Goal: Task Accomplishment & Management: Manage account settings

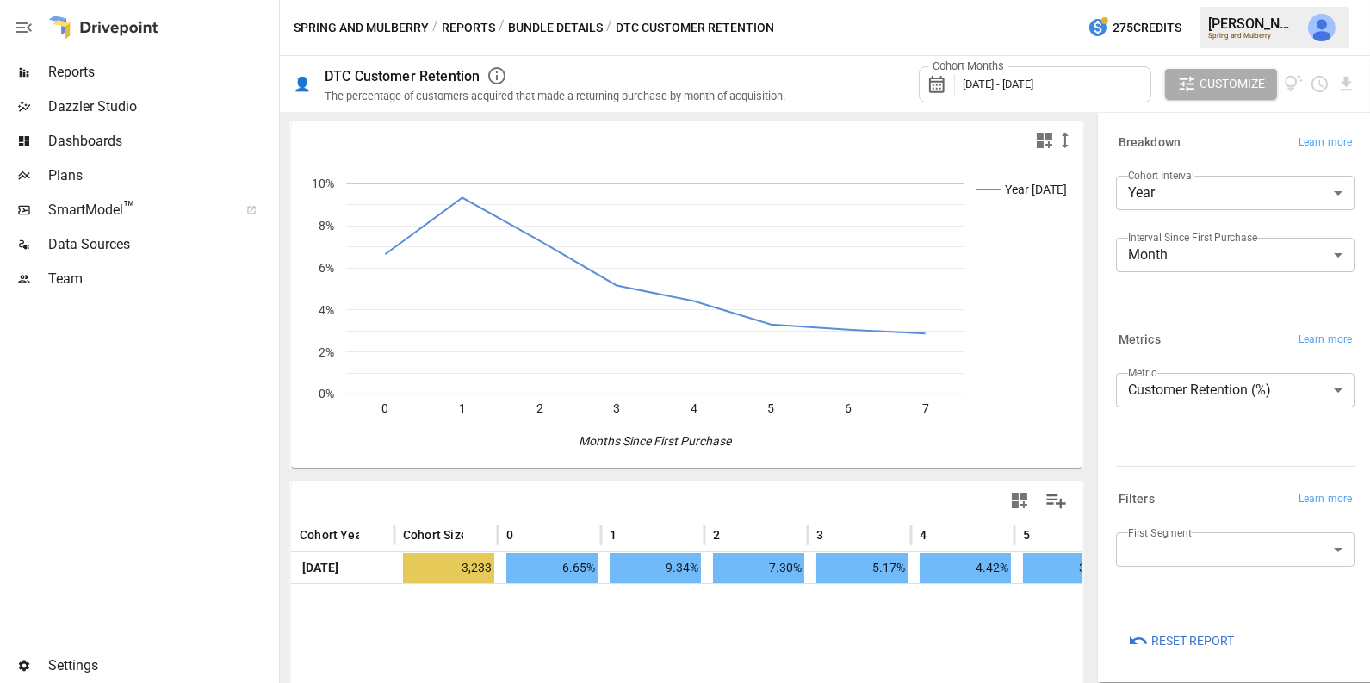
click at [969, 88] on span "[DATE] - [DATE]" at bounding box center [998, 83] width 71 height 13
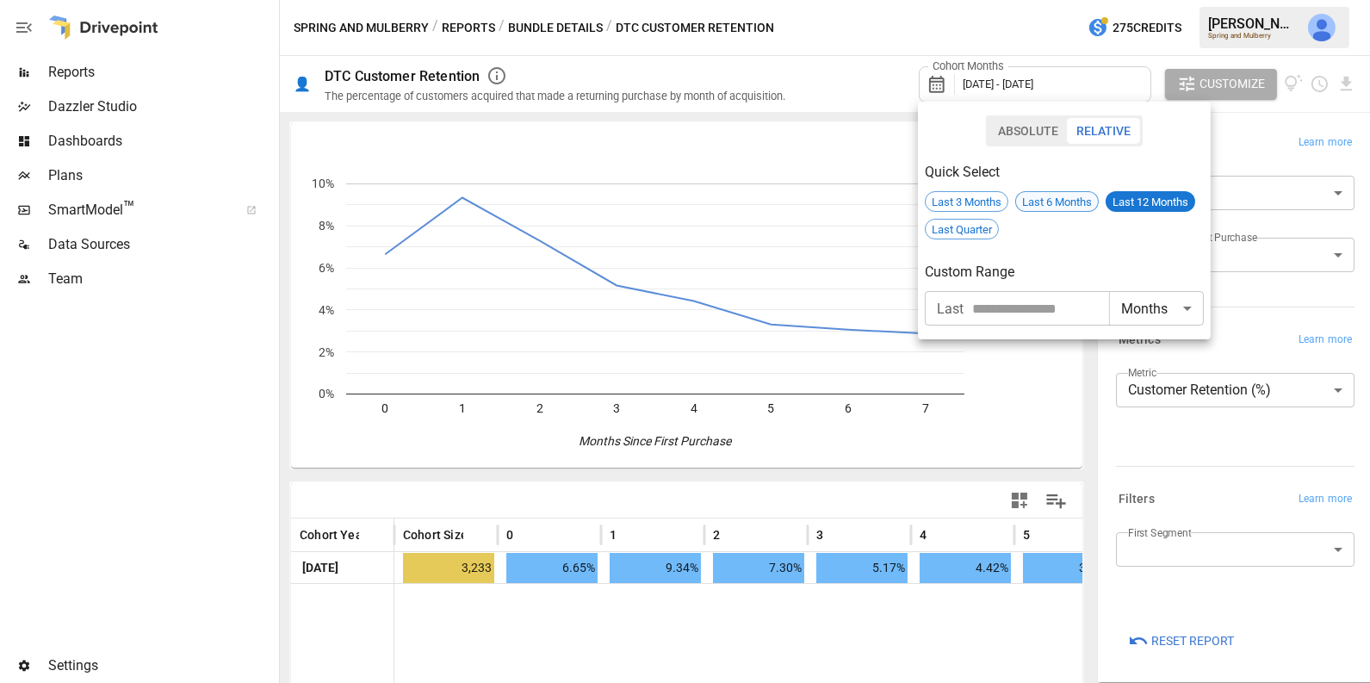
click at [1050, 201] on span "Last 6 Months" at bounding box center [1057, 201] width 82 height 13
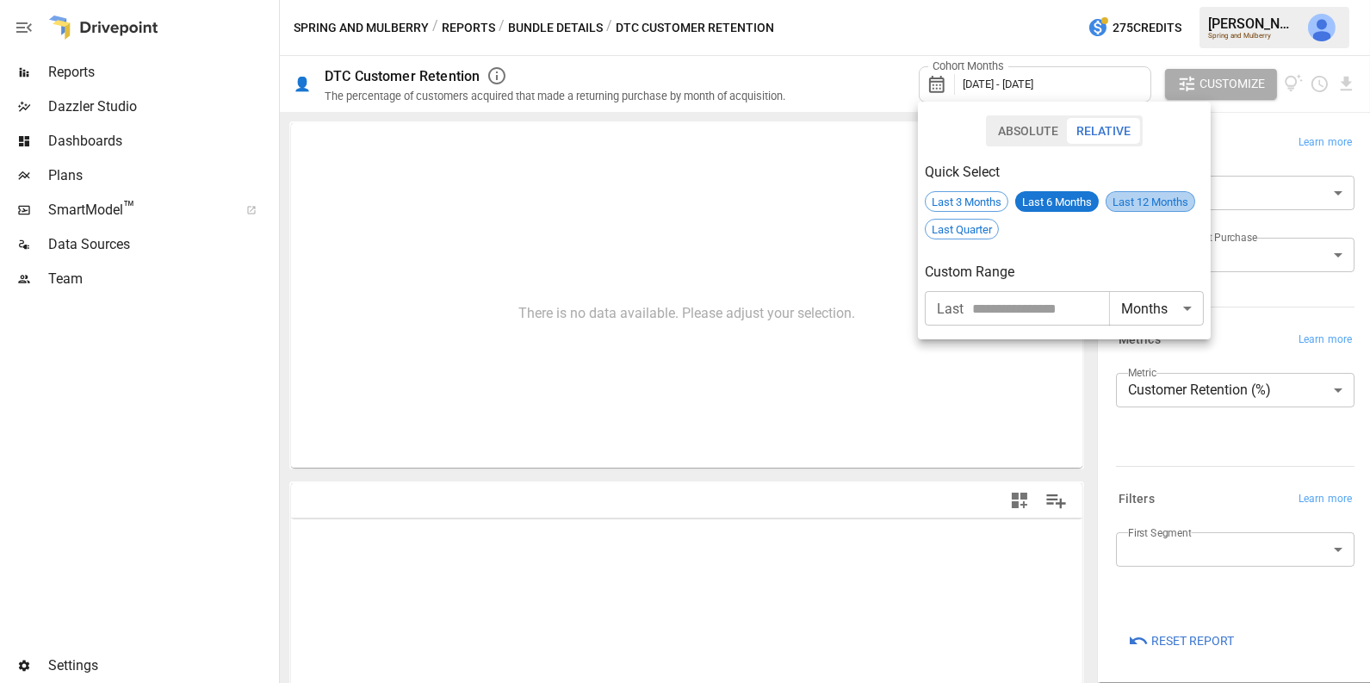
click at [1150, 199] on span "Last 12 Months" at bounding box center [1150, 201] width 88 height 13
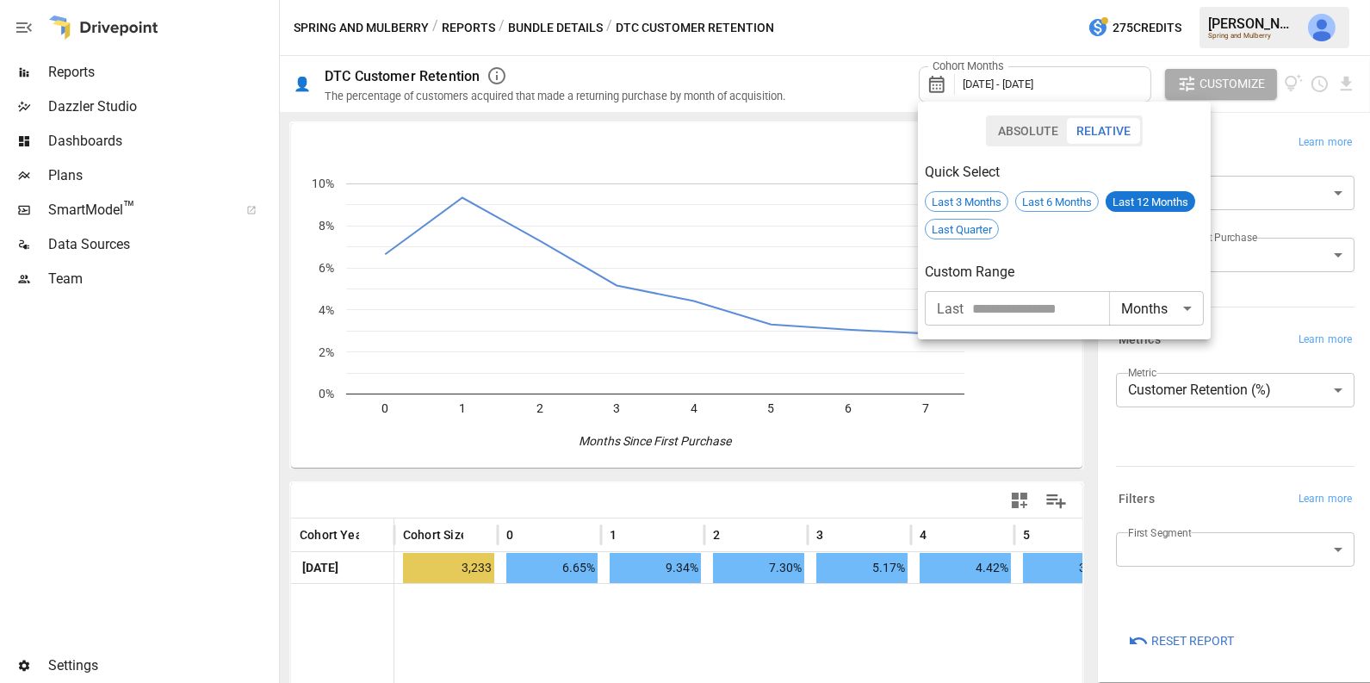
click at [991, 84] on div at bounding box center [685, 341] width 1370 height 683
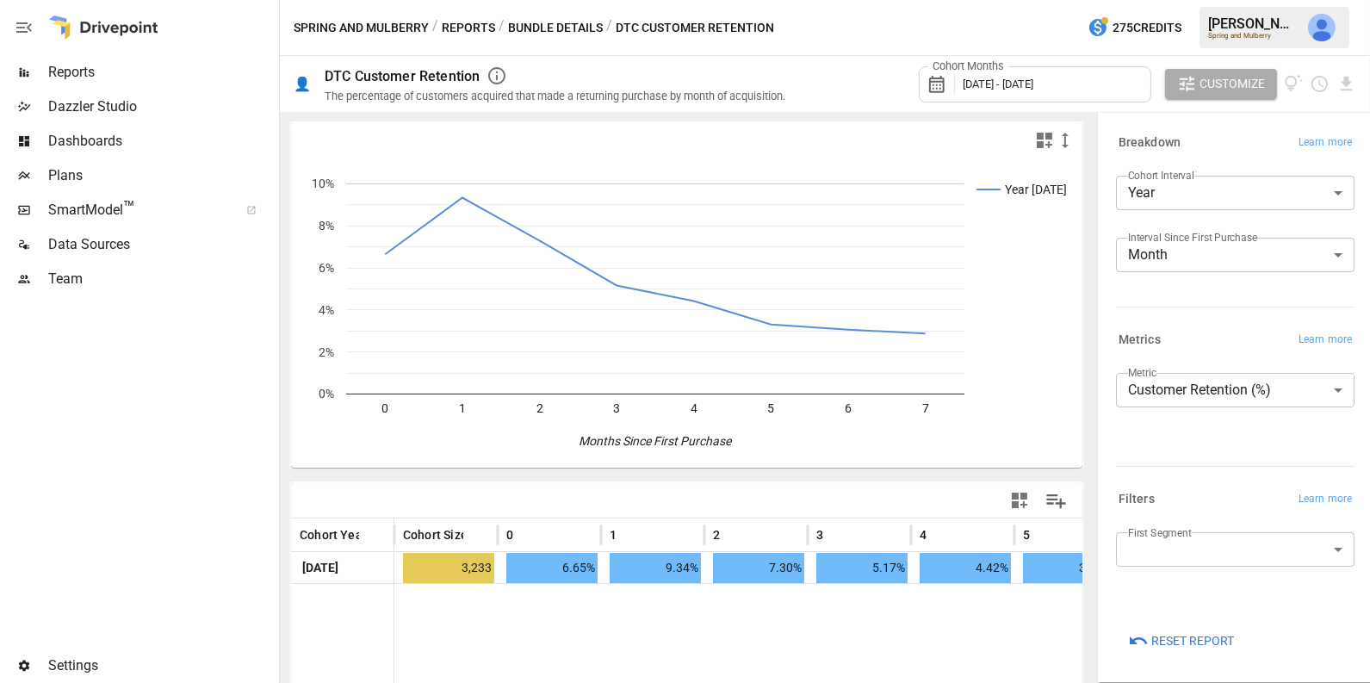
click at [991, 84] on div "Absolute Relative Quick Select Last 3 Months Last 6 Months Last 12 Months Last …" at bounding box center [685, 341] width 1370 height 683
click at [991, 84] on span "[DATE] - [DATE]" at bounding box center [998, 83] width 71 height 13
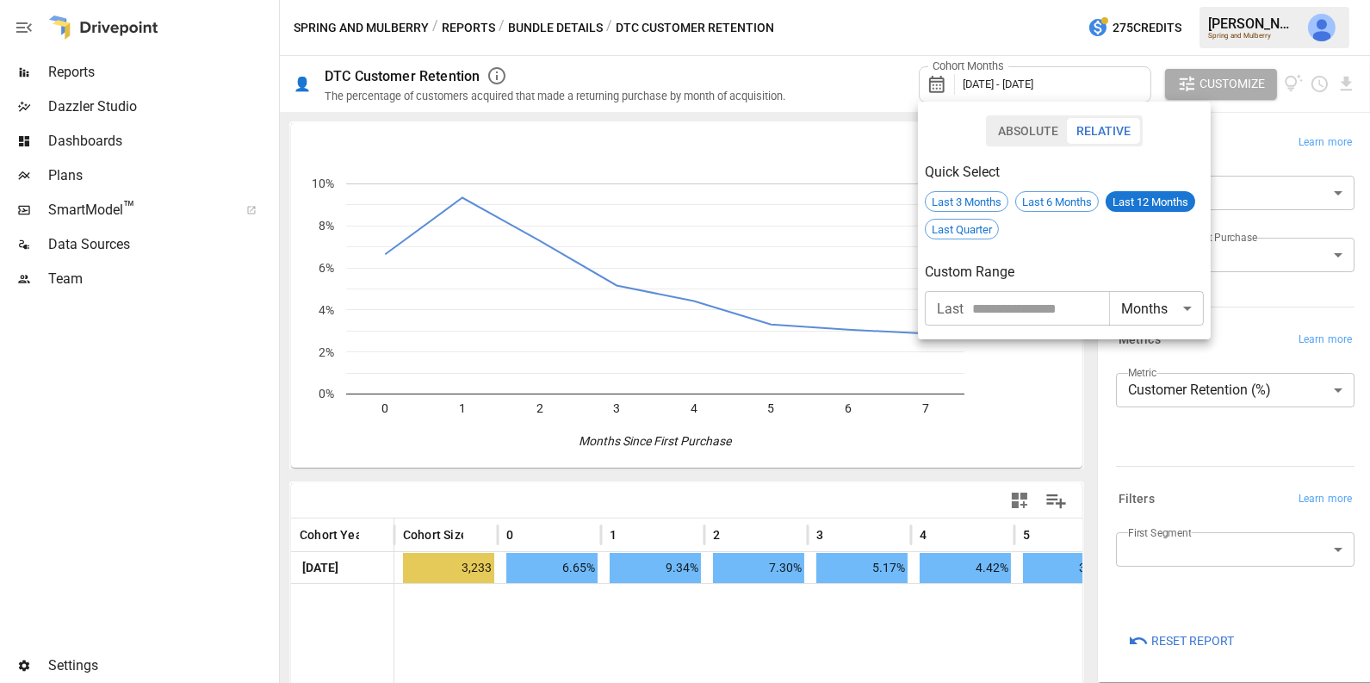
click at [1040, 133] on button "Absolute" at bounding box center [1027, 131] width 79 height 26
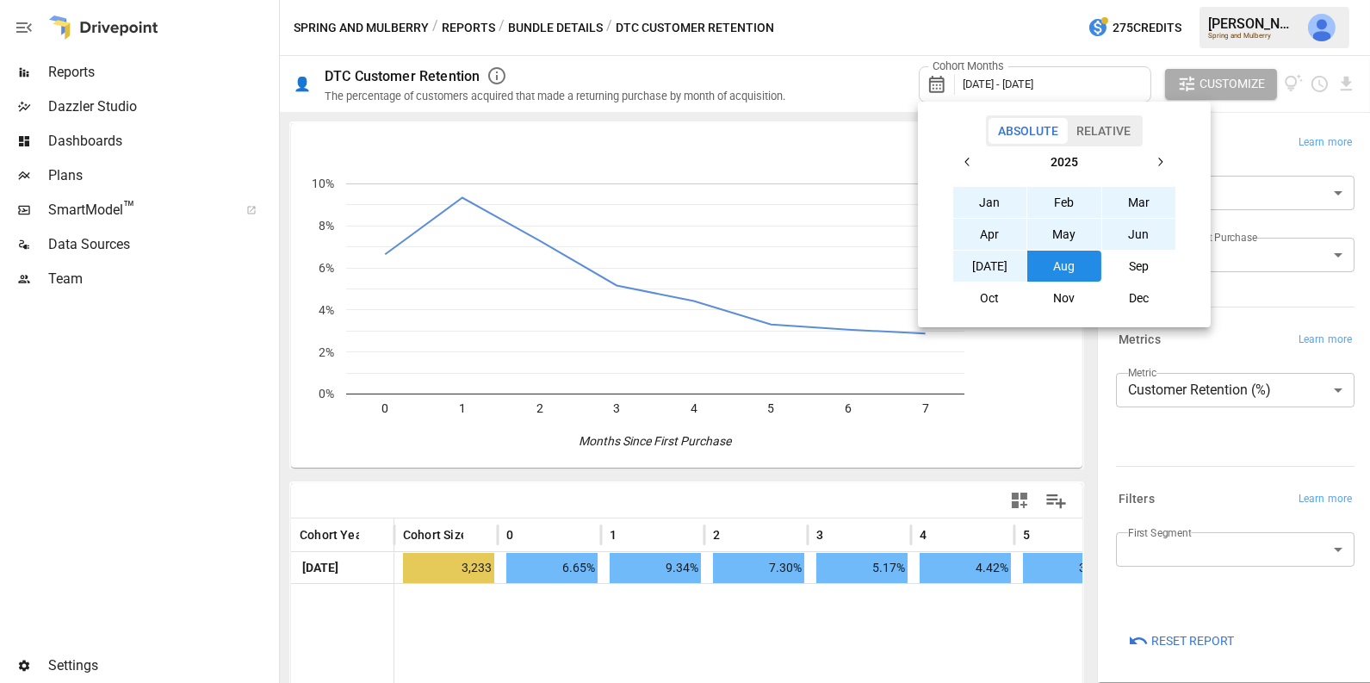
click at [965, 163] on icon "button" at bounding box center [967, 162] width 4 height 9
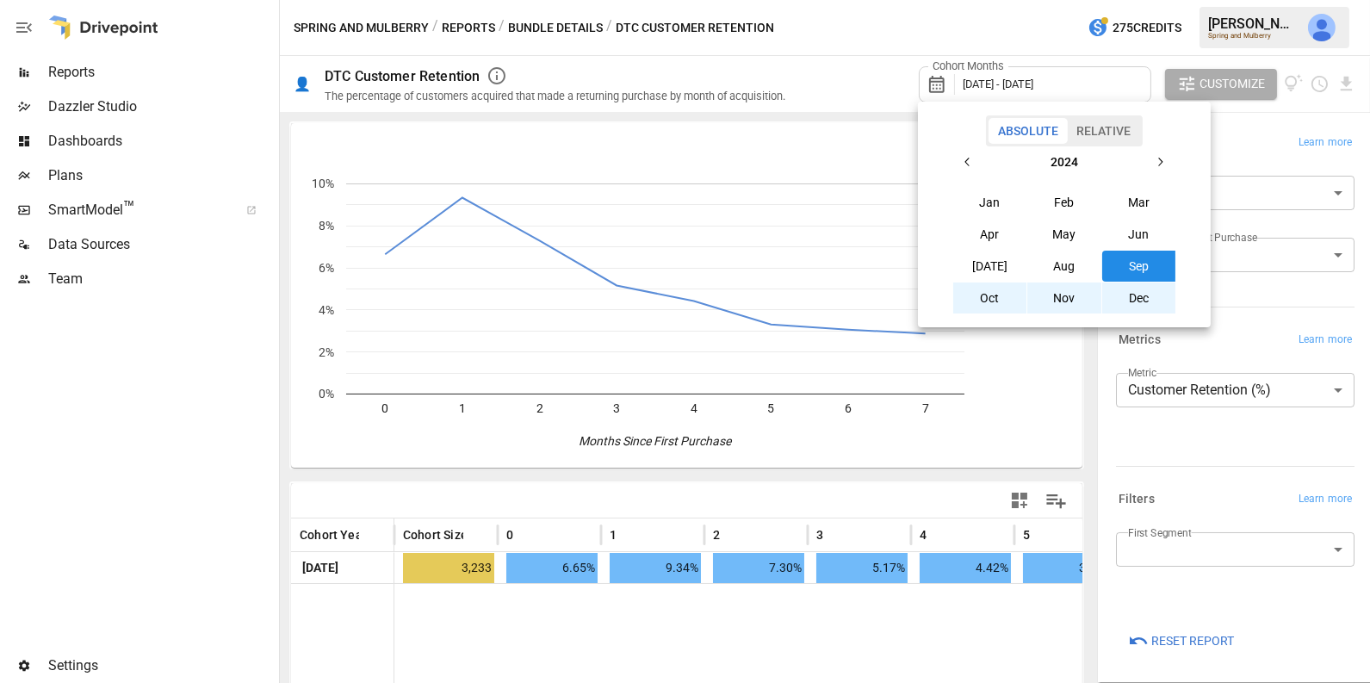
click at [989, 202] on button "Jan" at bounding box center [990, 202] width 74 height 31
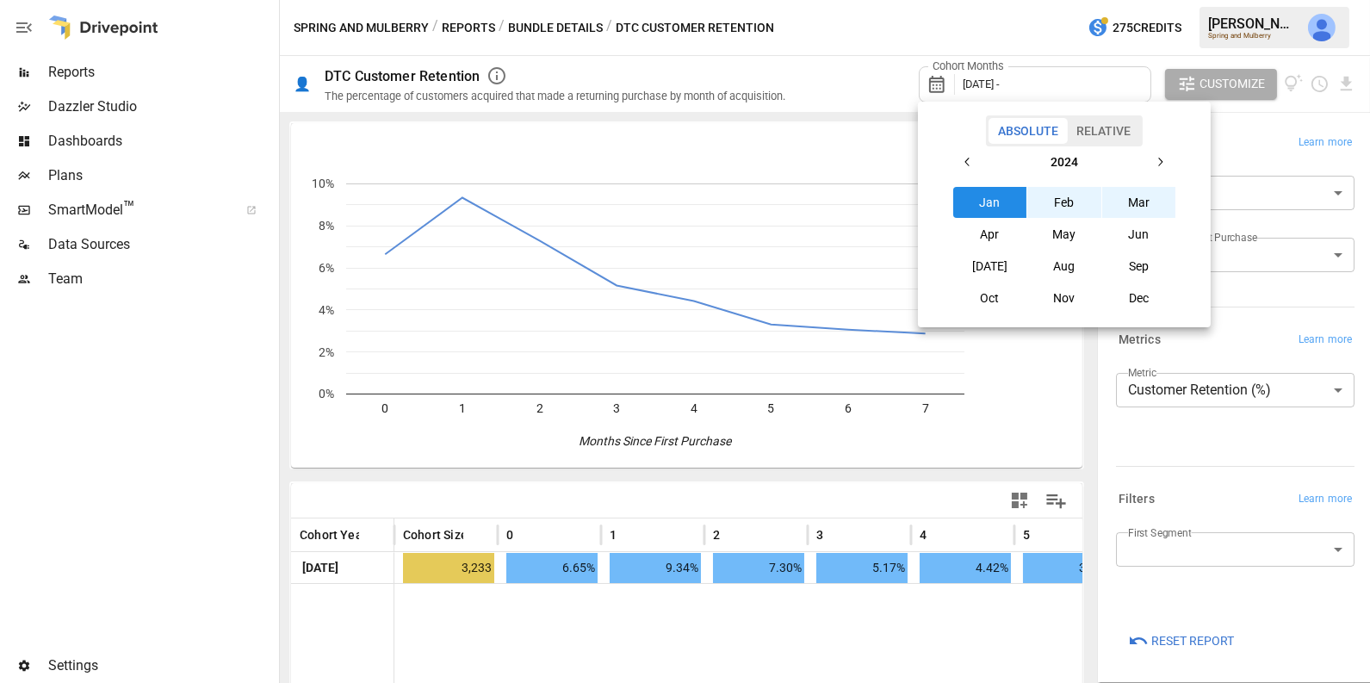
click at [1161, 166] on icon "button" at bounding box center [1160, 162] width 14 height 14
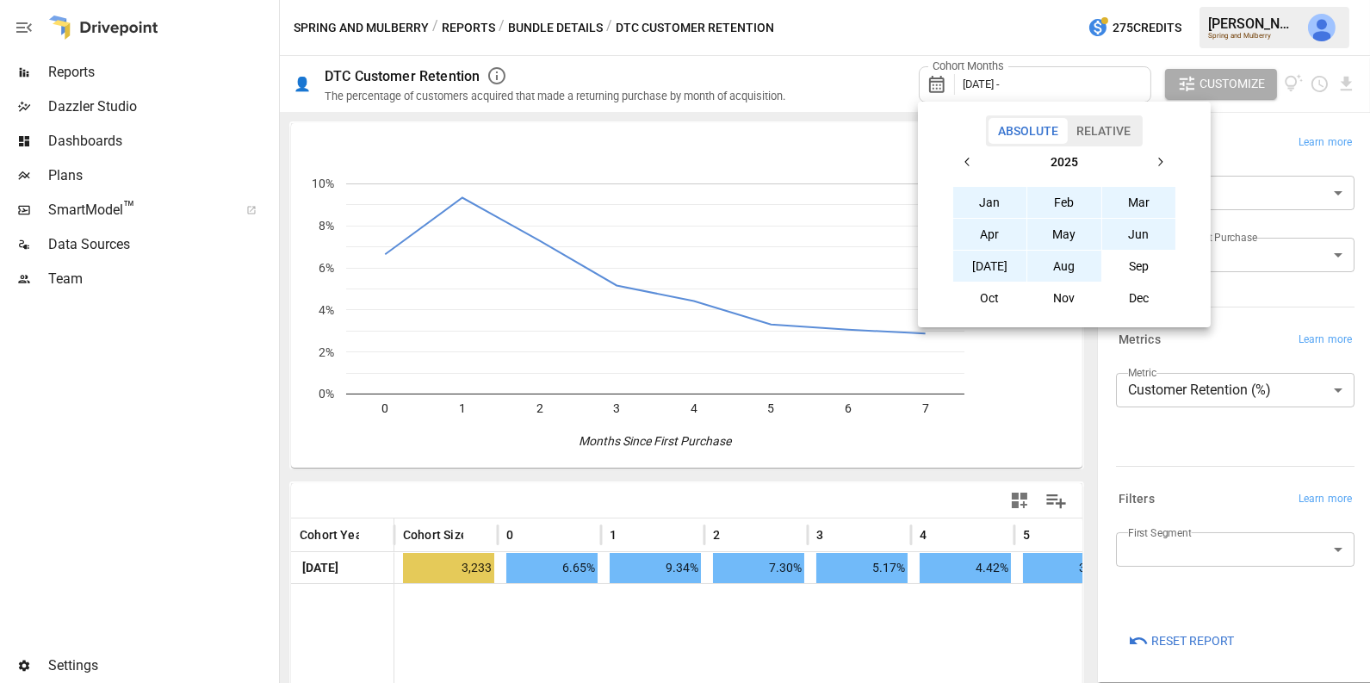
click at [1075, 276] on button "Aug" at bounding box center [1064, 266] width 74 height 31
click at [1103, 136] on button "Relative" at bounding box center [1103, 131] width 73 height 26
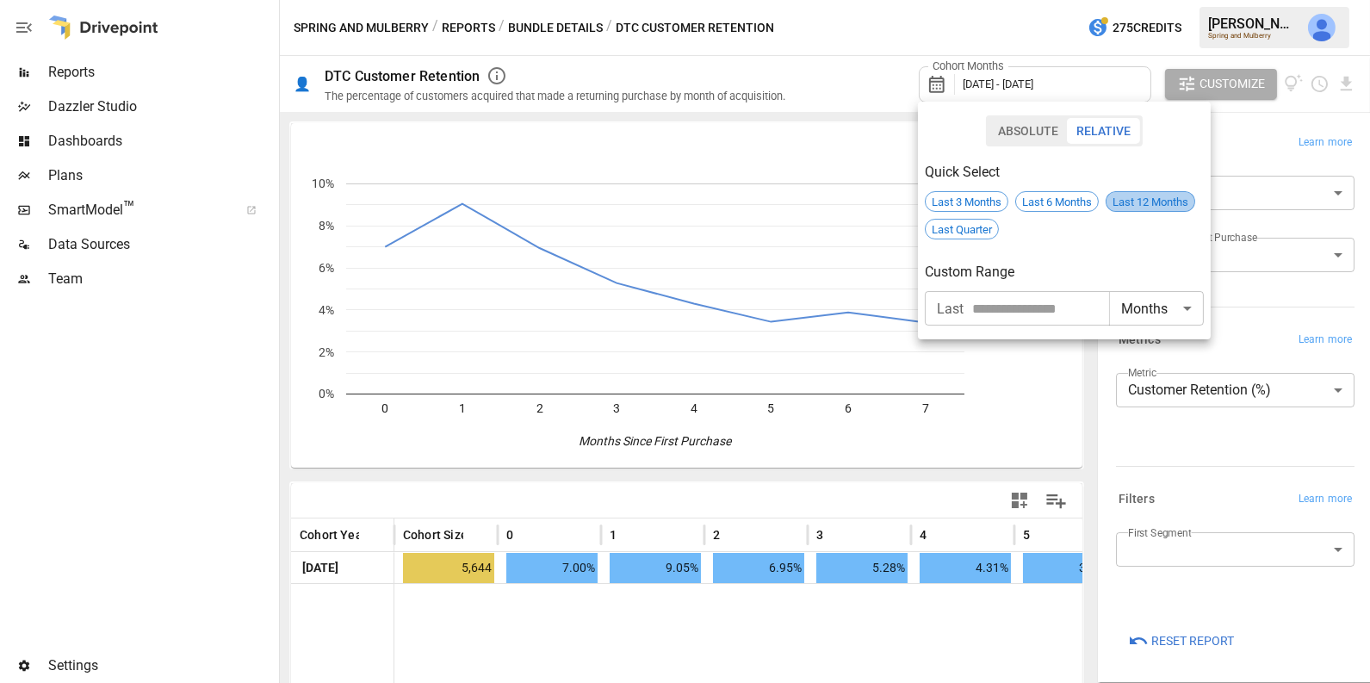
click at [1137, 201] on span "Last 12 Months" at bounding box center [1150, 201] width 88 height 13
click at [980, 206] on span "Last 3 Months" at bounding box center [967, 201] width 82 height 13
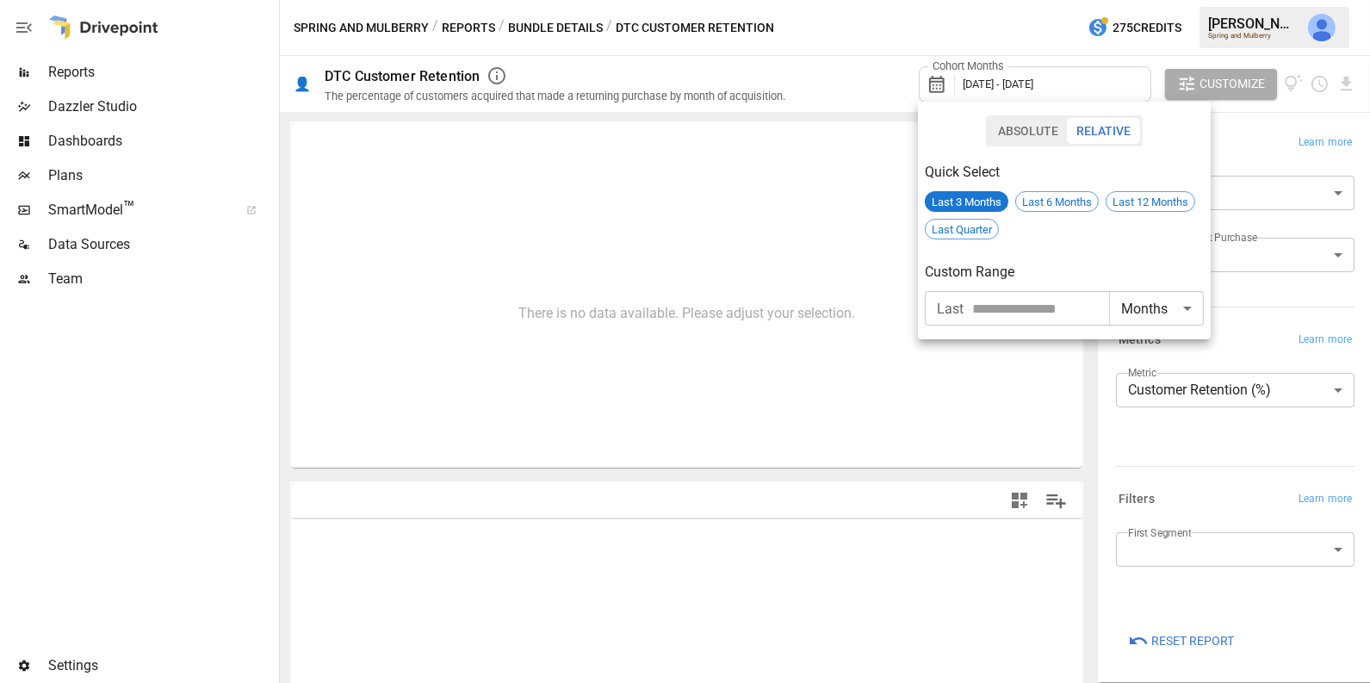
click at [1036, 129] on button "Absolute" at bounding box center [1027, 131] width 79 height 26
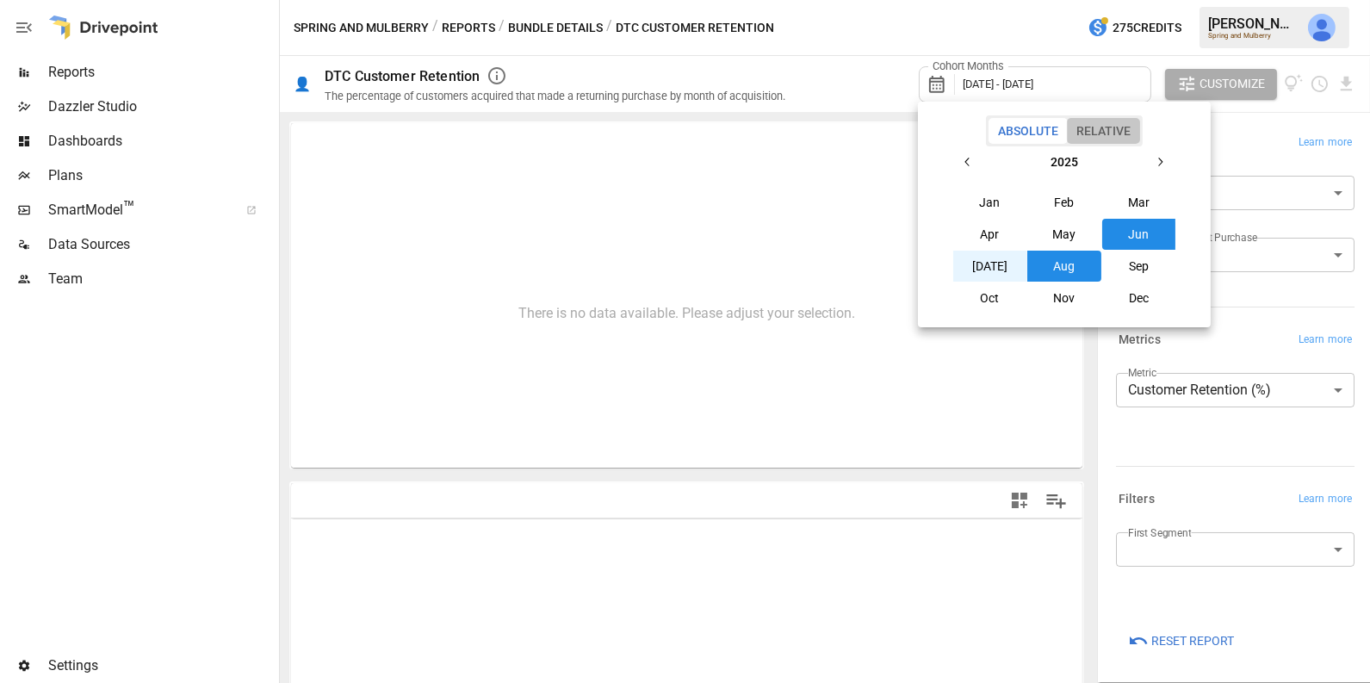
click at [1098, 133] on button "Relative" at bounding box center [1103, 131] width 73 height 26
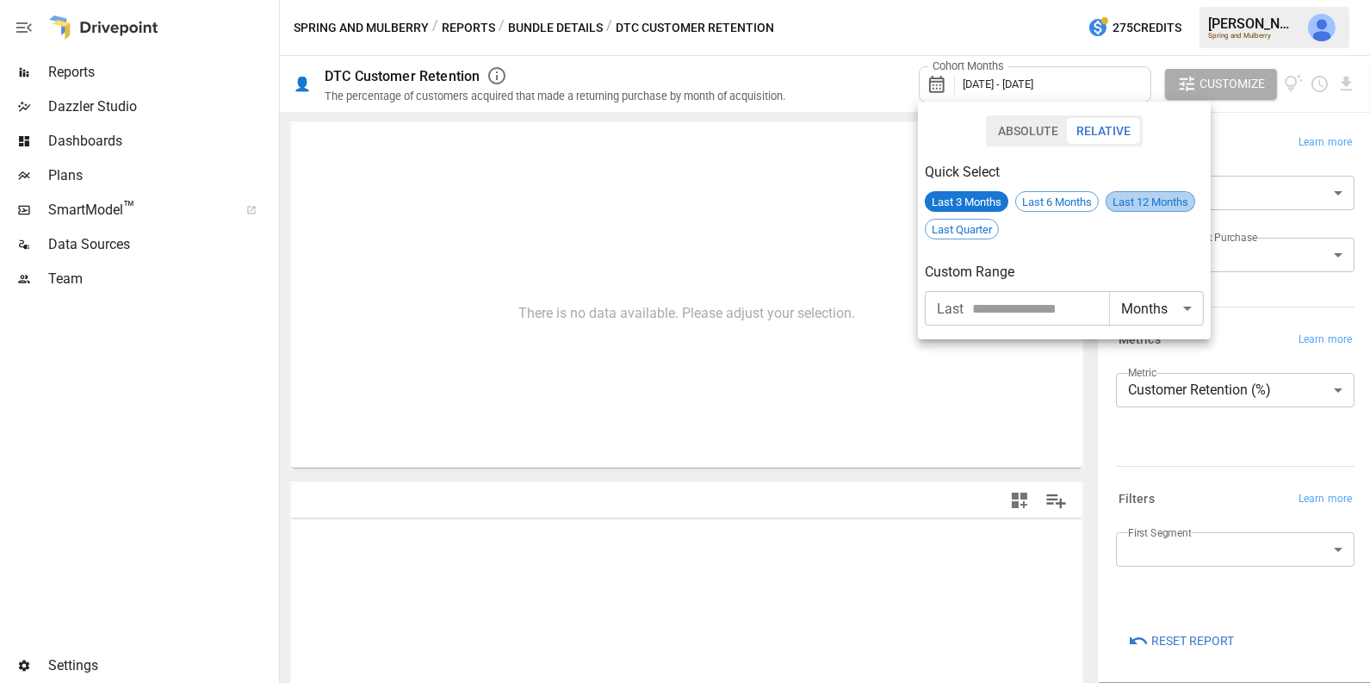
click at [1138, 206] on span "Last 12 Months" at bounding box center [1150, 201] width 88 height 13
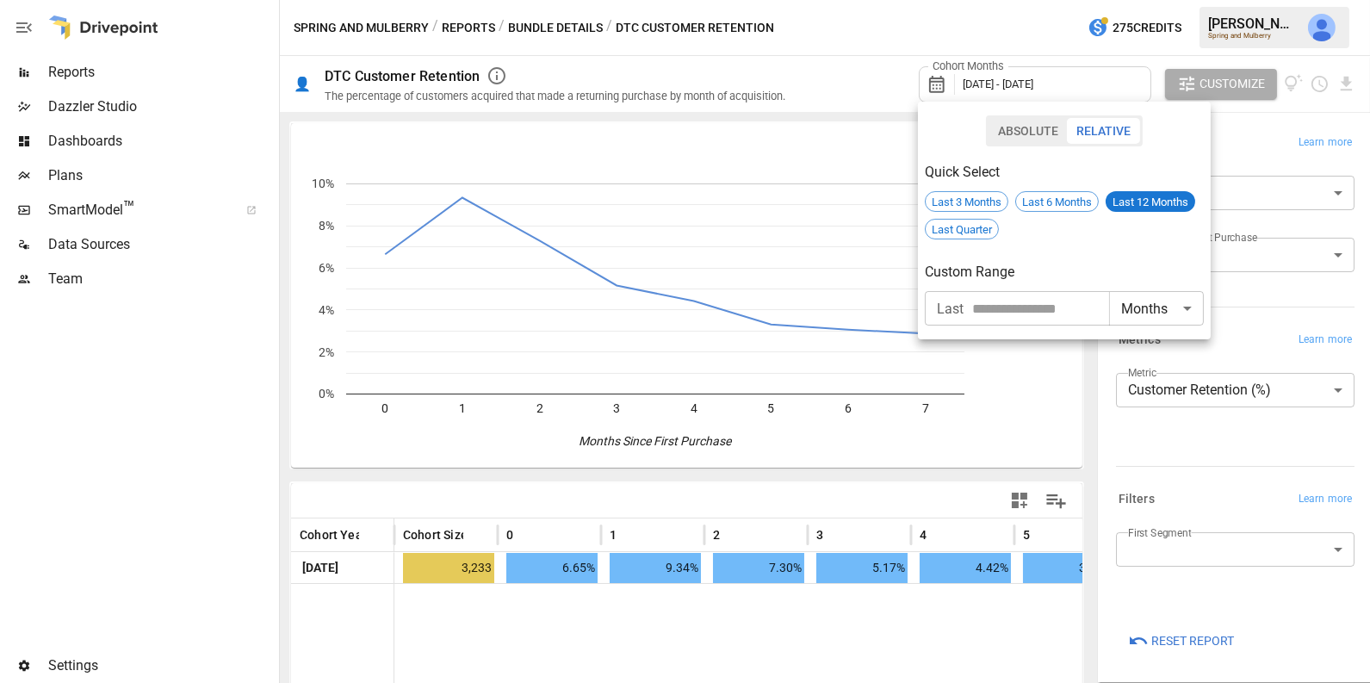
click at [1218, 474] on div at bounding box center [685, 341] width 1370 height 683
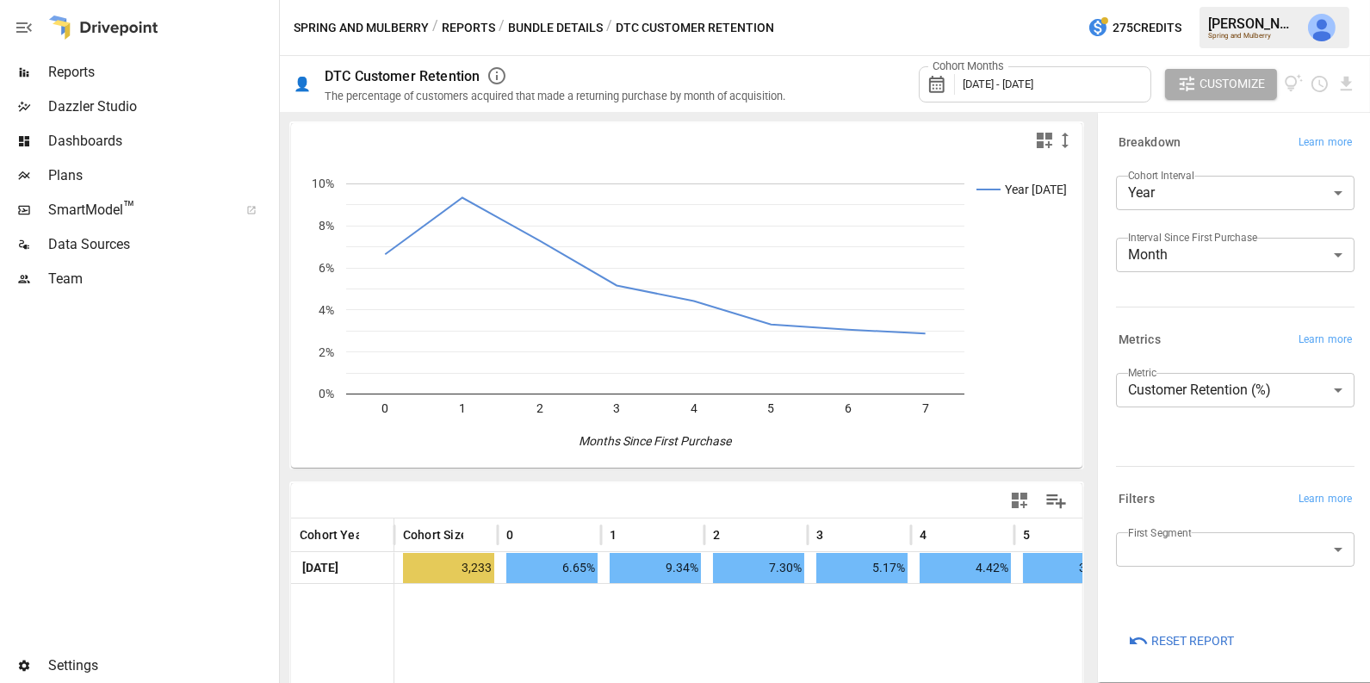
click at [1170, 0] on body "**********" at bounding box center [685, 0] width 1370 height 0
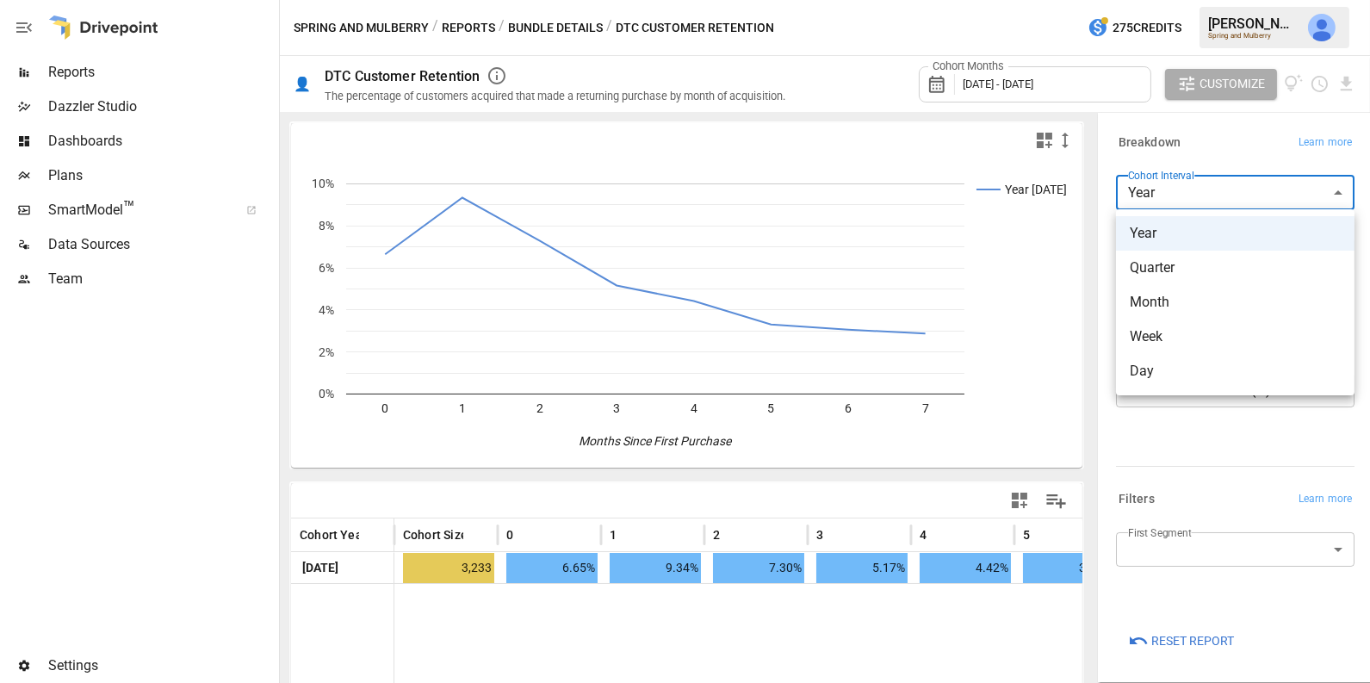
click at [1217, 635] on div at bounding box center [685, 341] width 1370 height 683
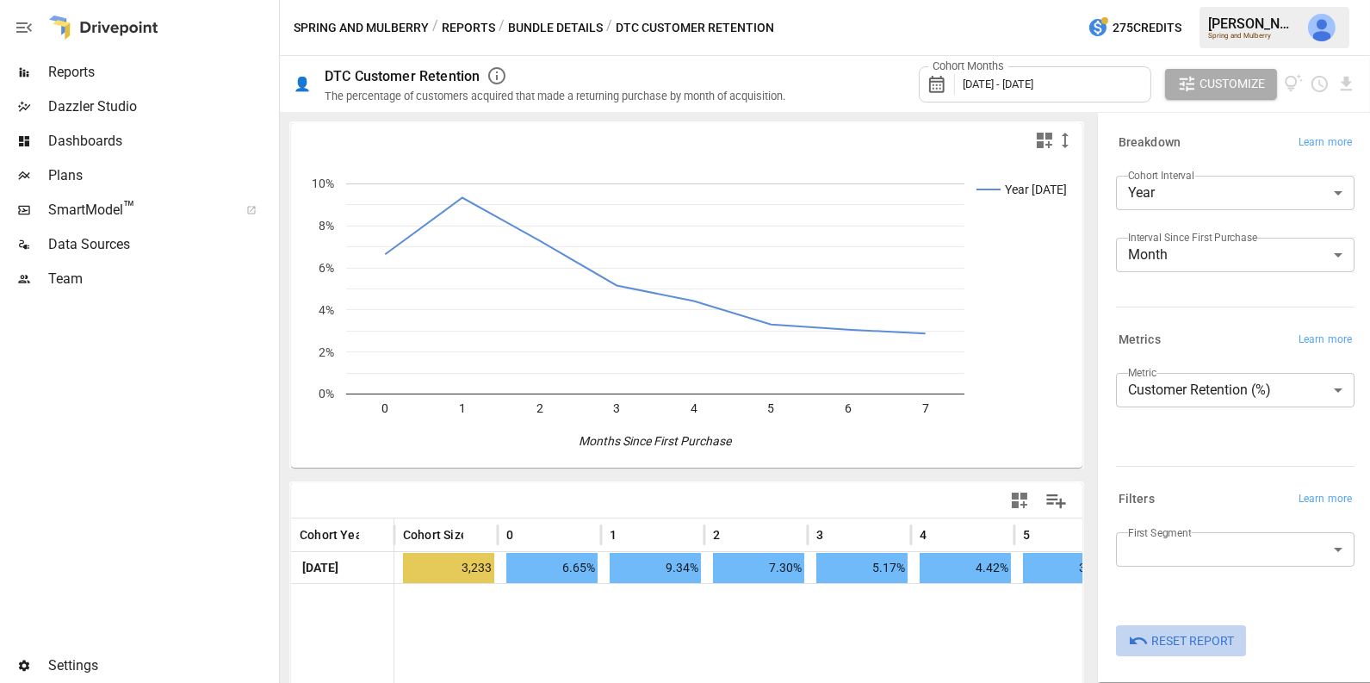
click at [1197, 639] on span "Reset Report" at bounding box center [1192, 641] width 83 height 22
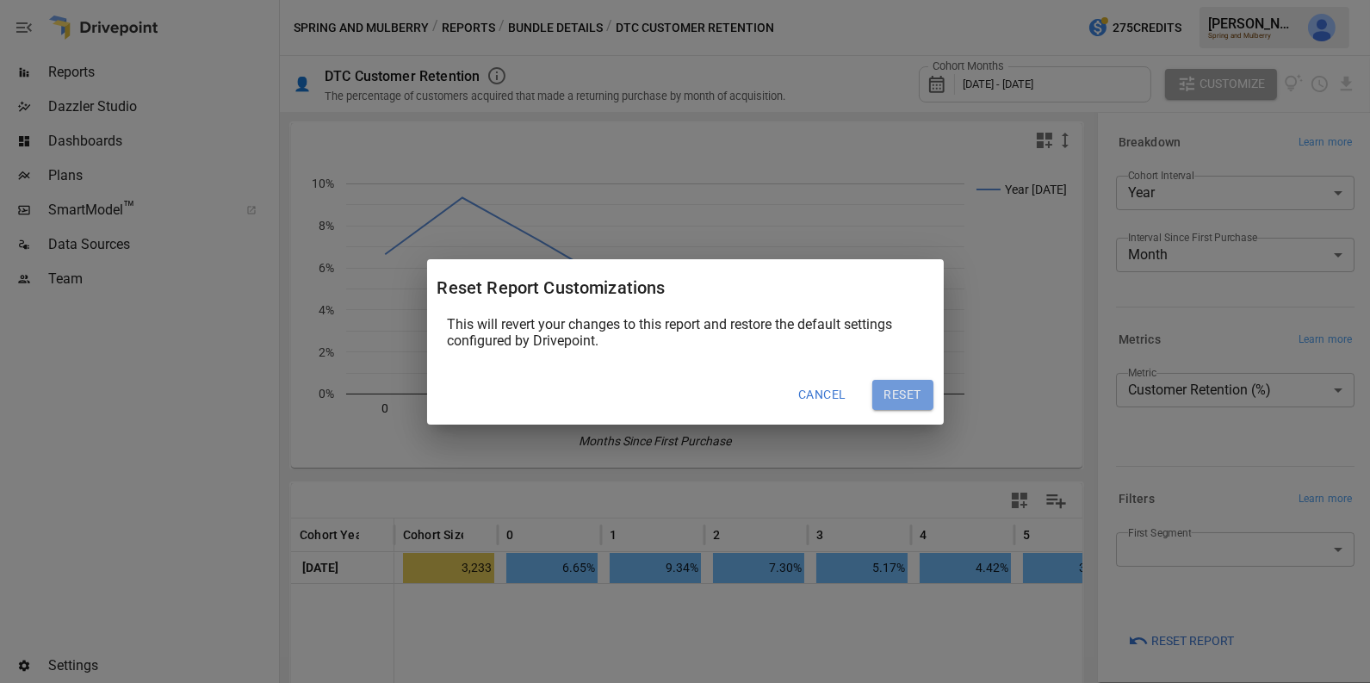
click at [911, 390] on button "Reset" at bounding box center [902, 395] width 61 height 31
type input "*****"
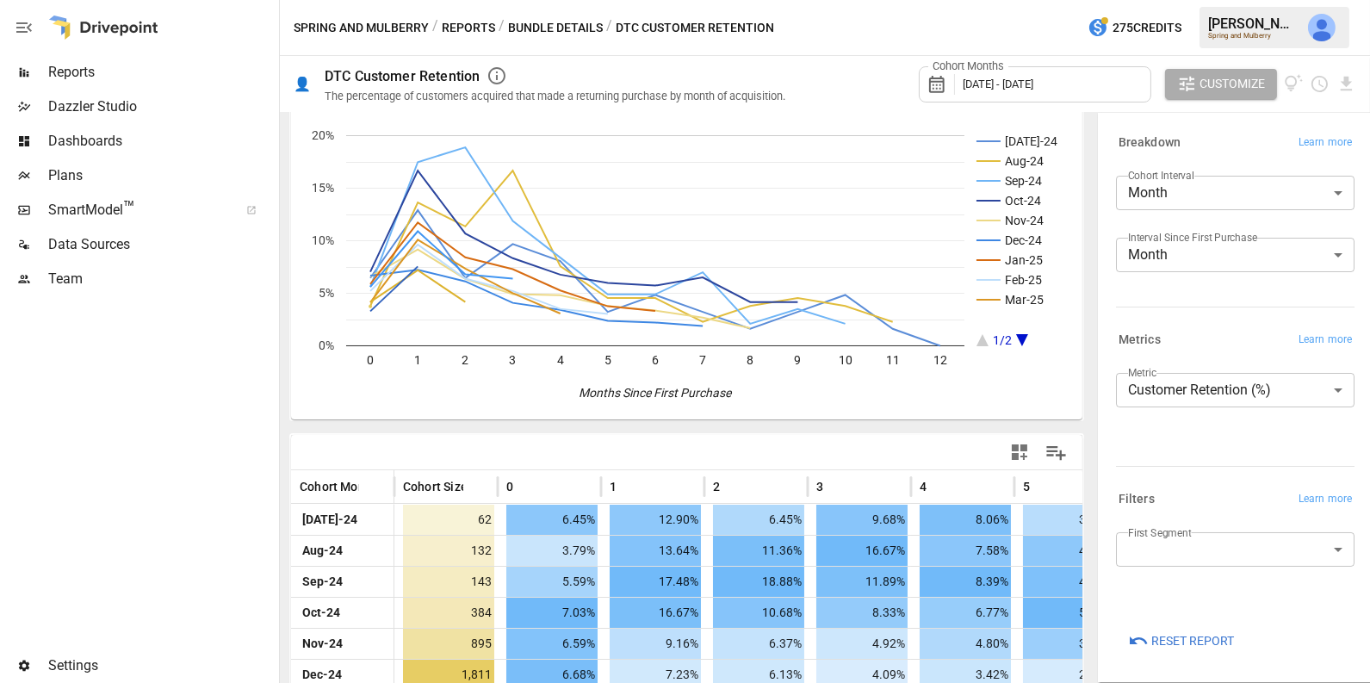
scroll to position [70, 0]
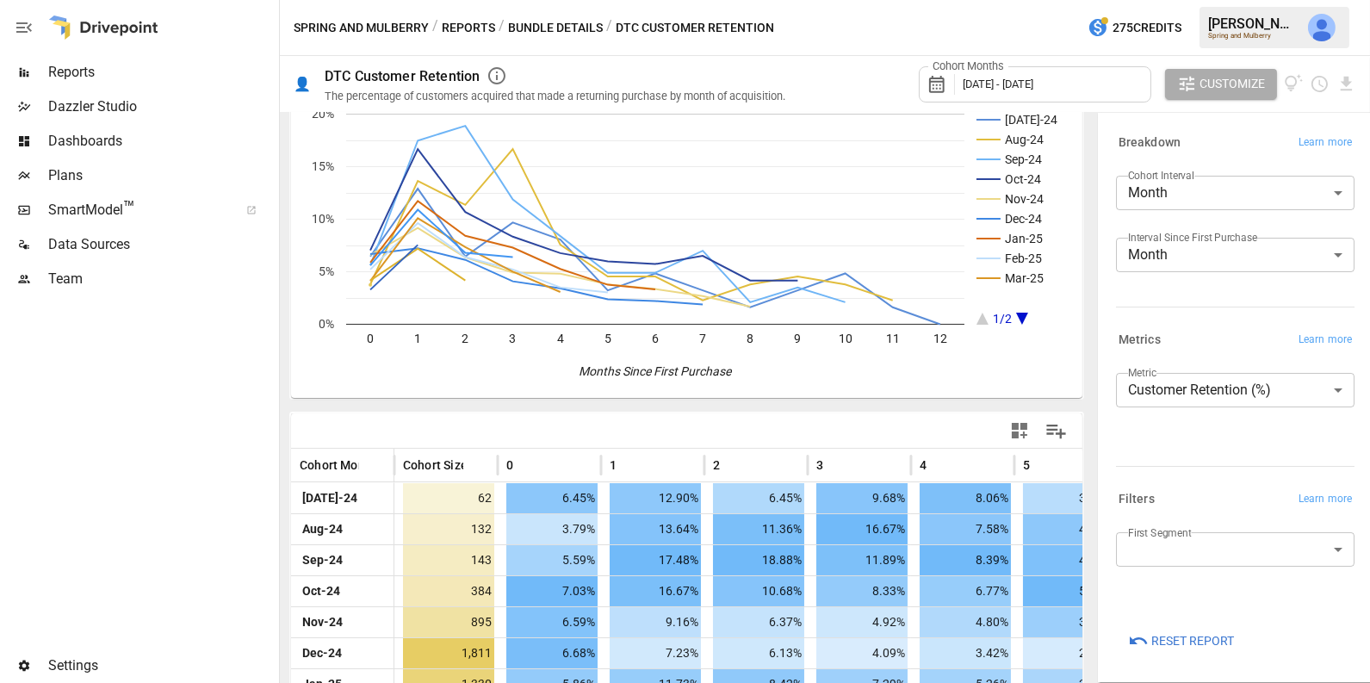
click at [1001, 67] on label "Cohort Months" at bounding box center [968, 66] width 80 height 15
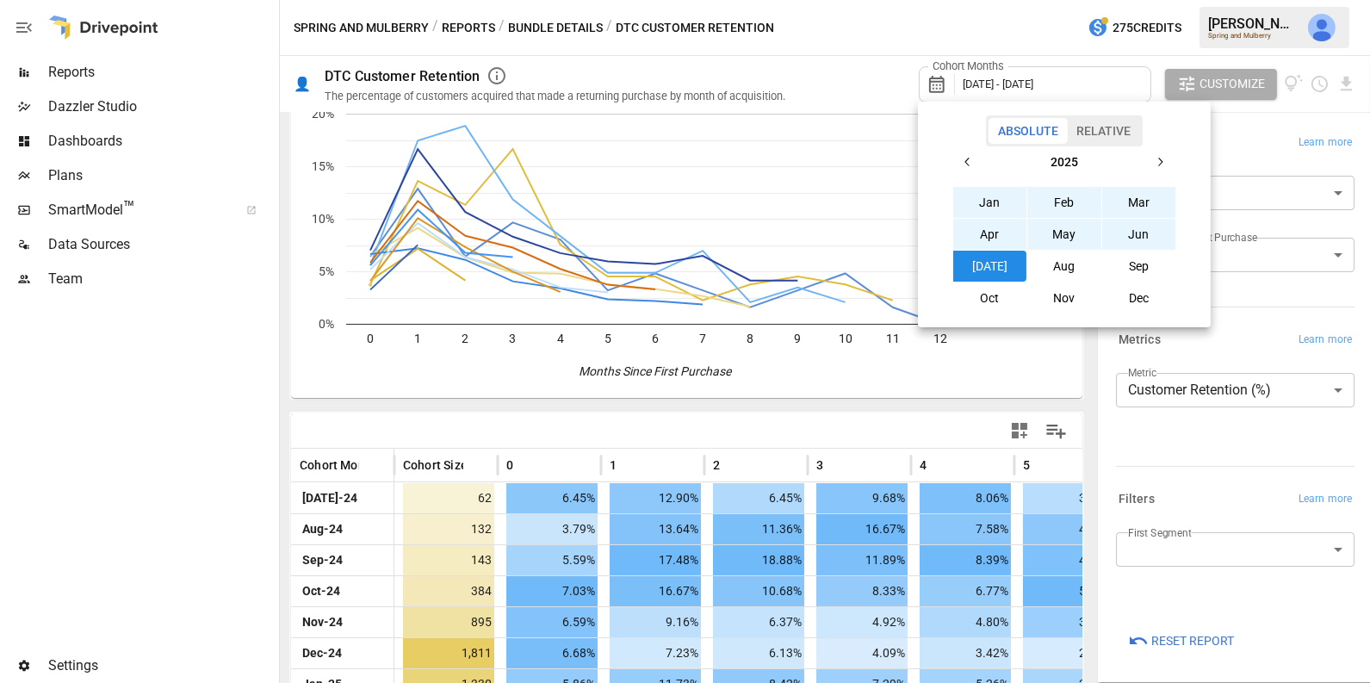
click at [1006, 78] on div at bounding box center [685, 341] width 1370 height 683
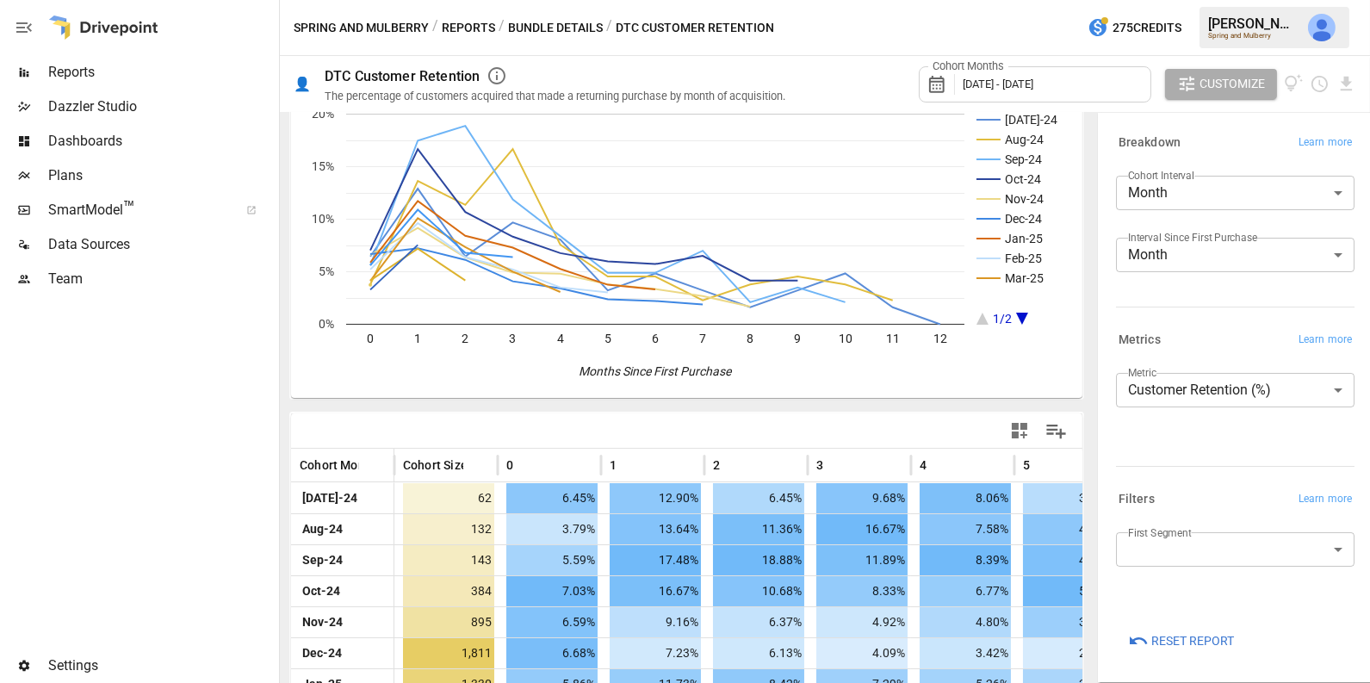
click at [1078, 82] on div "Cohort Months [DATE] - [DATE]" at bounding box center [1035, 84] width 232 height 36
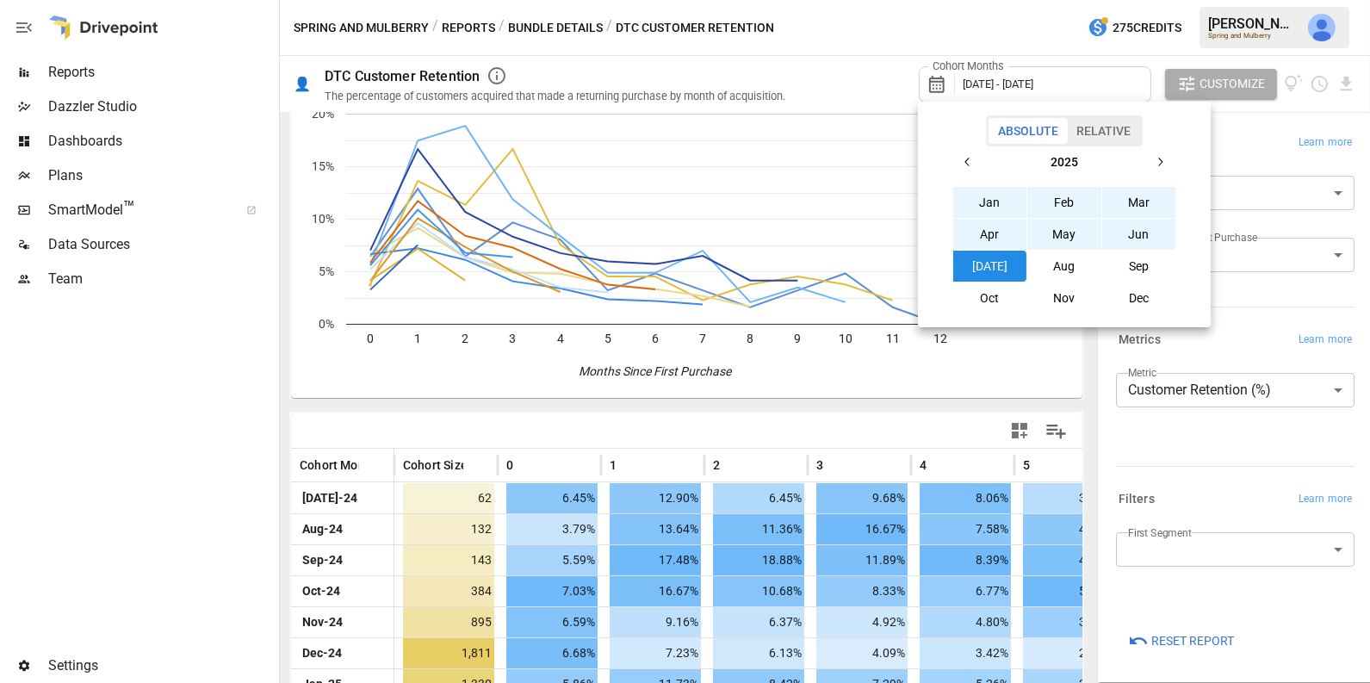
click at [1111, 140] on button "Relative" at bounding box center [1103, 131] width 73 height 26
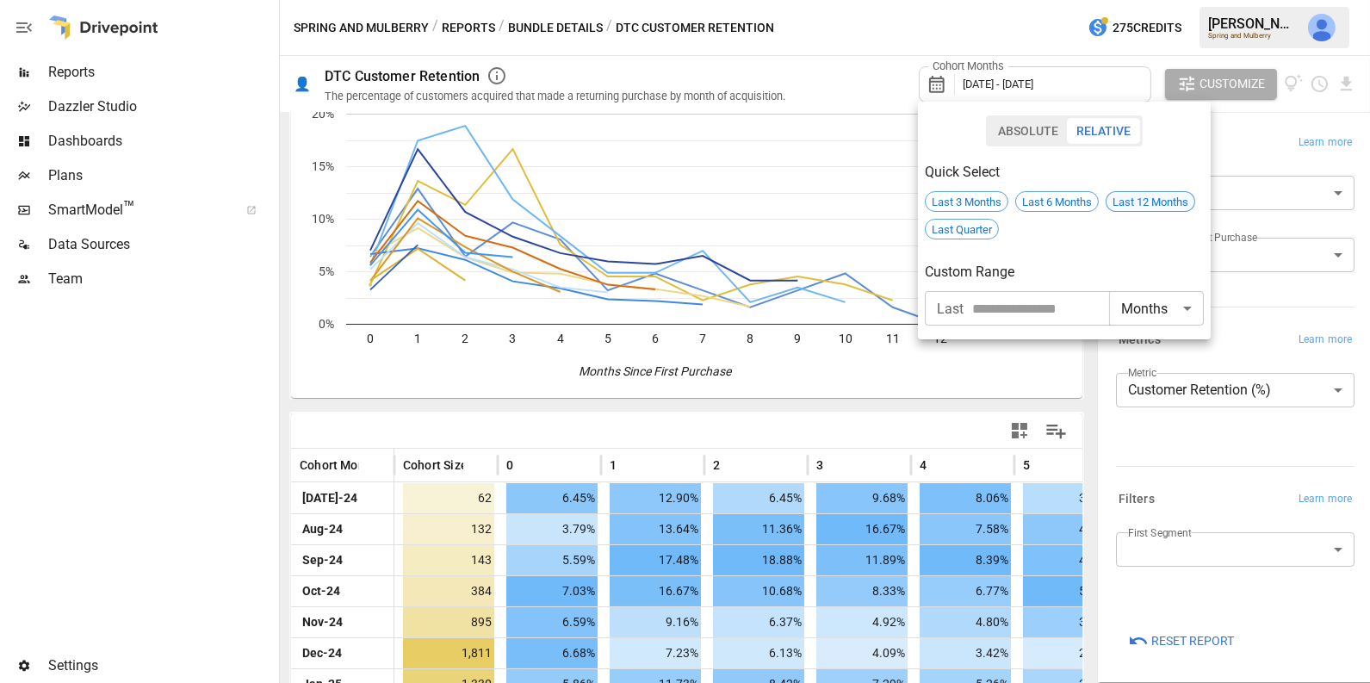
click at [1123, 197] on span "Last 12 Months" at bounding box center [1150, 201] width 88 height 13
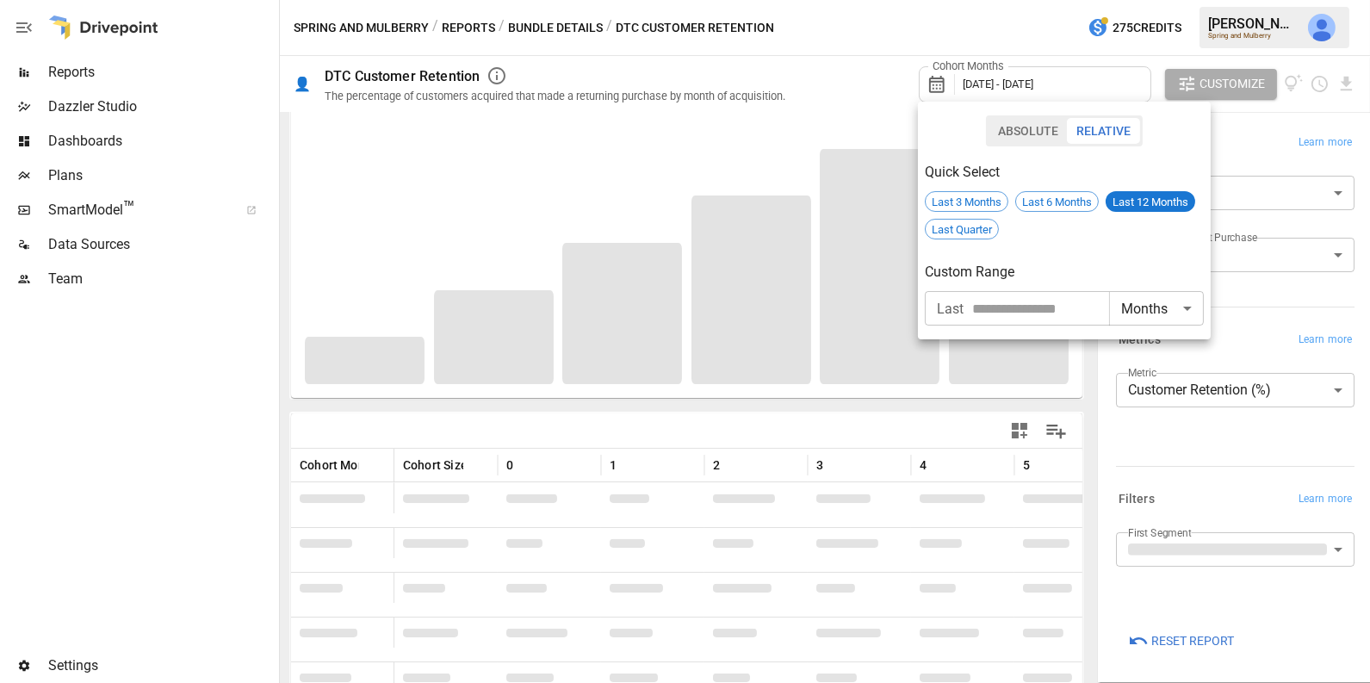
scroll to position [164, 0]
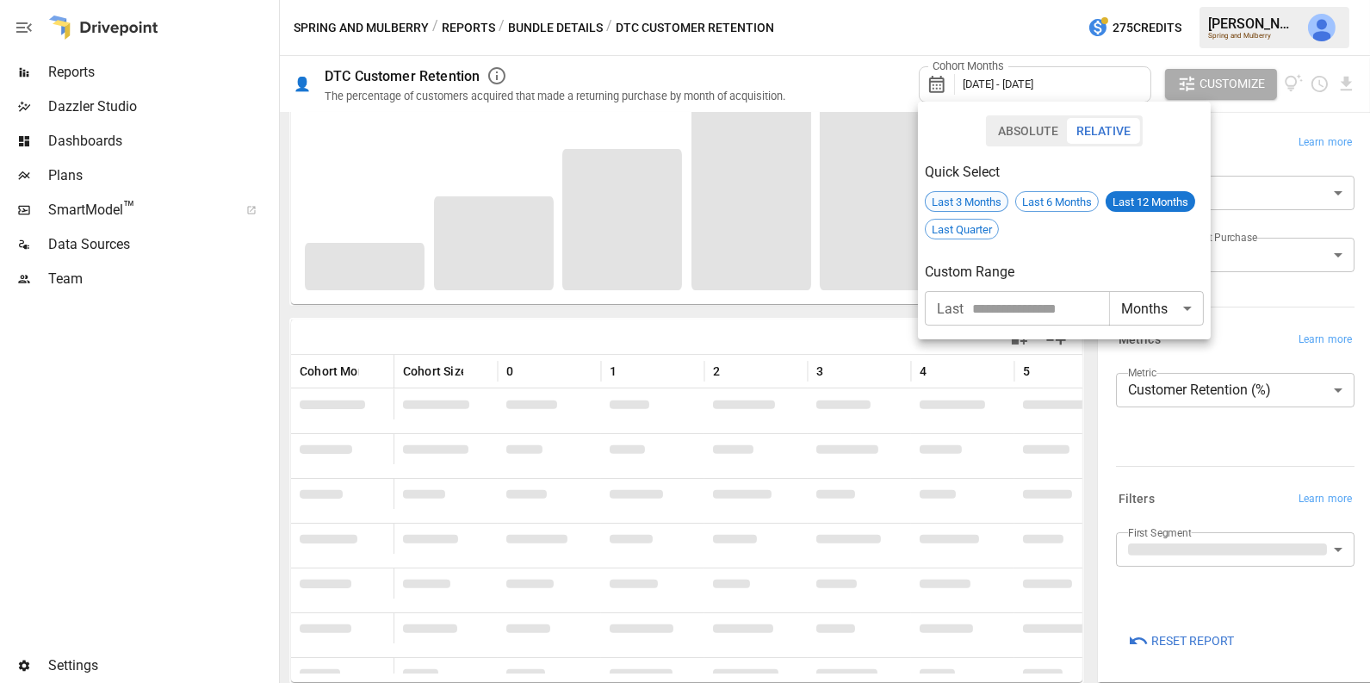
click at [980, 203] on span "Last 3 Months" at bounding box center [967, 201] width 82 height 13
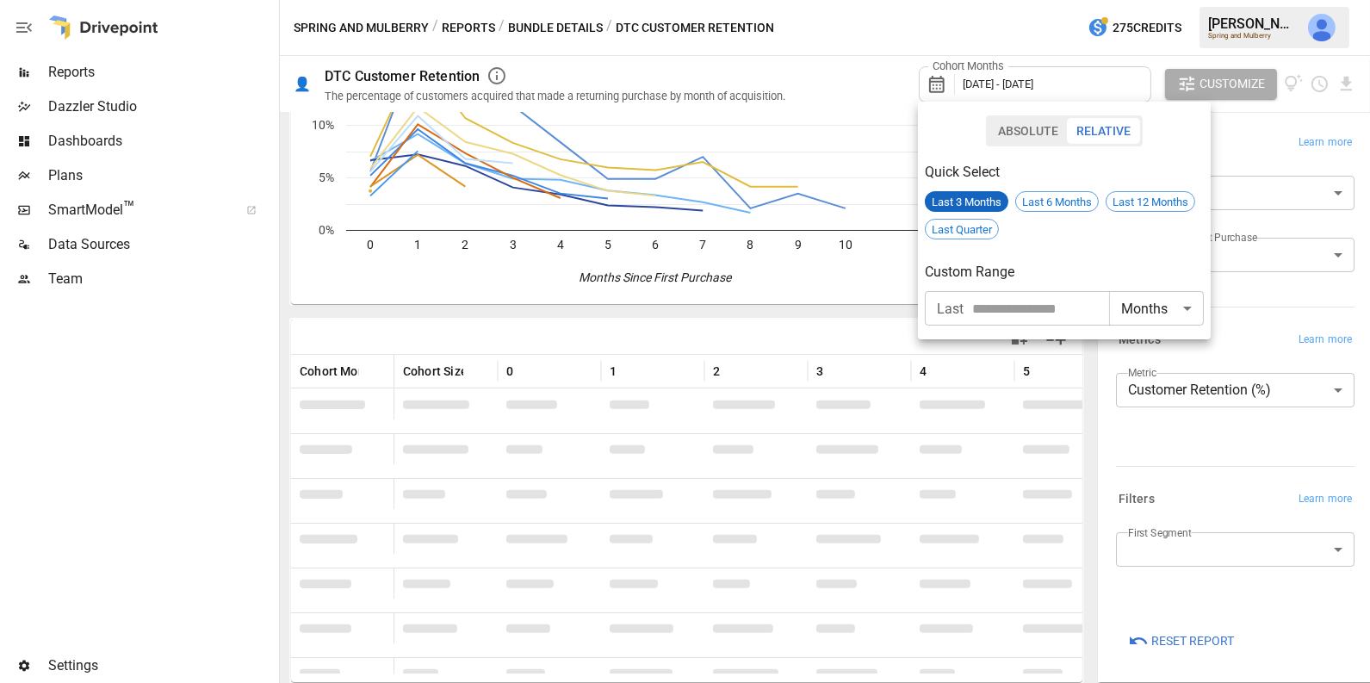
scroll to position [70, 0]
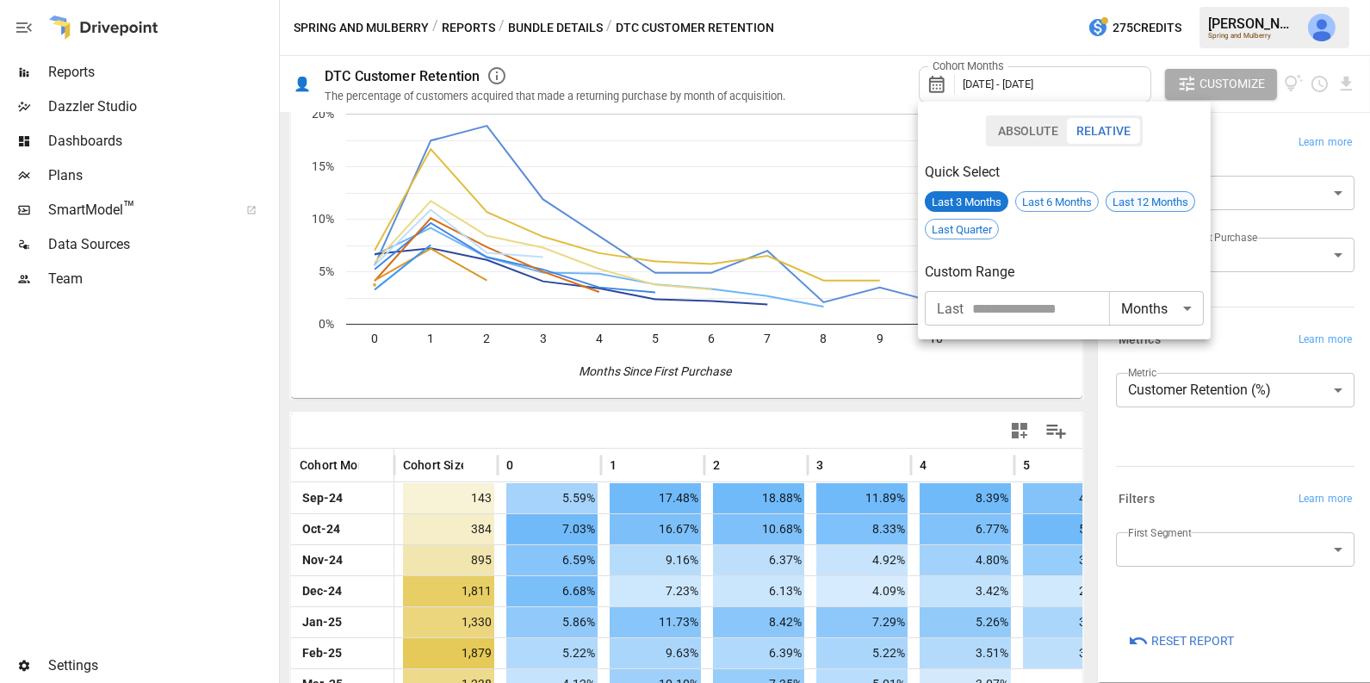
click at [1144, 201] on span "Last 12 Months" at bounding box center [1150, 201] width 88 height 13
click at [787, 390] on div at bounding box center [685, 341] width 1370 height 683
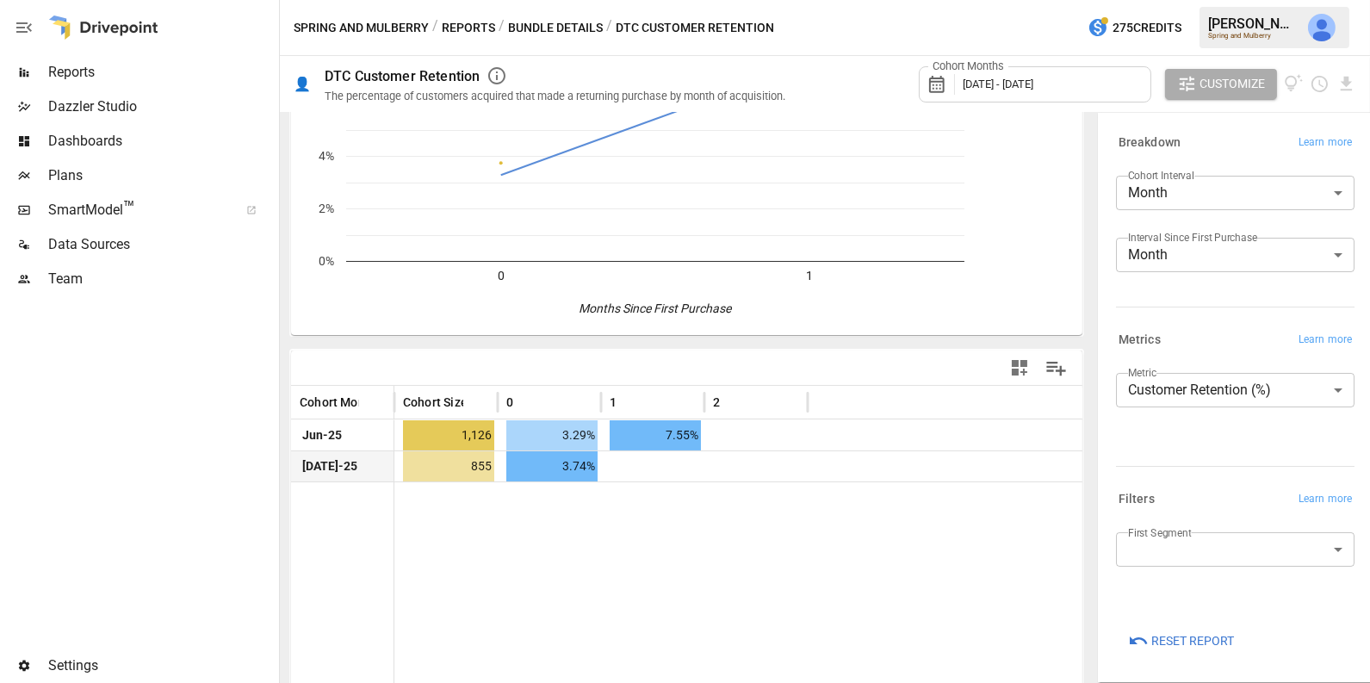
scroll to position [127, 0]
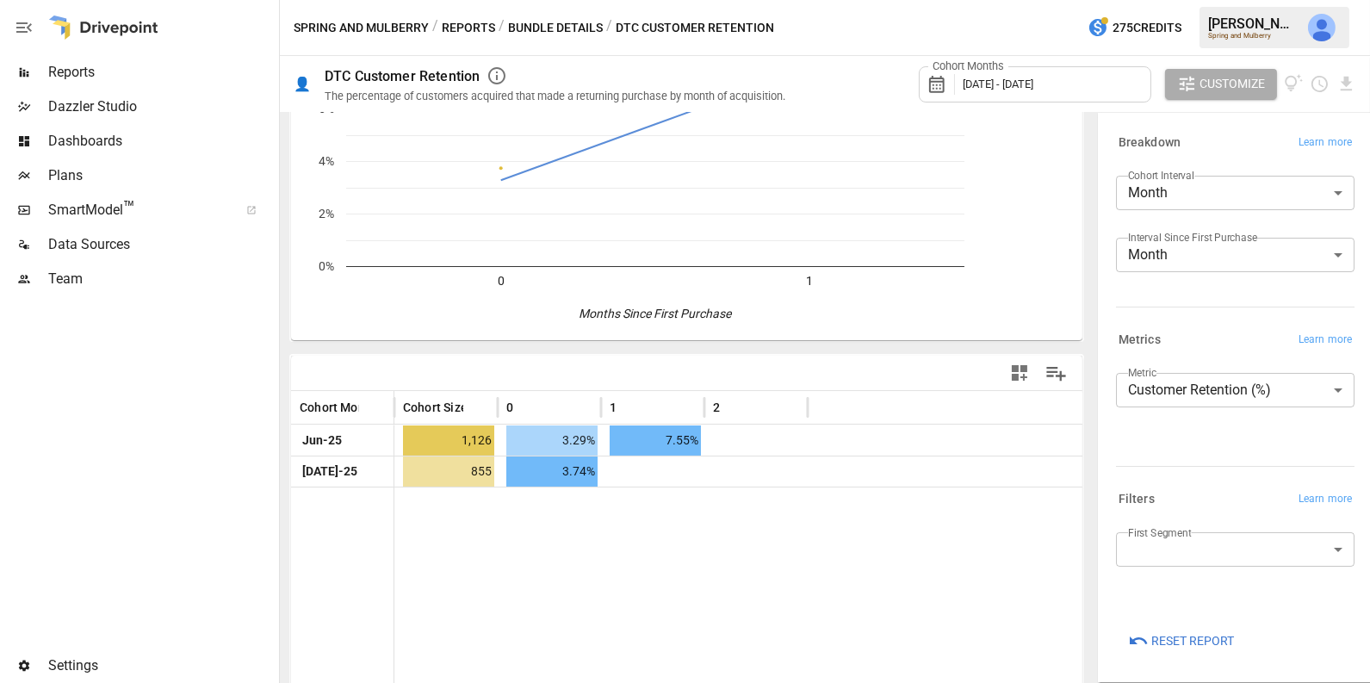
click at [1000, 85] on span "[DATE] - [DATE]" at bounding box center [998, 83] width 71 height 13
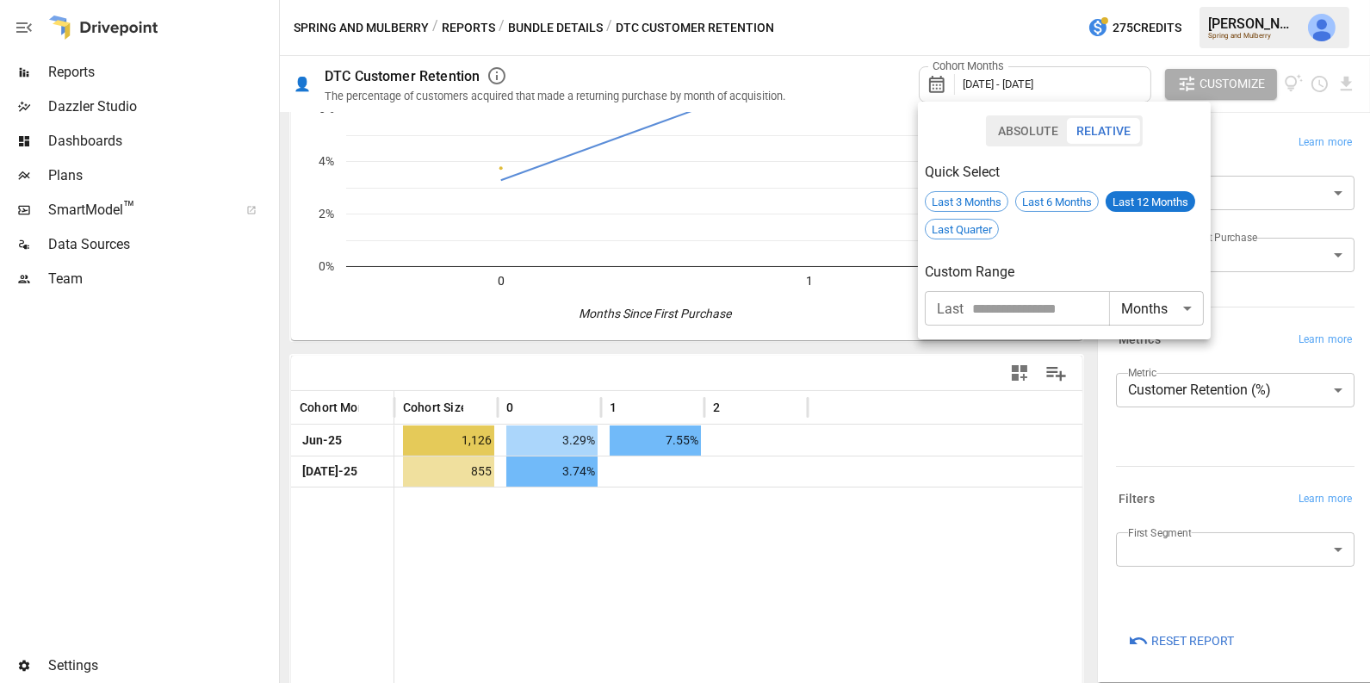
click at [1260, 490] on div at bounding box center [685, 341] width 1370 height 683
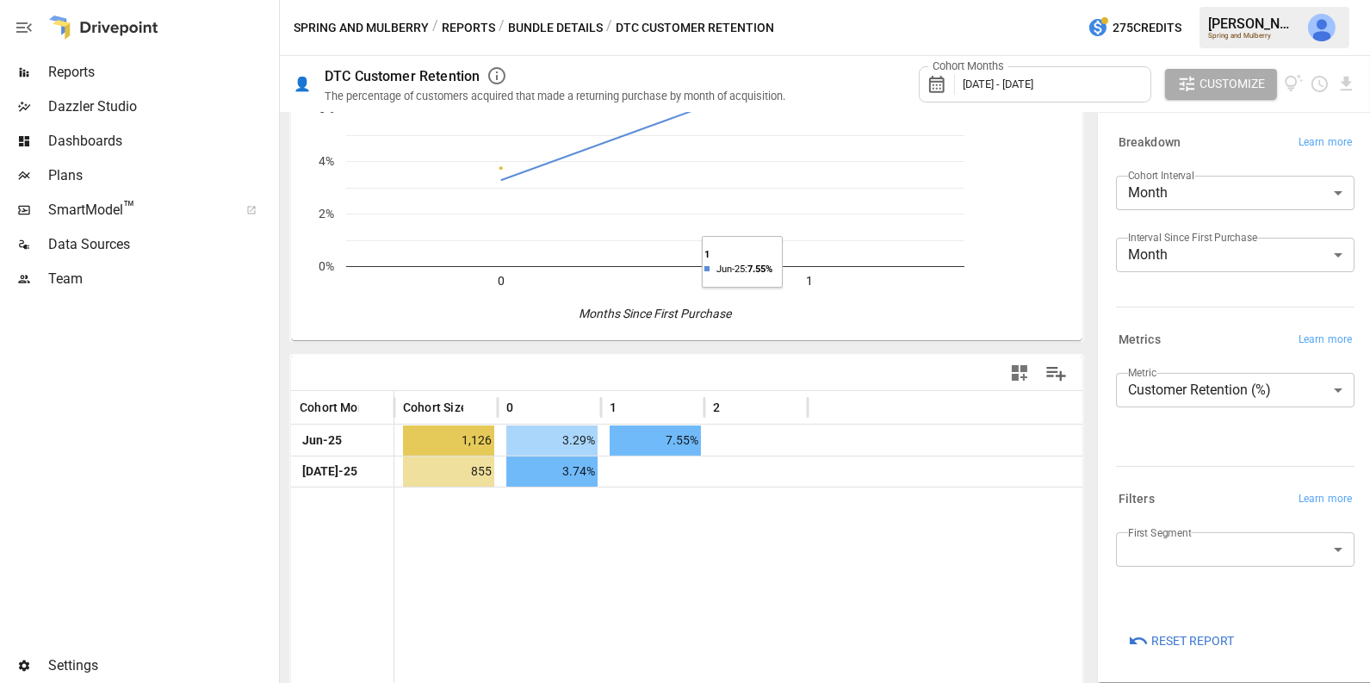
click at [1000, 90] on div "Cohort Months [DATE] - [DATE]" at bounding box center [1035, 84] width 232 height 36
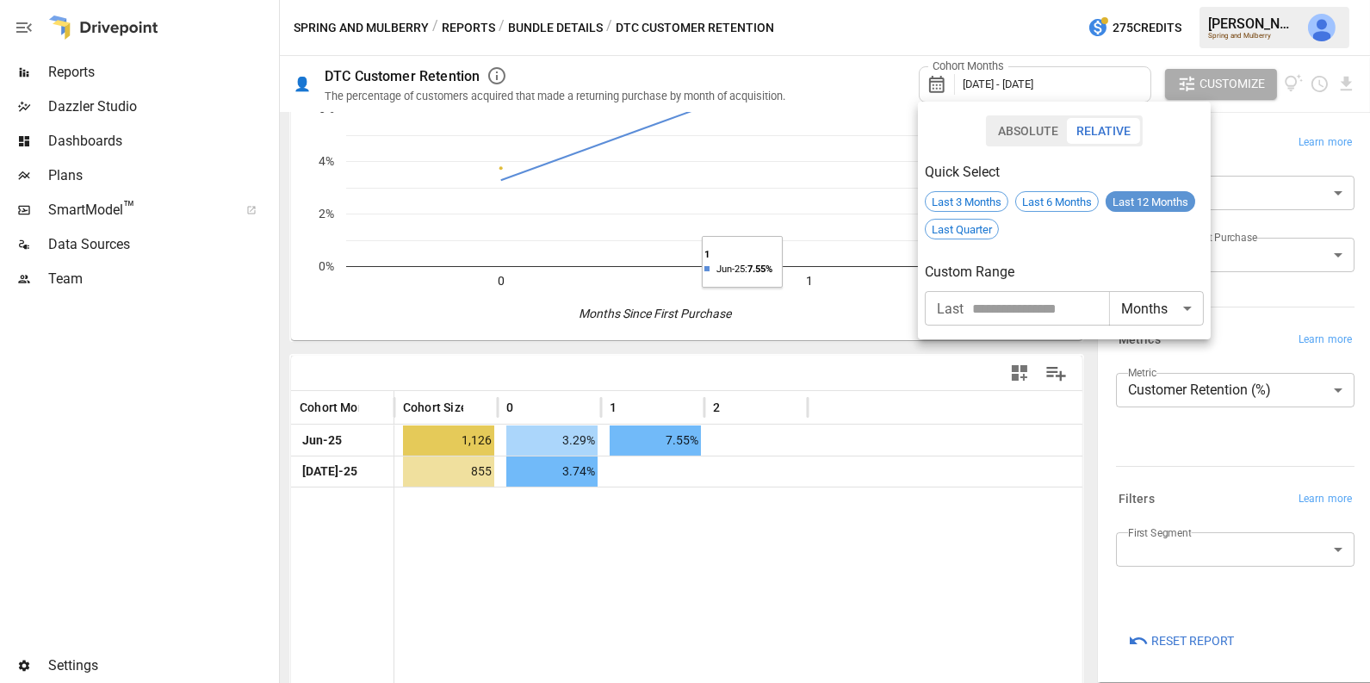
click at [1154, 201] on span "Last 12 Months" at bounding box center [1150, 201] width 90 height 13
click at [1157, 518] on div at bounding box center [685, 341] width 1370 height 683
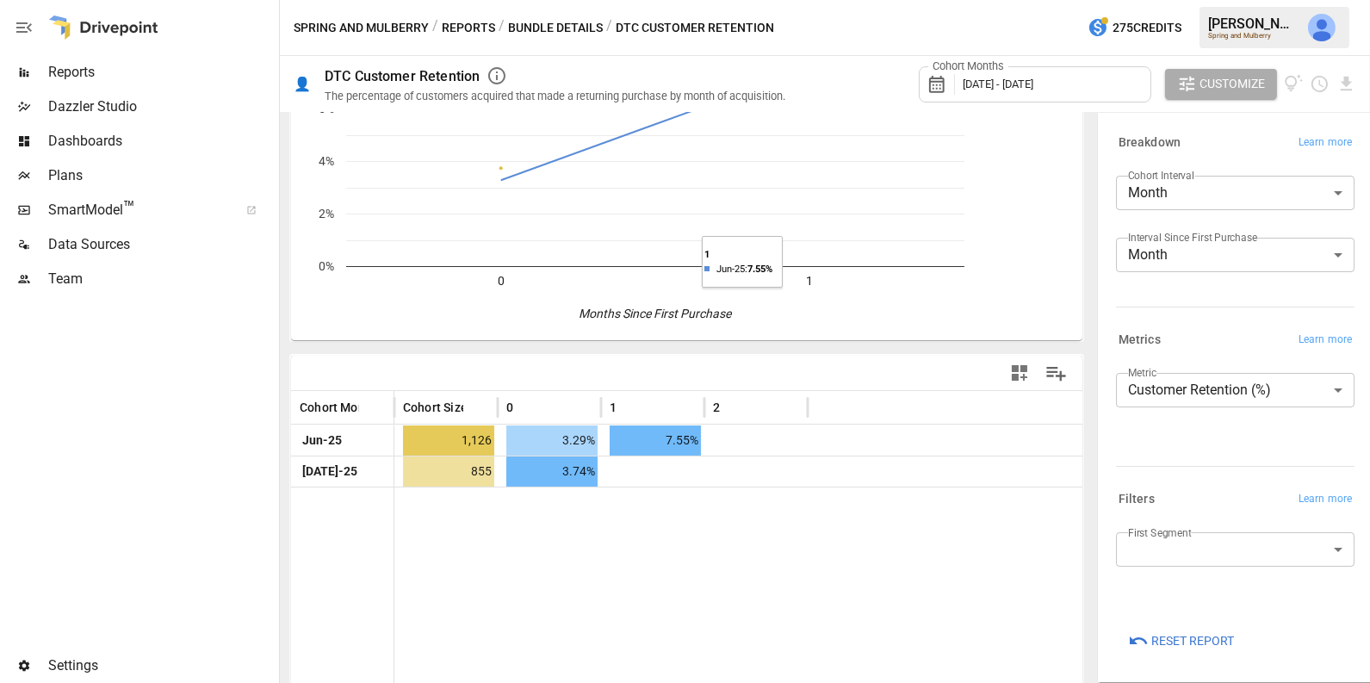
click at [1157, 634] on span "Reset Report" at bounding box center [1192, 641] width 83 height 22
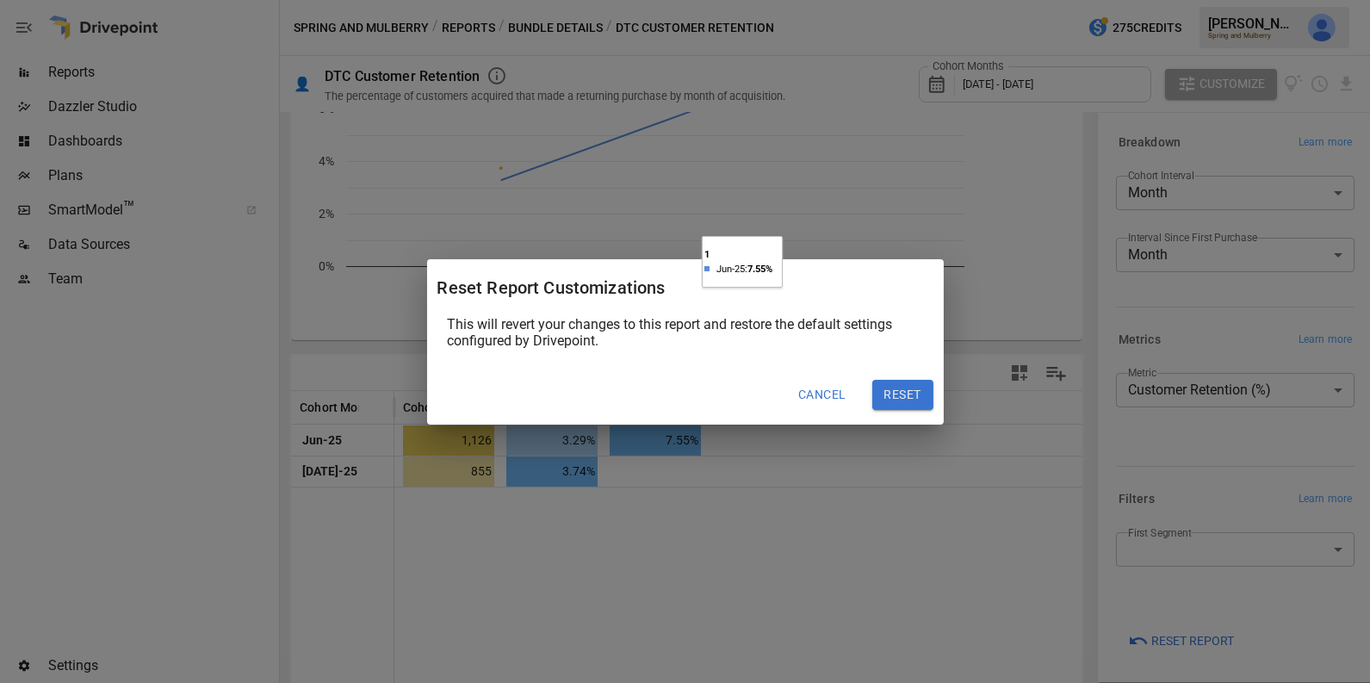
click at [891, 400] on button "Reset" at bounding box center [902, 395] width 61 height 31
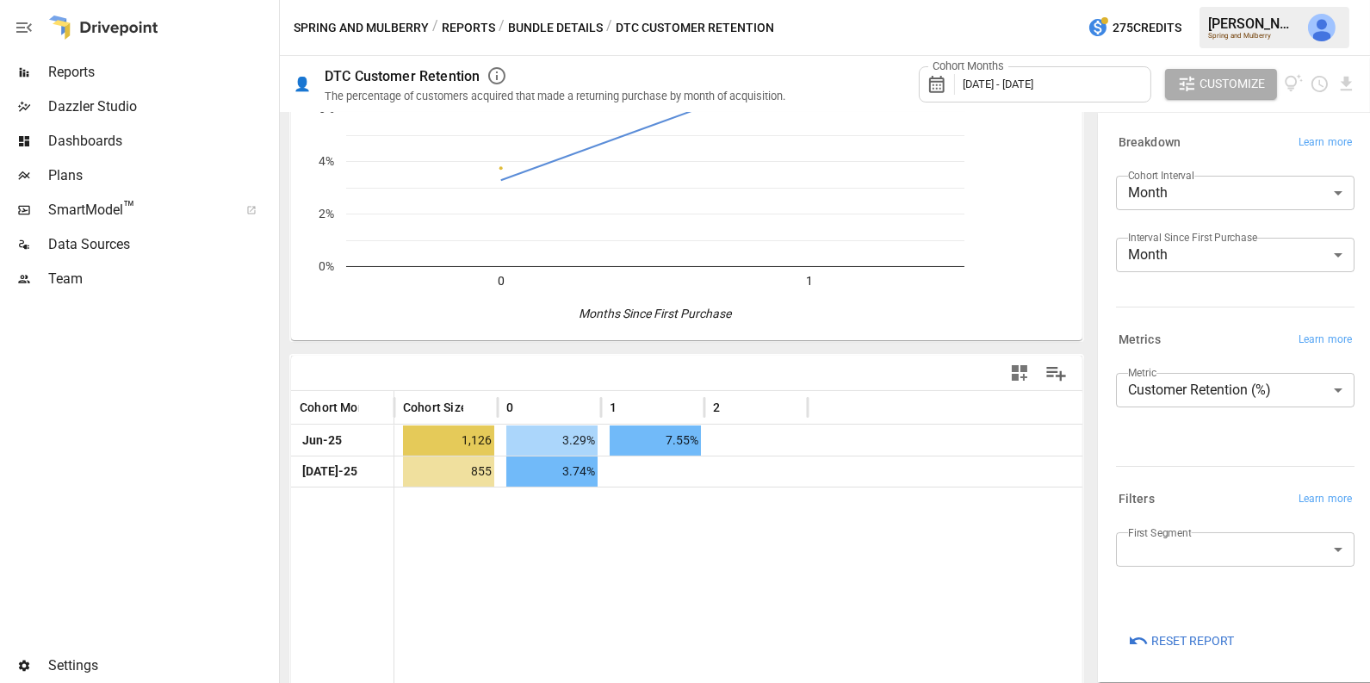
scroll to position [127, 0]
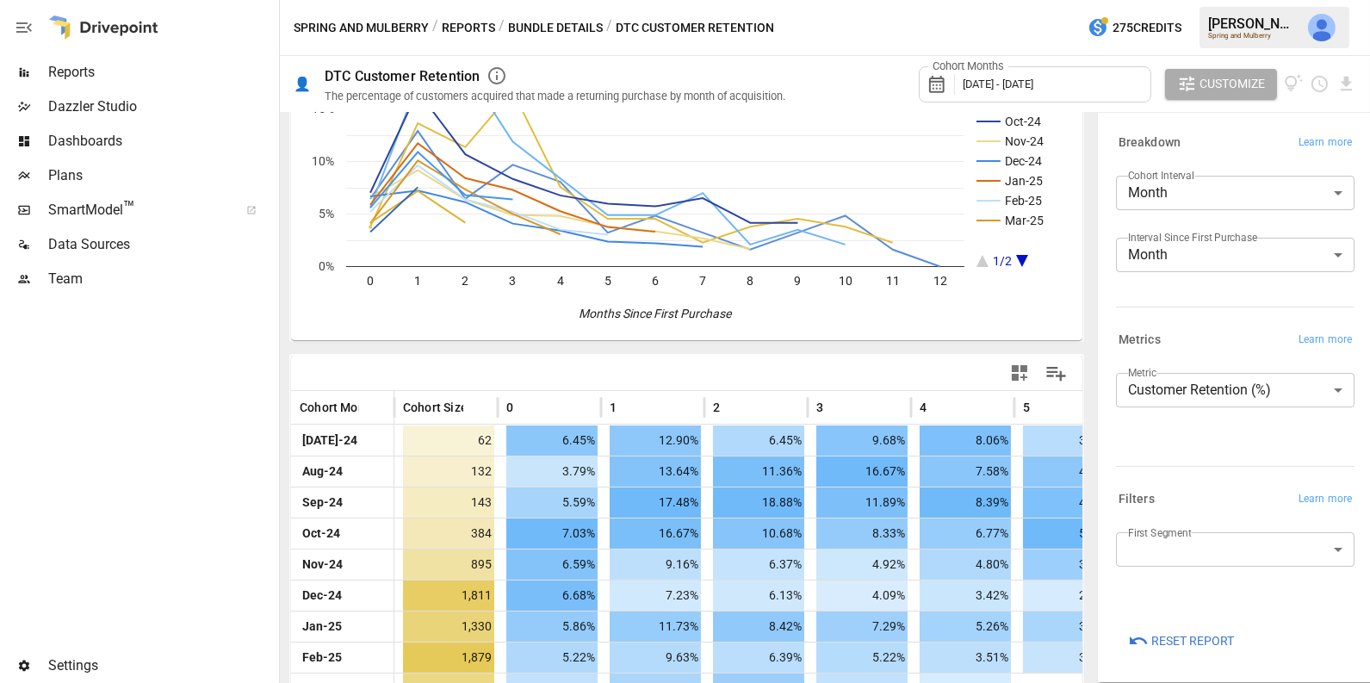
click at [1033, 81] on span "[DATE] - [DATE]" at bounding box center [998, 83] width 71 height 13
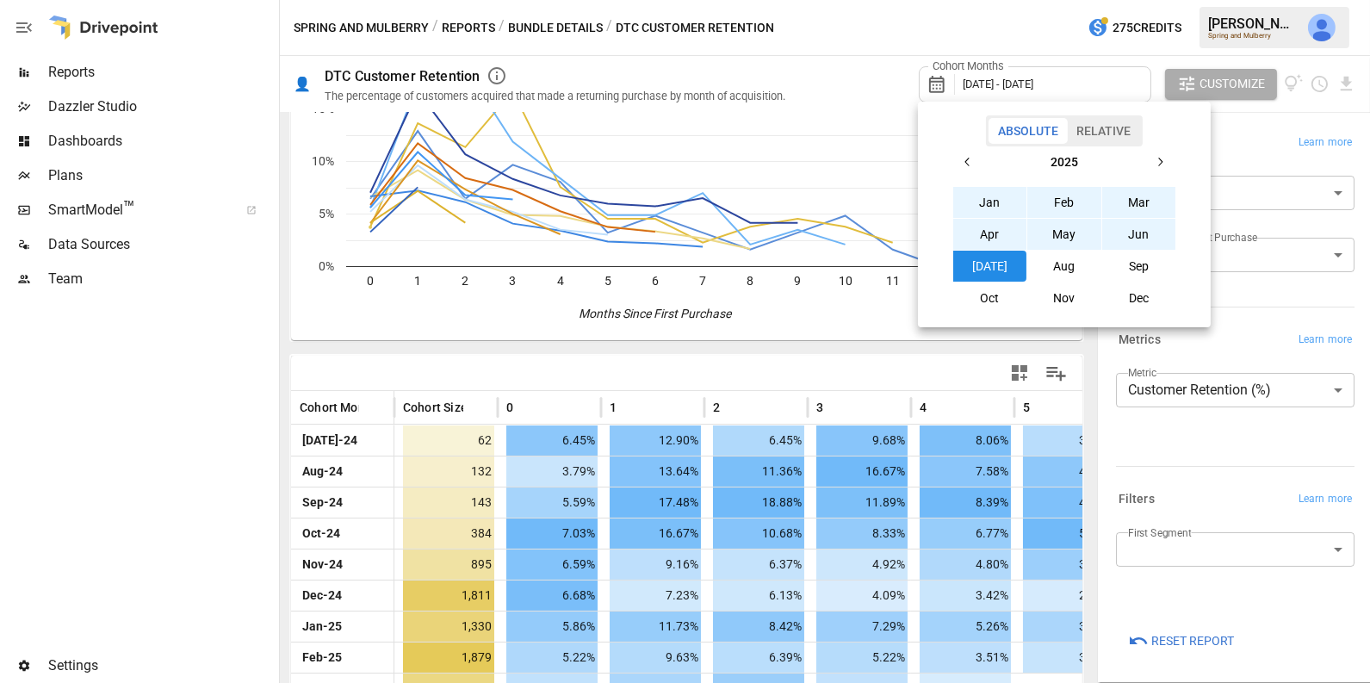
click at [1097, 121] on button "Relative" at bounding box center [1103, 131] width 73 height 26
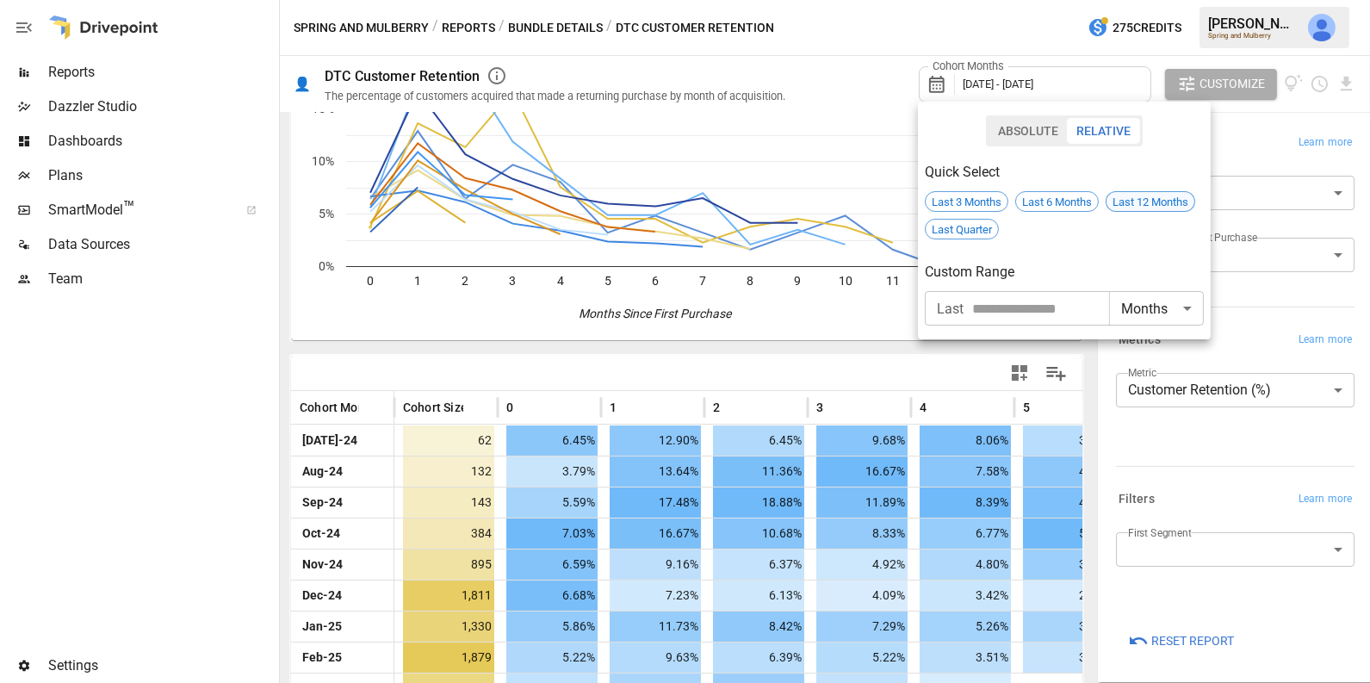
click at [1133, 201] on span "Last 12 Months" at bounding box center [1150, 201] width 88 height 13
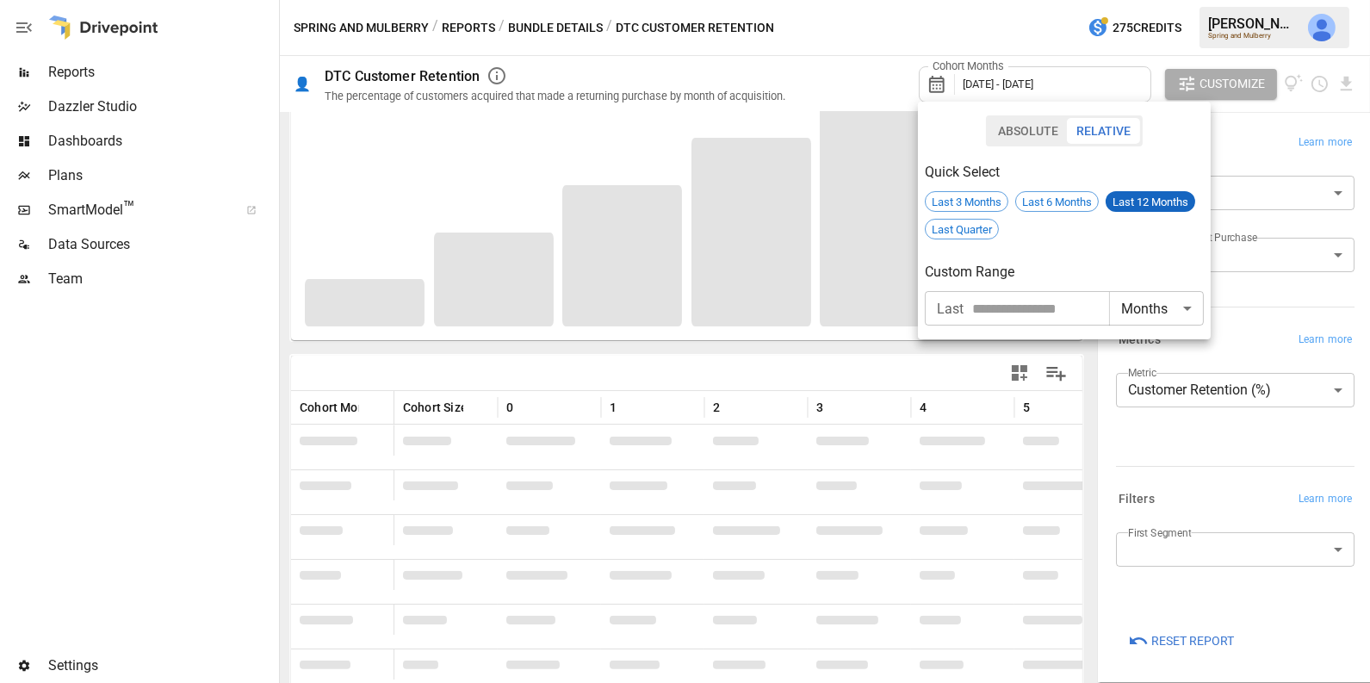
scroll to position [127, 0]
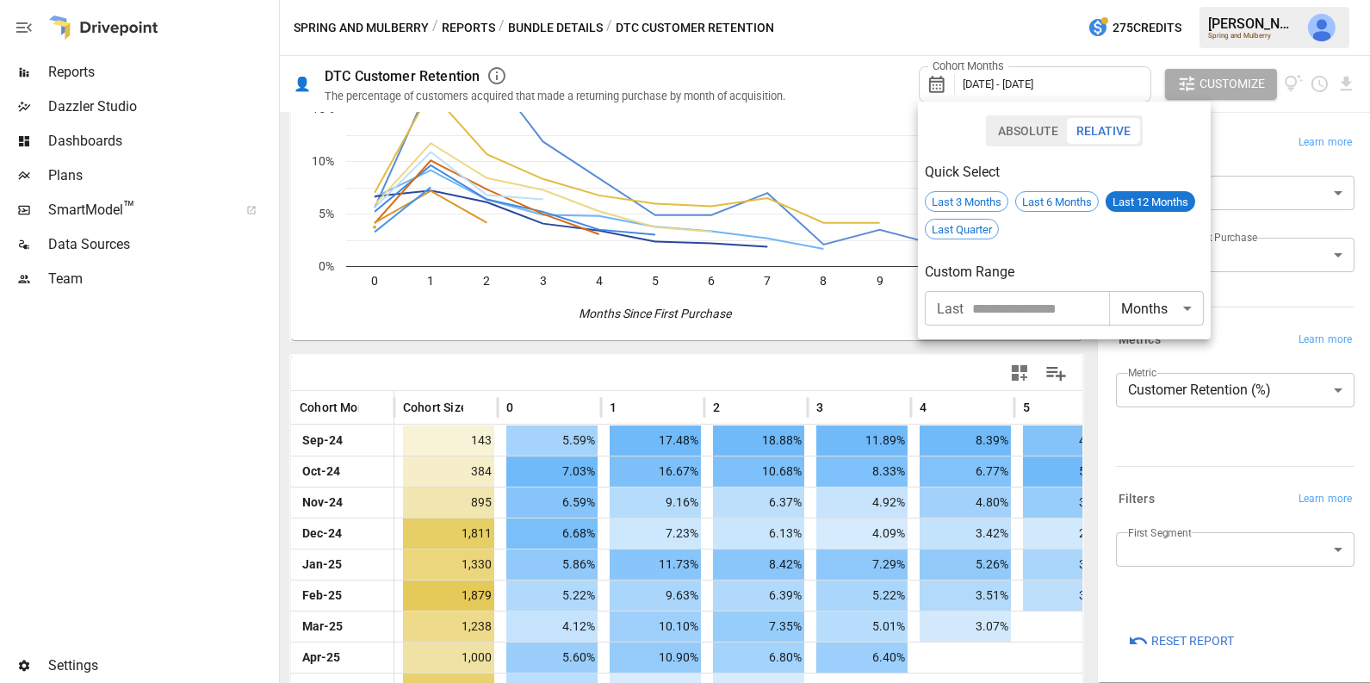
click at [858, 328] on div at bounding box center [685, 341] width 1370 height 683
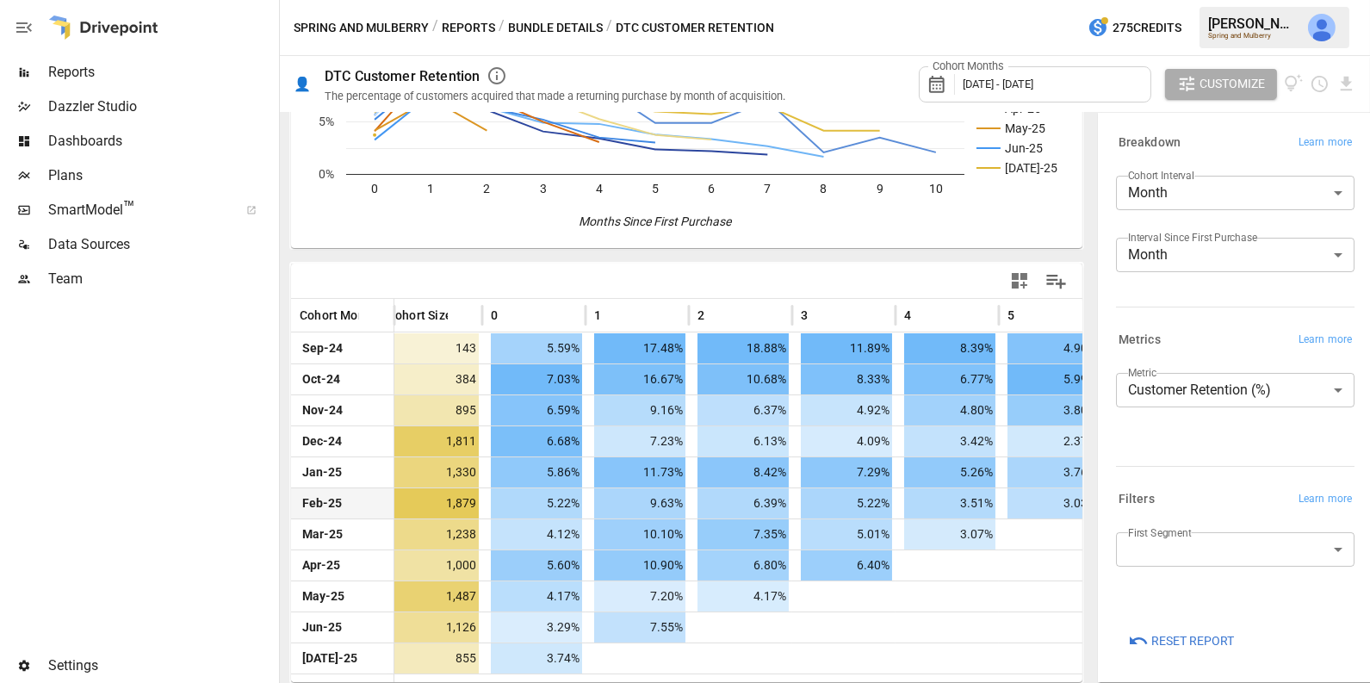
scroll to position [0, 0]
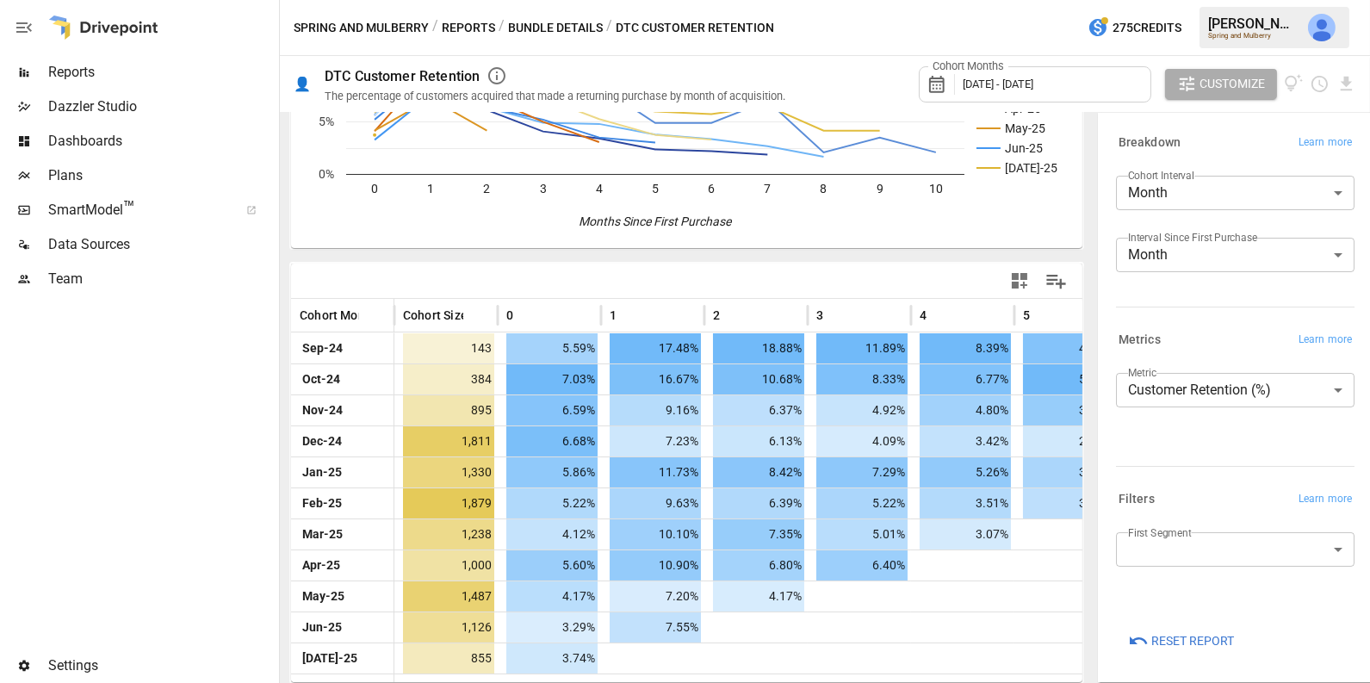
click at [1172, 0] on body "Reports Dazzler Studio Dashboards Plans SmartModel ™ Data Sources Team Settings…" at bounding box center [685, 0] width 1370 height 0
click at [1179, 483] on div at bounding box center [685, 341] width 1370 height 683
click at [1020, 273] on icon "button" at bounding box center [1019, 280] width 21 height 21
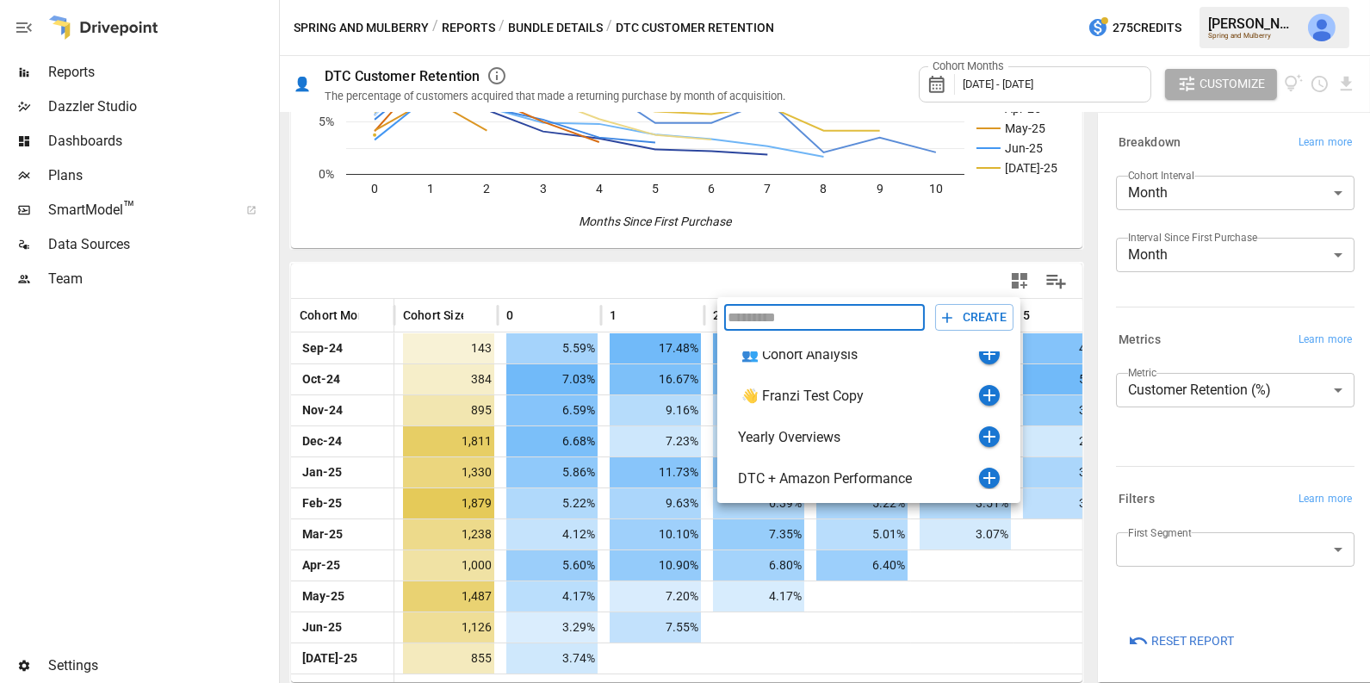
scroll to position [61, 0]
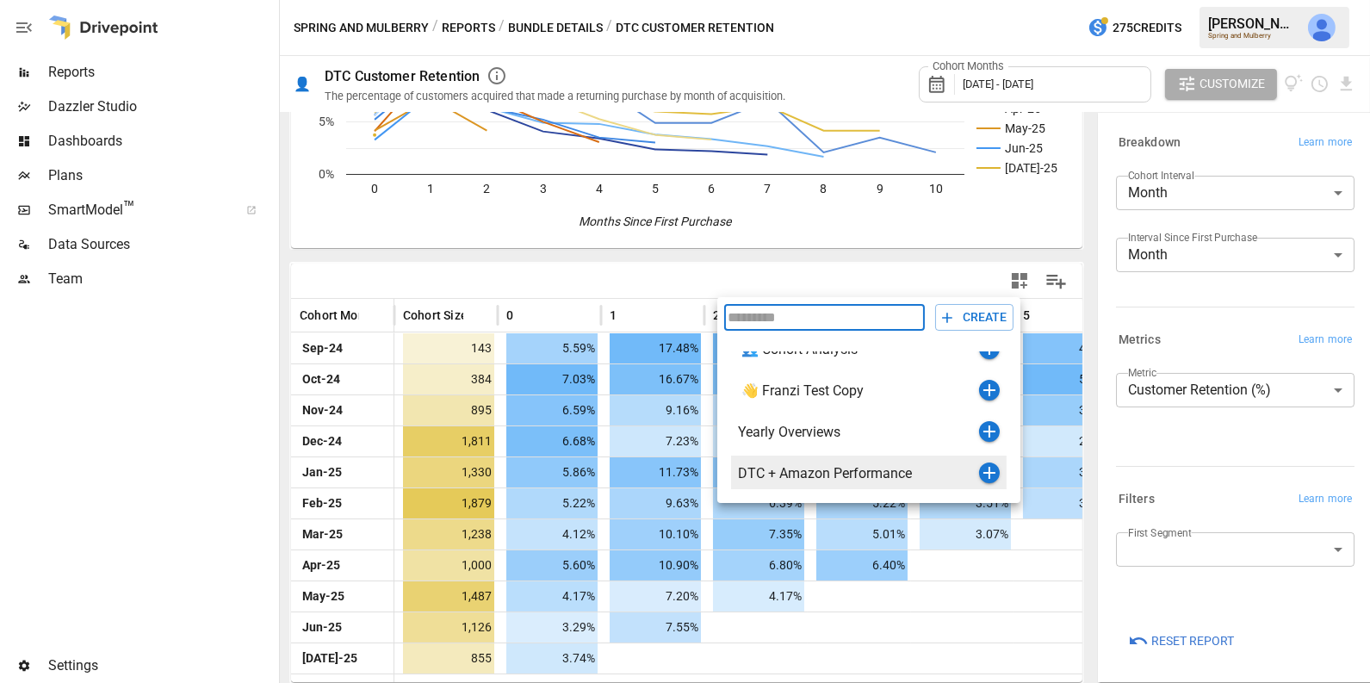
click at [993, 474] on icon "button" at bounding box center [989, 472] width 21 height 21
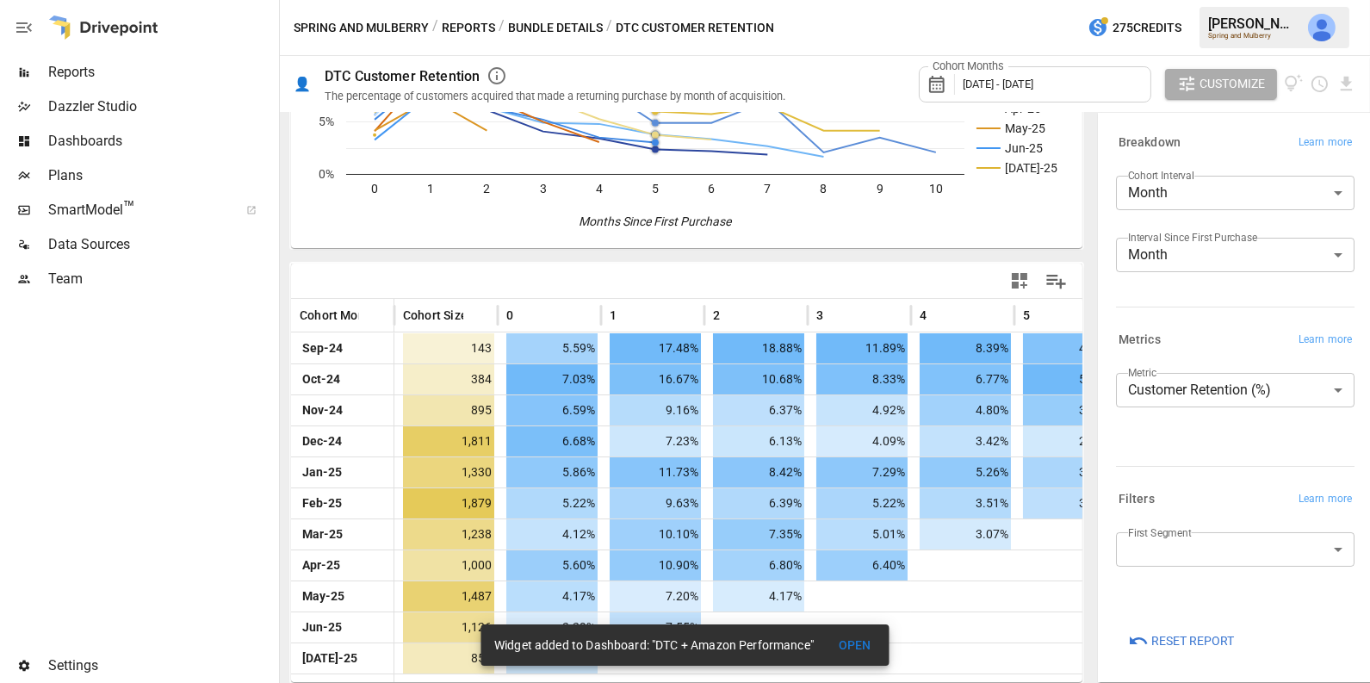
click at [455, 19] on button "Reports" at bounding box center [468, 28] width 53 height 22
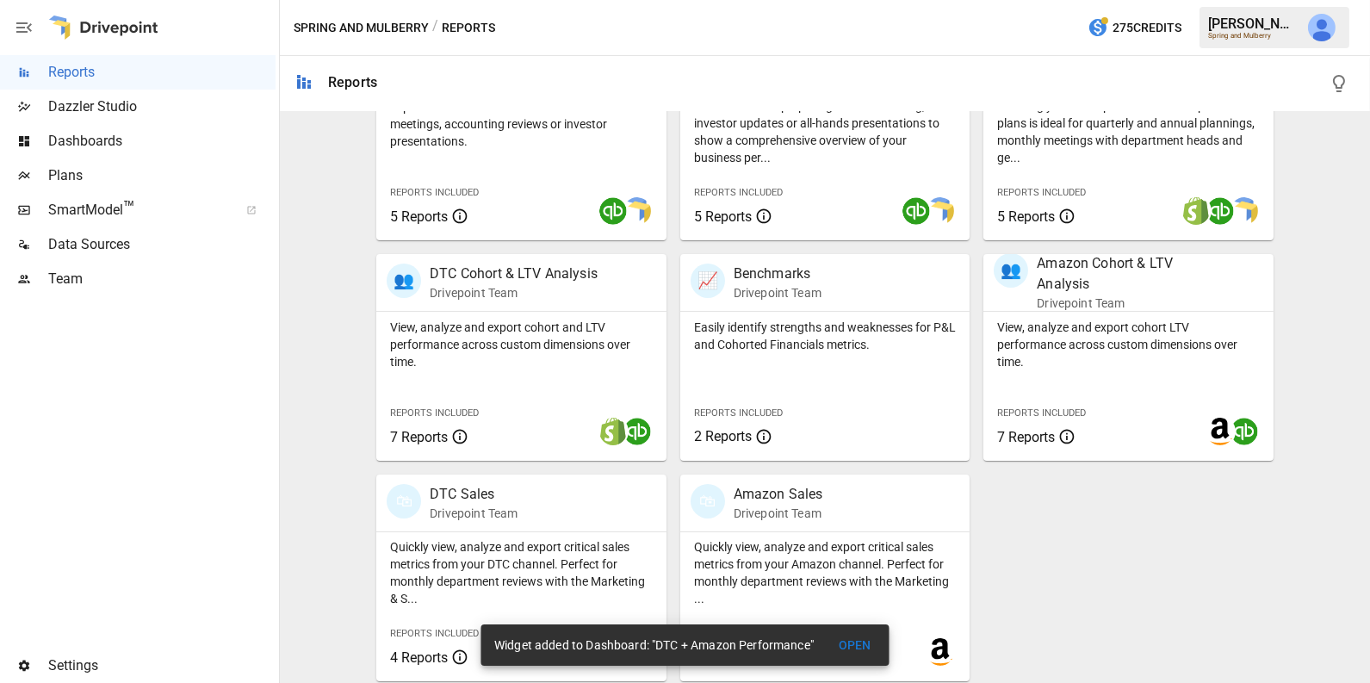
scroll to position [430, 0]
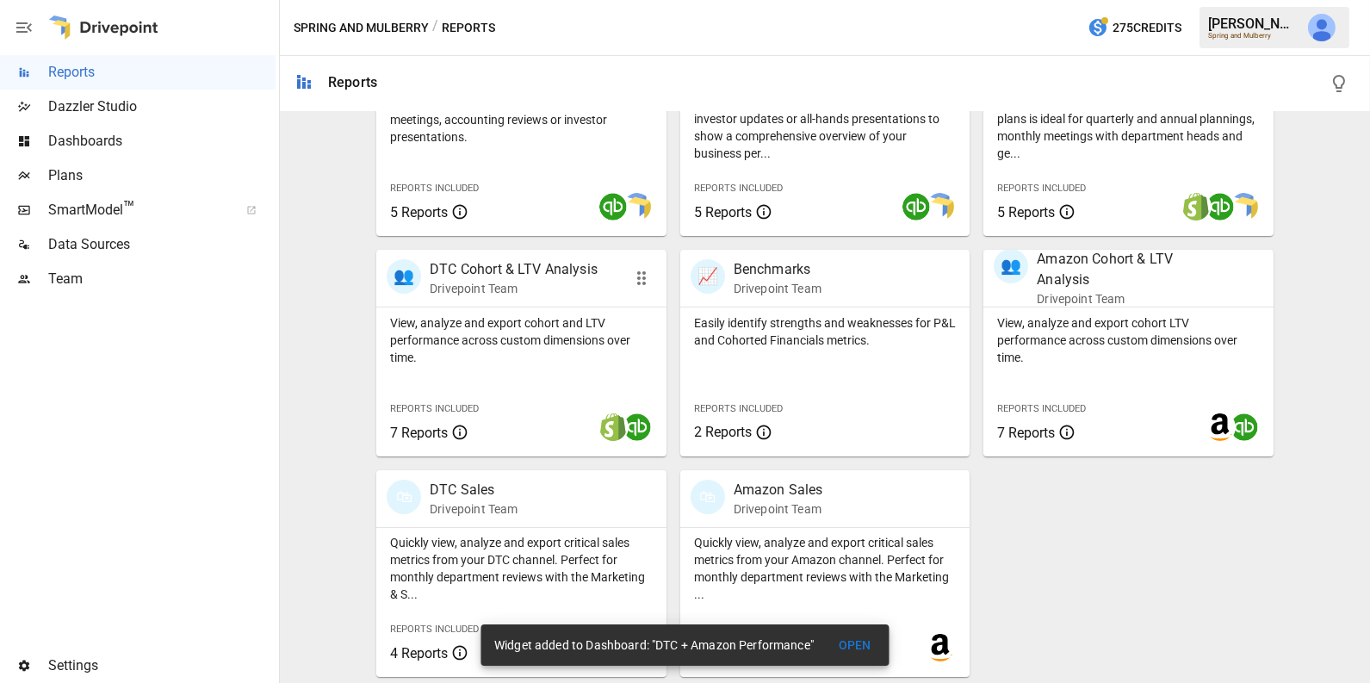
click at [499, 375] on div "View, analyze and export cohort and LTV performance across custom dimensions ov…" at bounding box center [521, 381] width 290 height 149
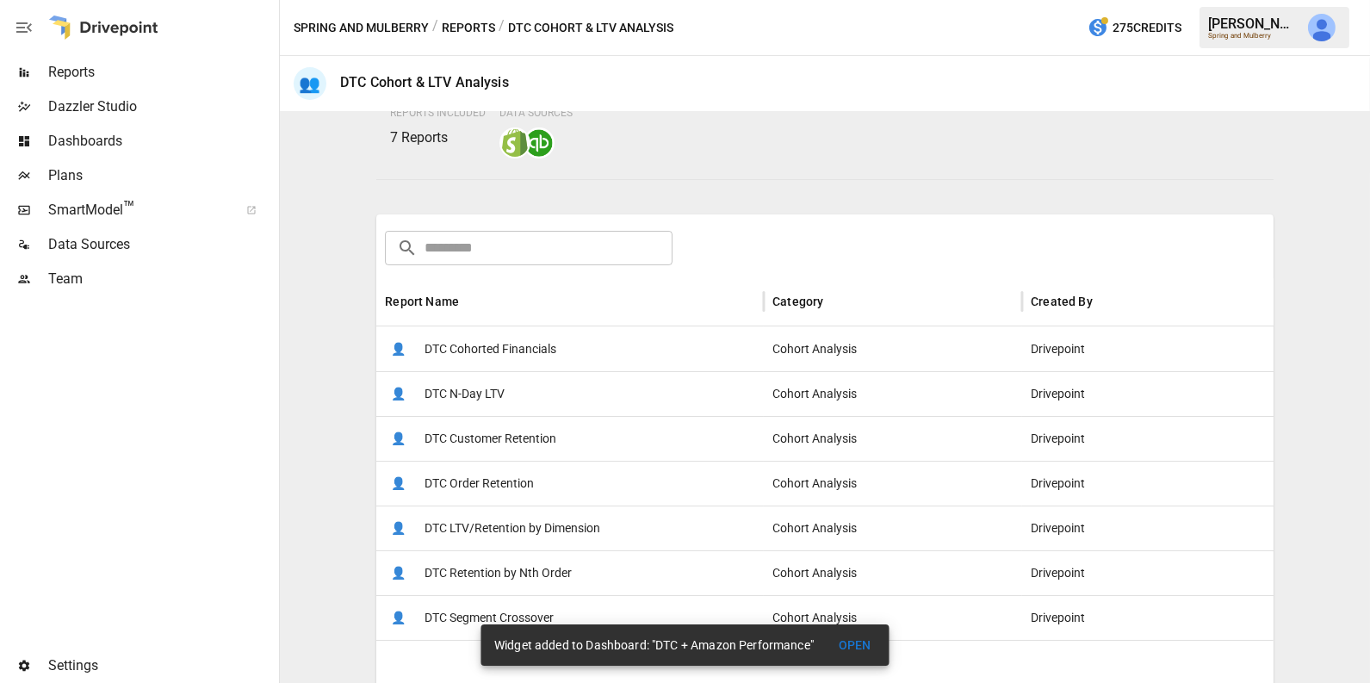
scroll to position [182, 0]
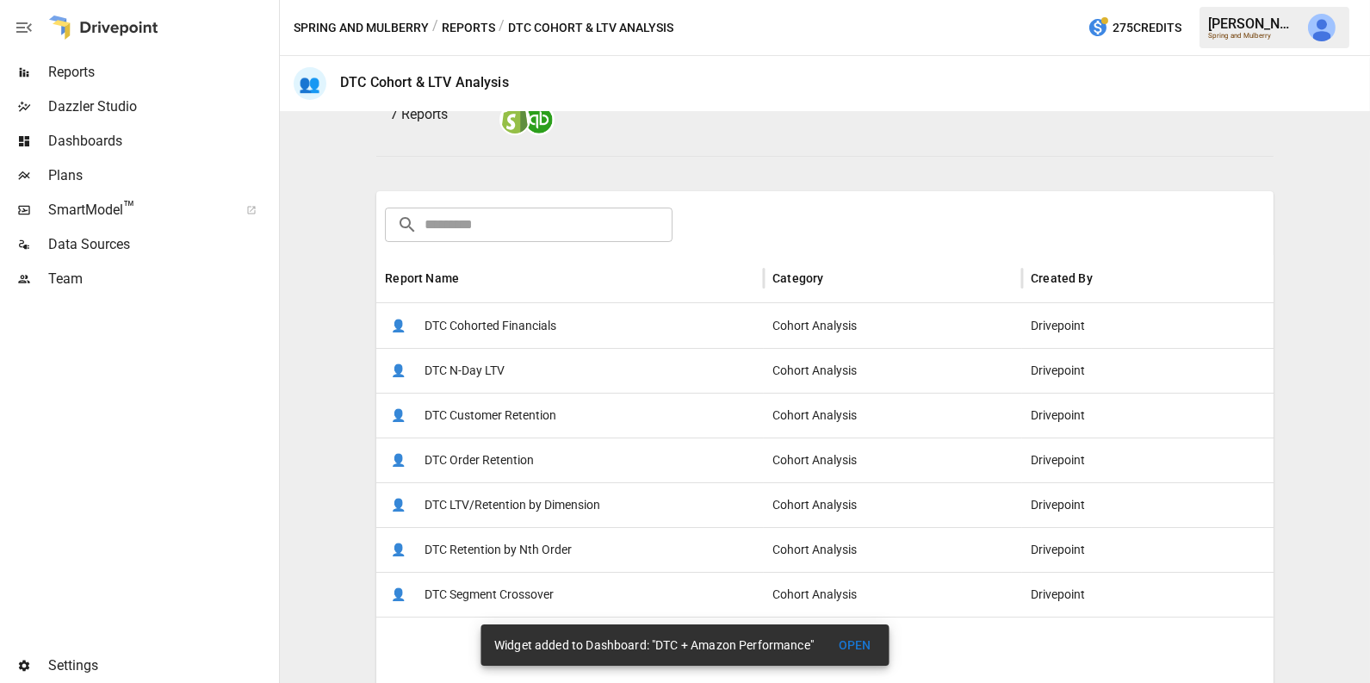
click at [490, 314] on span "DTC Cohorted Financials" at bounding box center [490, 326] width 132 height 44
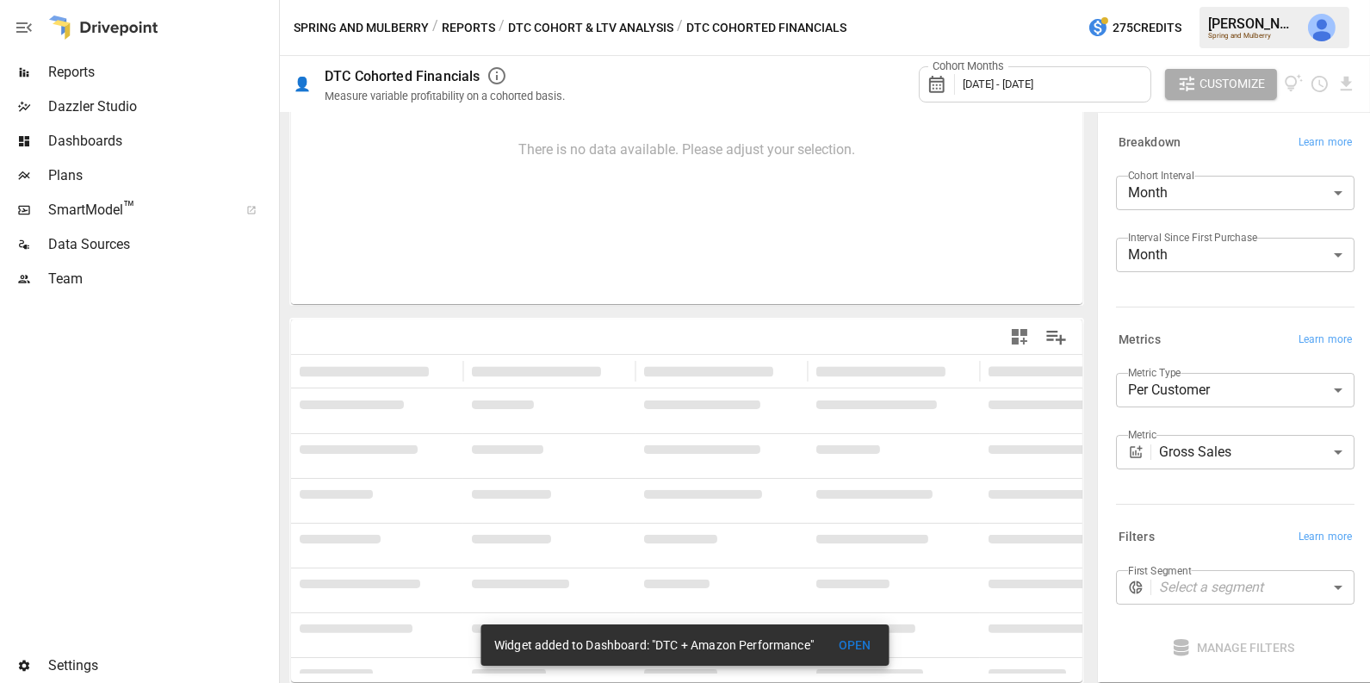
scroll to position [1, 0]
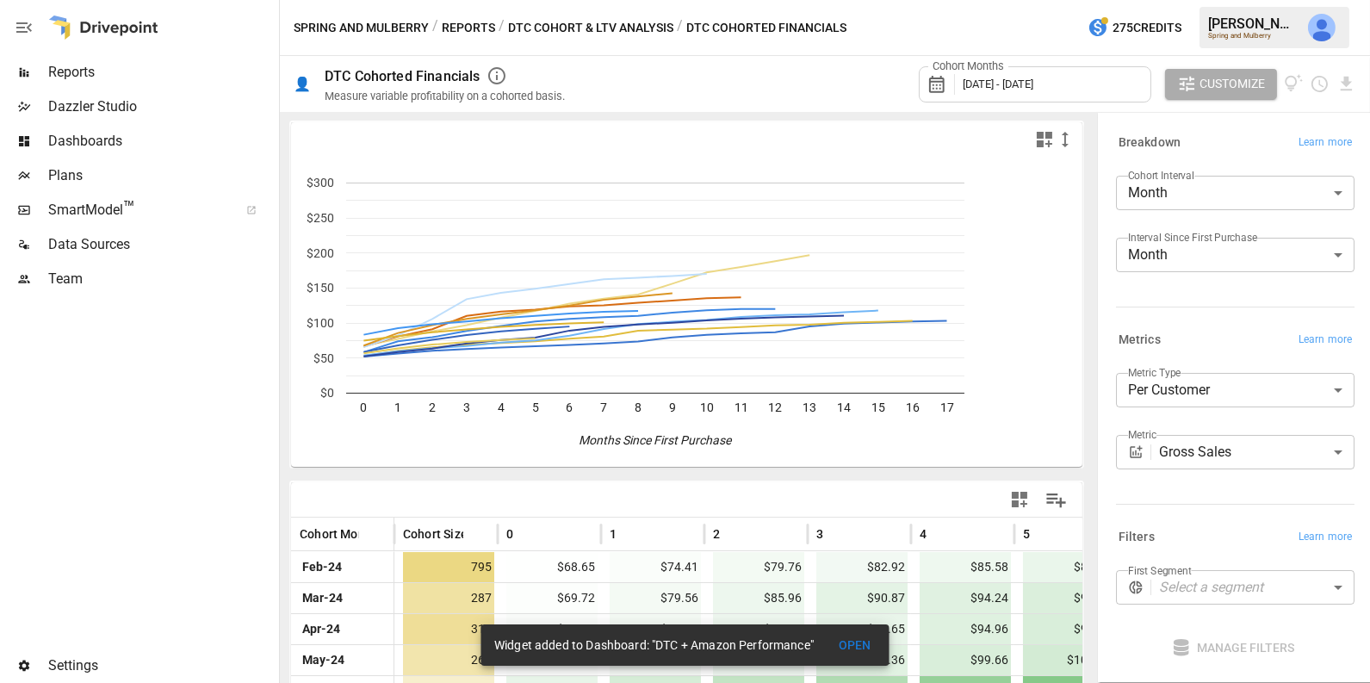
click at [1249, 0] on body "Reports Dazzler Studio Dashboards Plans SmartModel ™ Data Sources Team Settings…" at bounding box center [685, 0] width 1370 height 0
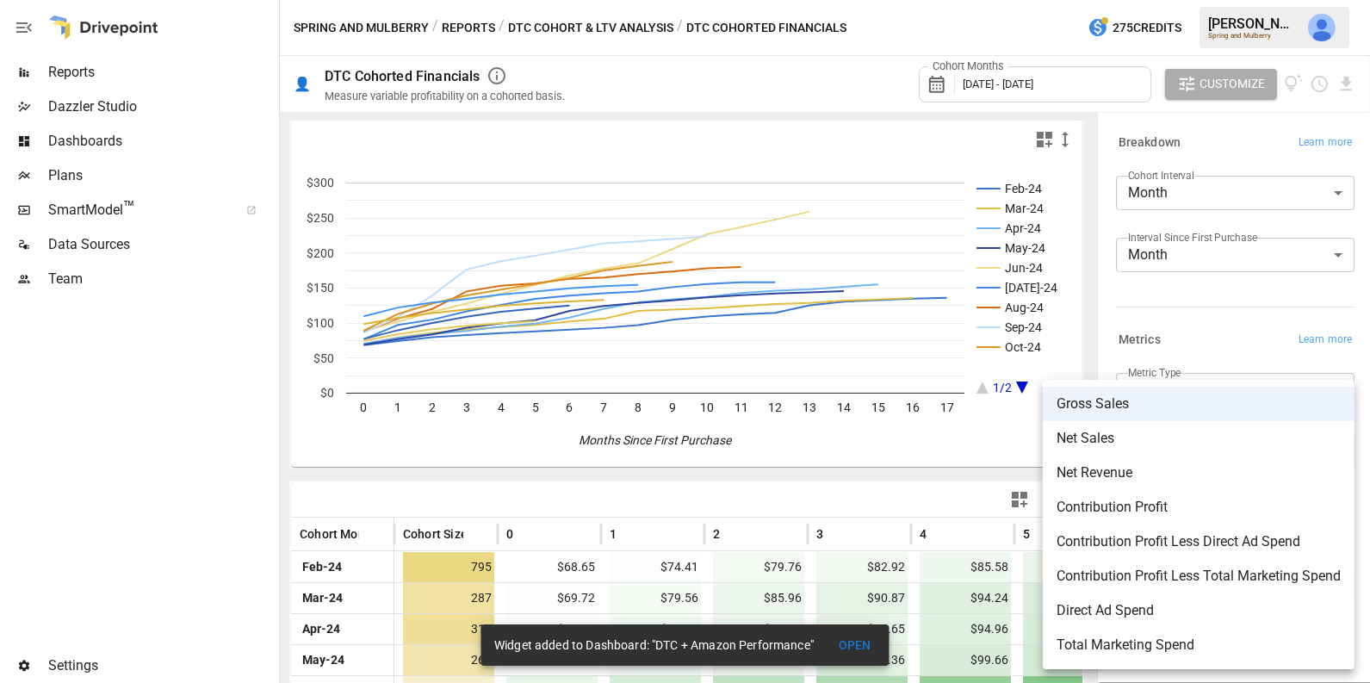
click at [1248, 540] on span "Contribution Profit Less Direct Ad Spend" at bounding box center [1198, 541] width 284 height 21
type input "**********"
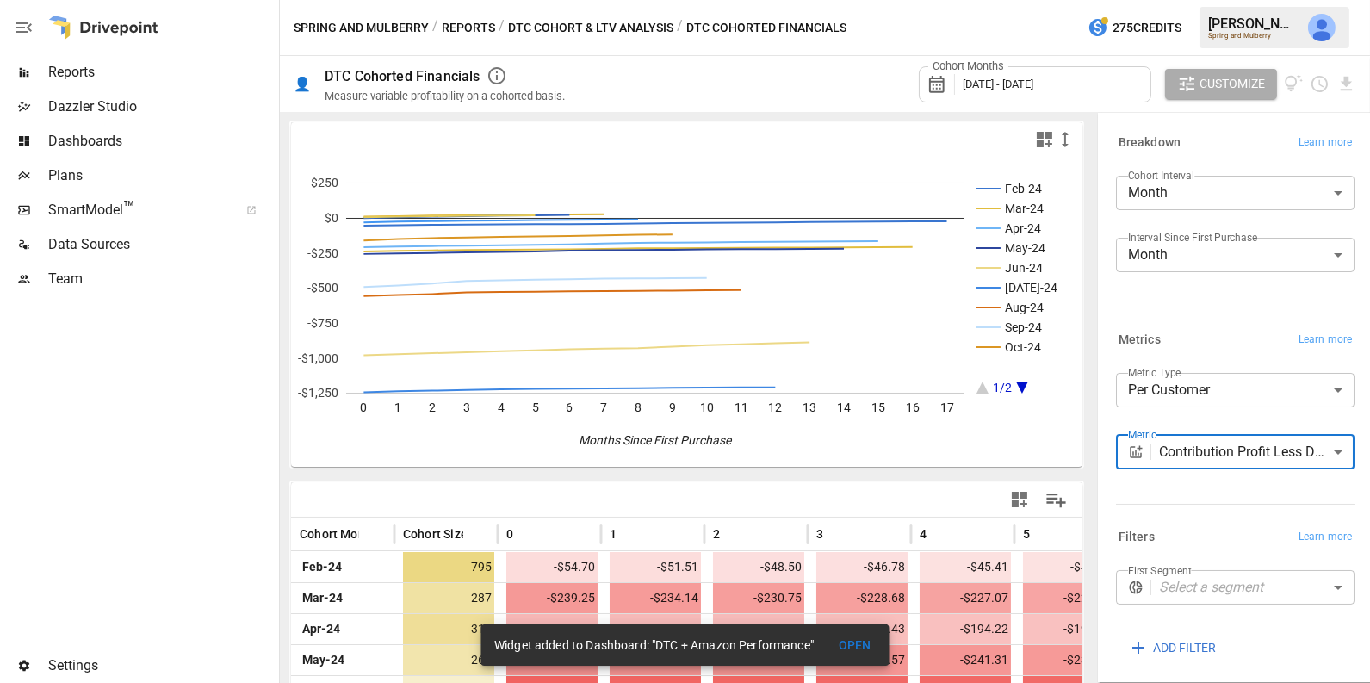
scroll to position [281, 0]
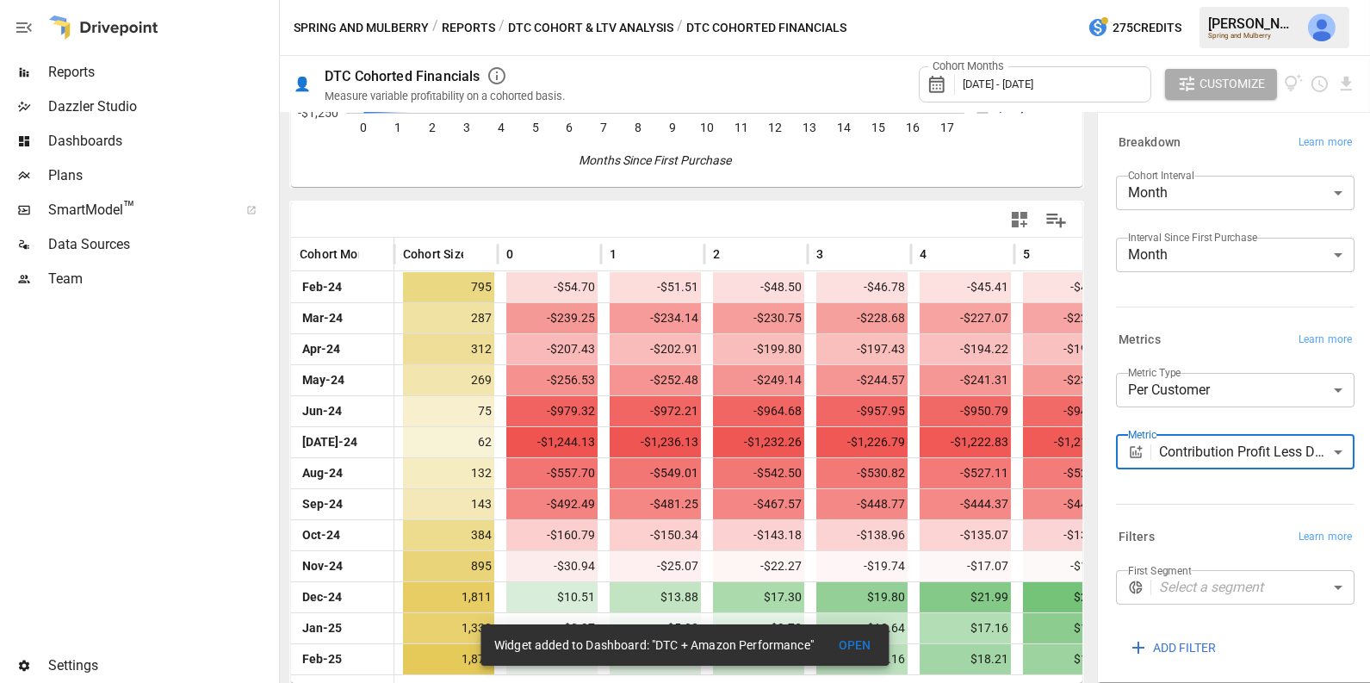
click at [1027, 80] on span "[DATE] - [DATE]" at bounding box center [998, 83] width 71 height 13
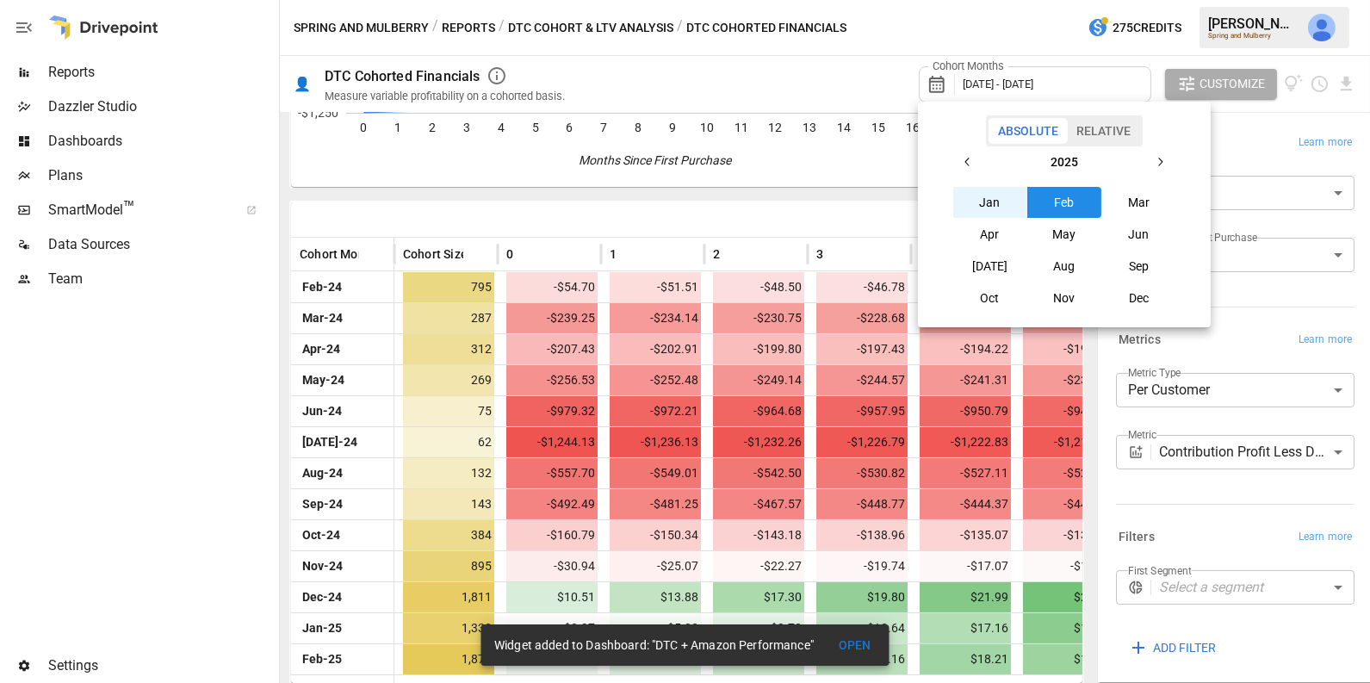
click at [1090, 133] on button "Relative" at bounding box center [1103, 131] width 73 height 26
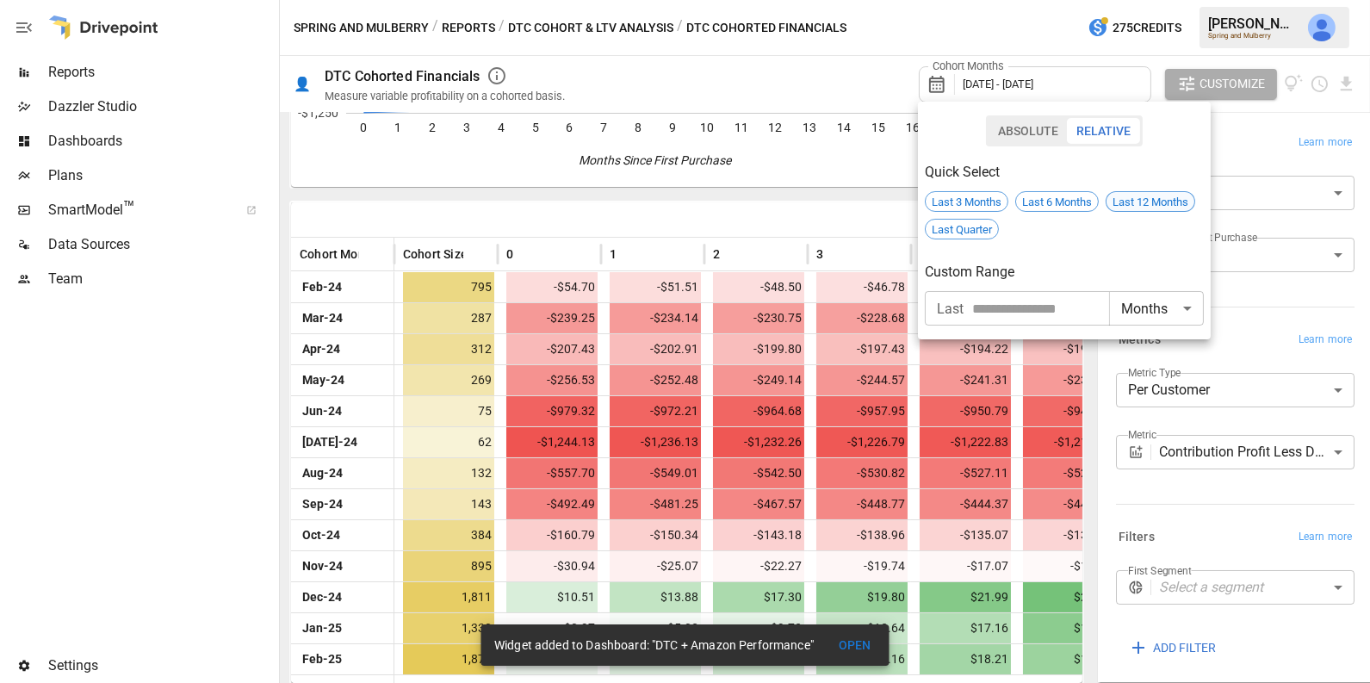
click at [1133, 201] on span "Last 12 Months" at bounding box center [1150, 201] width 88 height 13
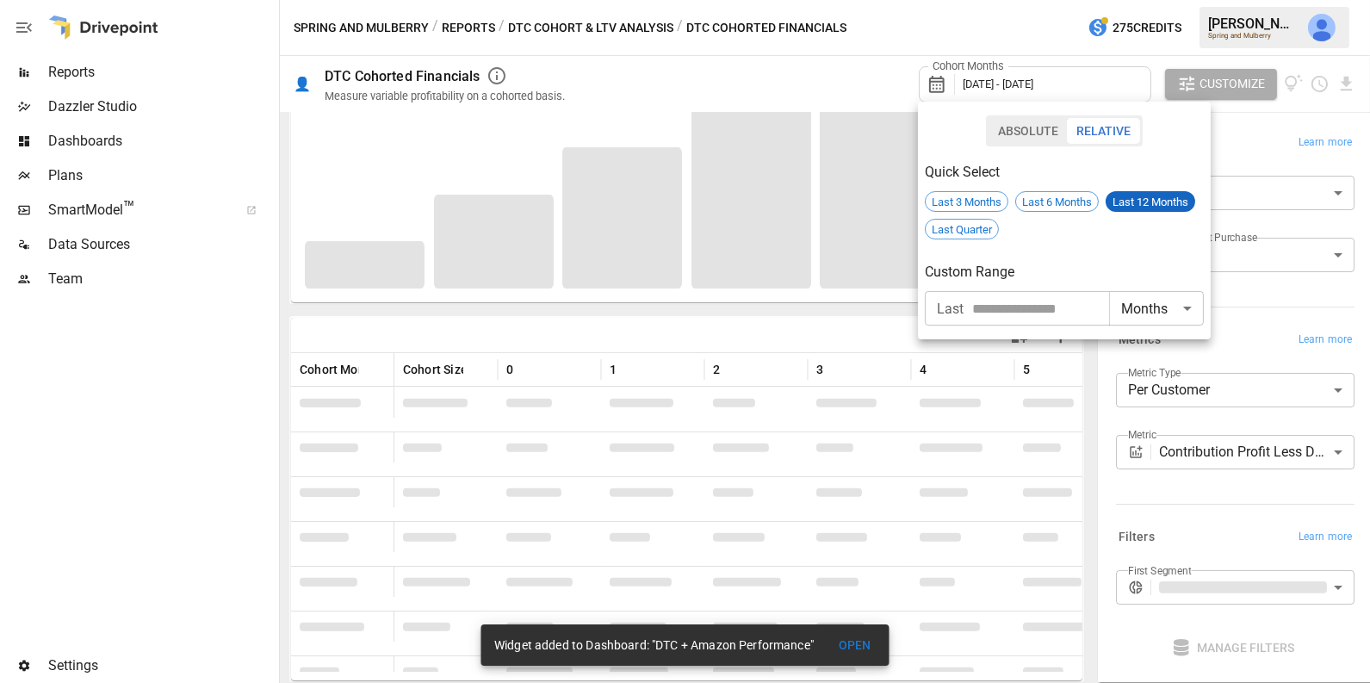
scroll to position [164, 0]
click at [1226, 490] on div at bounding box center [685, 341] width 1370 height 683
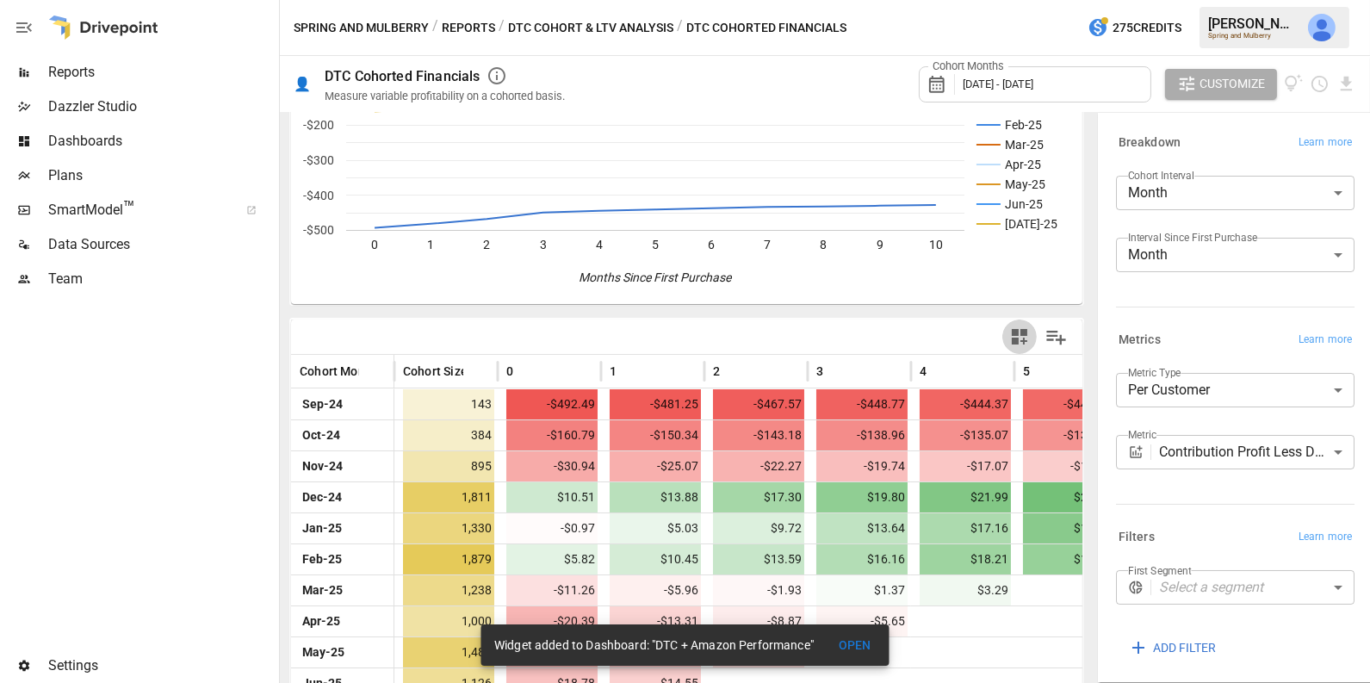
click at [1019, 332] on icon "button" at bounding box center [1019, 336] width 21 height 21
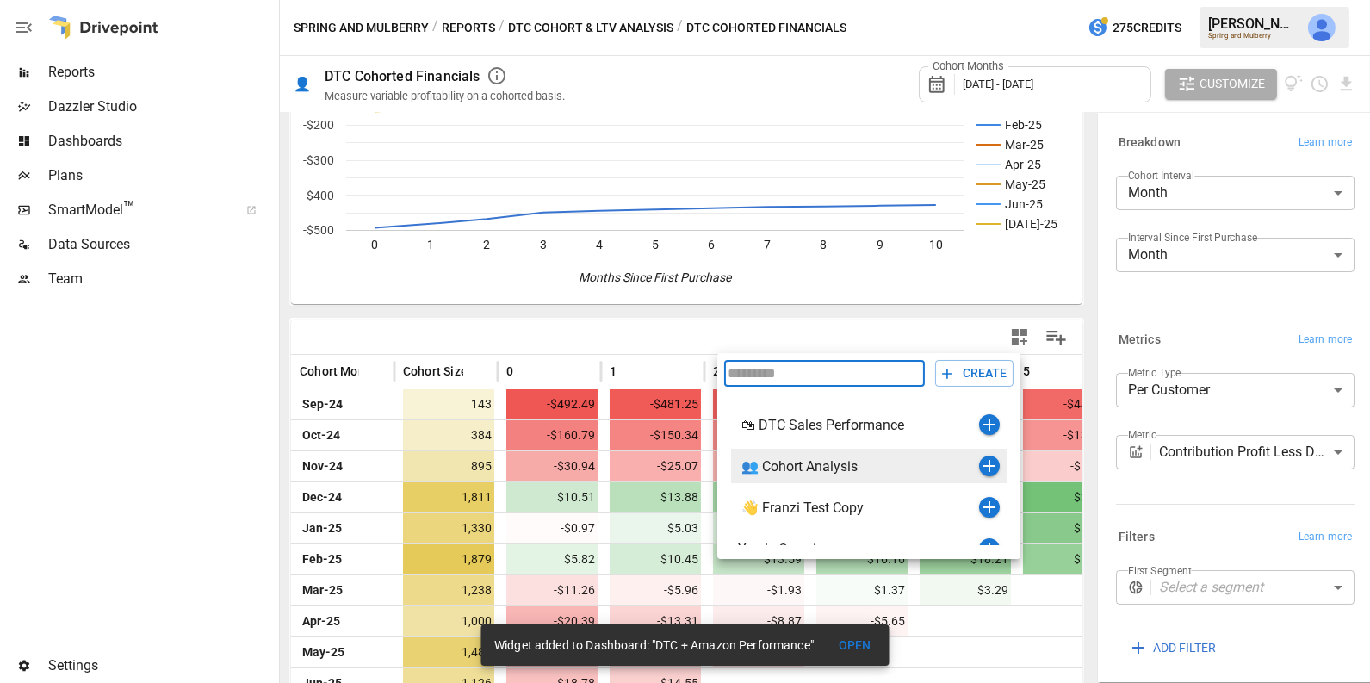
scroll to position [61, 0]
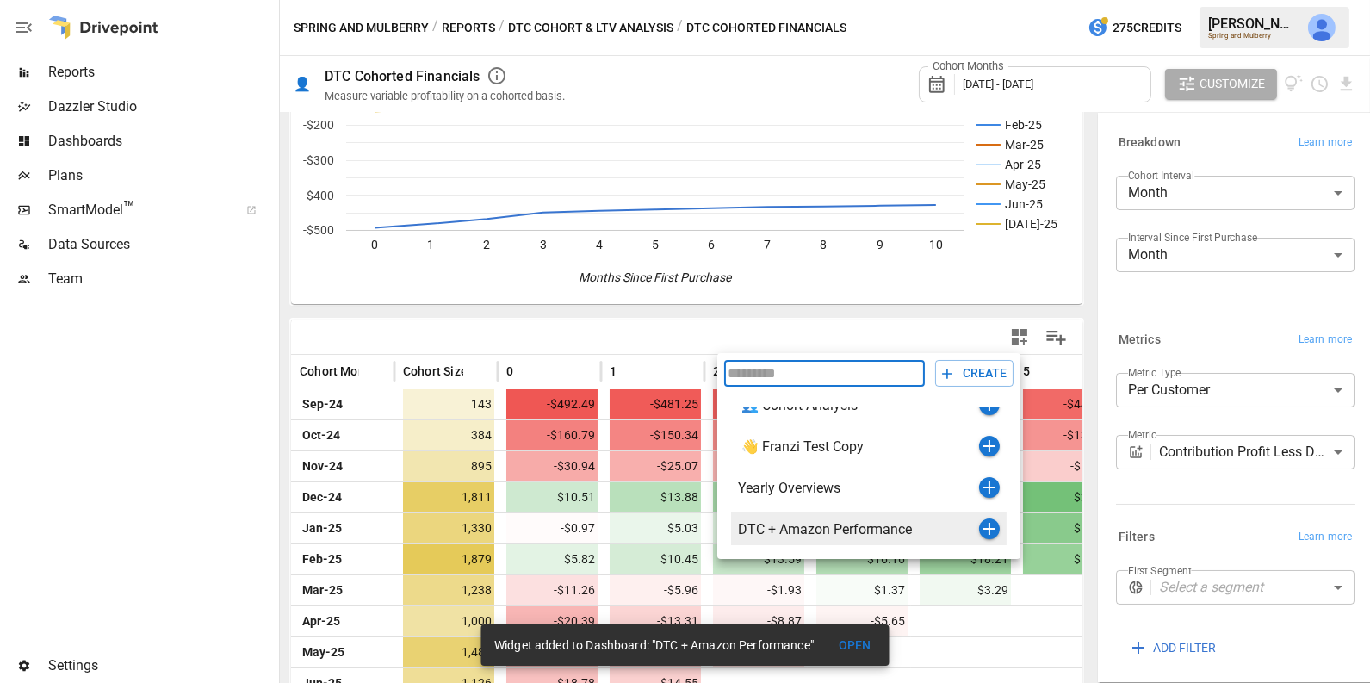
click at [991, 527] on icon "button" at bounding box center [989, 529] width 12 height 12
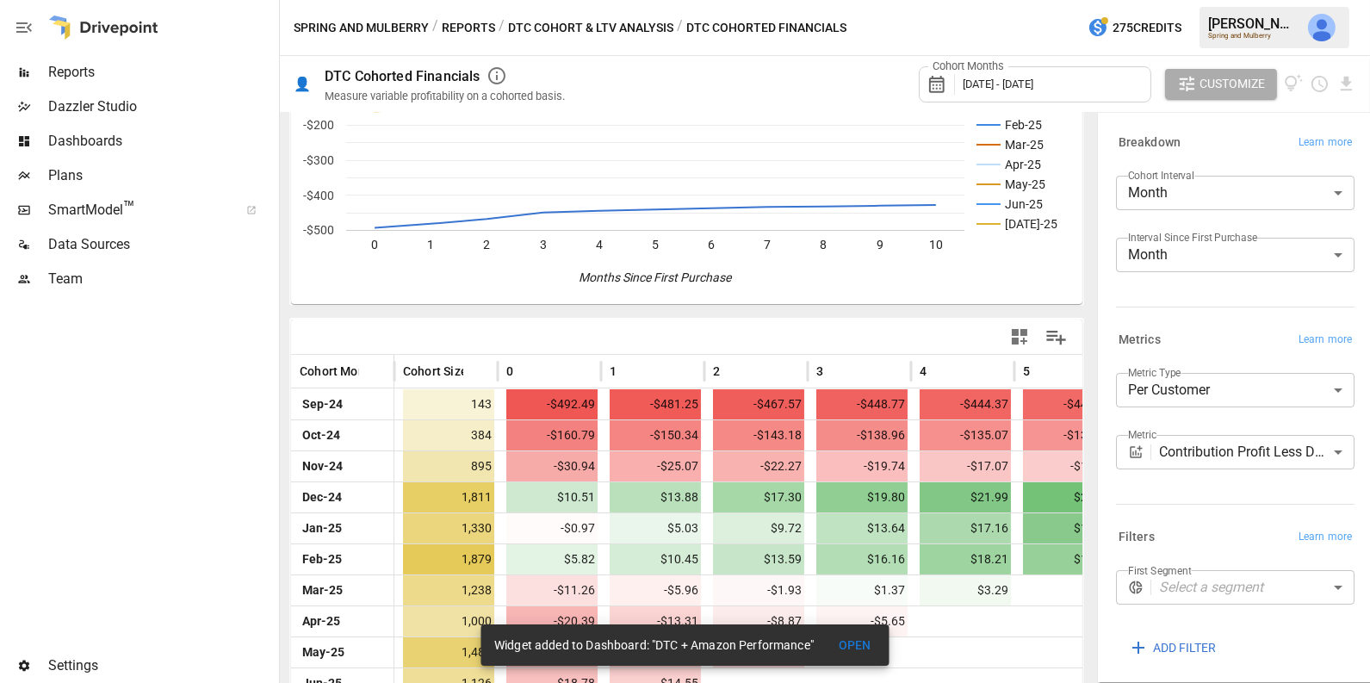
click at [469, 23] on button "Reports" at bounding box center [468, 28] width 53 height 22
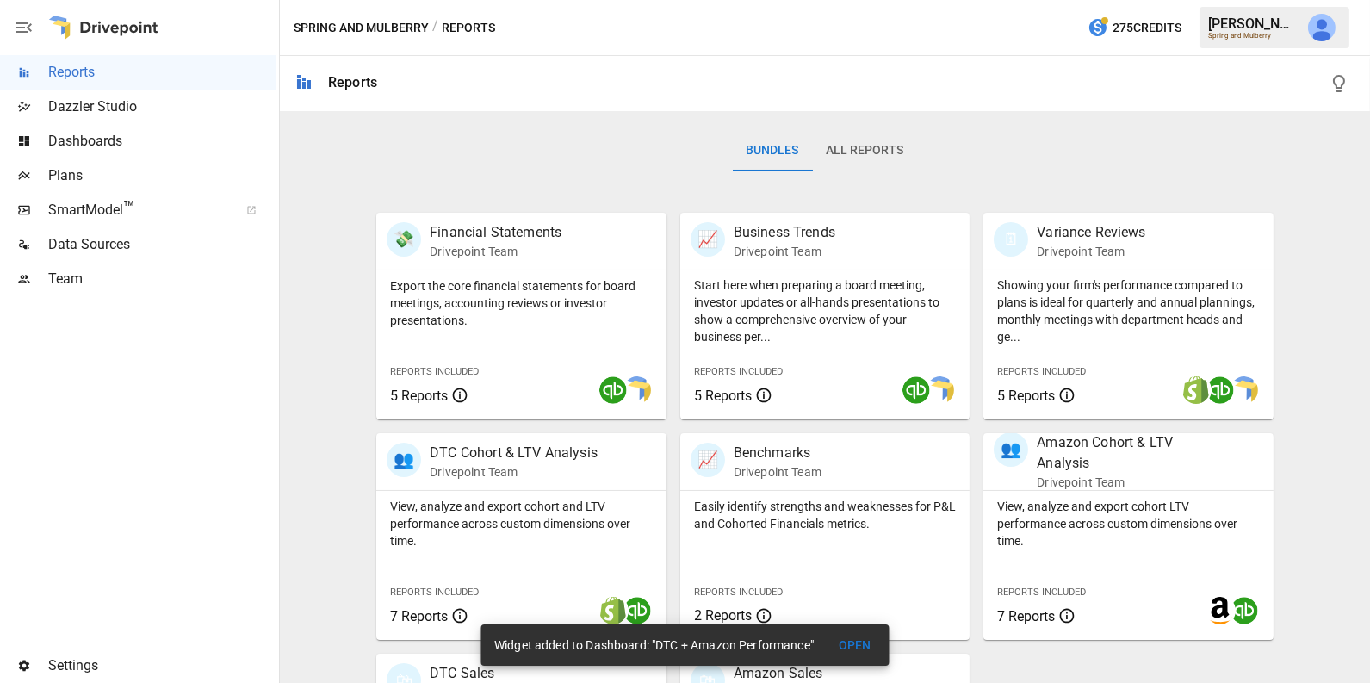
scroll to position [430, 0]
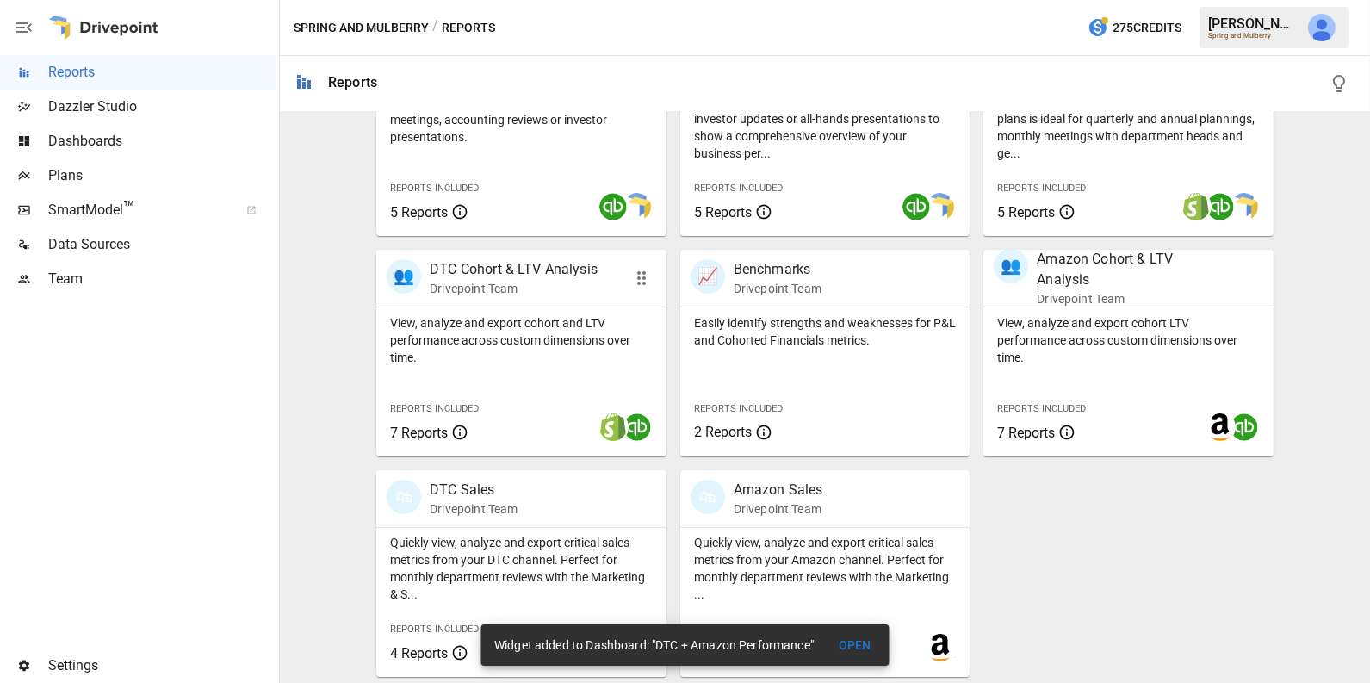
click at [514, 323] on p "View, analyze and export cohort and LTV performance across custom dimensions ov…" at bounding box center [521, 340] width 263 height 52
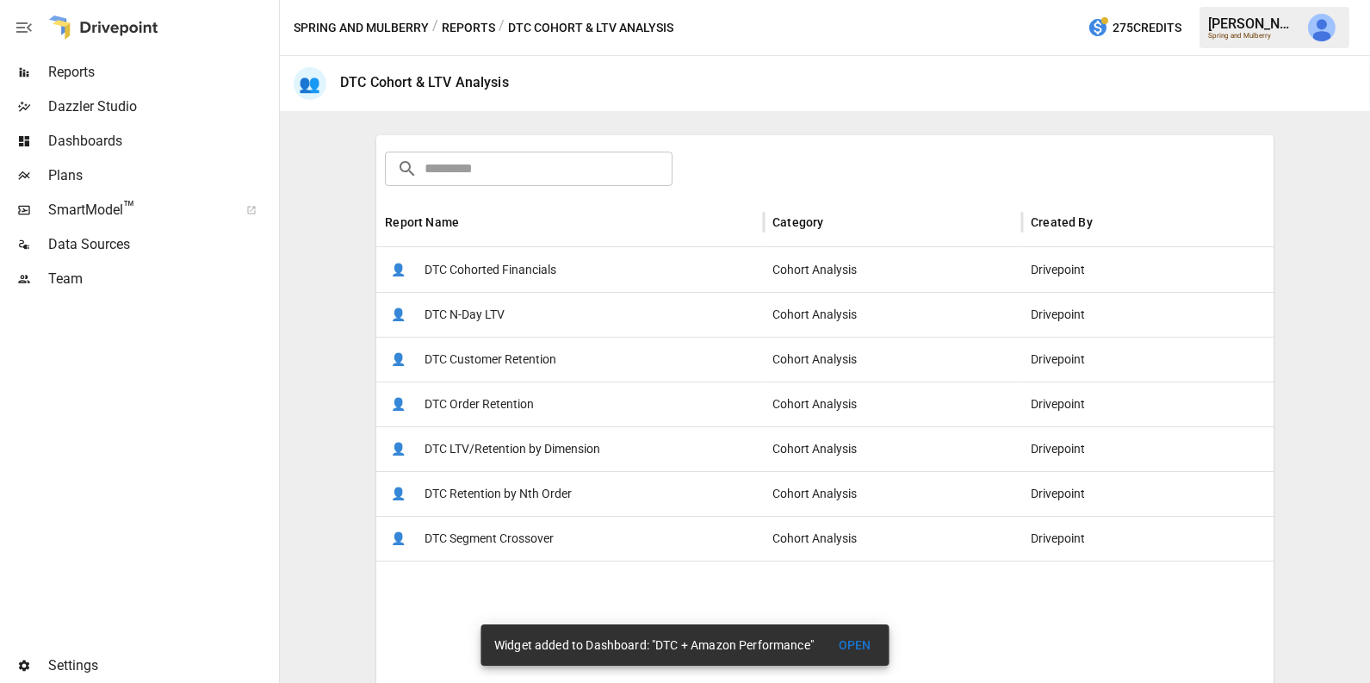
scroll to position [245, 0]
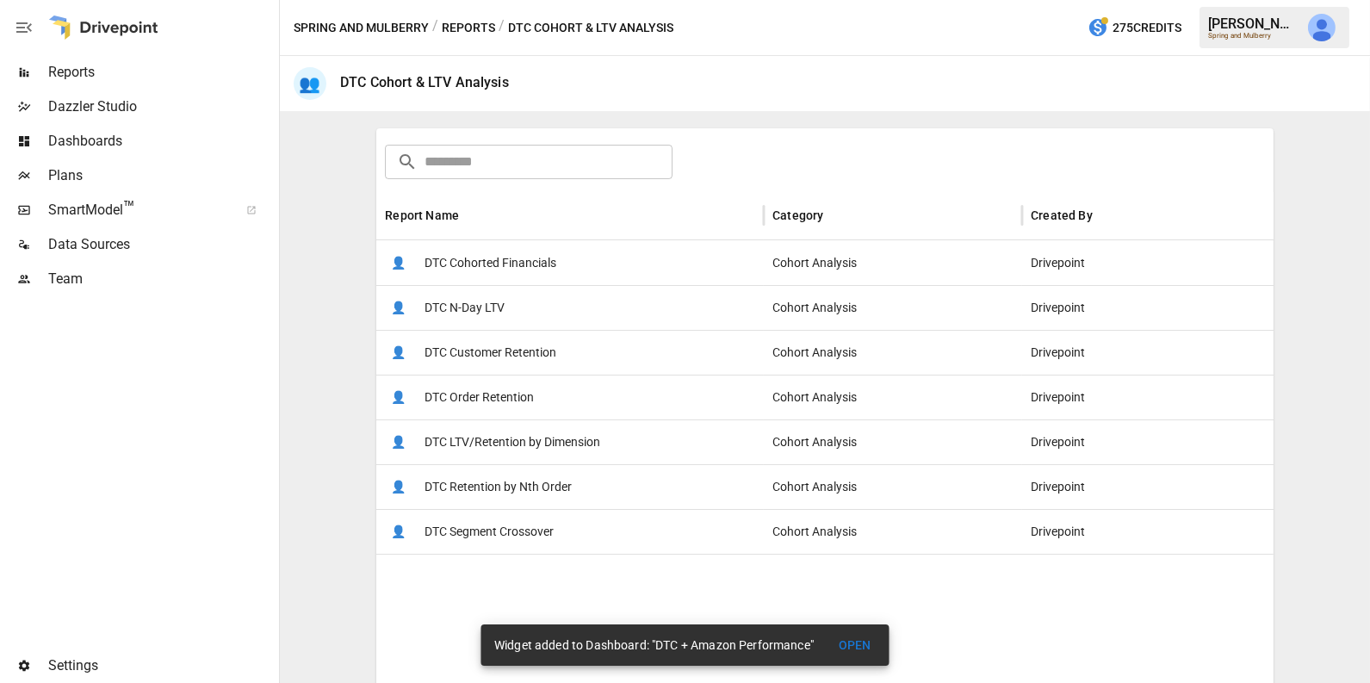
click at [548, 480] on span "DTC Retention by Nth Order" at bounding box center [497, 487] width 147 height 44
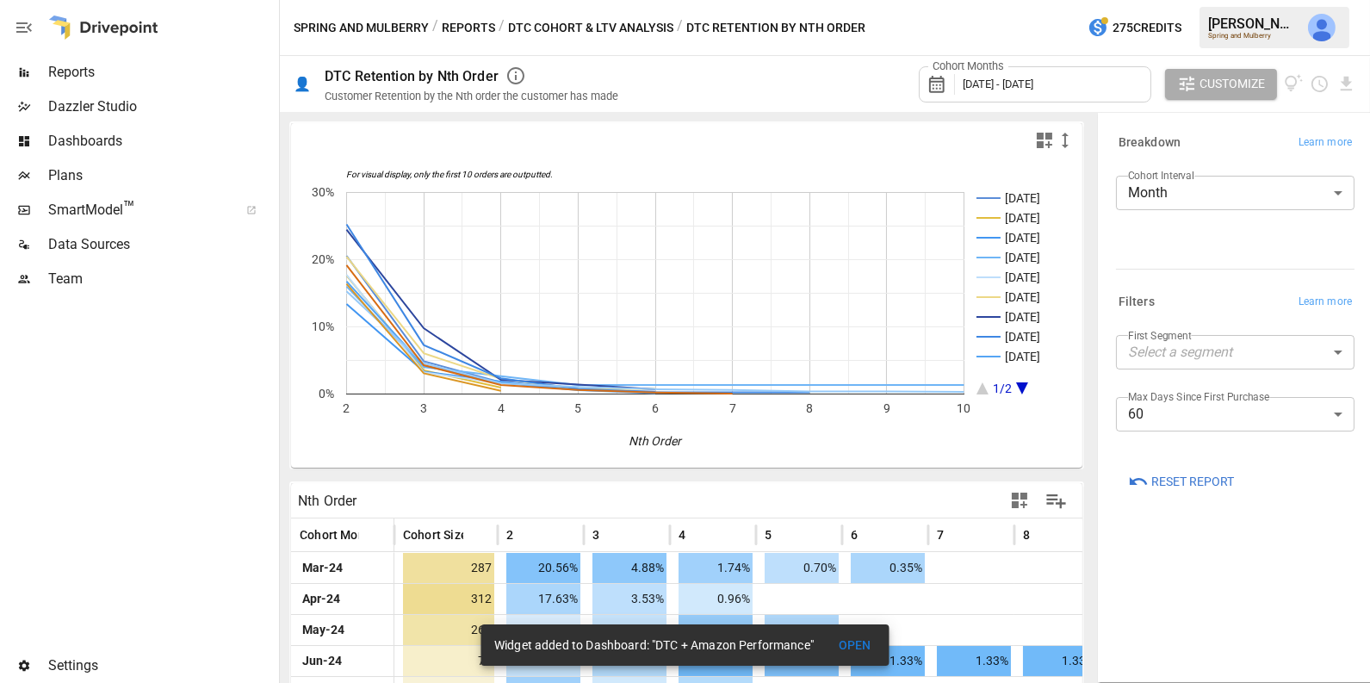
click at [1033, 84] on span "[DATE] - [DATE]" at bounding box center [998, 83] width 71 height 13
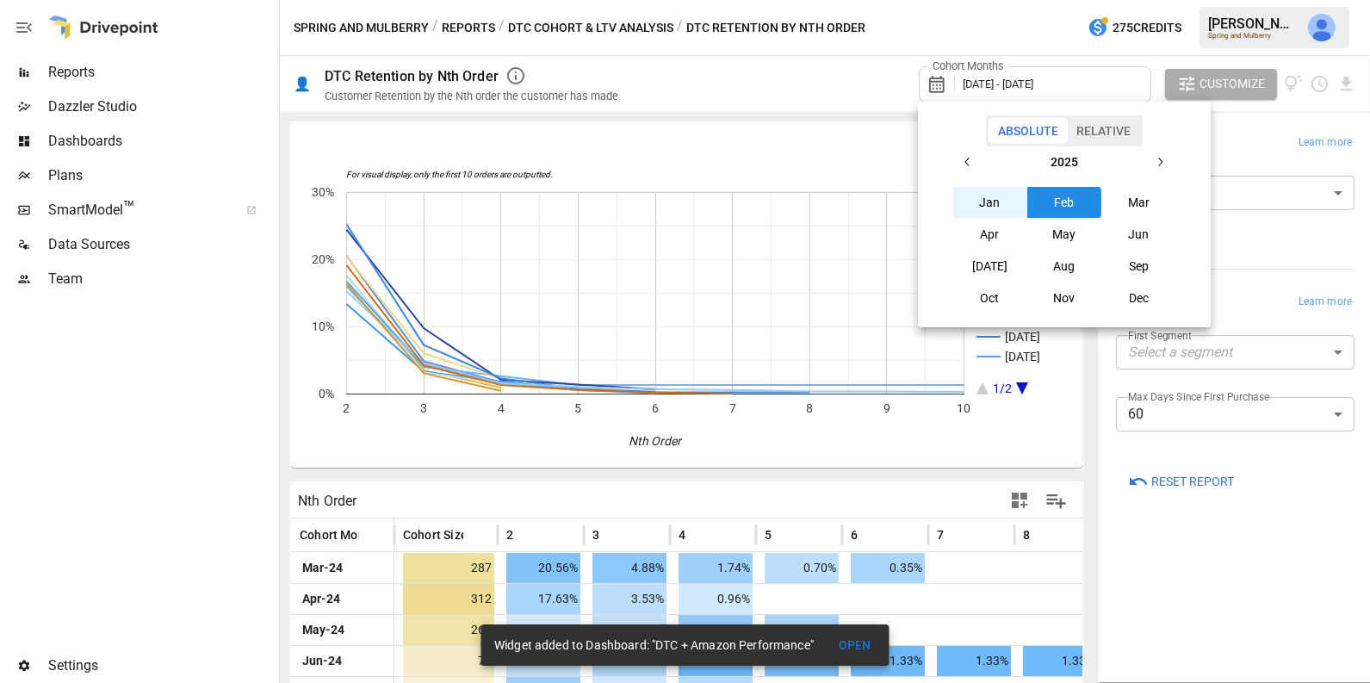
click at [1101, 123] on button "Relative" at bounding box center [1103, 131] width 73 height 26
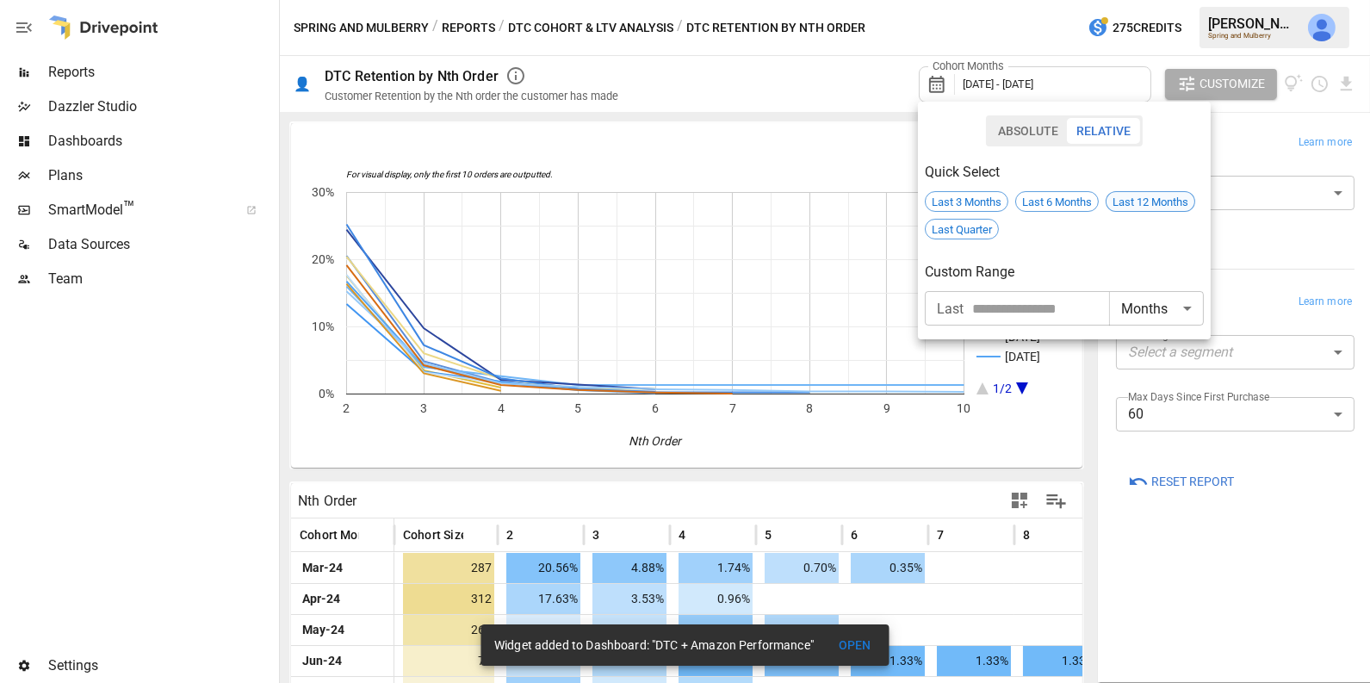
click at [1142, 205] on span "Last 12 Months" at bounding box center [1150, 201] width 88 height 13
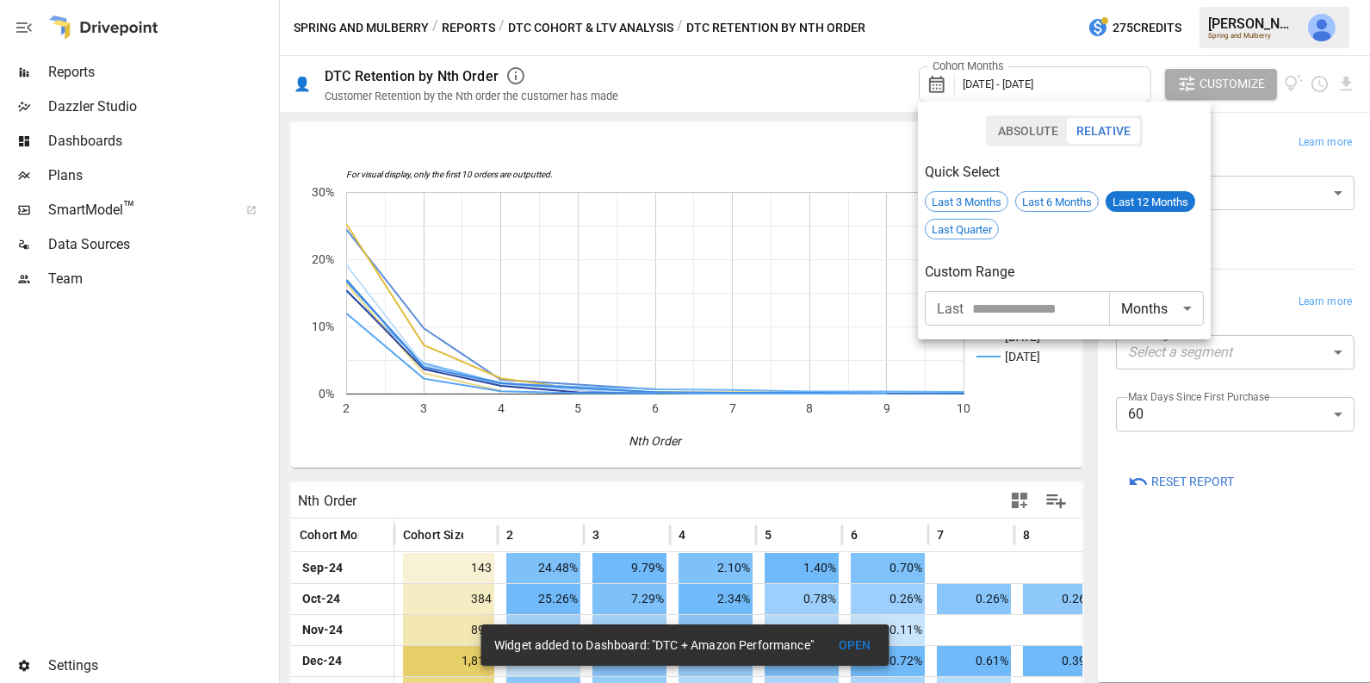
click at [1142, 512] on div at bounding box center [685, 341] width 1370 height 683
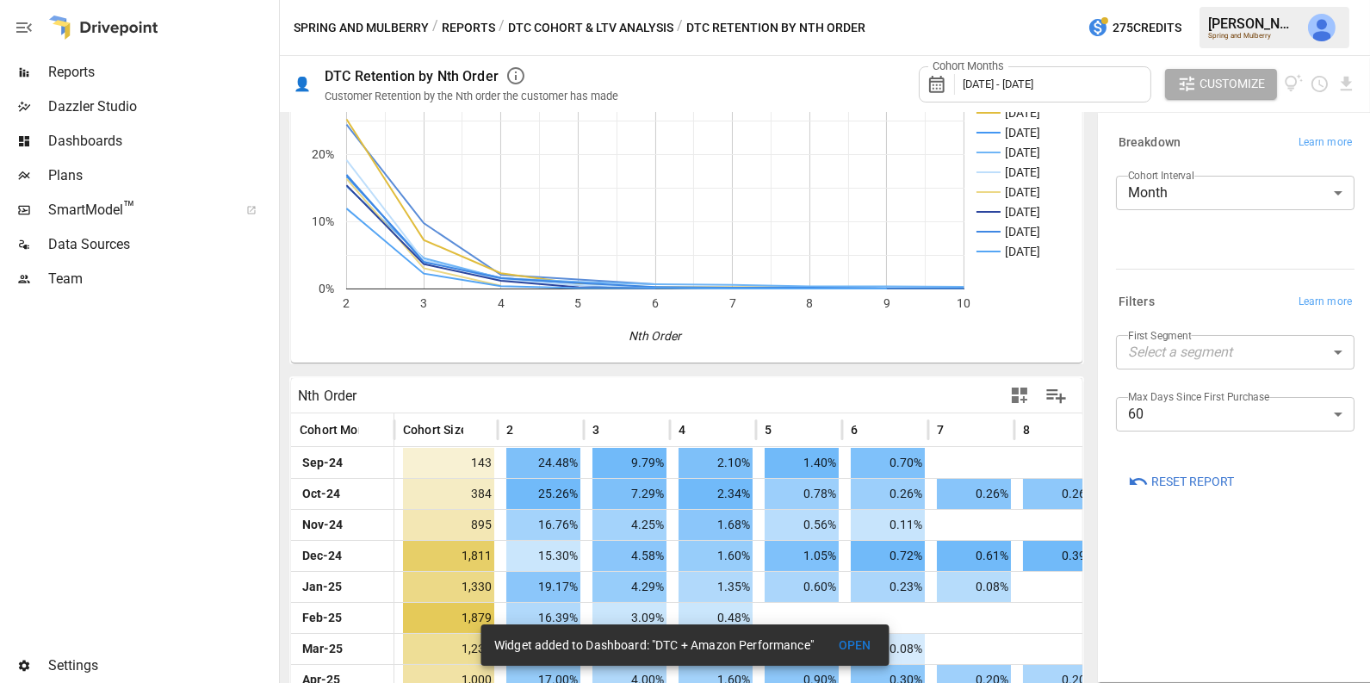
scroll to position [157, 0]
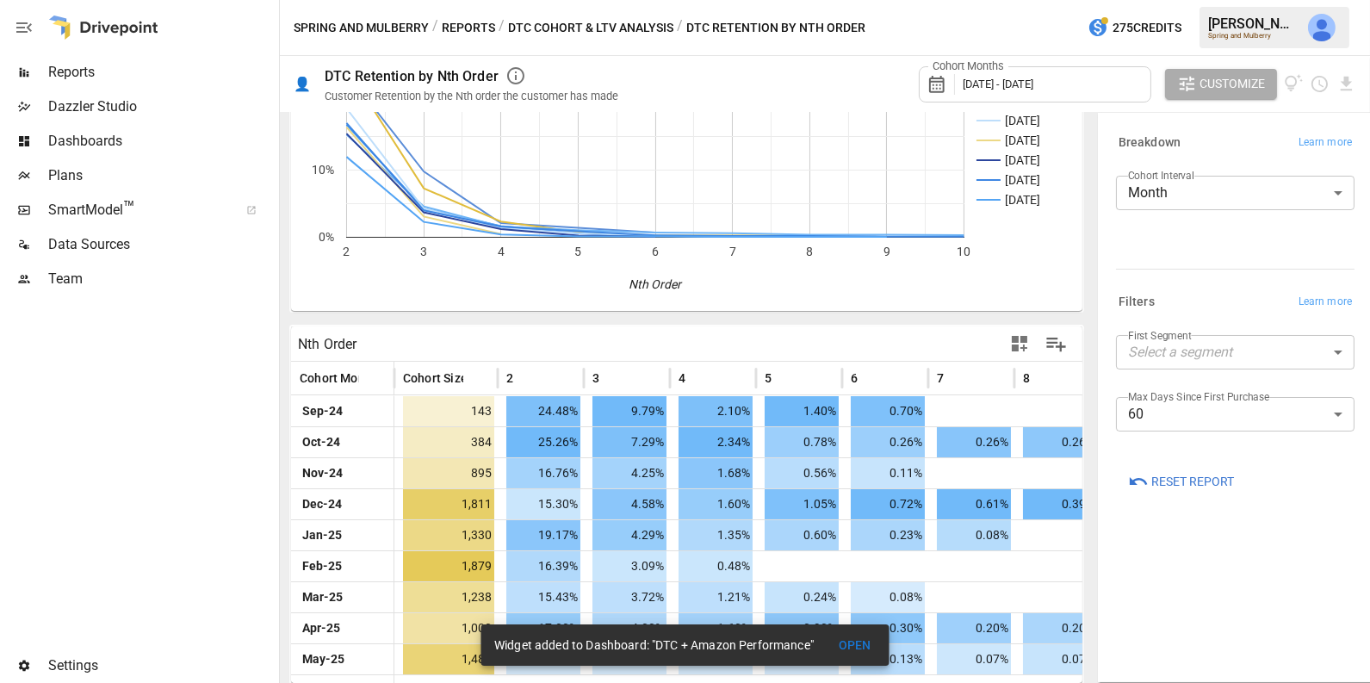
click at [1022, 344] on icon "button" at bounding box center [1019, 343] width 21 height 21
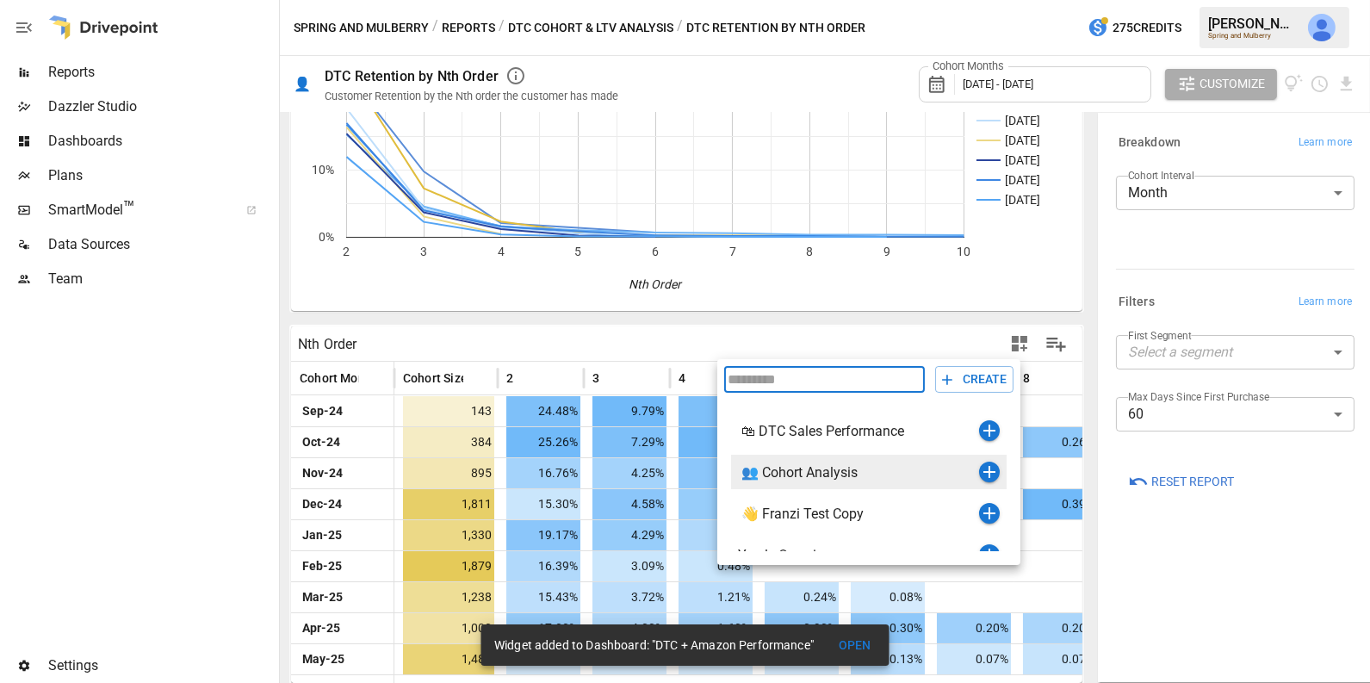
scroll to position [61, 0]
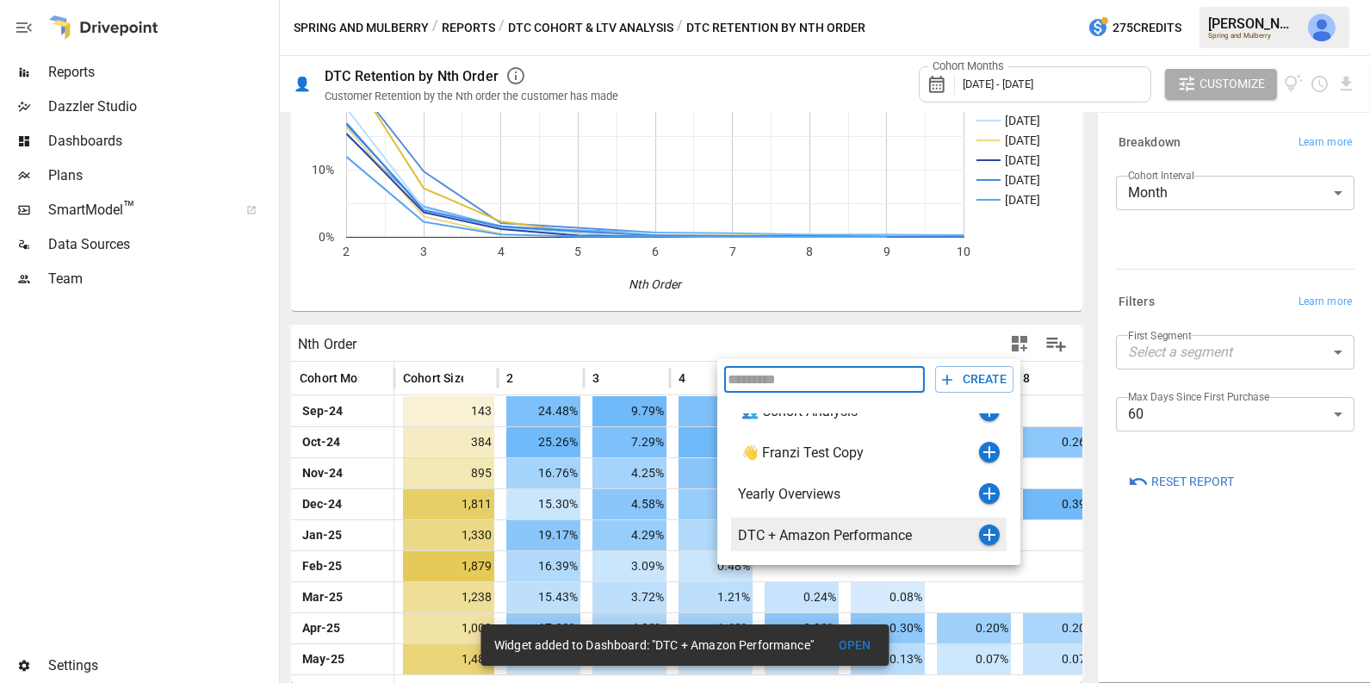
click at [988, 538] on icon "button" at bounding box center [989, 535] width 12 height 12
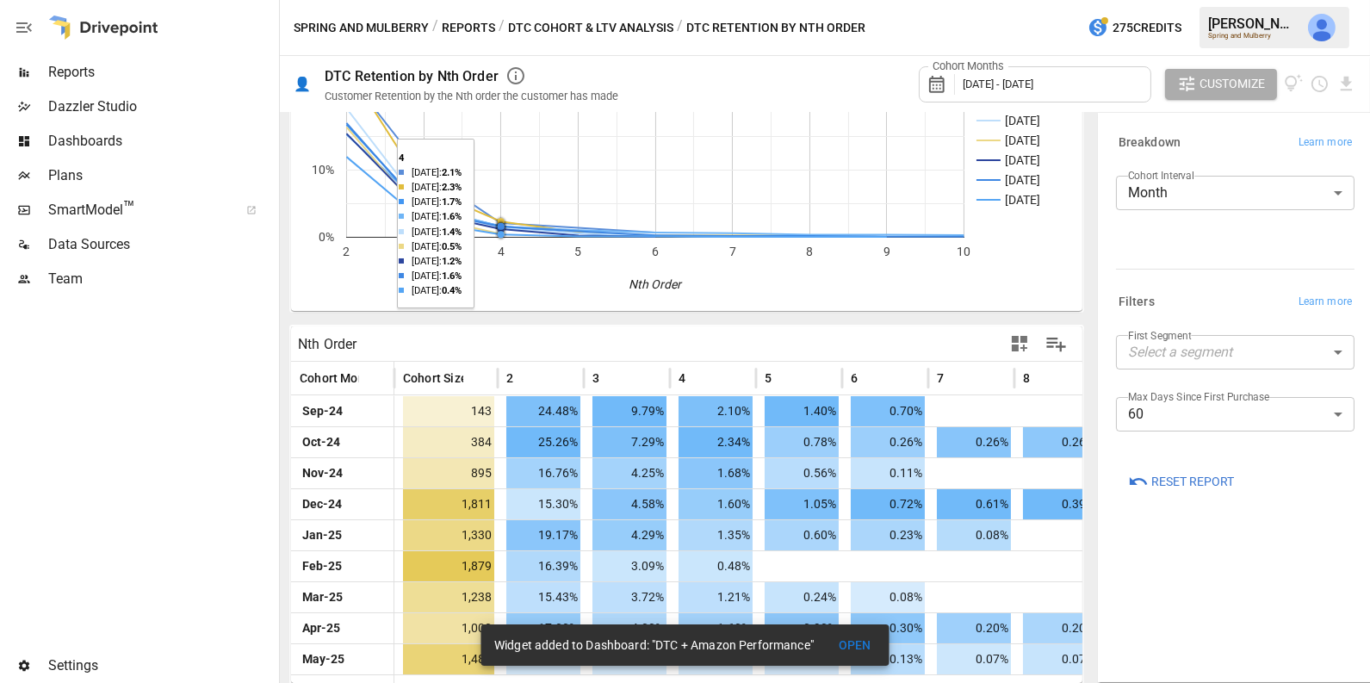
click at [587, 27] on button "DTC Cohort & LTV Analysis" at bounding box center [590, 28] width 165 height 22
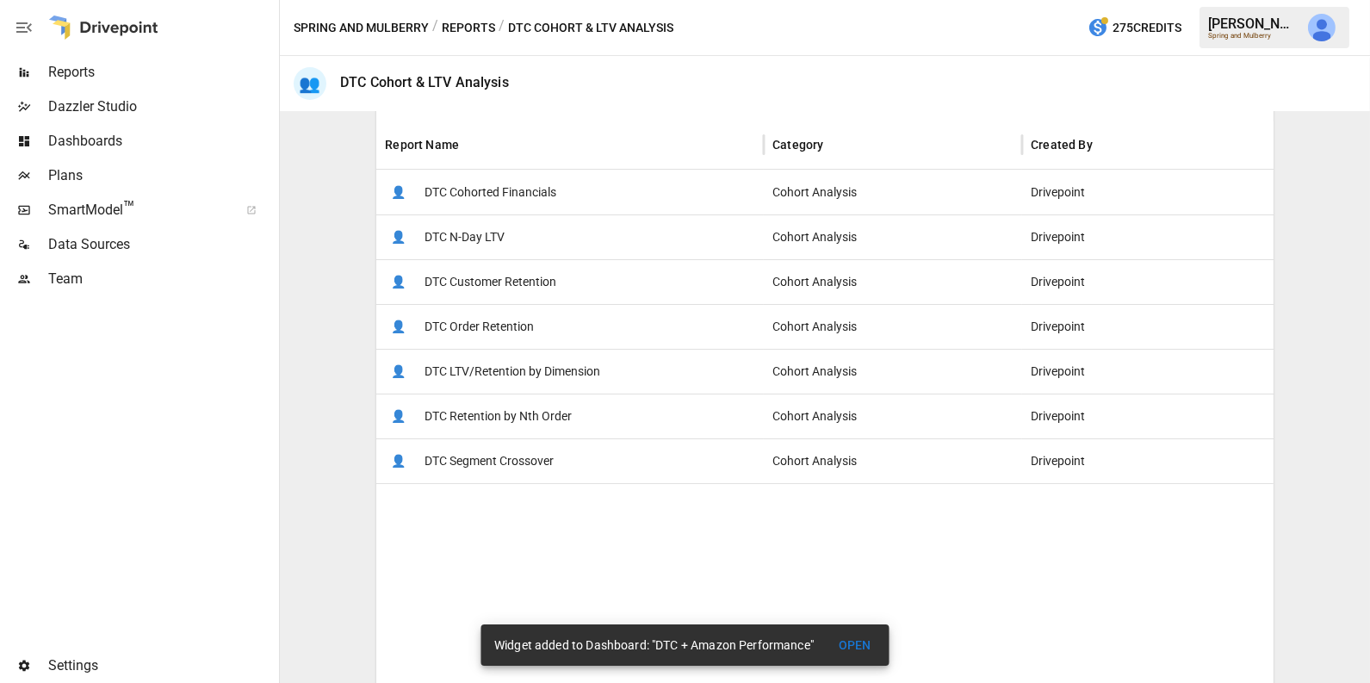
scroll to position [320, 0]
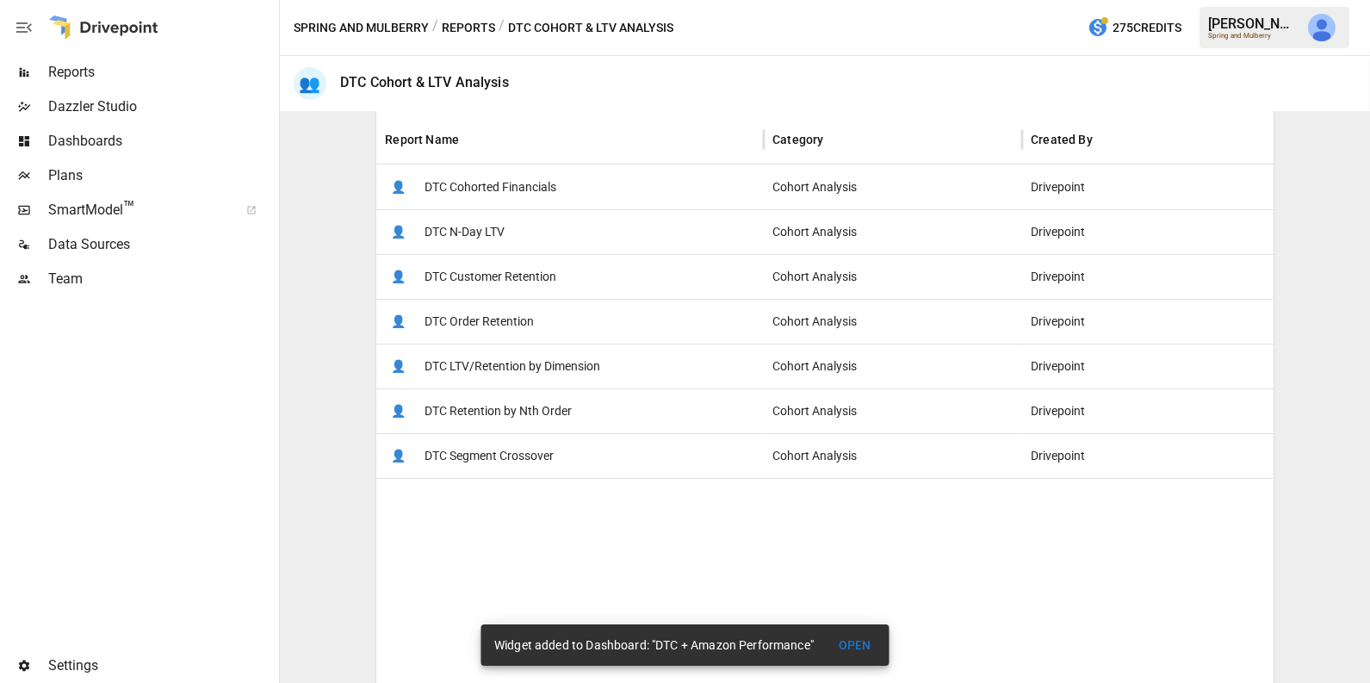
click at [585, 455] on div "👤 DTC Segment Crossover" at bounding box center [569, 455] width 387 height 45
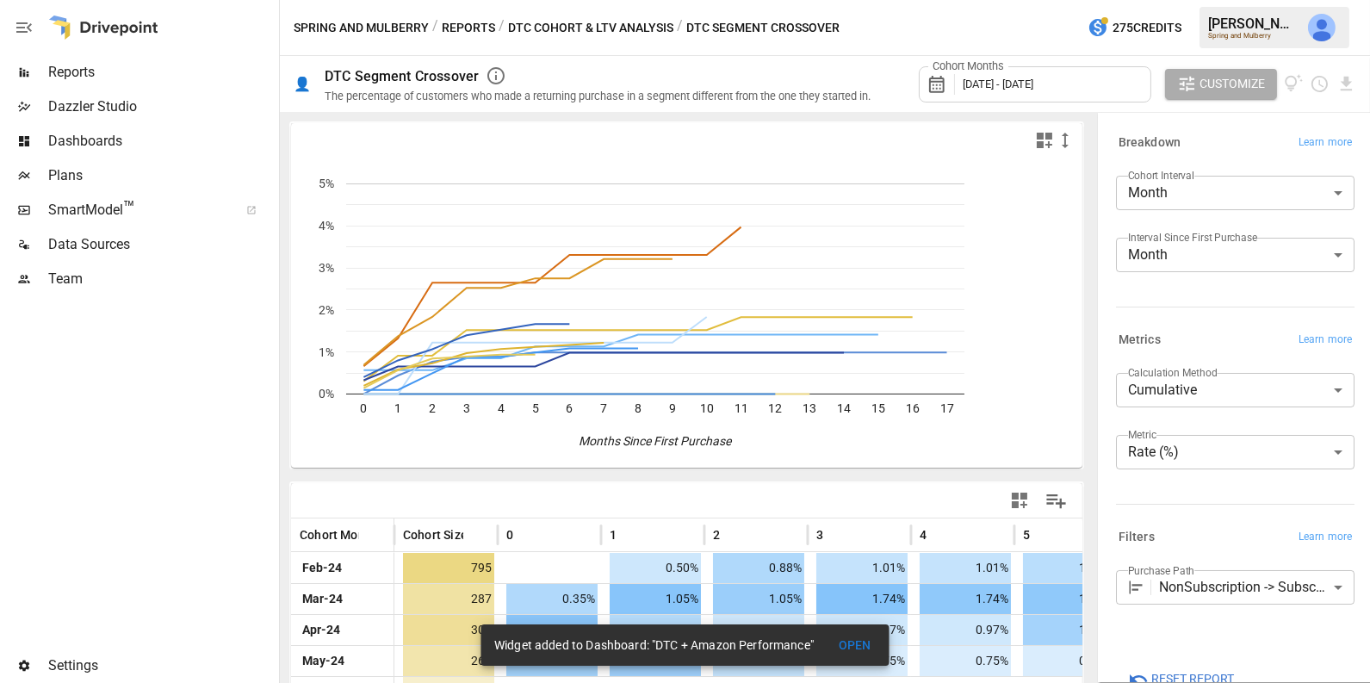
click at [474, 28] on button "Reports" at bounding box center [468, 28] width 53 height 22
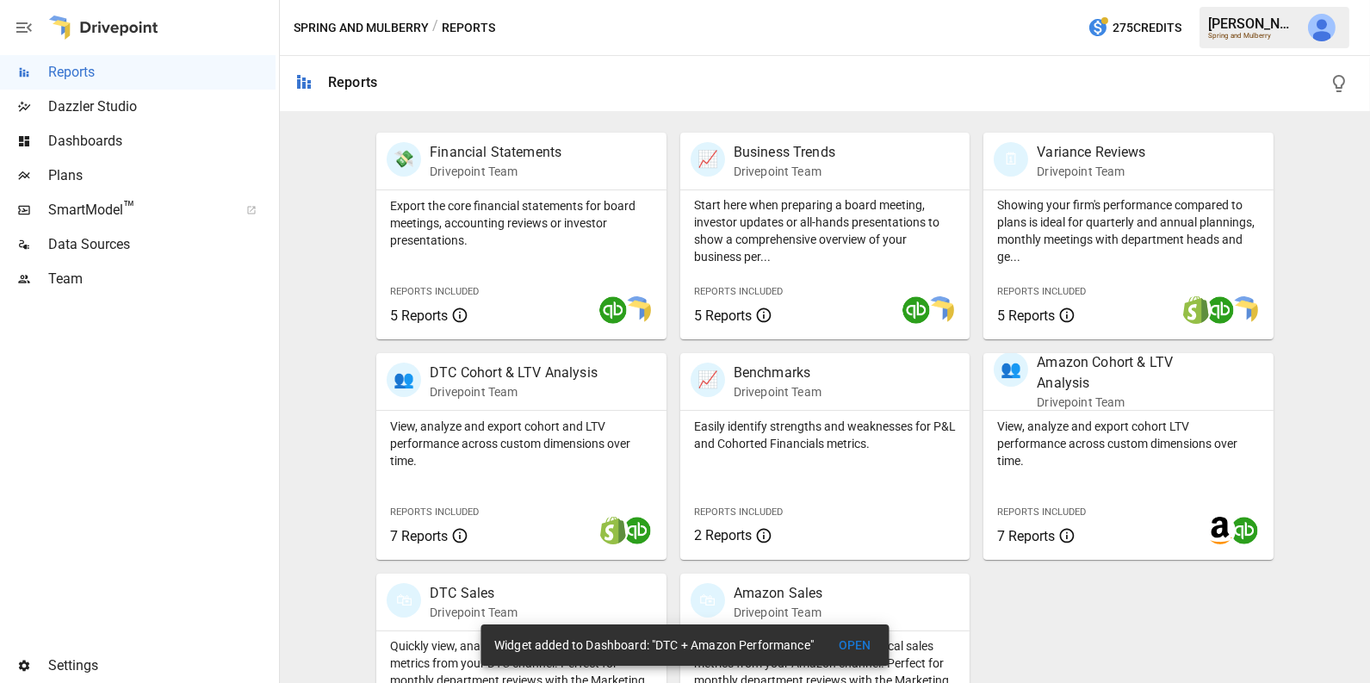
scroll to position [430, 0]
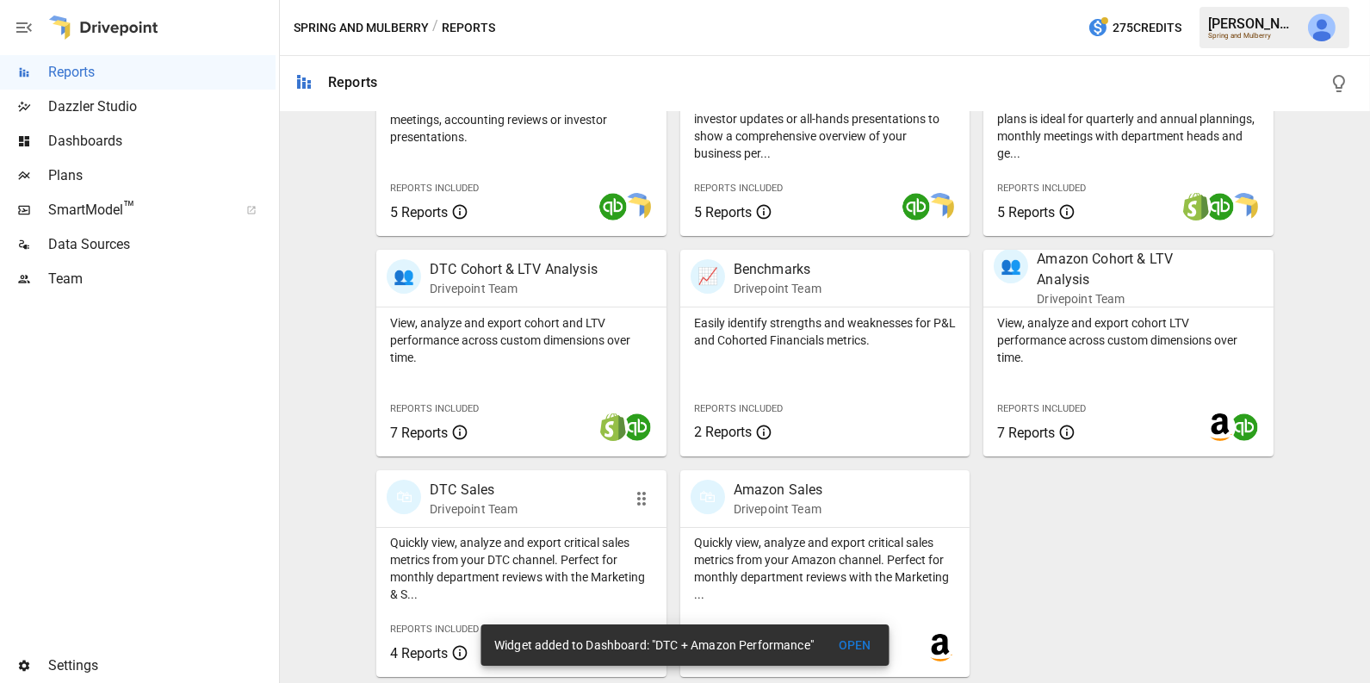
click at [536, 521] on div "🛍 DTC Sales Drivepoint Team" at bounding box center [521, 498] width 290 height 57
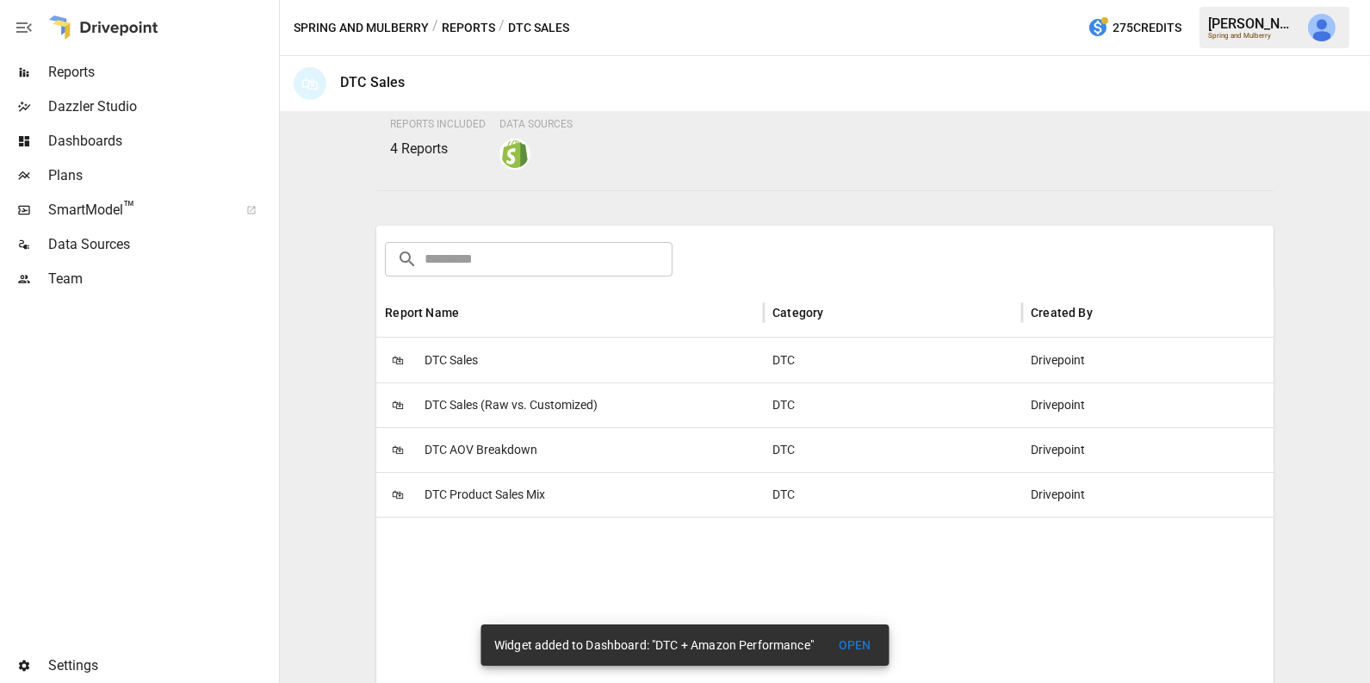
scroll to position [281, 0]
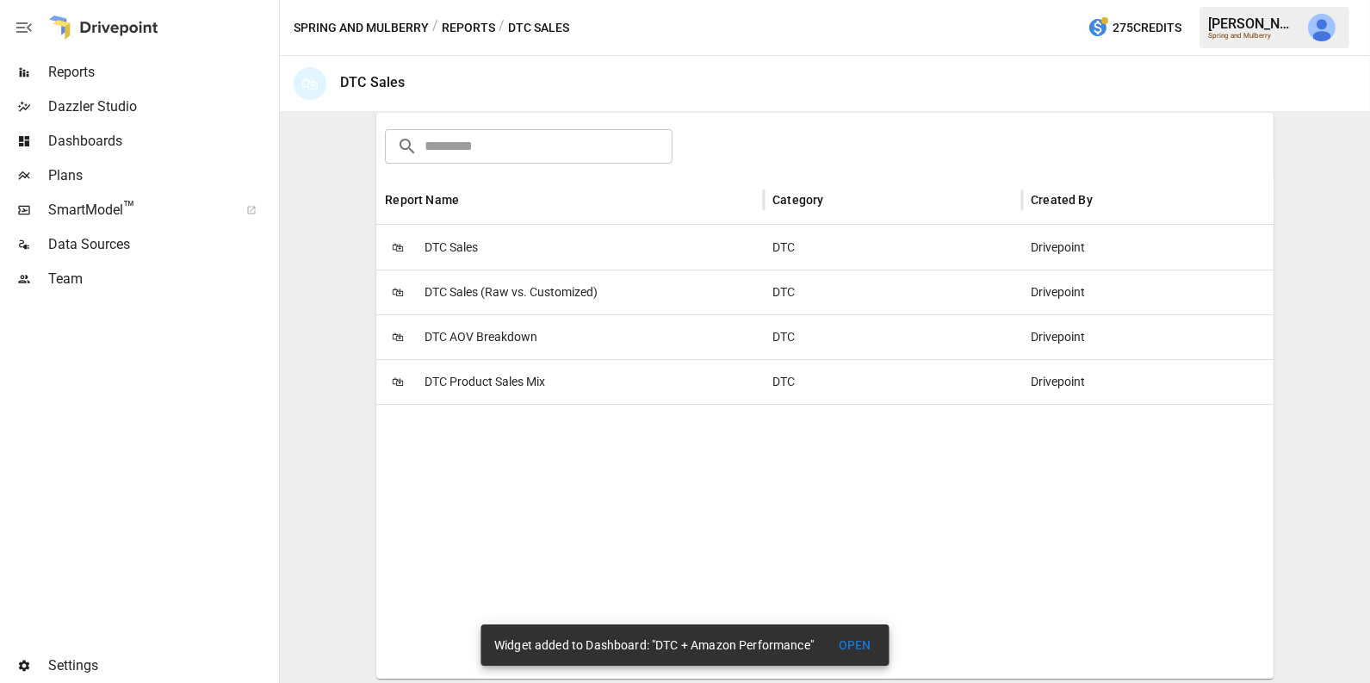
click at [511, 260] on div "🛍 DTC Sales" at bounding box center [569, 247] width 387 height 45
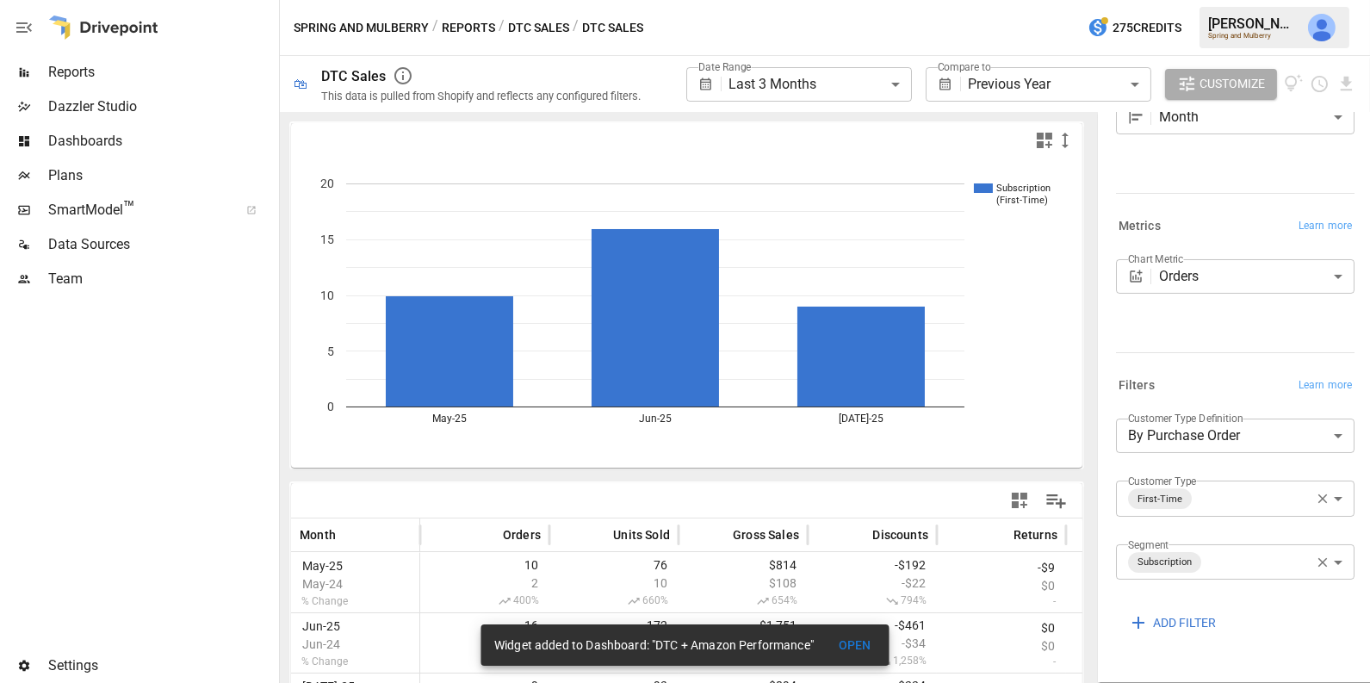
scroll to position [123, 0]
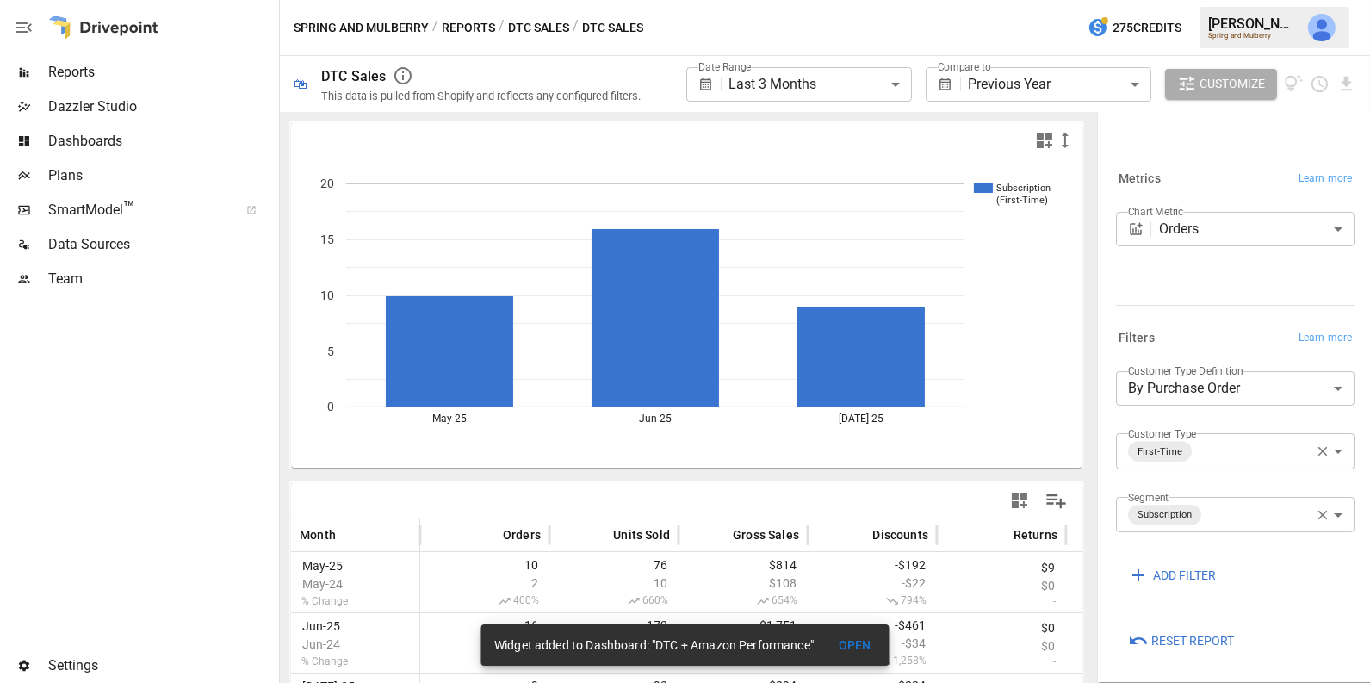
click at [1201, 641] on span "Reset Report" at bounding box center [1192, 641] width 83 height 22
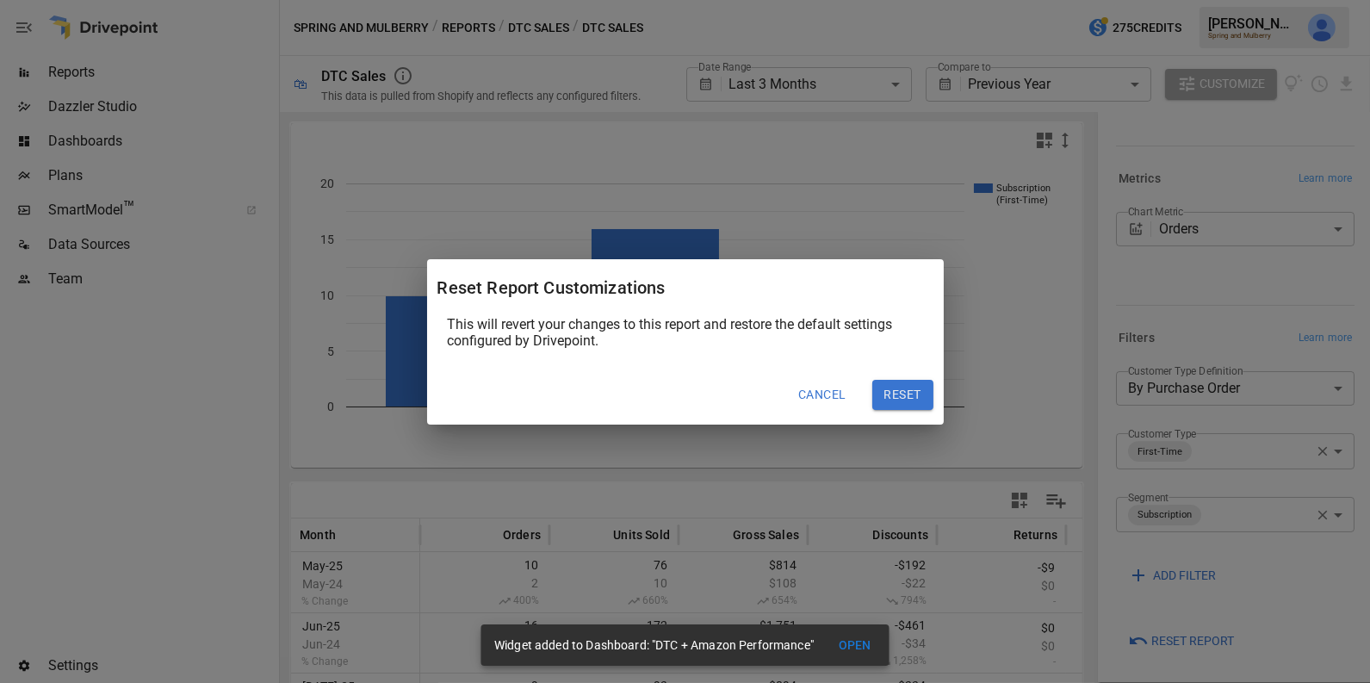
click at [916, 398] on button "Reset" at bounding box center [902, 395] width 61 height 31
type input "******"
type input "**********"
type input "*********"
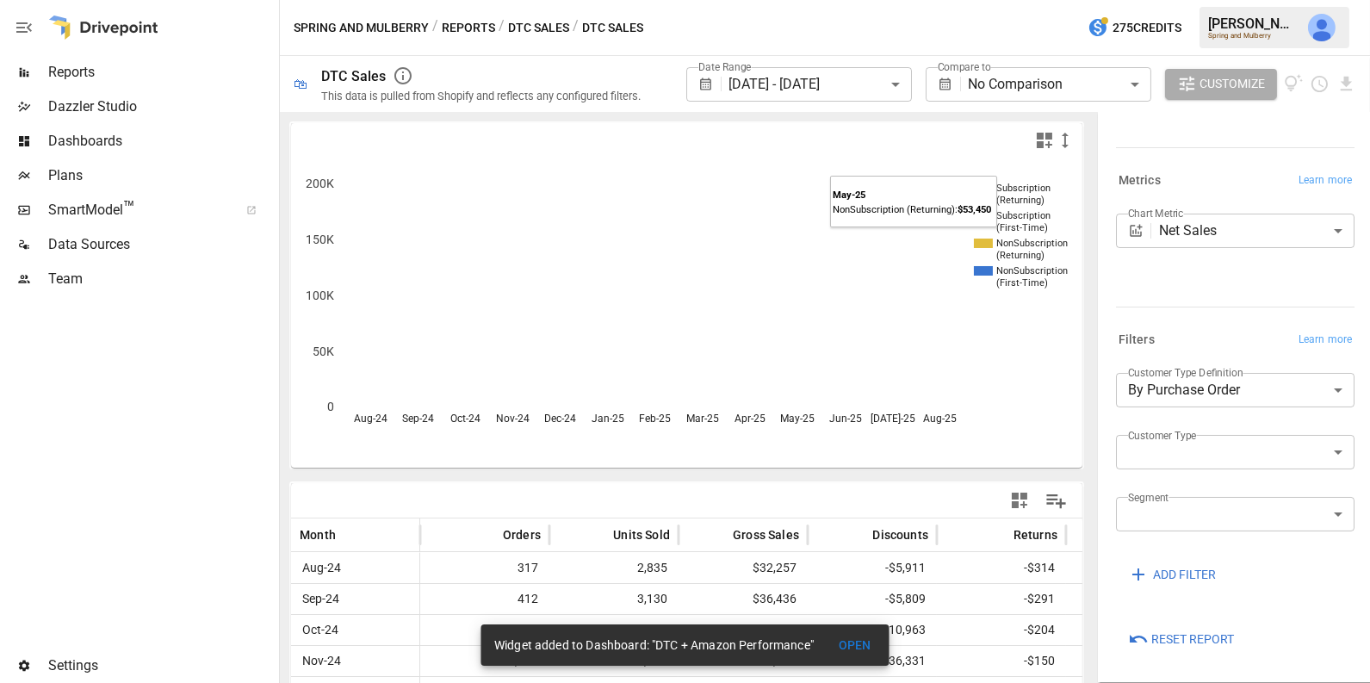
scroll to position [121, 0]
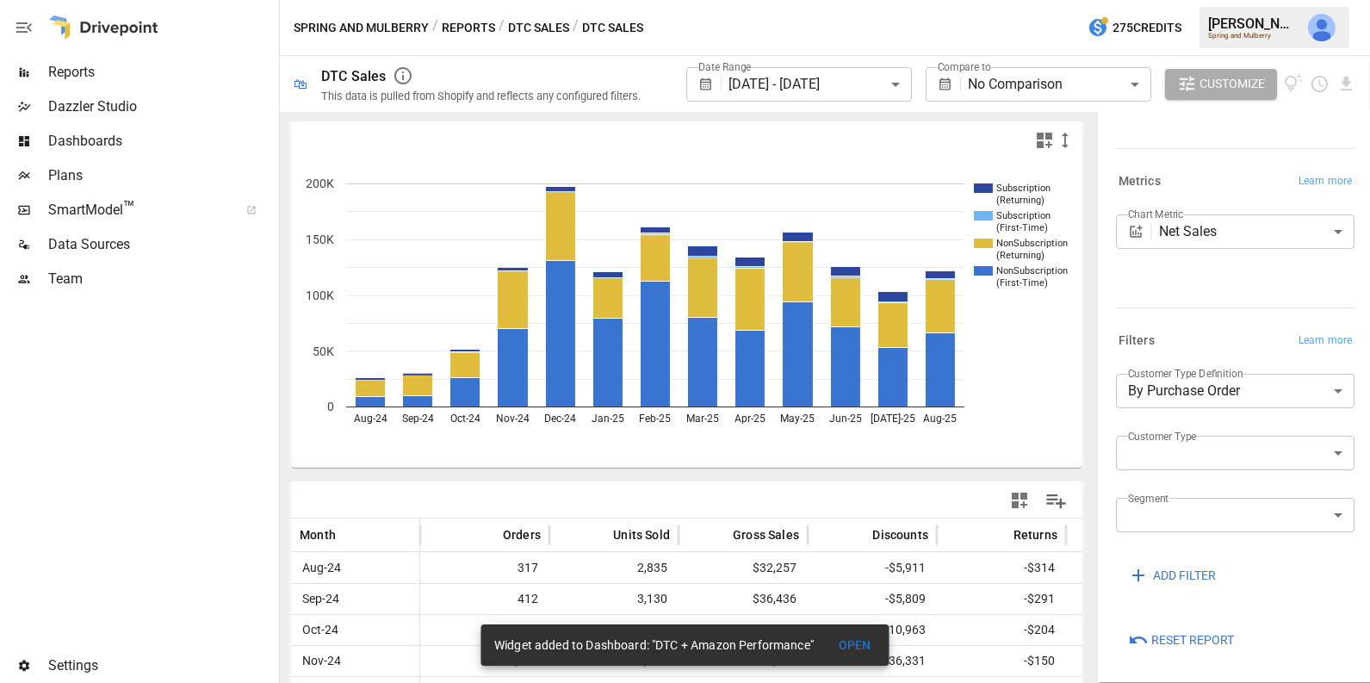
click at [814, 0] on body "**********" at bounding box center [685, 0] width 1370 height 0
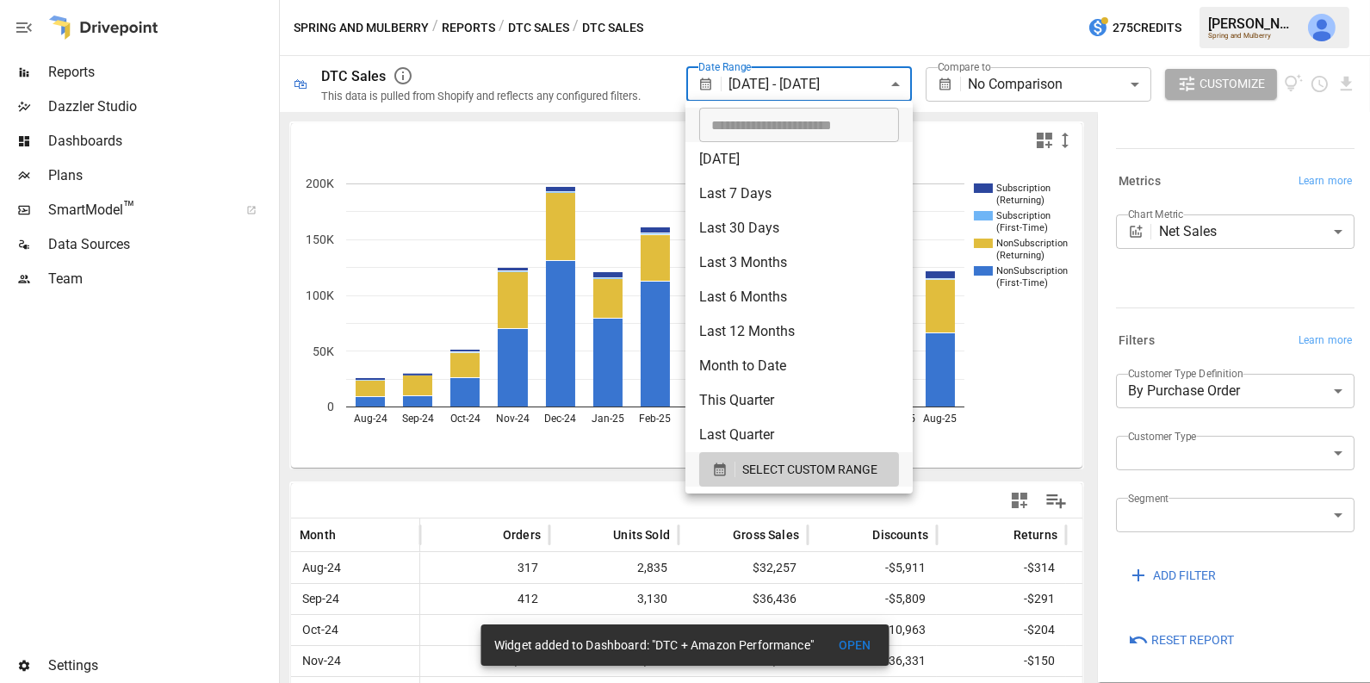
click at [779, 326] on li "Last 12 Months" at bounding box center [798, 331] width 227 height 34
type input "**********"
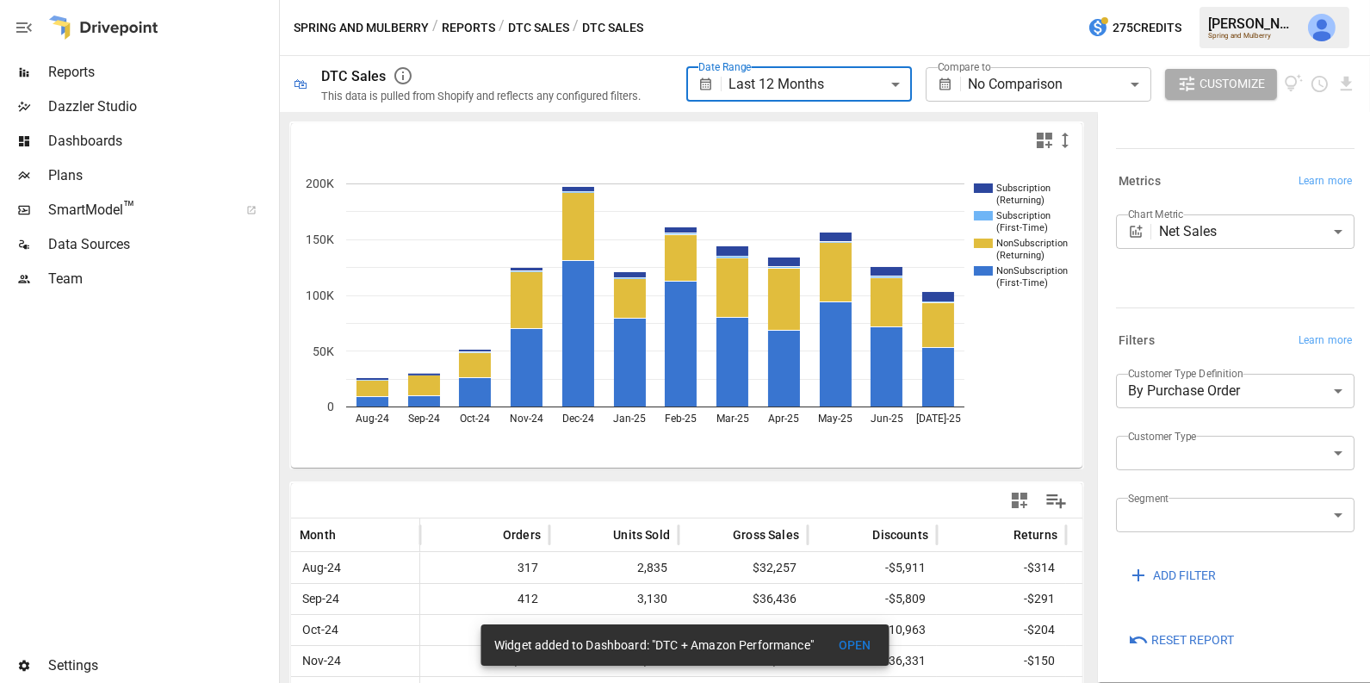
click at [480, 22] on button "Reports" at bounding box center [468, 28] width 53 height 22
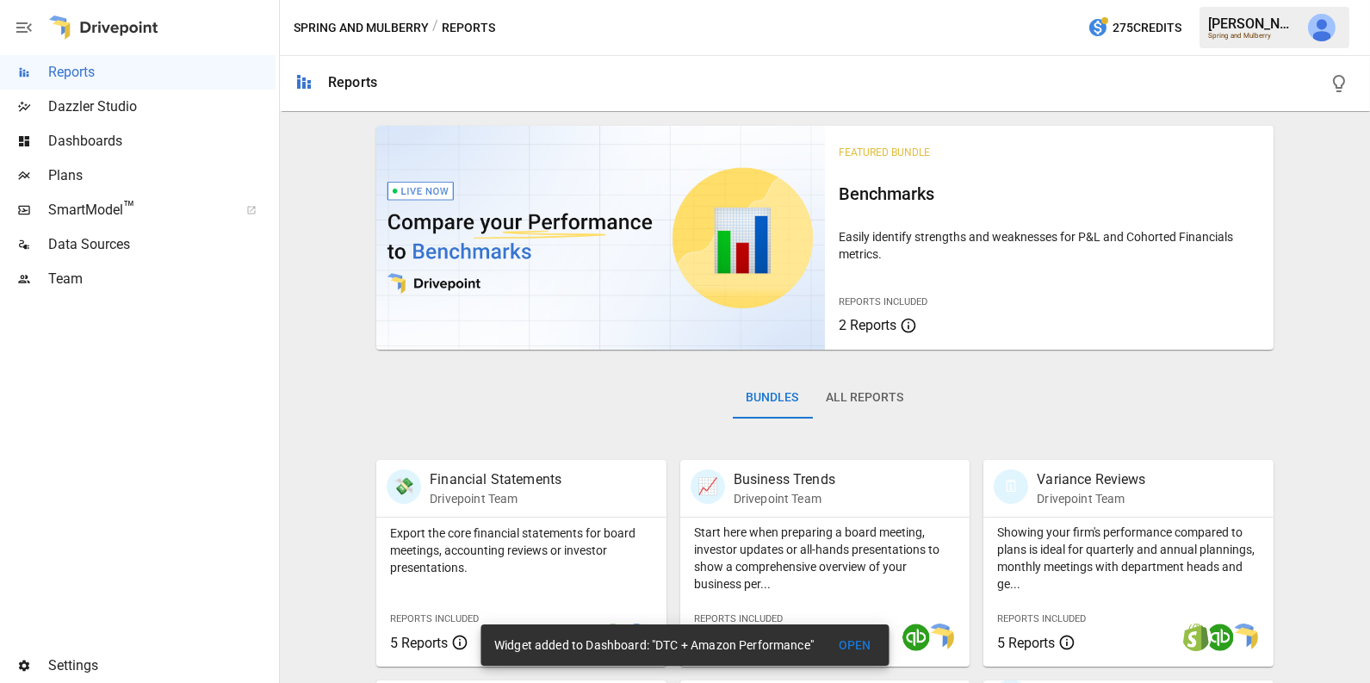
scroll to position [430, 0]
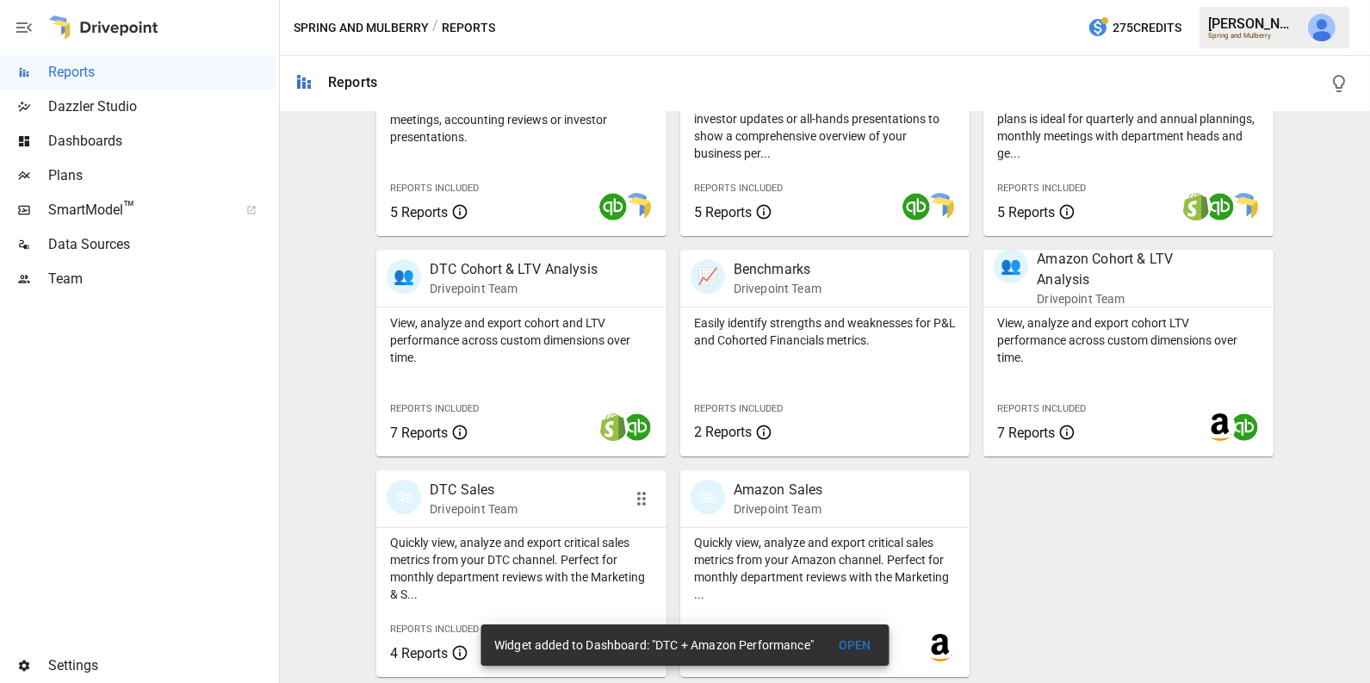
click at [540, 545] on p "Quickly view, analyze and export critical sales metrics from your DTC channel. …" at bounding box center [521, 568] width 263 height 69
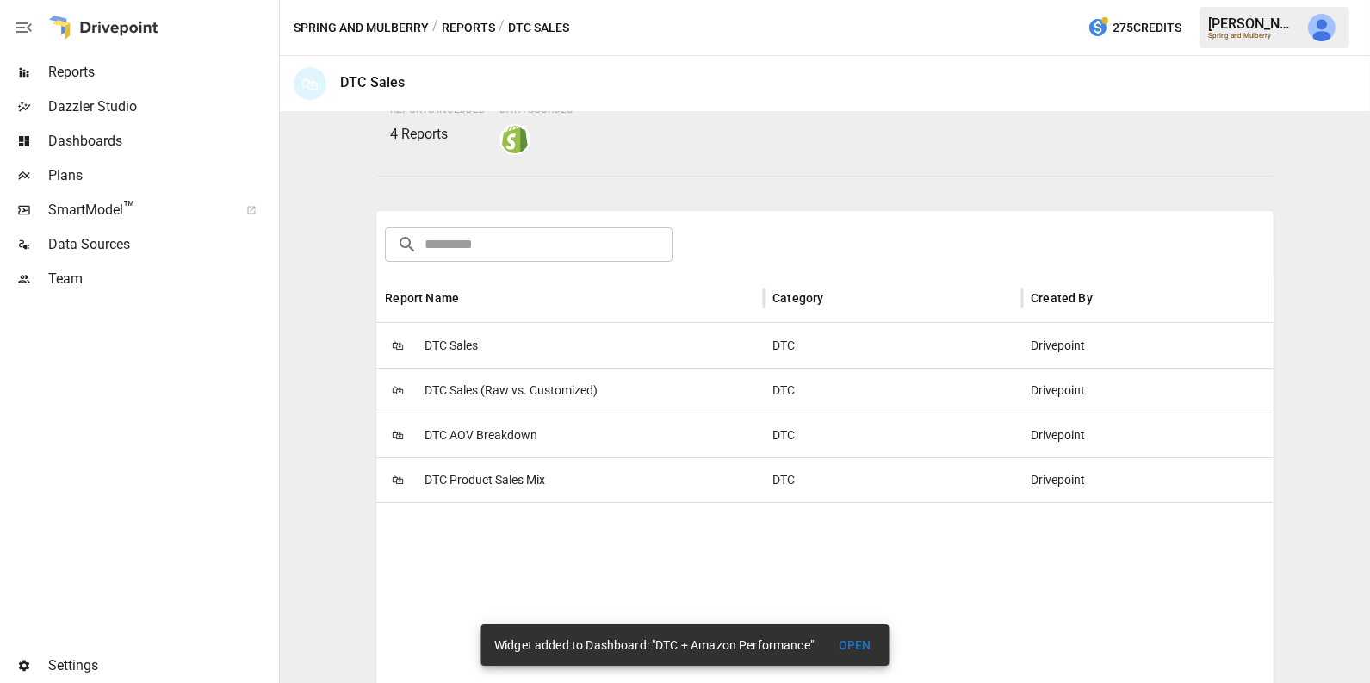
scroll to position [281, 0]
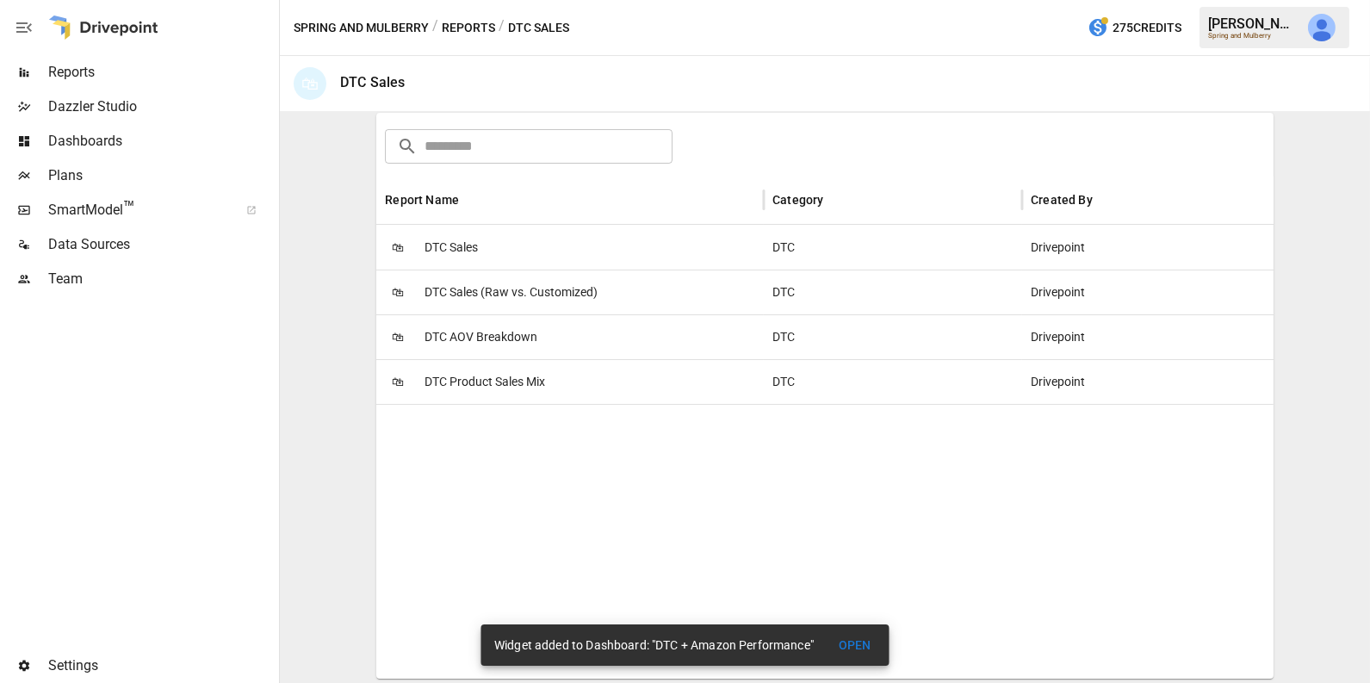
click at [526, 335] on span "DTC AOV Breakdown" at bounding box center [480, 337] width 113 height 44
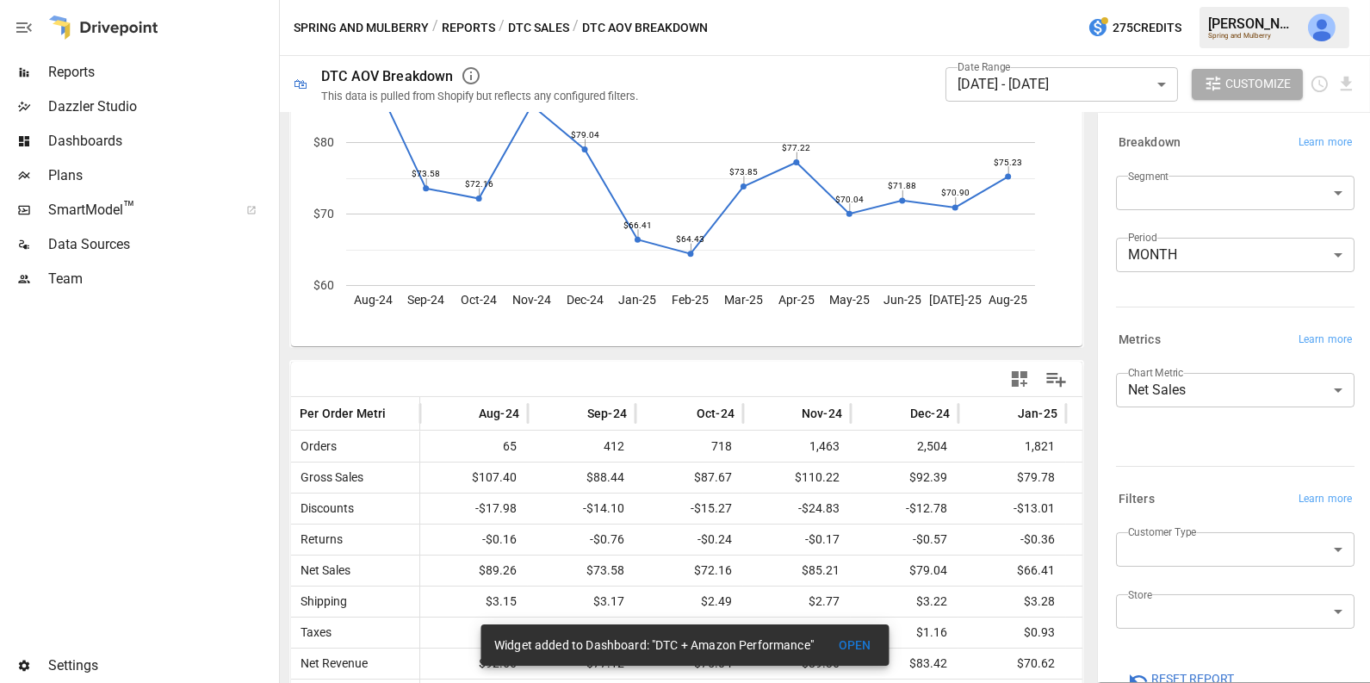
scroll to position [153, 0]
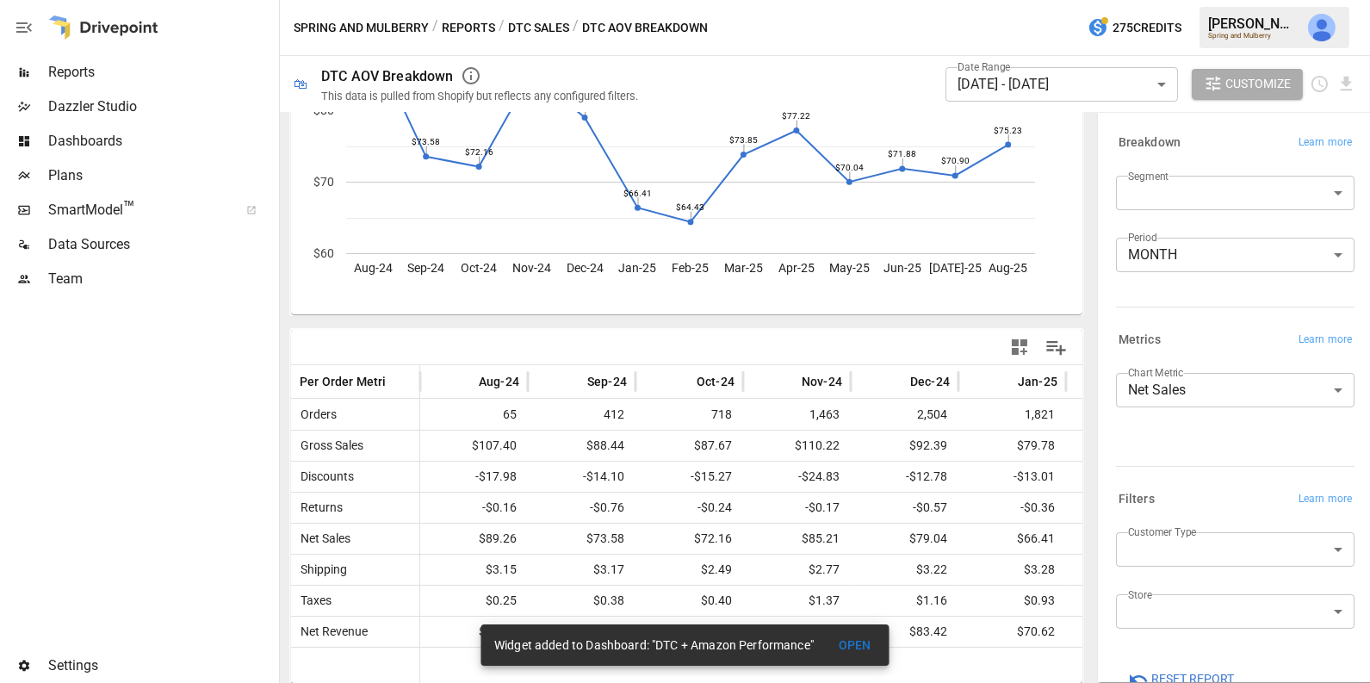
click at [1015, 0] on body "Reports Dazzler Studio Dashboards Plans SmartModel ™ Data Sources Team Settings…" at bounding box center [685, 0] width 1370 height 0
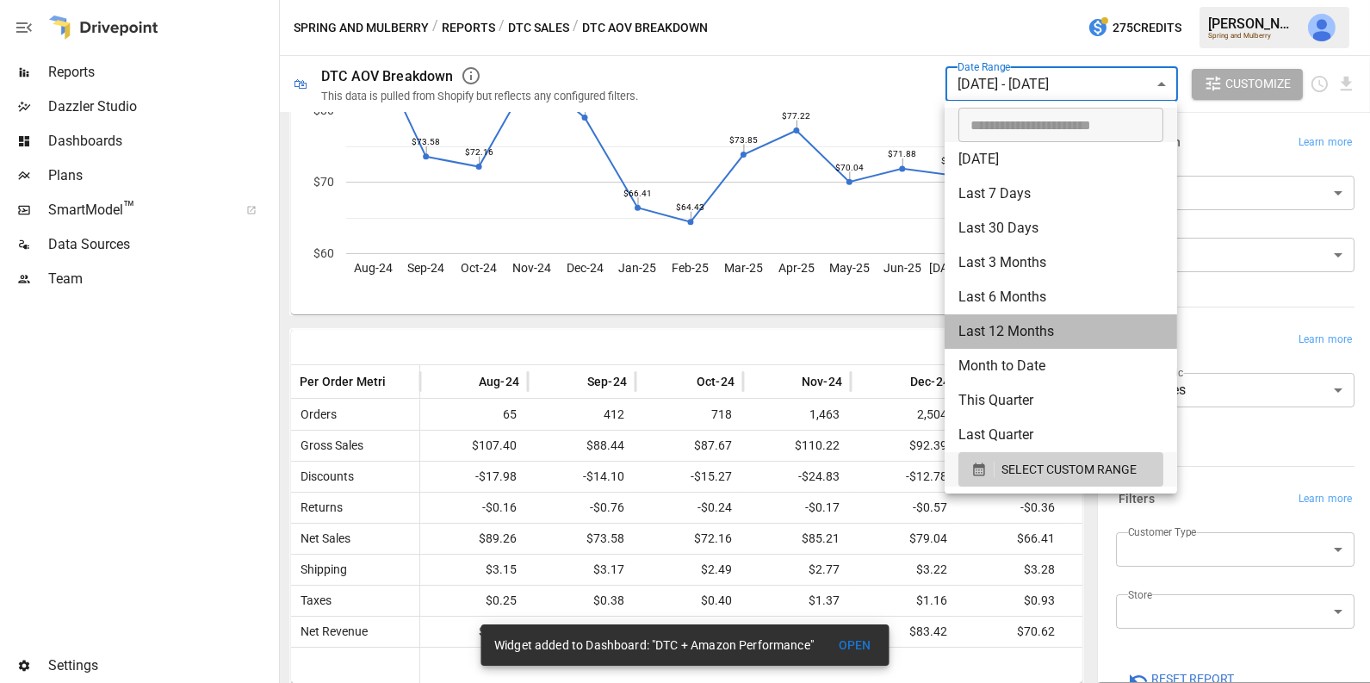
click at [1019, 331] on li "Last 12 Months" at bounding box center [1060, 331] width 232 height 34
type input "**********"
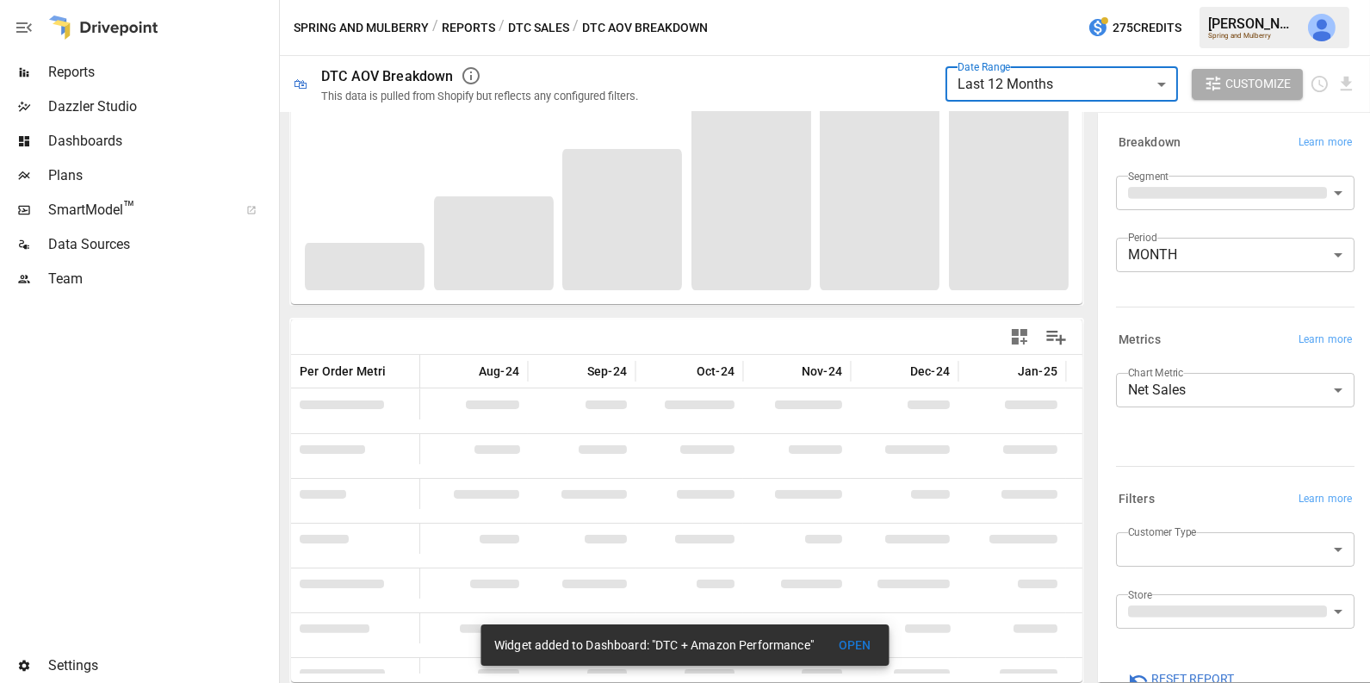
scroll to position [153, 0]
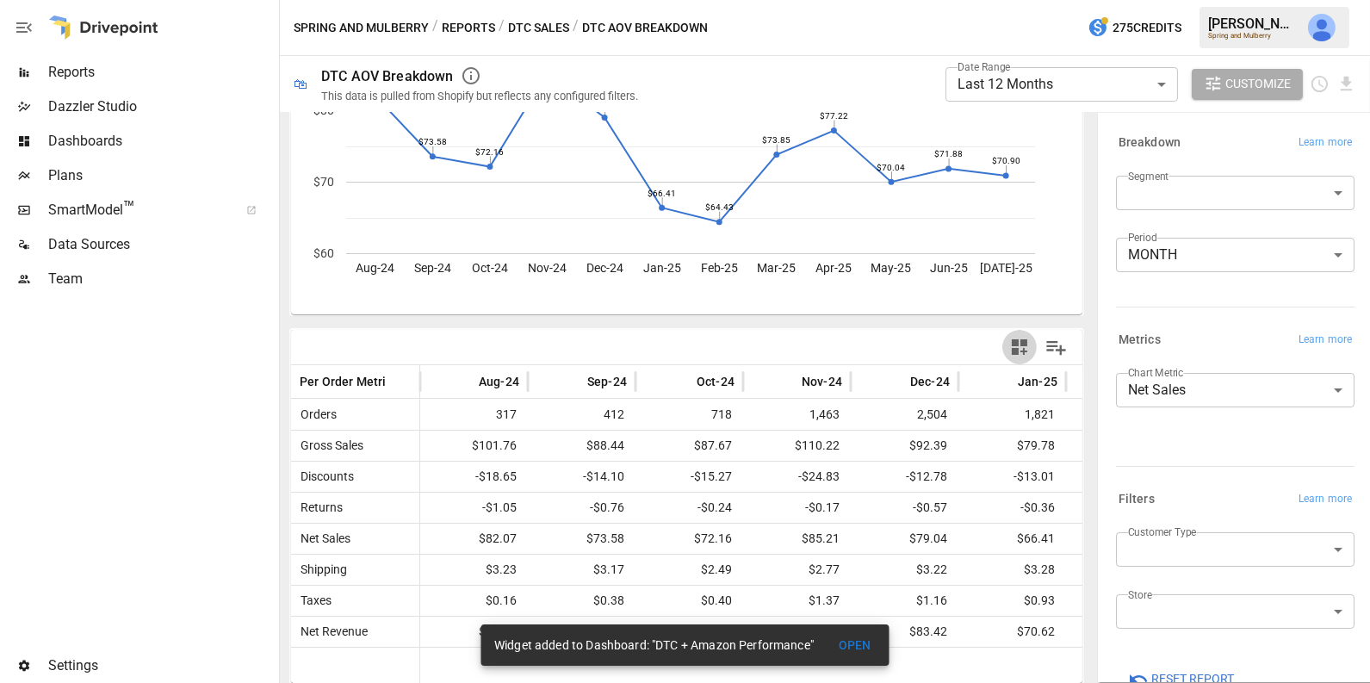
click at [1023, 347] on icon "button" at bounding box center [1019, 347] width 21 height 21
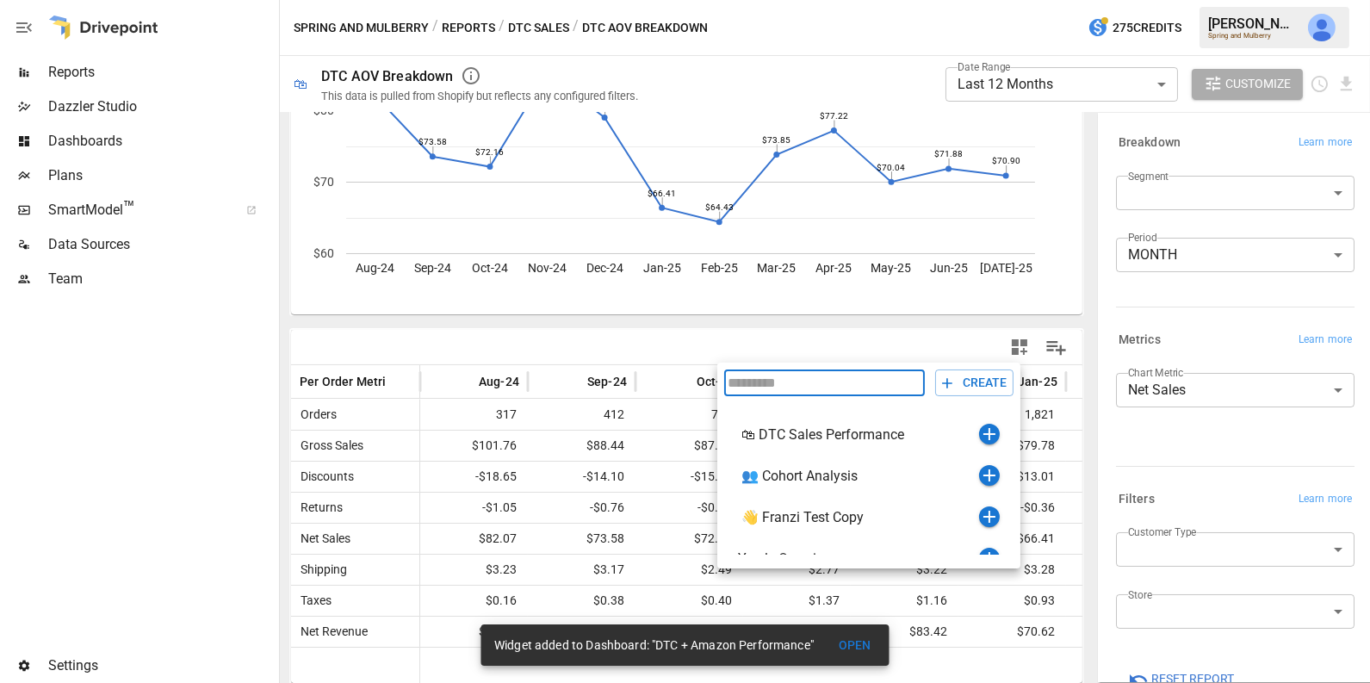
scroll to position [61, 0]
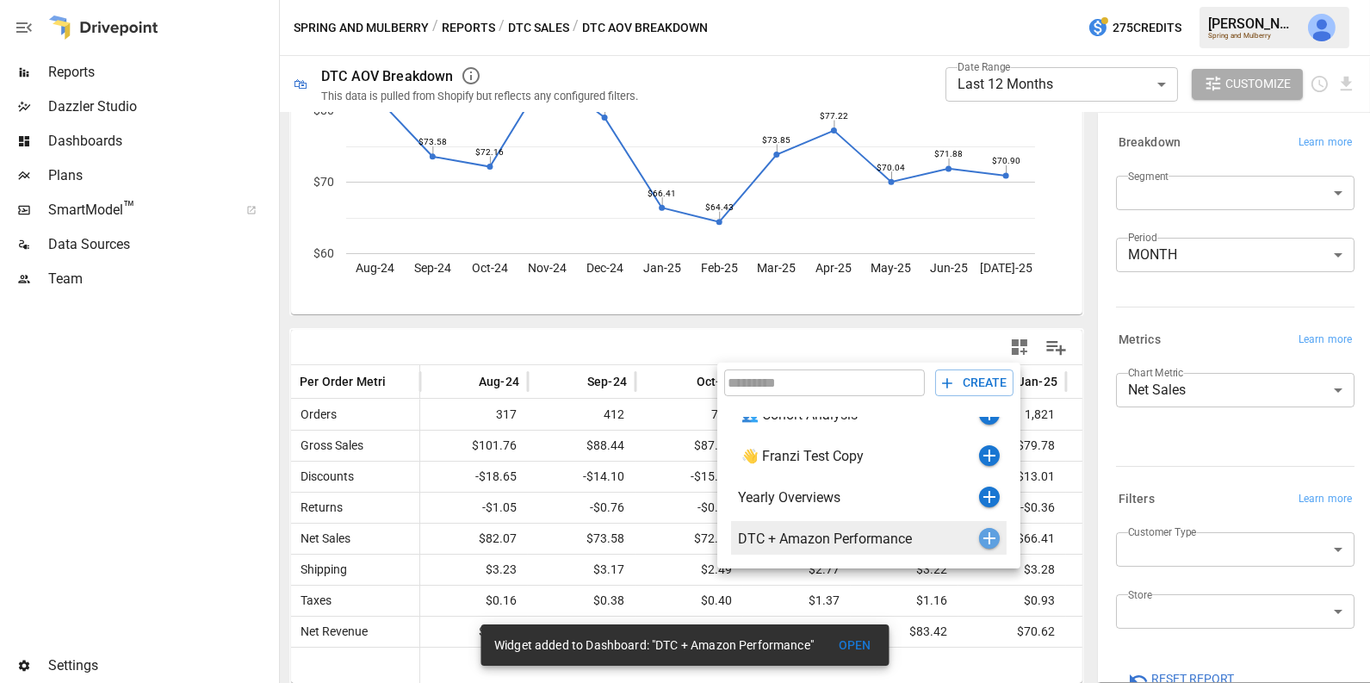
click at [987, 535] on icon "button" at bounding box center [989, 538] width 21 height 21
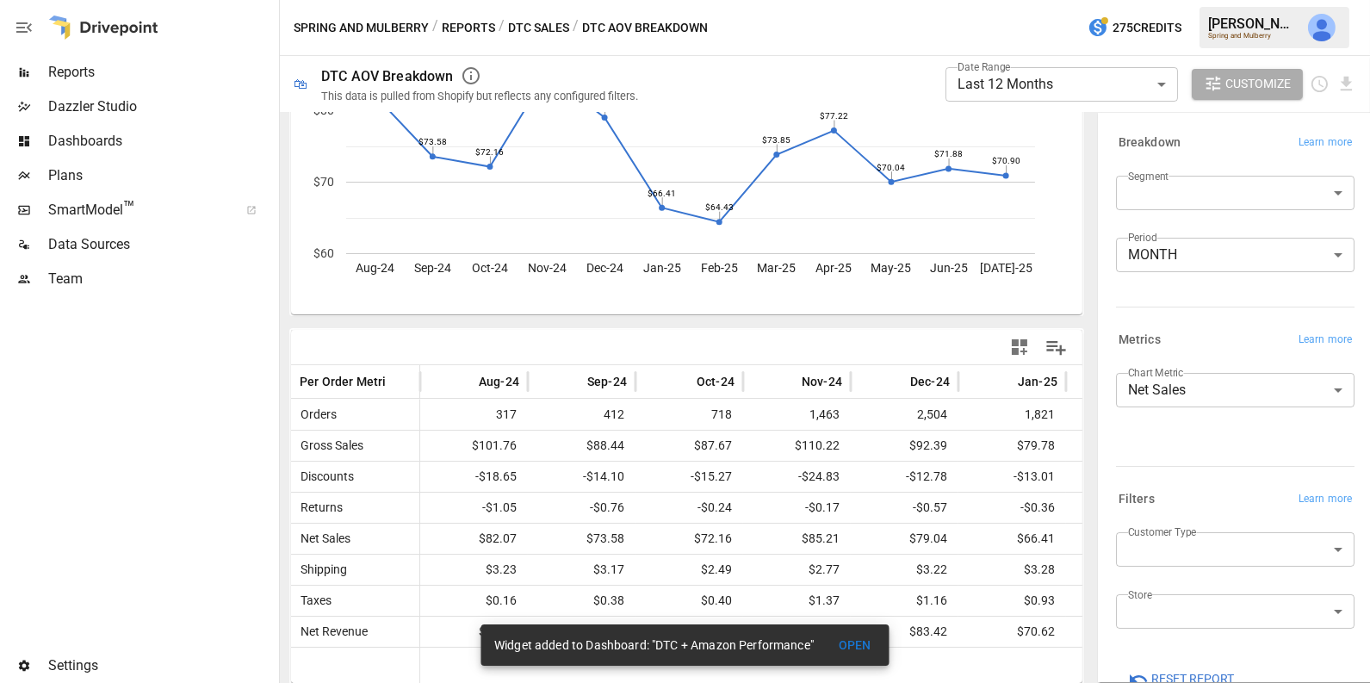
click at [136, 135] on span "Dashboards" at bounding box center [161, 141] width 227 height 21
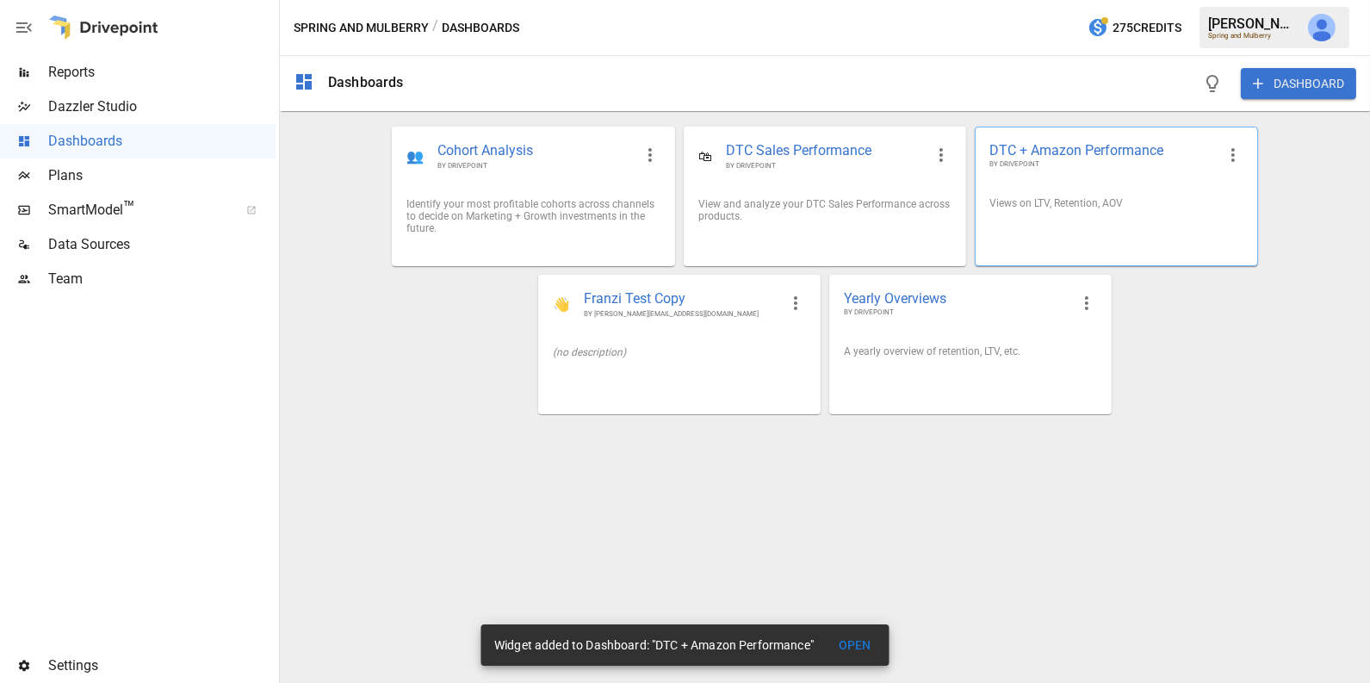
click at [1049, 190] on div "Views on LTV, Retention, AOV" at bounding box center [1115, 203] width 281 height 40
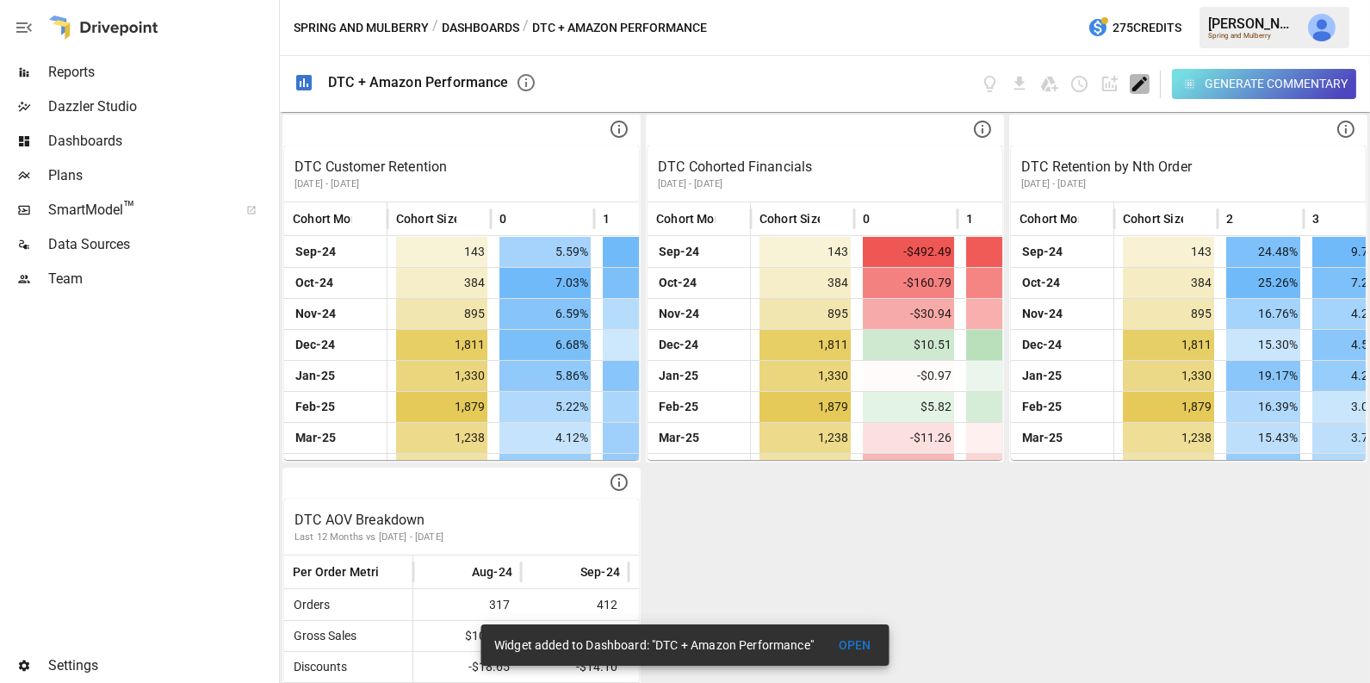
click at [1142, 83] on icon "Edit dashboard" at bounding box center [1139, 84] width 15 height 15
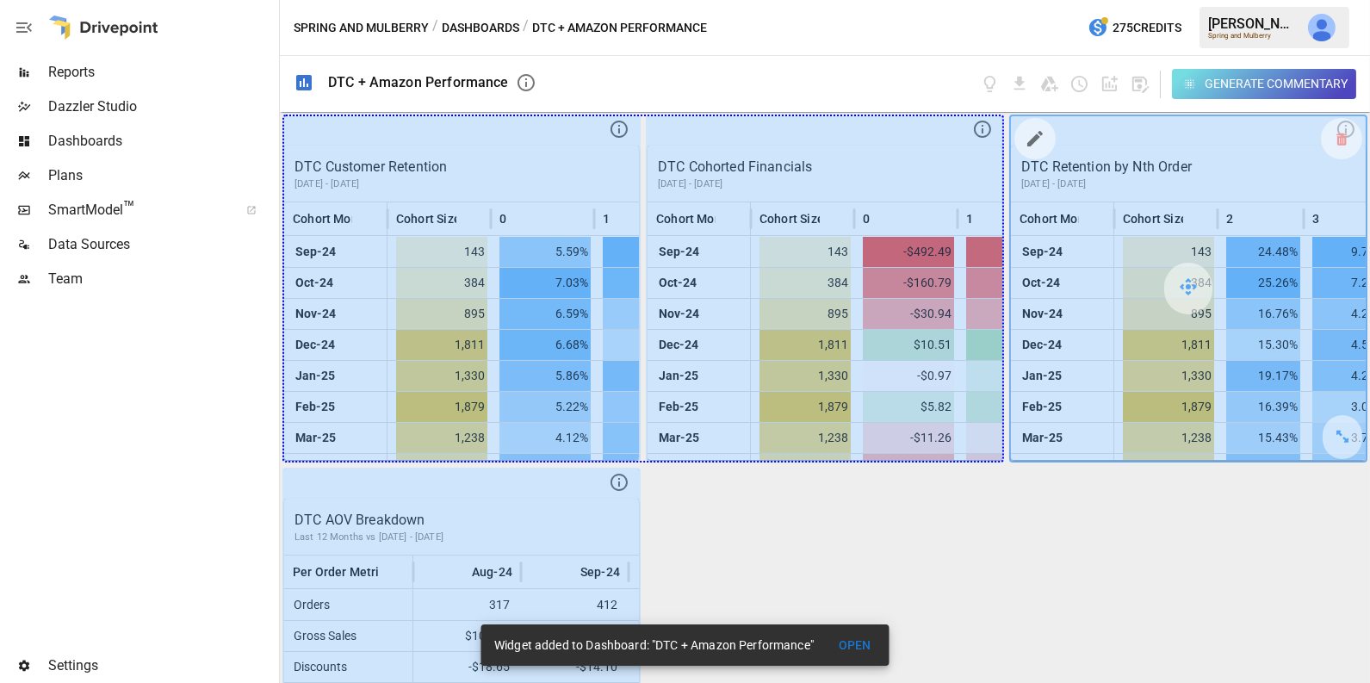
drag, startPoint x: 613, startPoint y: 433, endPoint x: 1112, endPoint y: 418, distance: 499.6
click at [1112, 418] on div "DTC Customer Retention [DATE] - [DATE] Cohort Month Cohort Size 0 1 2 [DATE]-24…" at bounding box center [825, 397] width 1090 height 571
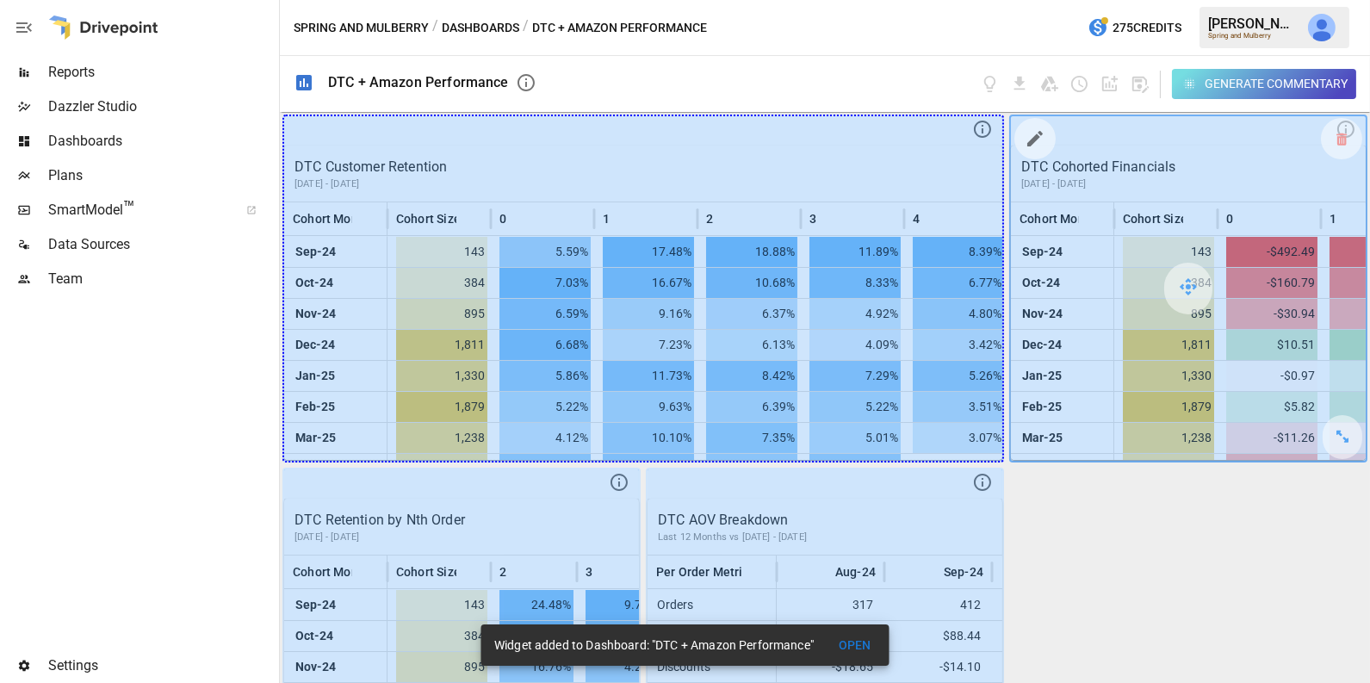
drag, startPoint x: 976, startPoint y: 430, endPoint x: 1149, endPoint y: 430, distance: 172.2
click at [1149, 430] on div "DTC Customer Retention [DATE] - [DATE] Cohort Month Cohort Size 0 1 2 3 4 5 [DA…" at bounding box center [825, 397] width 1090 height 571
drag, startPoint x: 987, startPoint y: 438, endPoint x: 1152, endPoint y: 437, distance: 165.3
click at [1152, 437] on div "DTC Customer Retention [DATE] - [DATE] Cohort Month Cohort Size 0 1 2 3 4 5 [DA…" at bounding box center [825, 397] width 1090 height 571
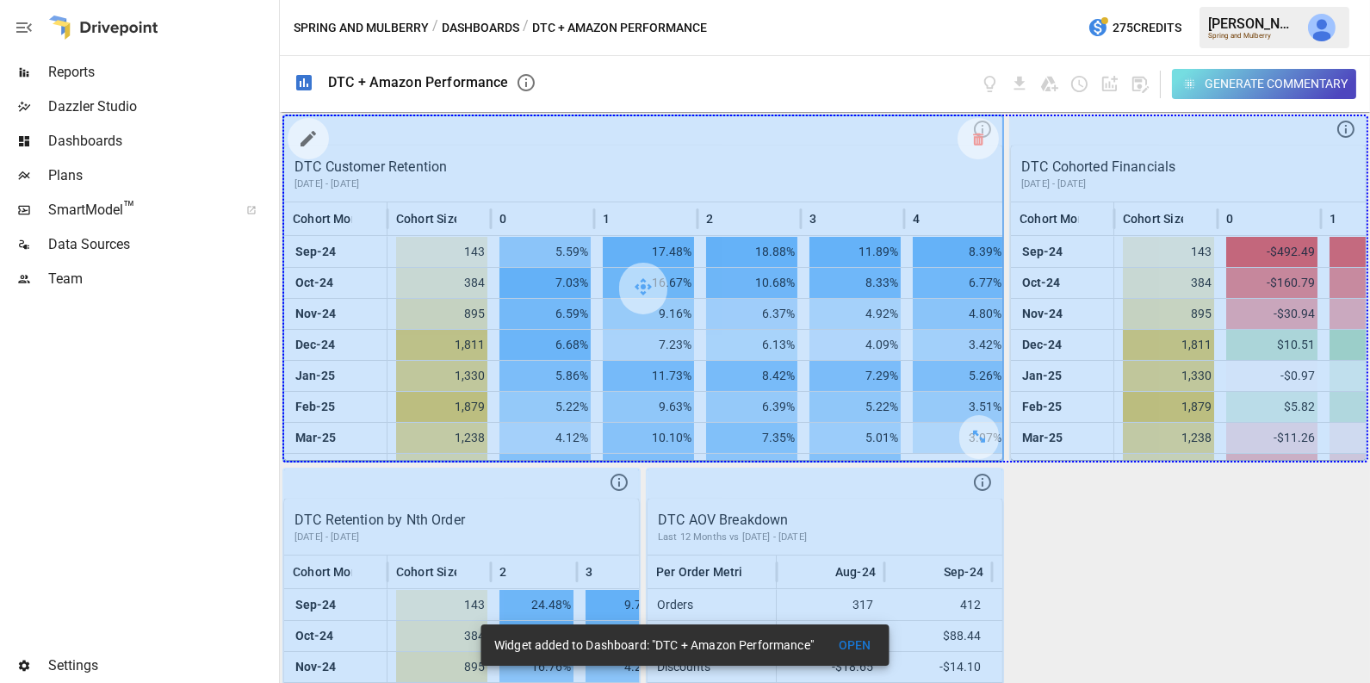
drag, startPoint x: 982, startPoint y: 434, endPoint x: 1198, endPoint y: 416, distance: 216.0
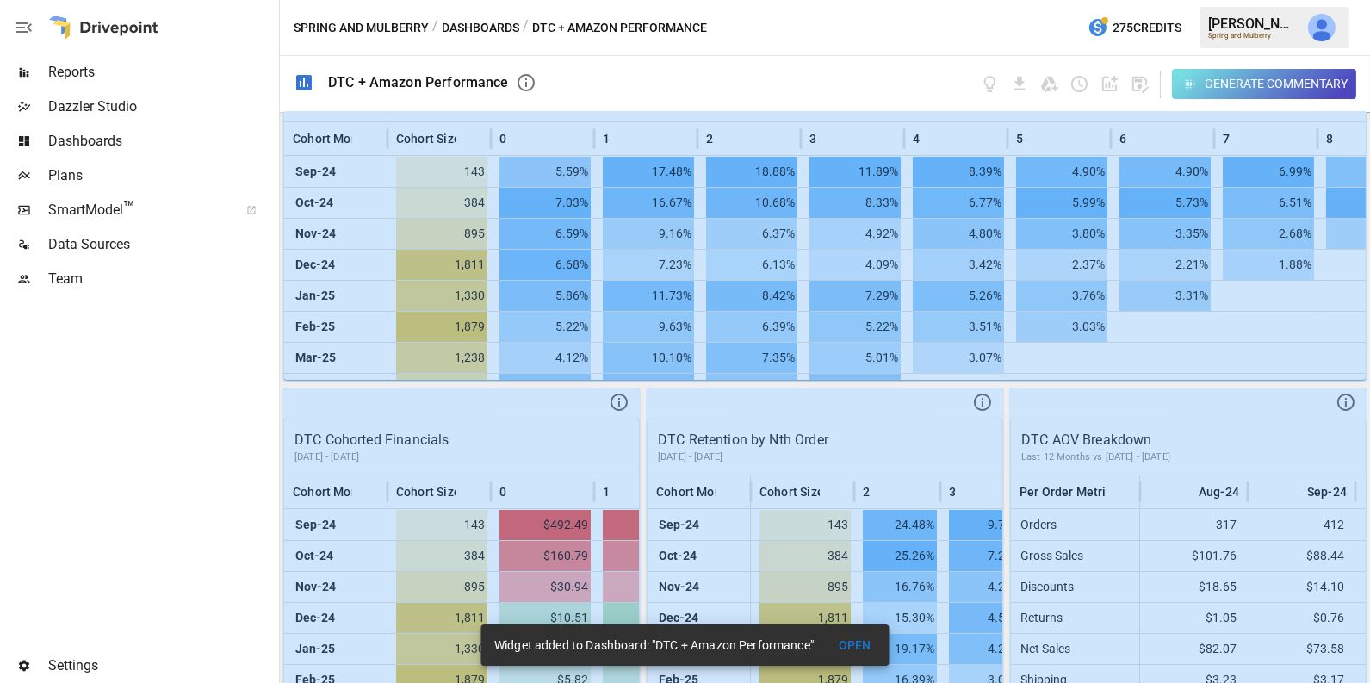
scroll to position [133, 0]
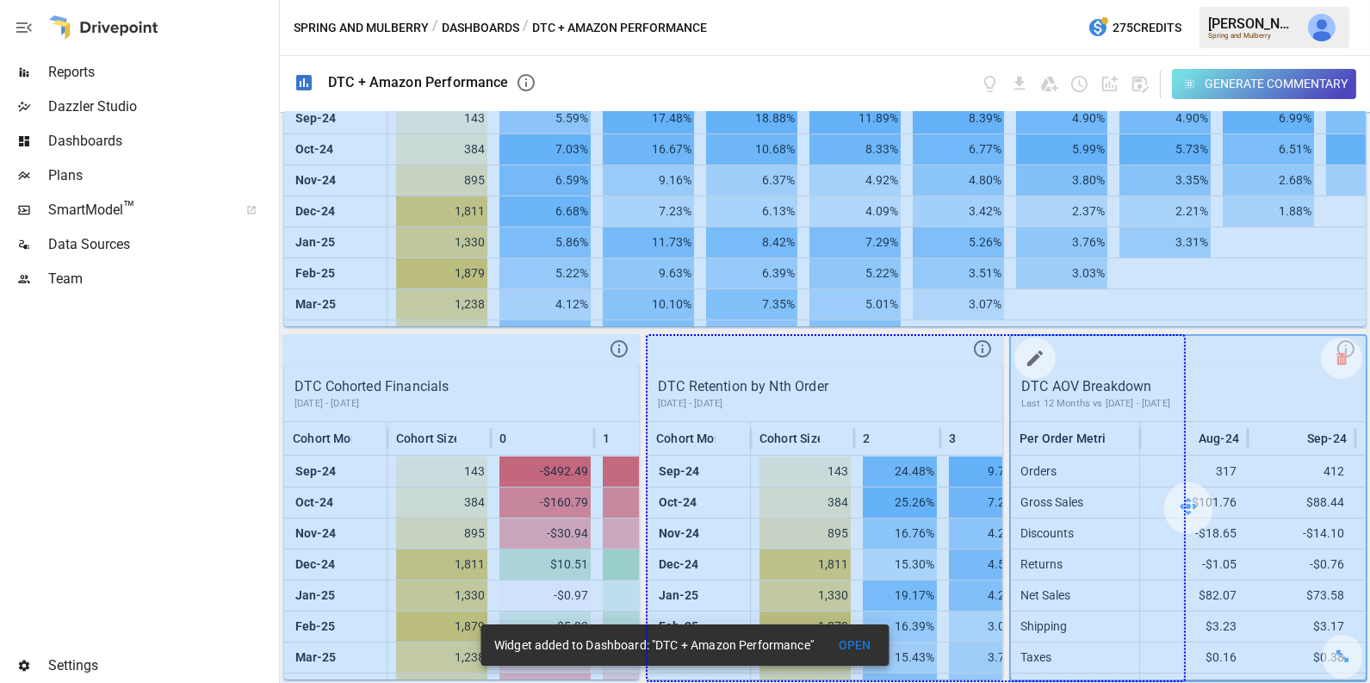
drag, startPoint x: 973, startPoint y: 652, endPoint x: 1277, endPoint y: 632, distance: 304.6
click at [1277, 632] on div "DTC Customer Retention [DATE] - [DATE] Cohort Month Cohort Size 0 1 2 3 4 5 6 7…" at bounding box center [825, 397] width 1090 height 571
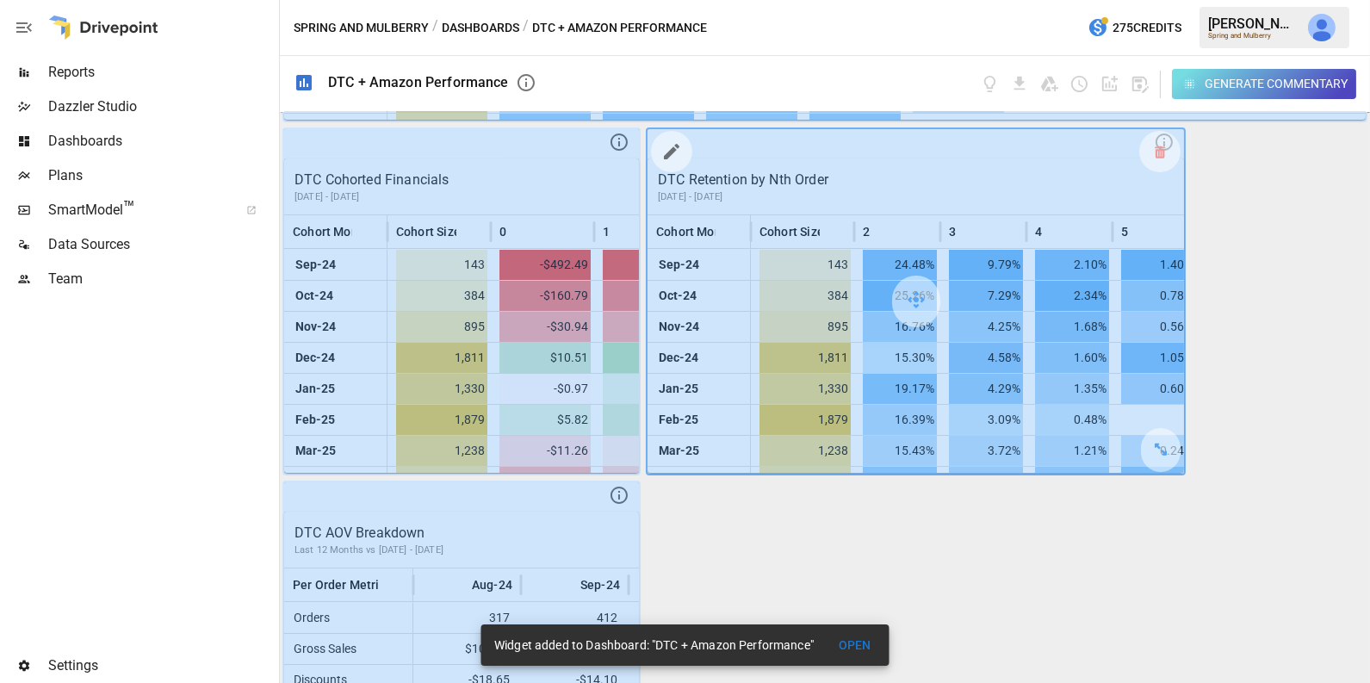
scroll to position [485, 0]
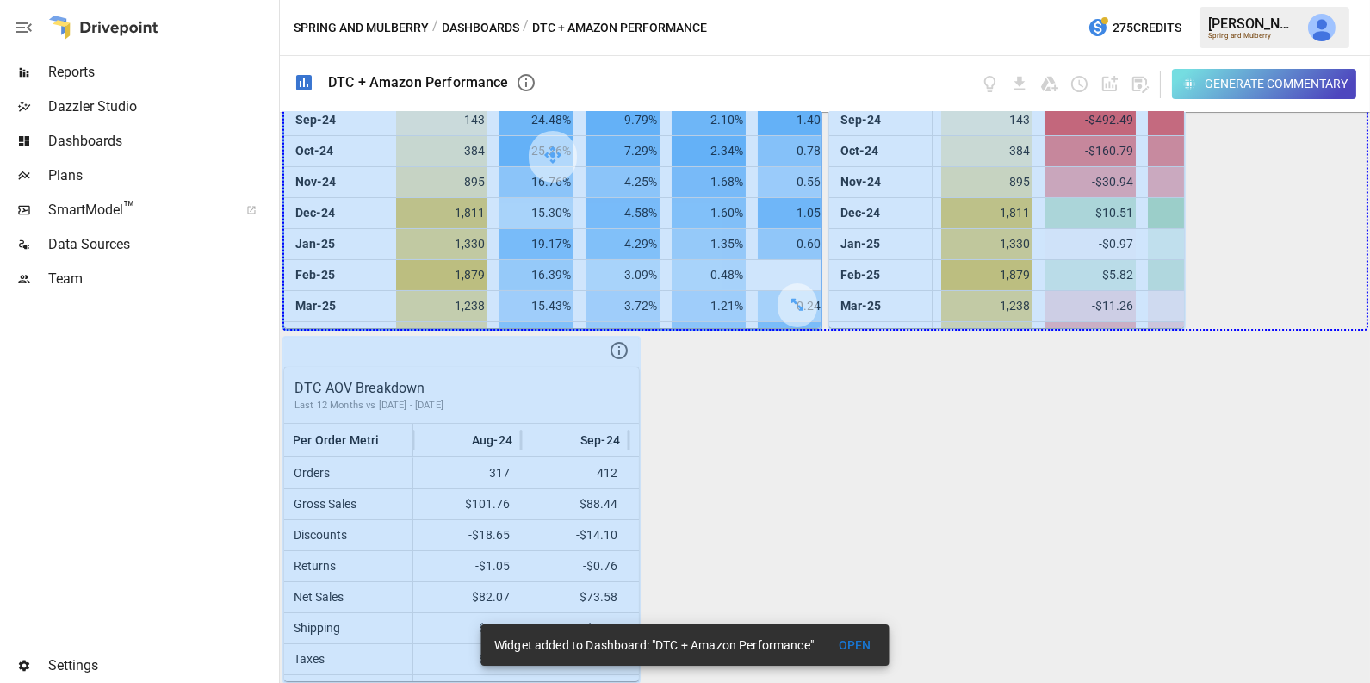
drag, startPoint x: 803, startPoint y: 301, endPoint x: 1279, endPoint y: 268, distance: 476.4
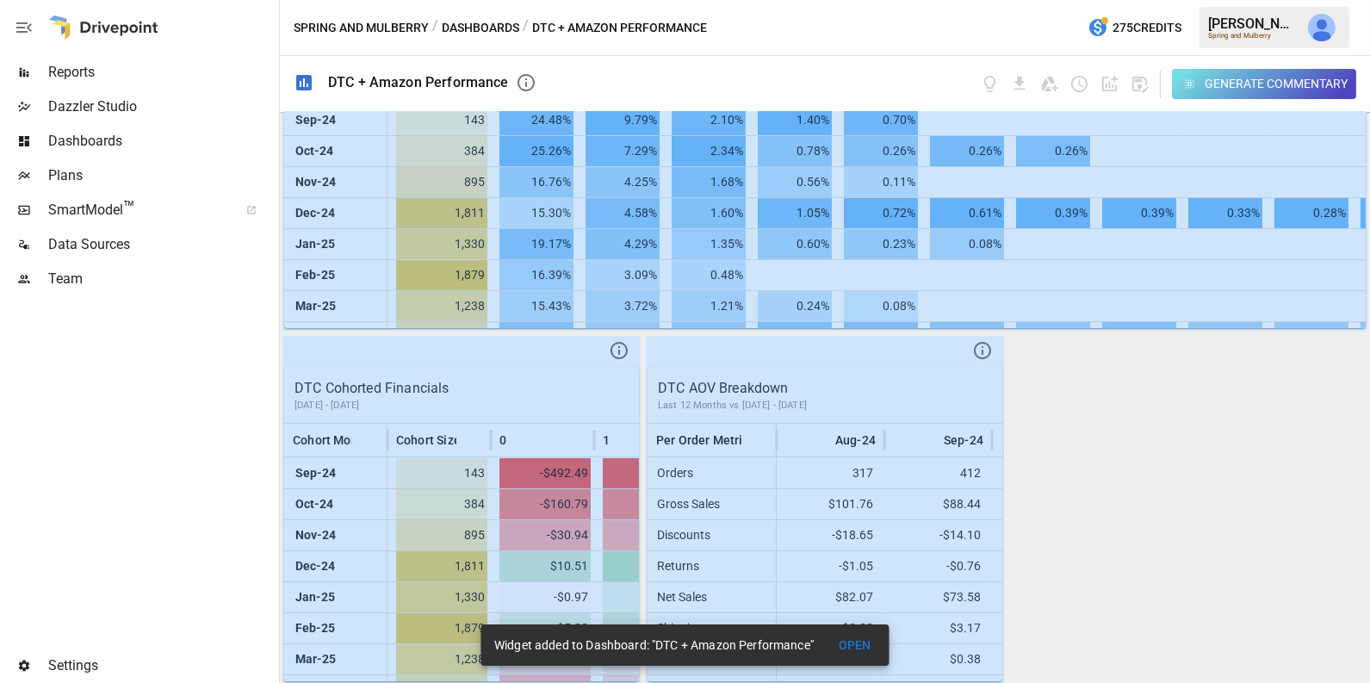
click at [857, 639] on button "OPEN" at bounding box center [854, 645] width 55 height 32
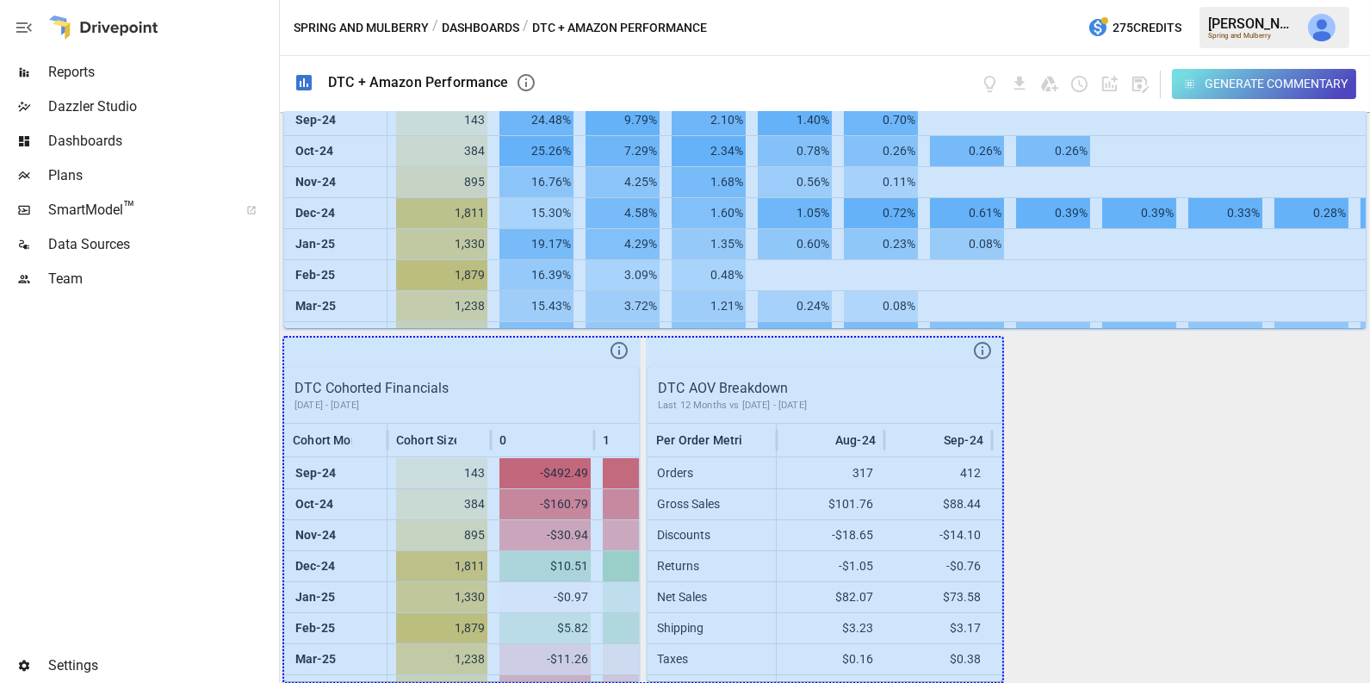
drag, startPoint x: 626, startPoint y: 649, endPoint x: 1133, endPoint y: 595, distance: 510.0
click at [1133, 595] on div "DTC Customer Retention [DATE] - [DATE] Cohort Month Cohort Size 0 1 2 3 4 5 6 7…" at bounding box center [825, 397] width 1090 height 571
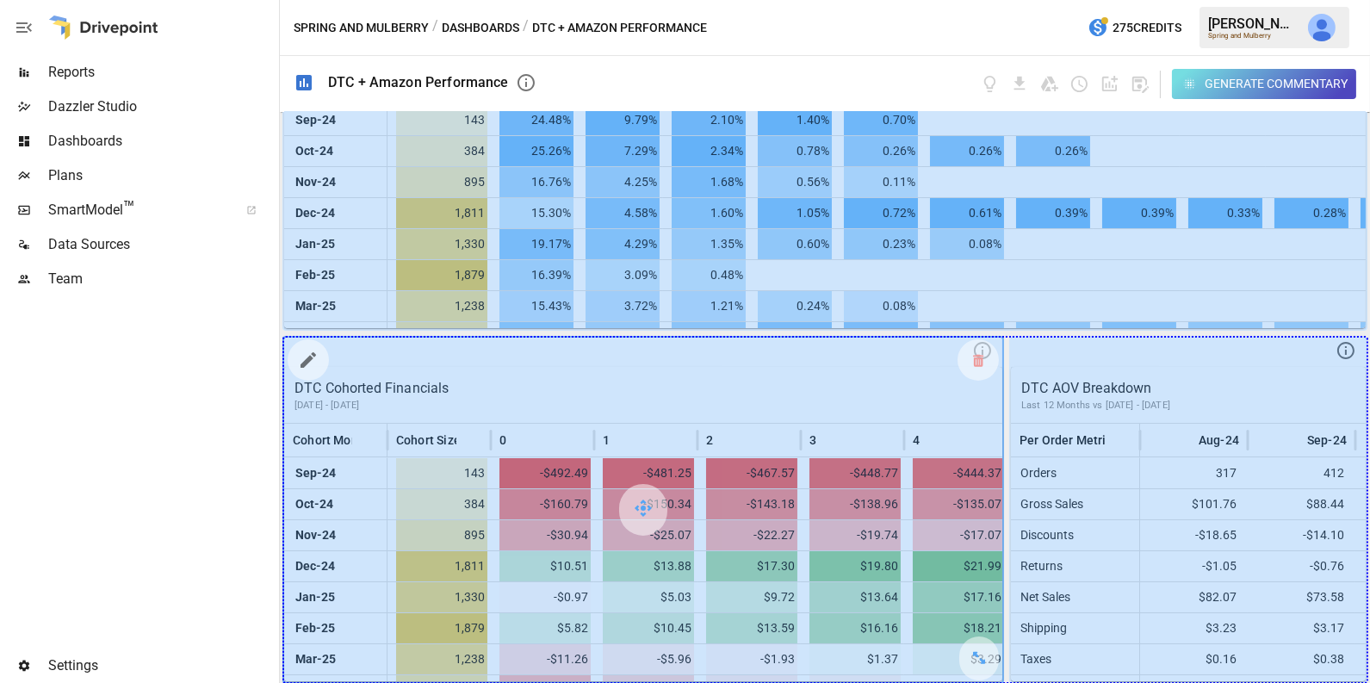
drag, startPoint x: 982, startPoint y: 649, endPoint x: 1200, endPoint y: 609, distance: 221.5
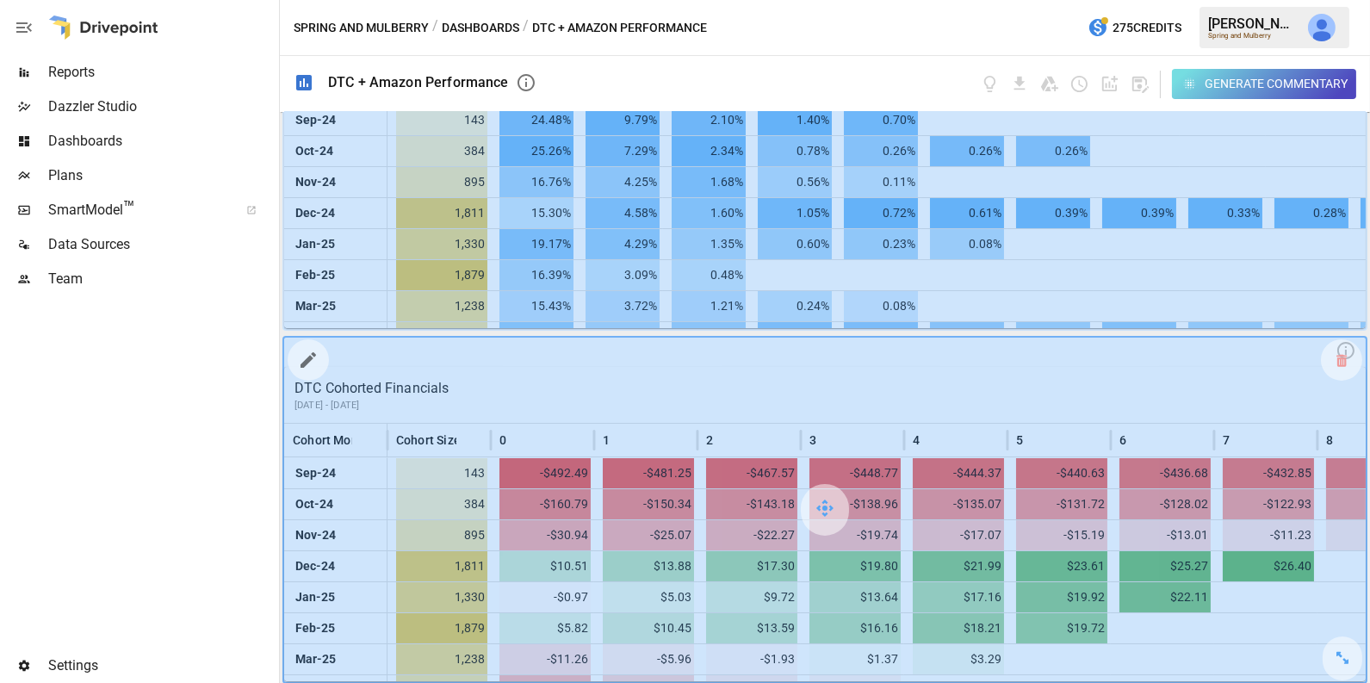
scroll to position [838, 0]
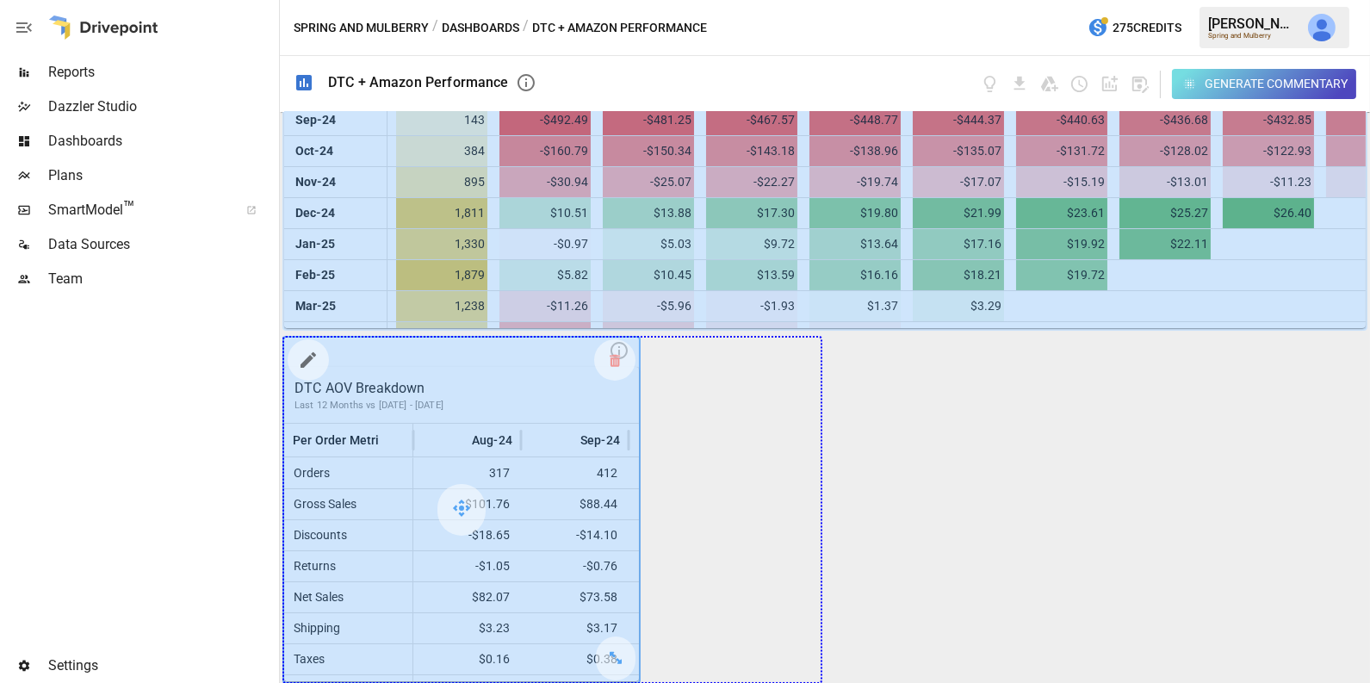
drag, startPoint x: 614, startPoint y: 652, endPoint x: 757, endPoint y: 642, distance: 143.2
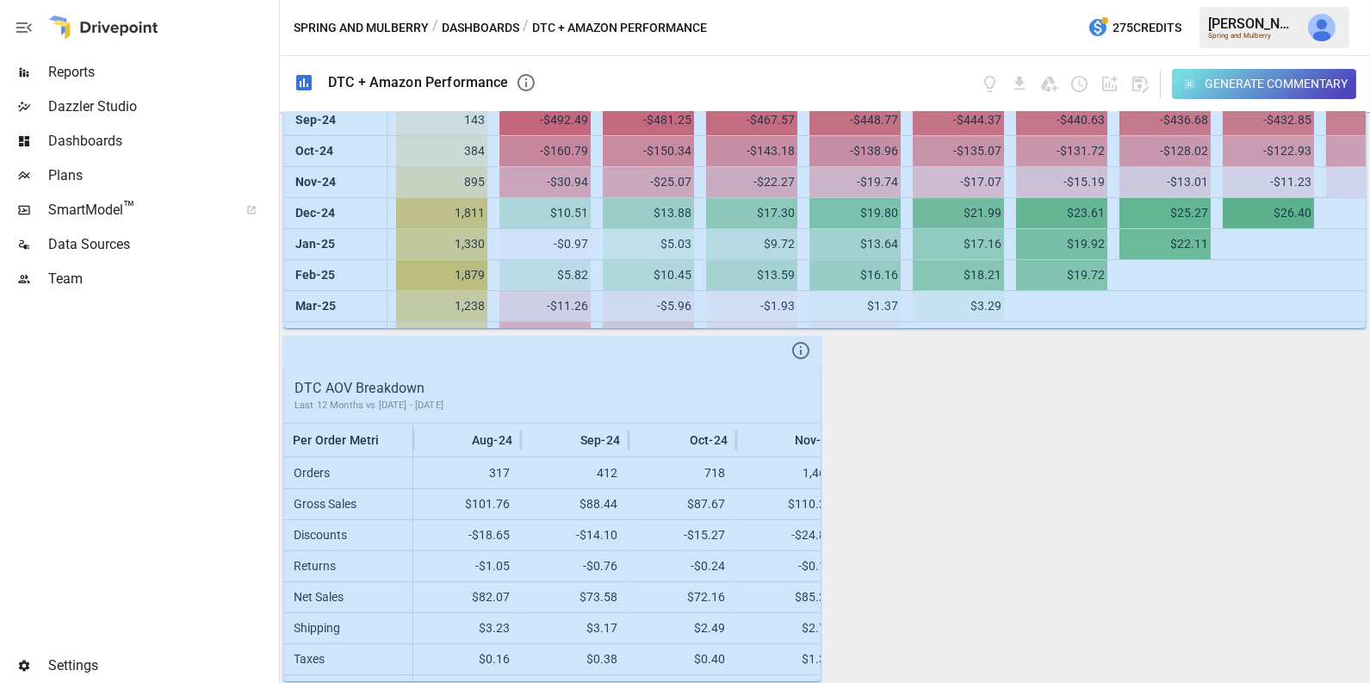
click at [980, 528] on div "DTC Customer Retention [DATE] - [DATE] Cohort Month Cohort Size 0 1 2 3 4 5 6 7…" at bounding box center [825, 397] width 1090 height 571
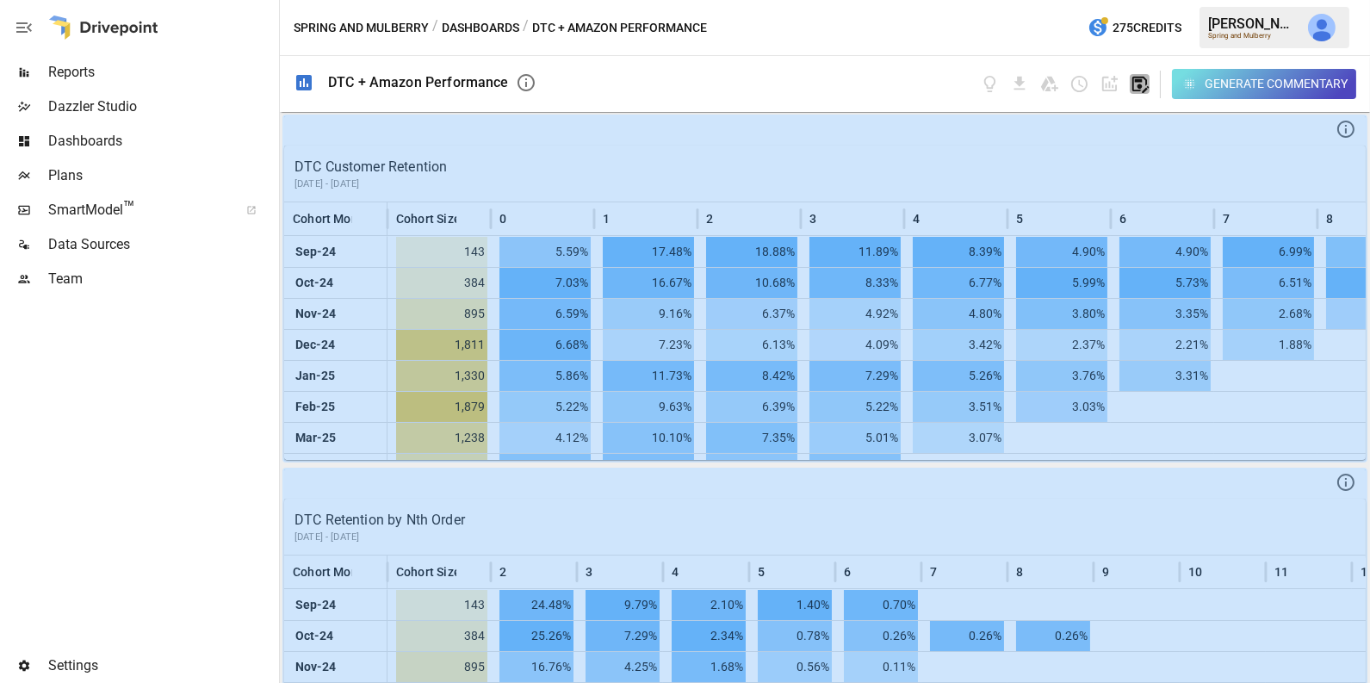
click at [1138, 82] on icon "button" at bounding box center [1140, 84] width 20 height 20
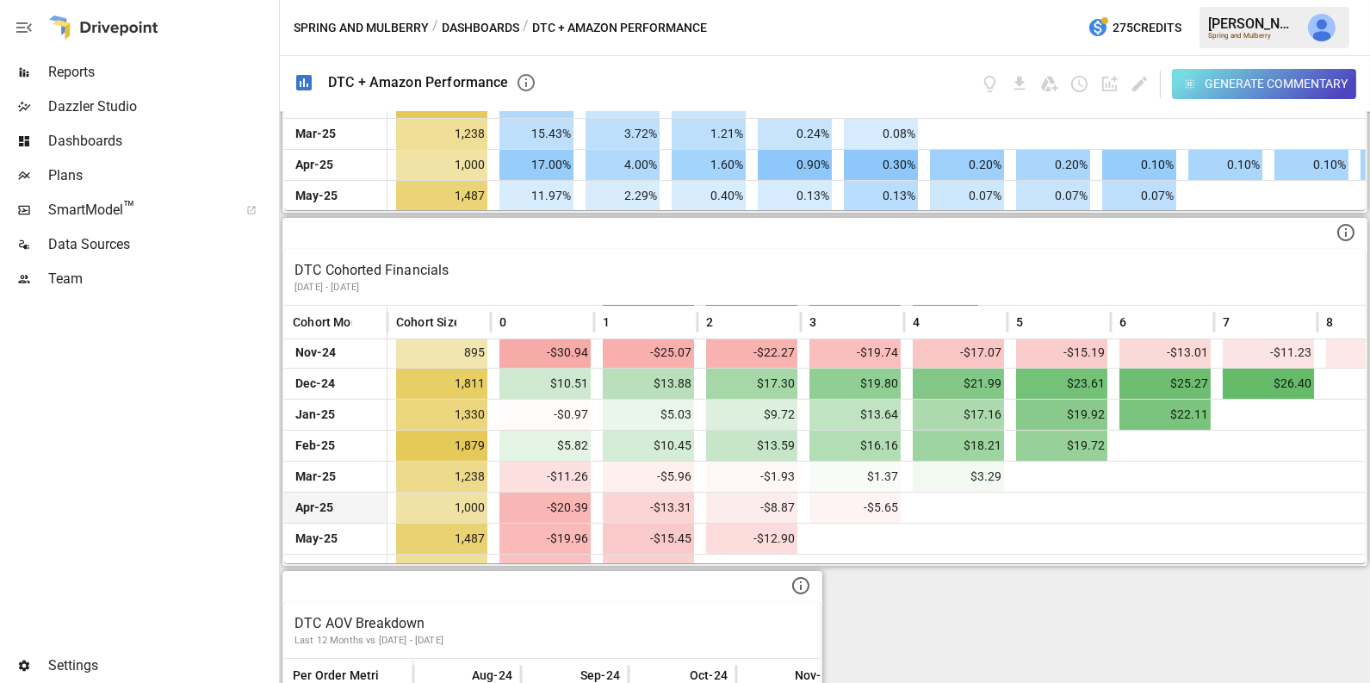
scroll to position [117, 0]
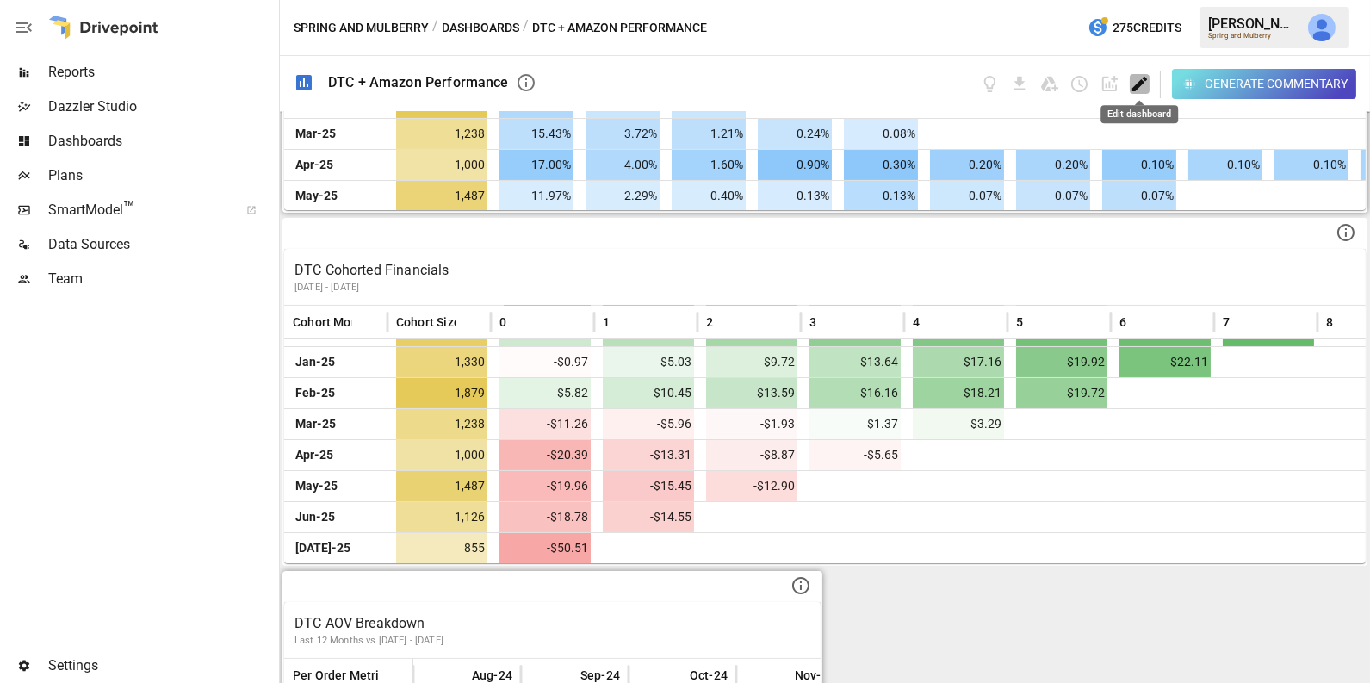
click at [1142, 86] on icon "Edit dashboard" at bounding box center [1140, 84] width 20 height 20
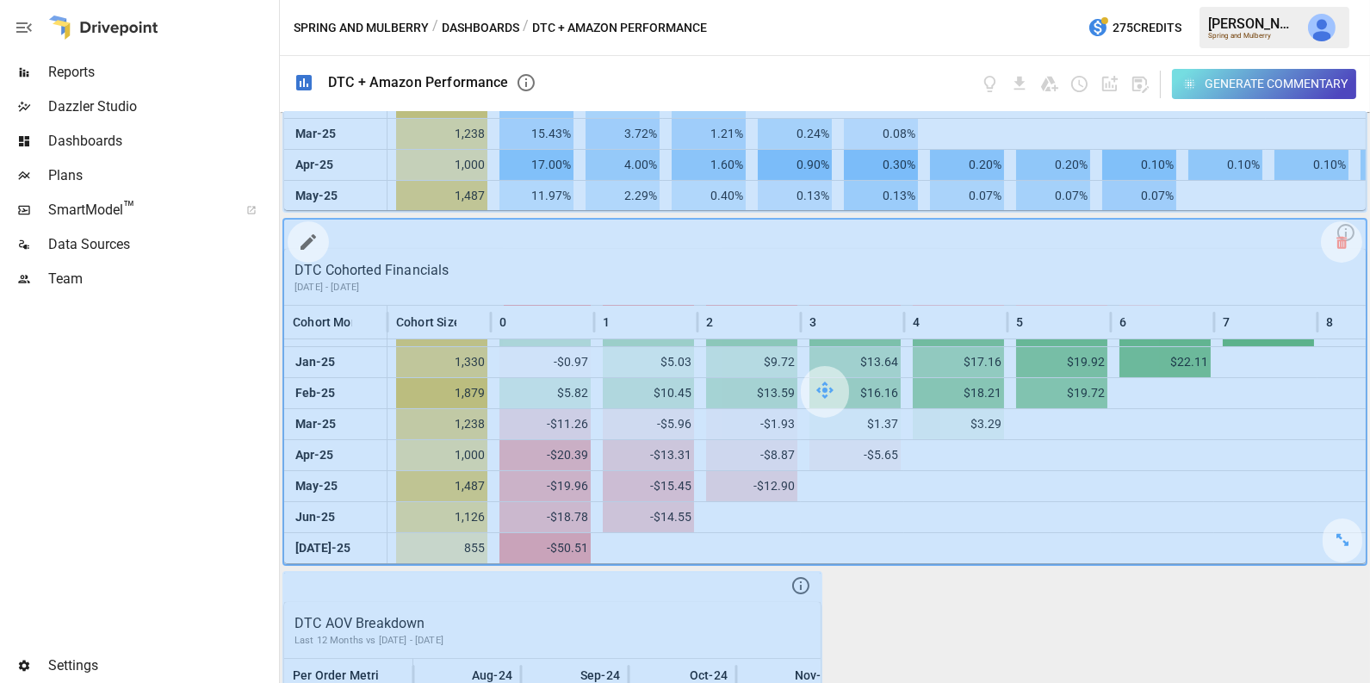
click at [308, 241] on icon "button" at bounding box center [307, 241] width 15 height 15
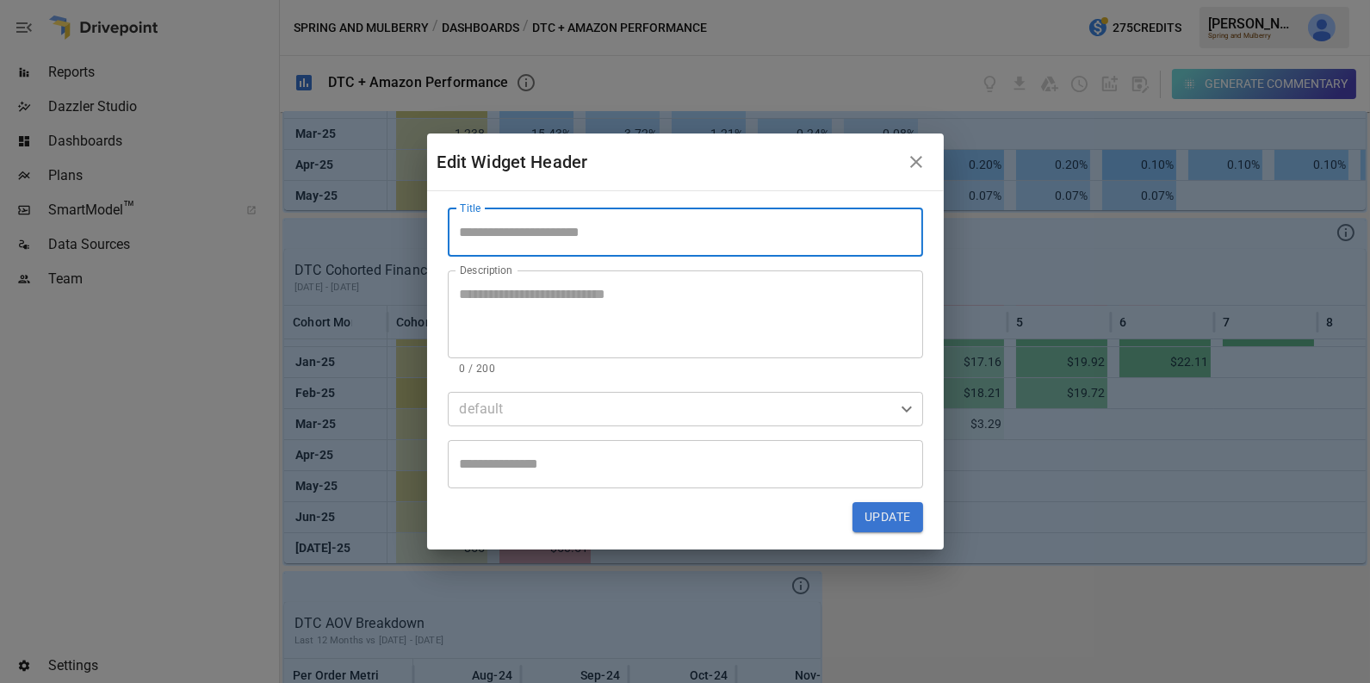
click at [553, 231] on input "Title" at bounding box center [685, 232] width 475 height 48
type input "**********"
click at [898, 518] on button "Update" at bounding box center [887, 517] width 70 height 31
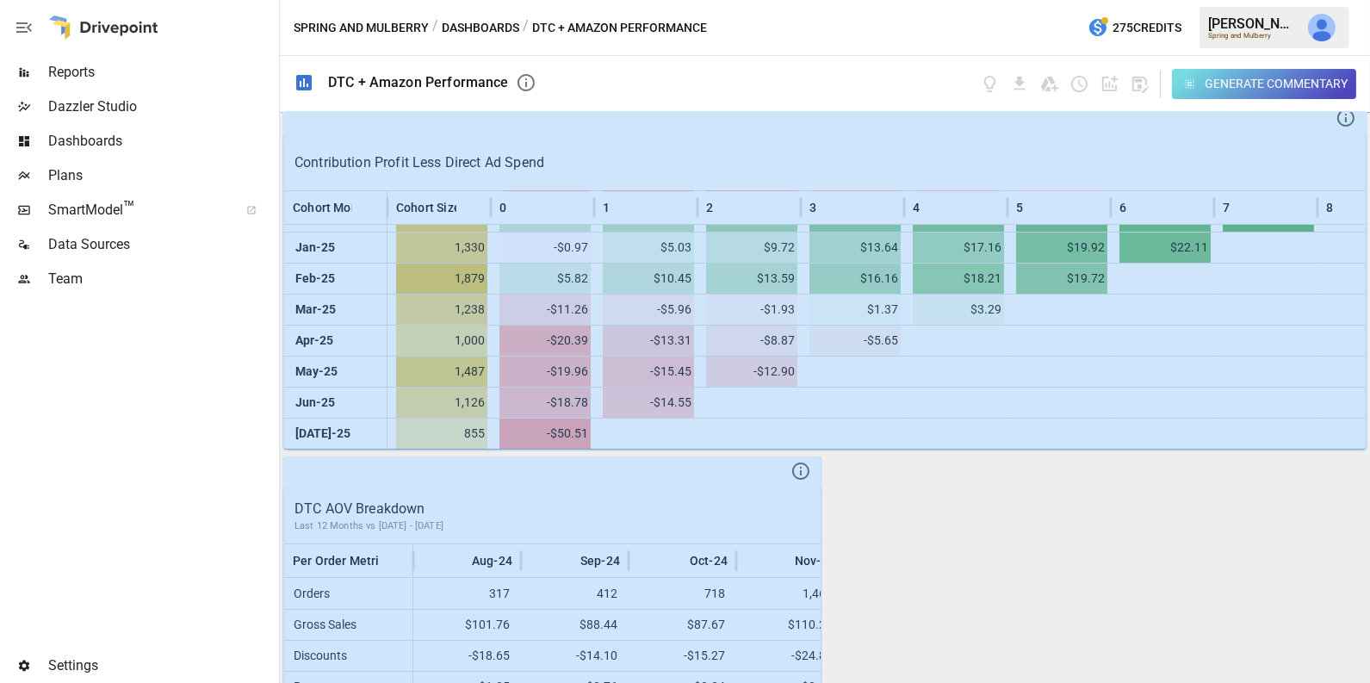
scroll to position [838, 0]
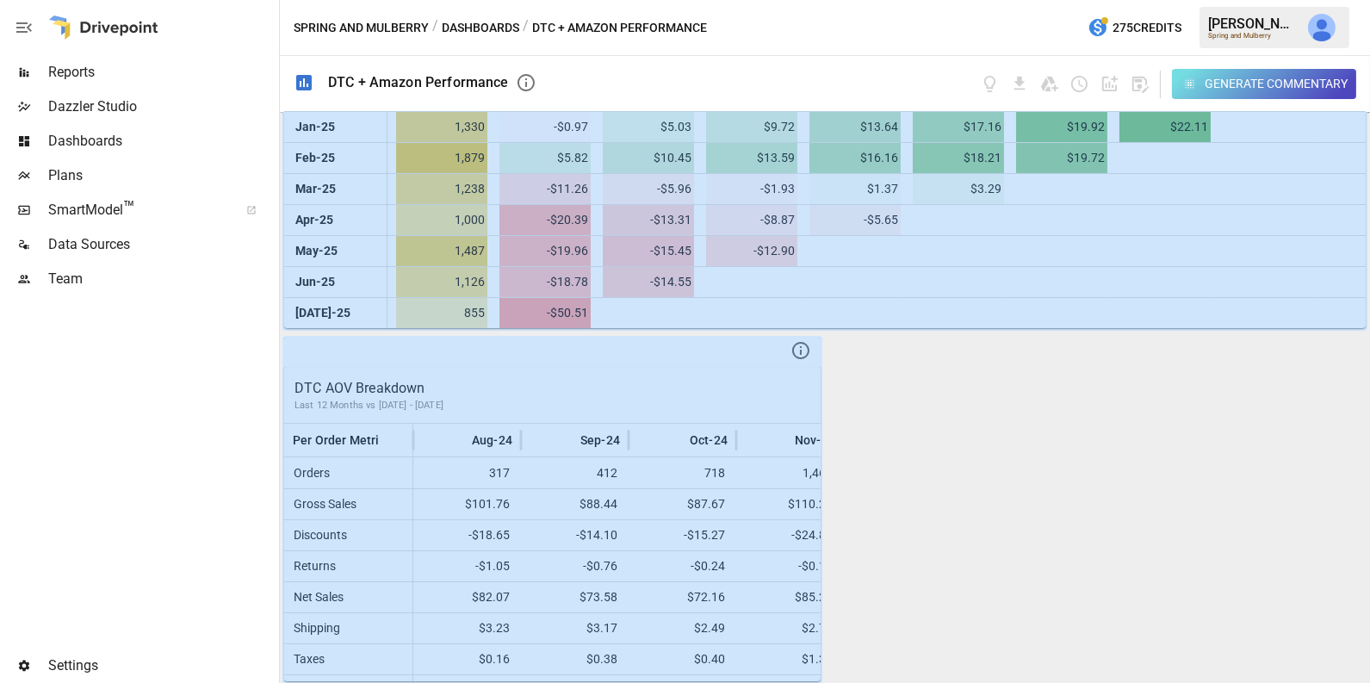
click at [1143, 70] on div "Generate Commentary" at bounding box center [1168, 84] width 376 height 30
click at [1141, 81] on icon "button" at bounding box center [1140, 85] width 16 height 16
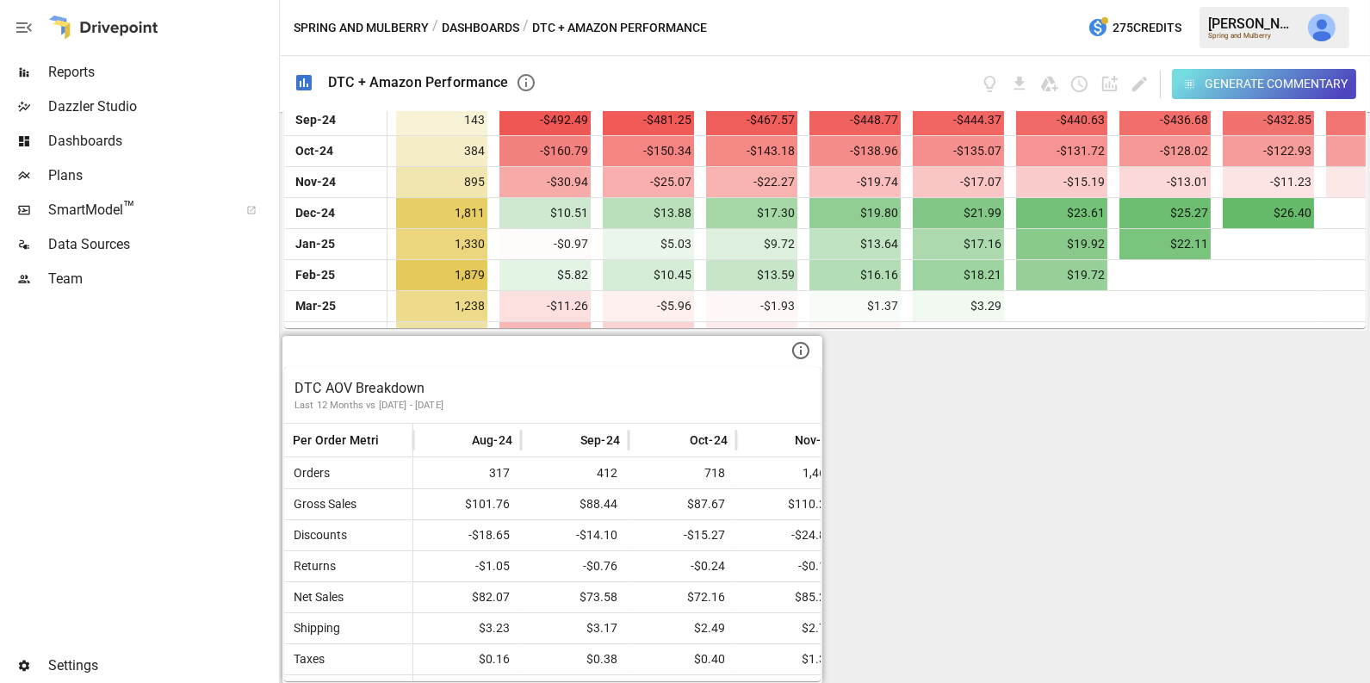
scroll to position [23, 0]
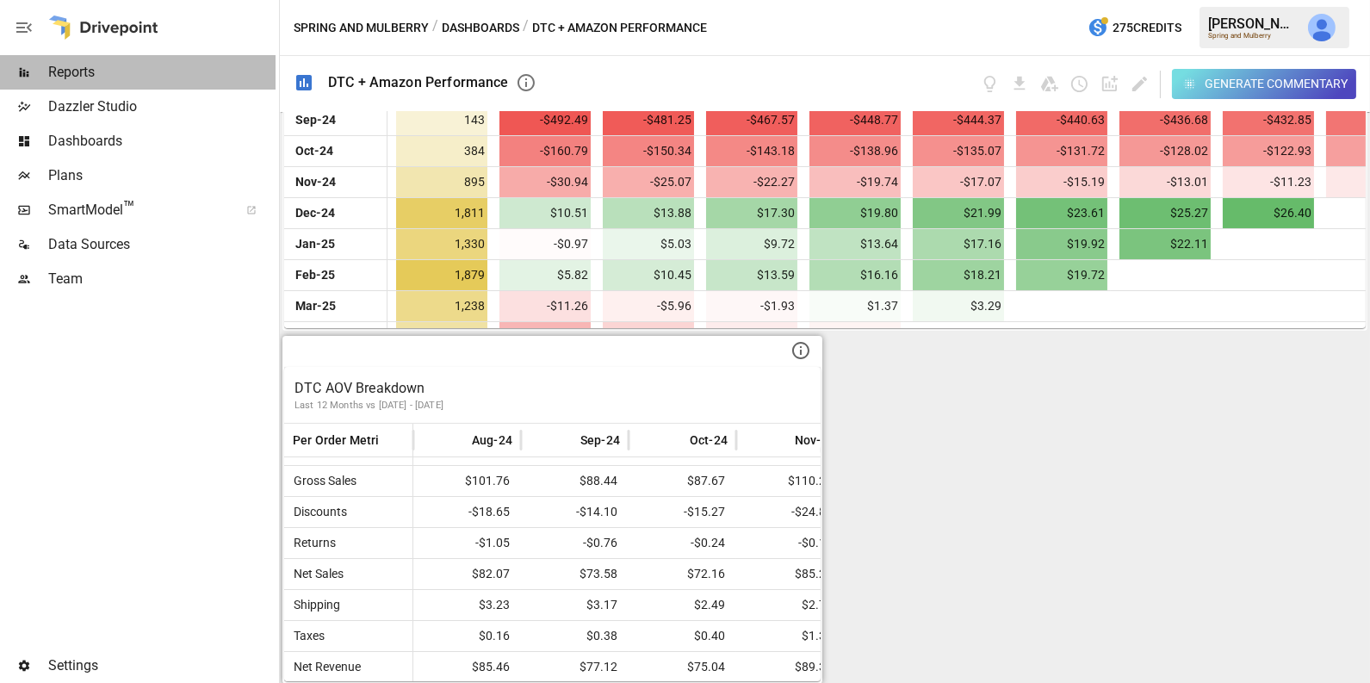
click at [205, 70] on span "Reports" at bounding box center [161, 72] width 227 height 21
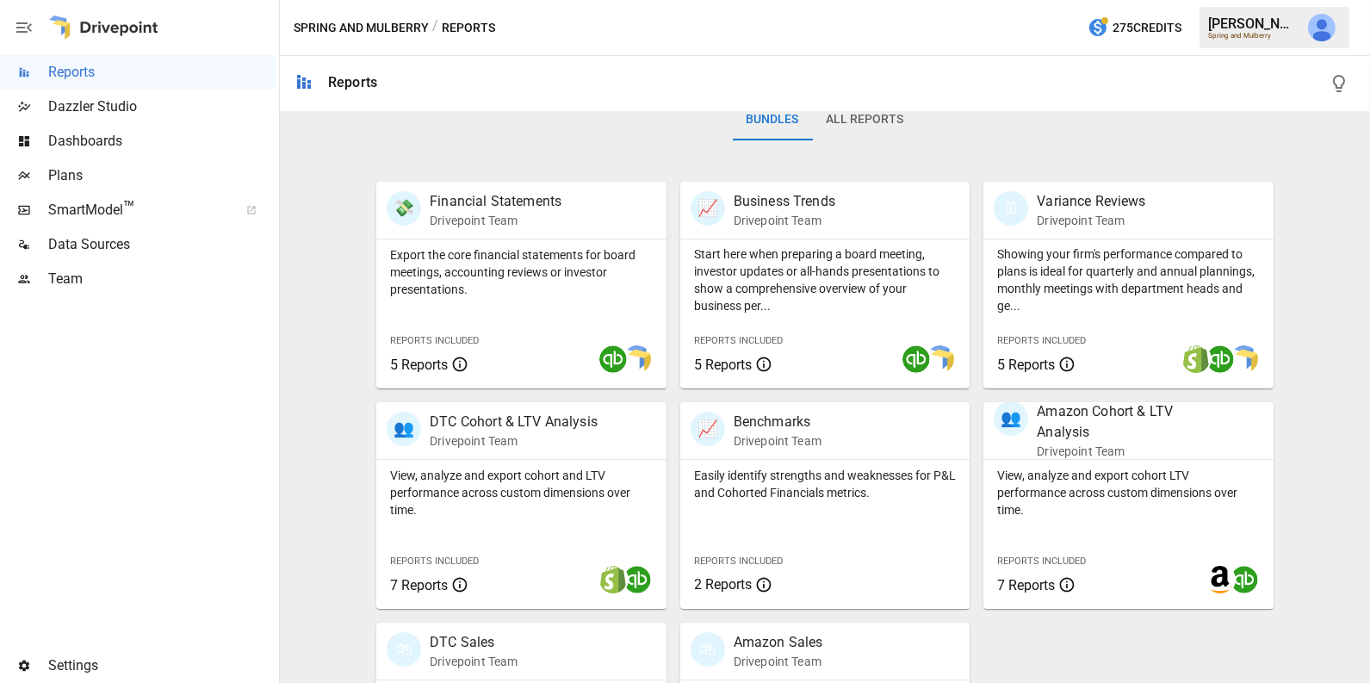
scroll to position [430, 0]
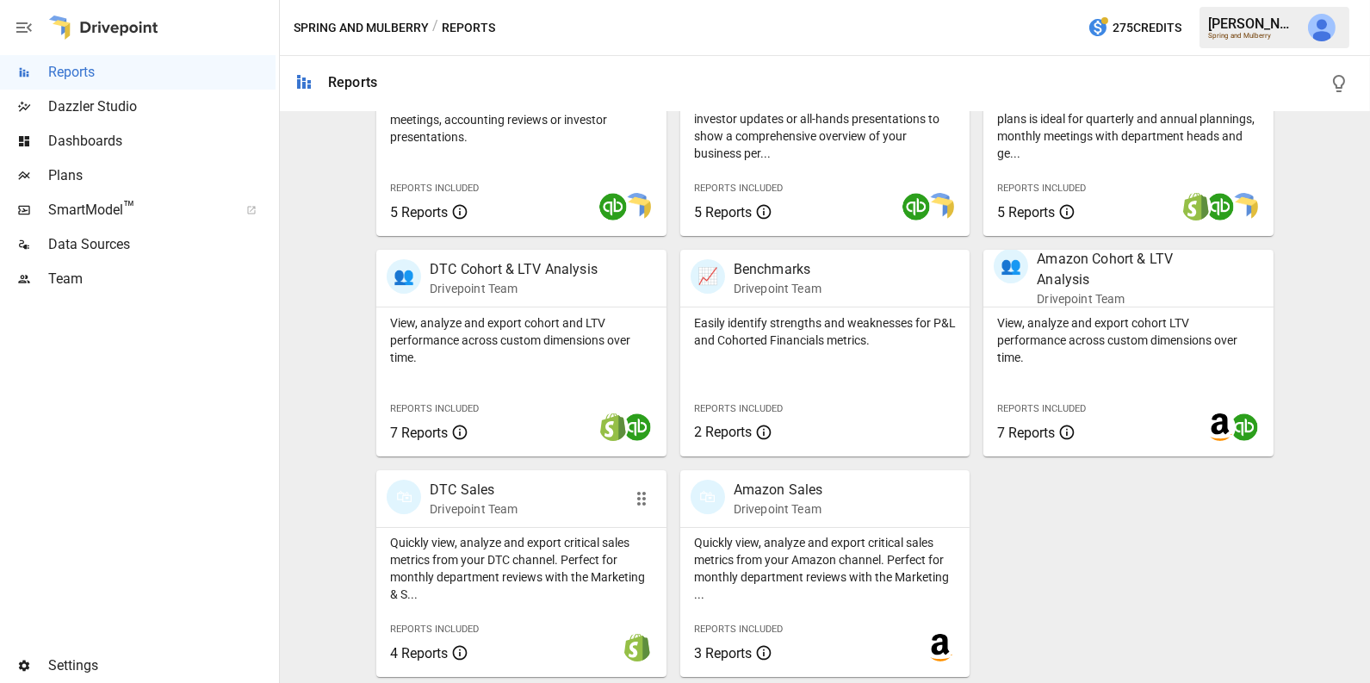
click at [513, 540] on p "Quickly view, analyze and export critical sales metrics from your DTC channel. …" at bounding box center [521, 568] width 263 height 69
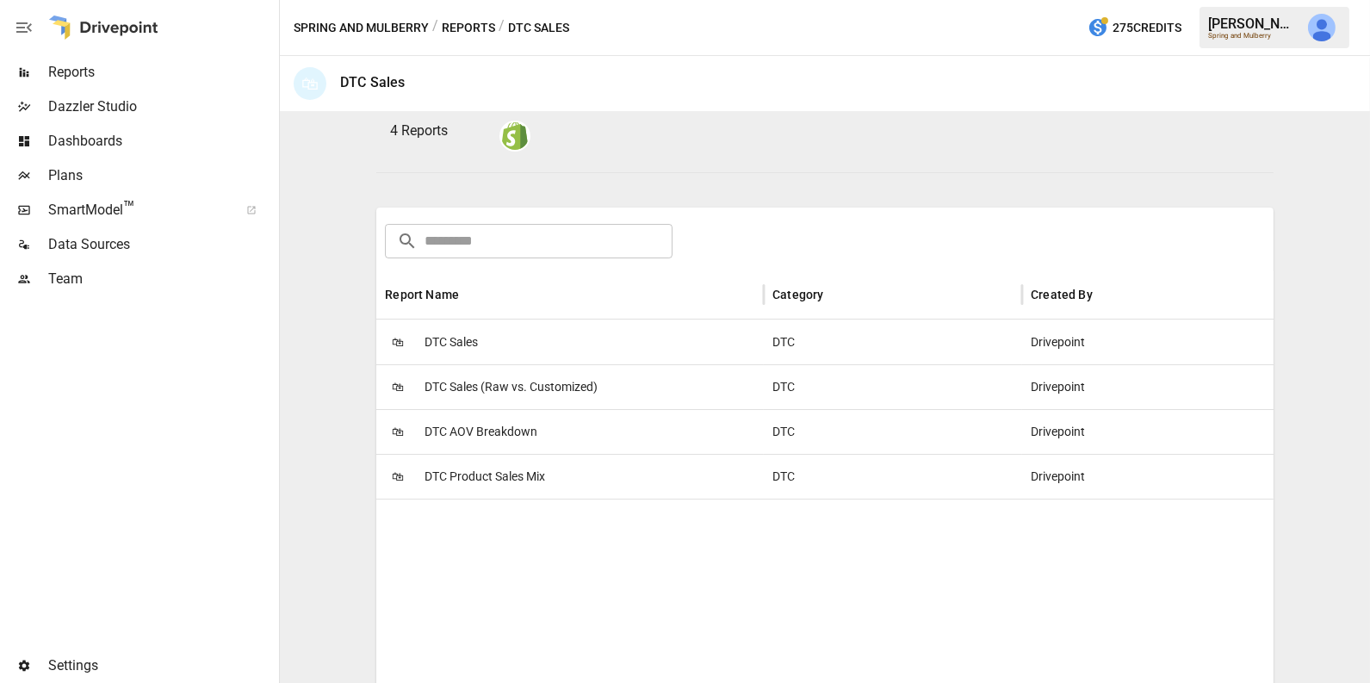
scroll to position [227, 0]
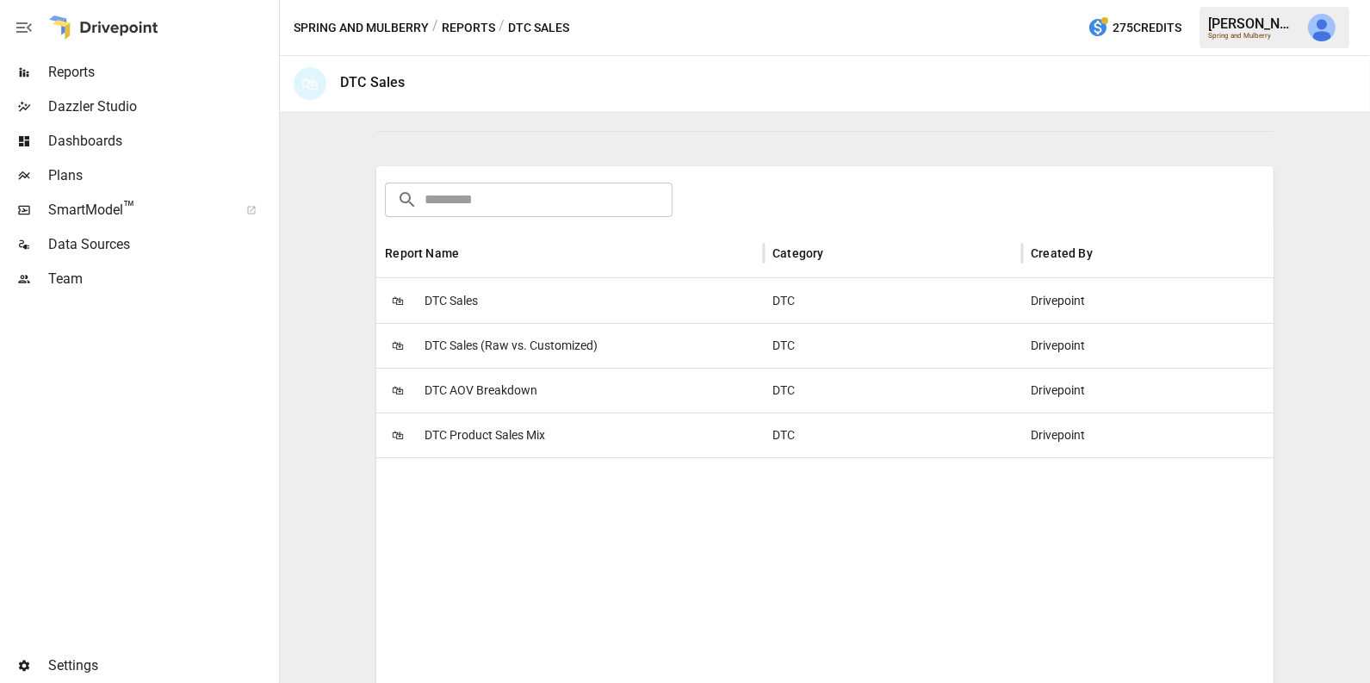
click at [522, 435] on span "DTC Product Sales Mix" at bounding box center [484, 435] width 121 height 44
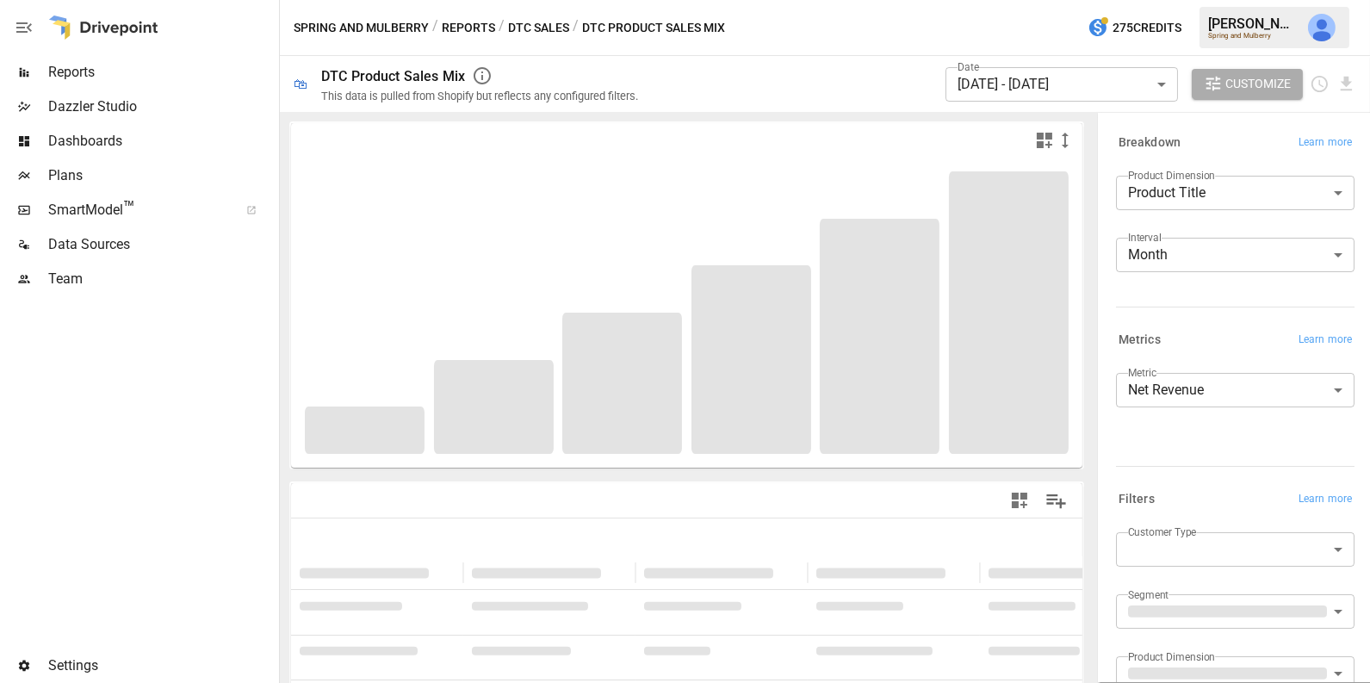
click at [1034, 0] on body "**********" at bounding box center [685, 0] width 1370 height 0
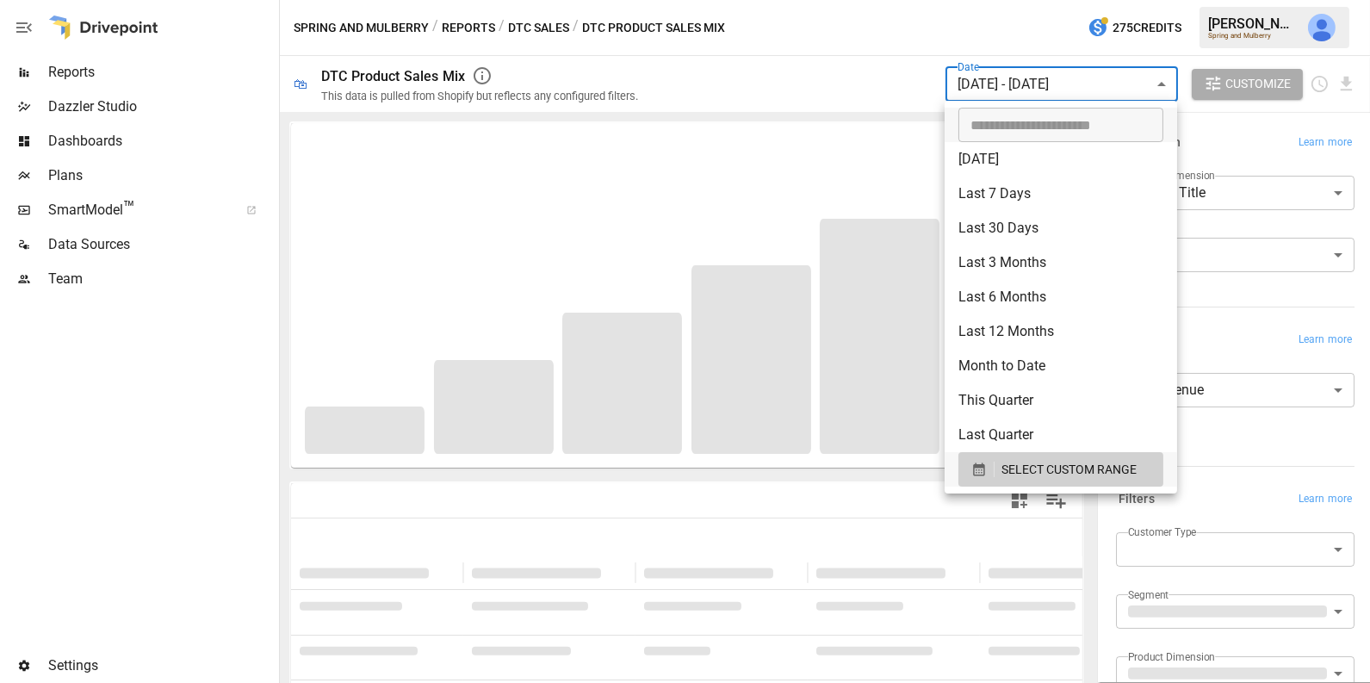
click at [1020, 331] on li "Last 12 Months" at bounding box center [1060, 331] width 232 height 34
type input "**********"
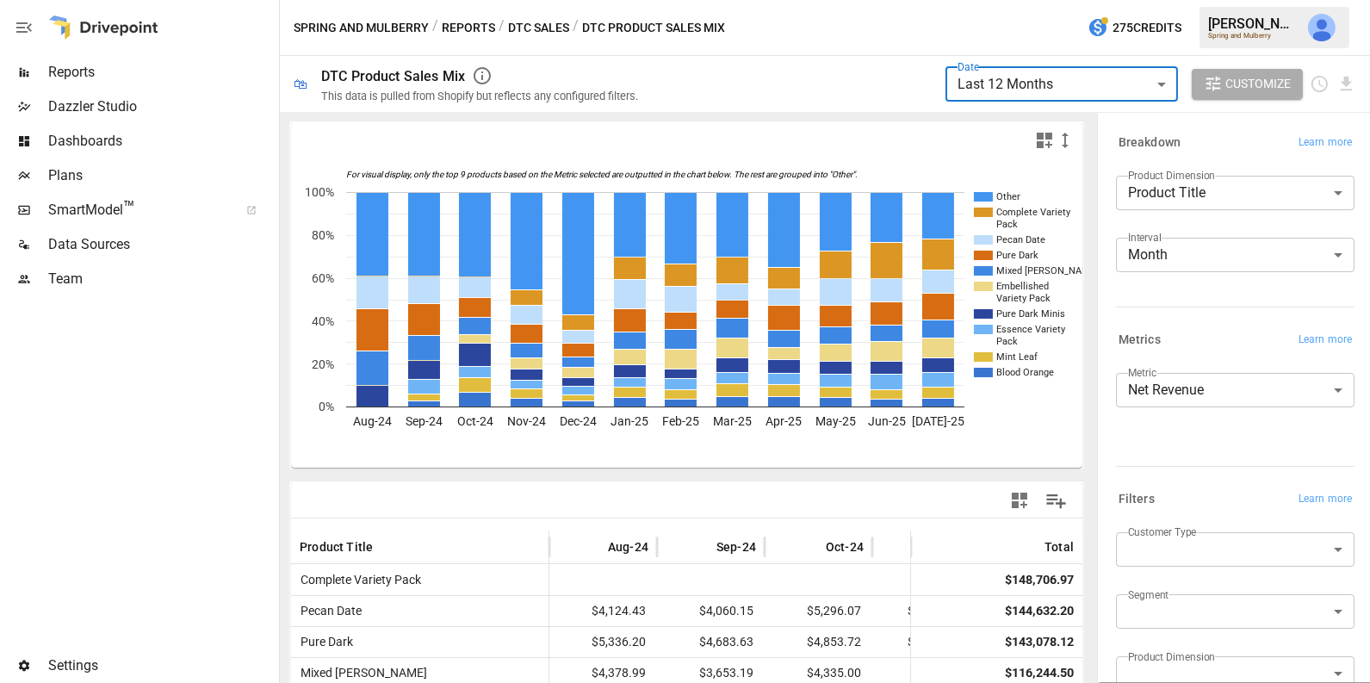
click at [1043, 140] on icon "button" at bounding box center [1044, 140] width 21 height 21
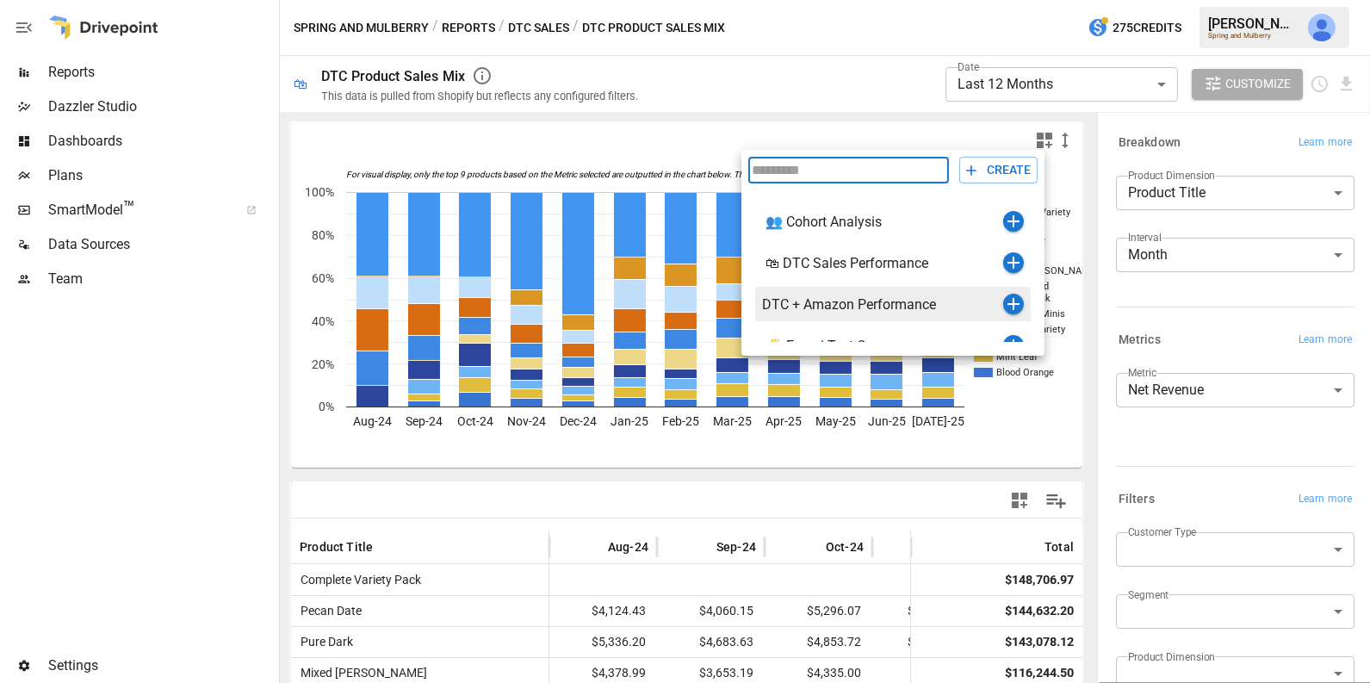
scroll to position [61, 0]
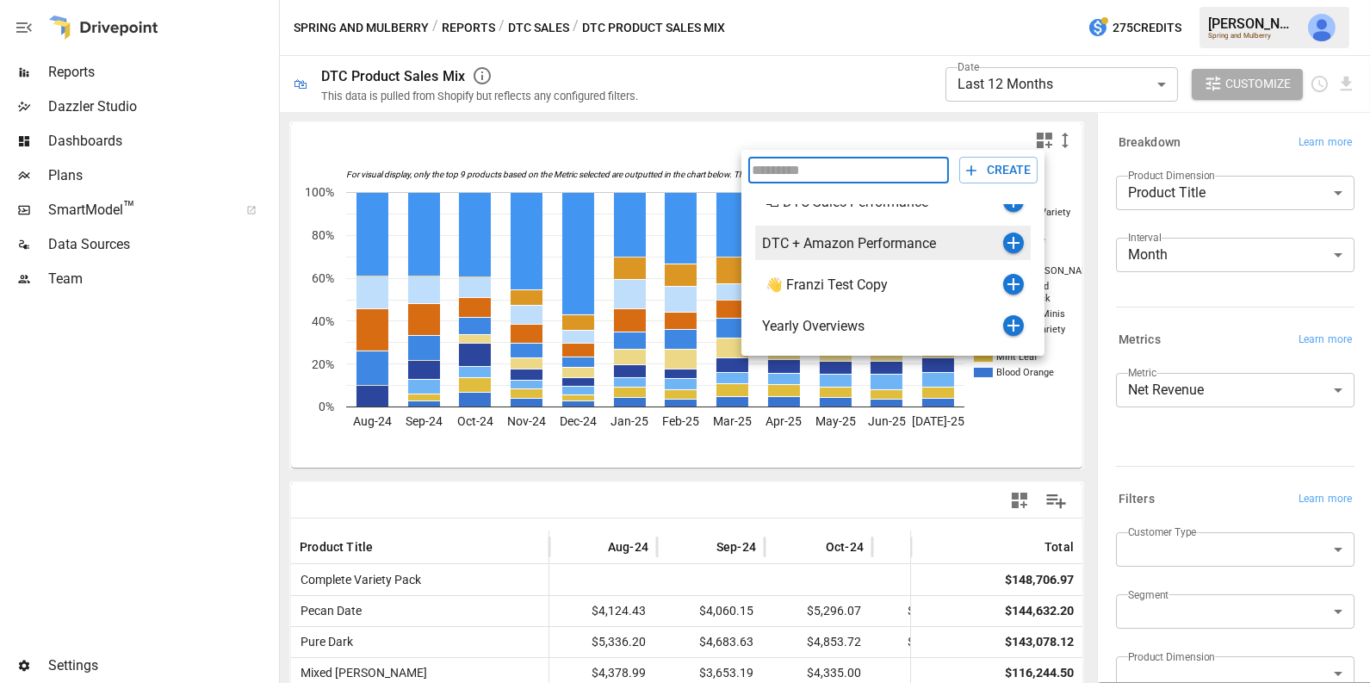
click at [1013, 240] on icon "button" at bounding box center [1013, 243] width 12 height 12
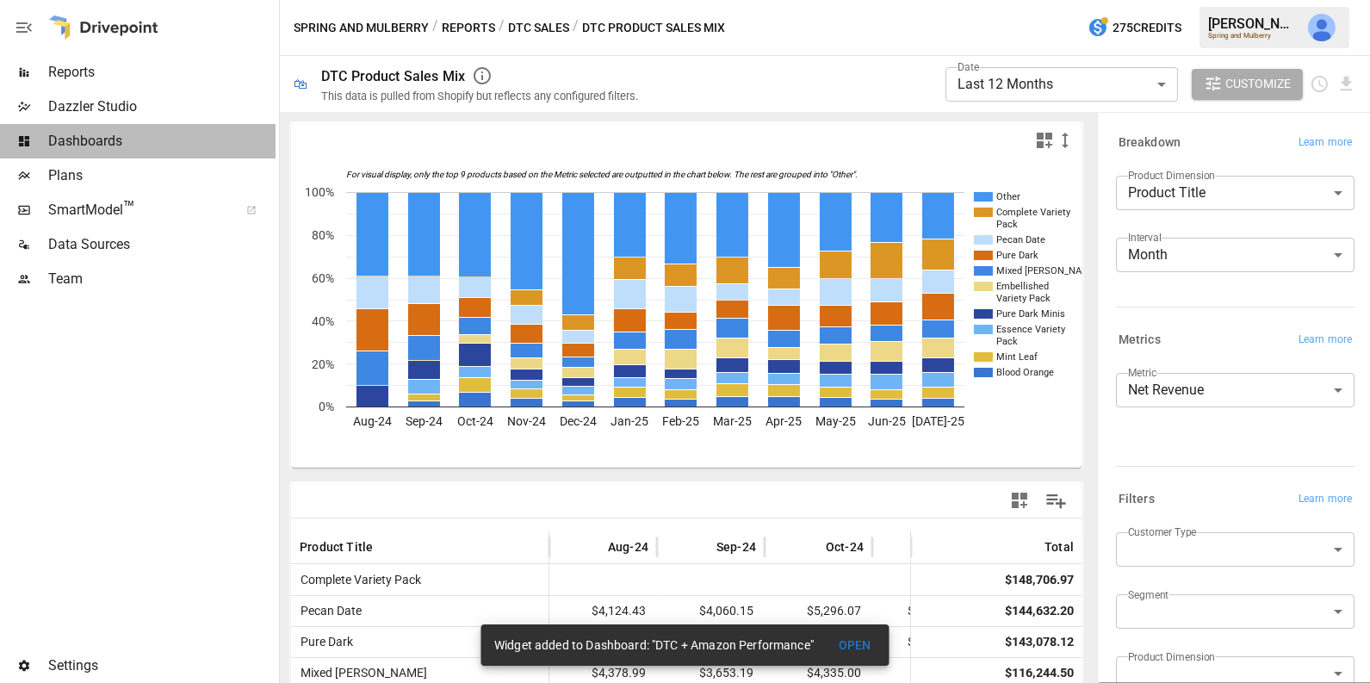
click at [147, 134] on span "Dashboards" at bounding box center [161, 141] width 227 height 21
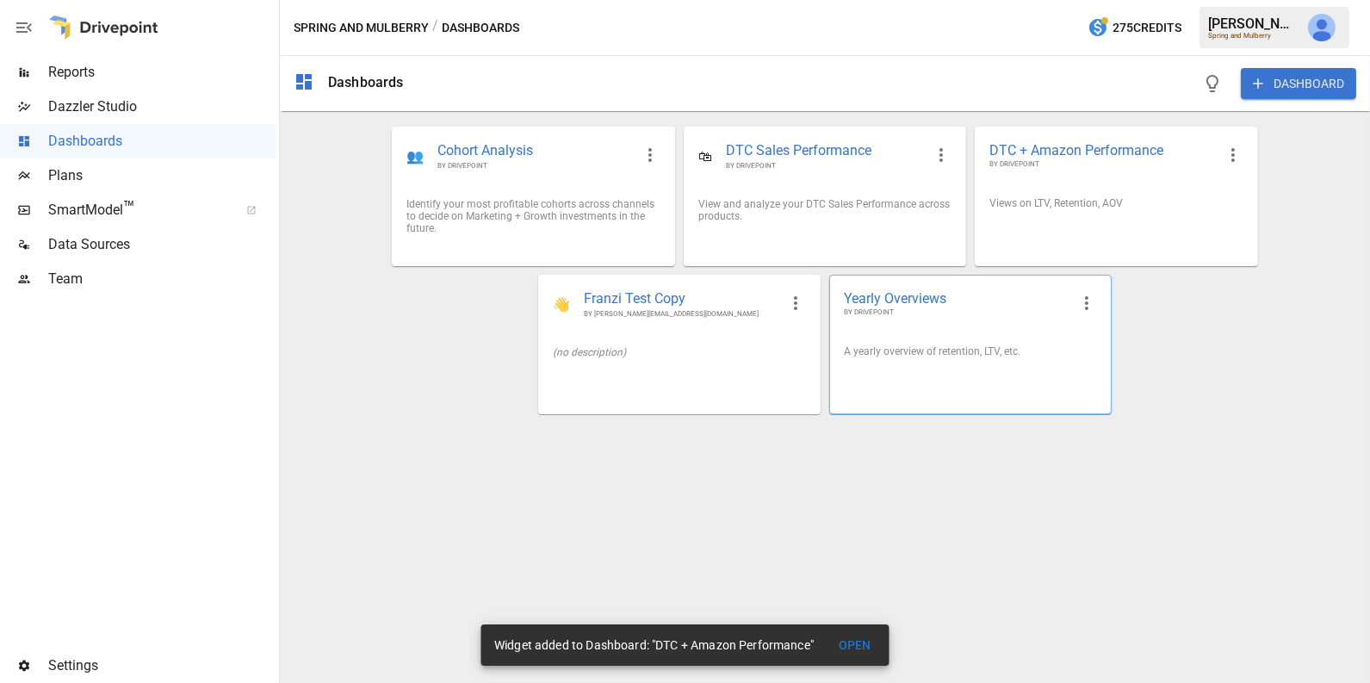
click at [1089, 294] on icon "button" at bounding box center [1086, 303] width 21 height 21
click at [1124, 414] on li "Delete" at bounding box center [1111, 411] width 85 height 34
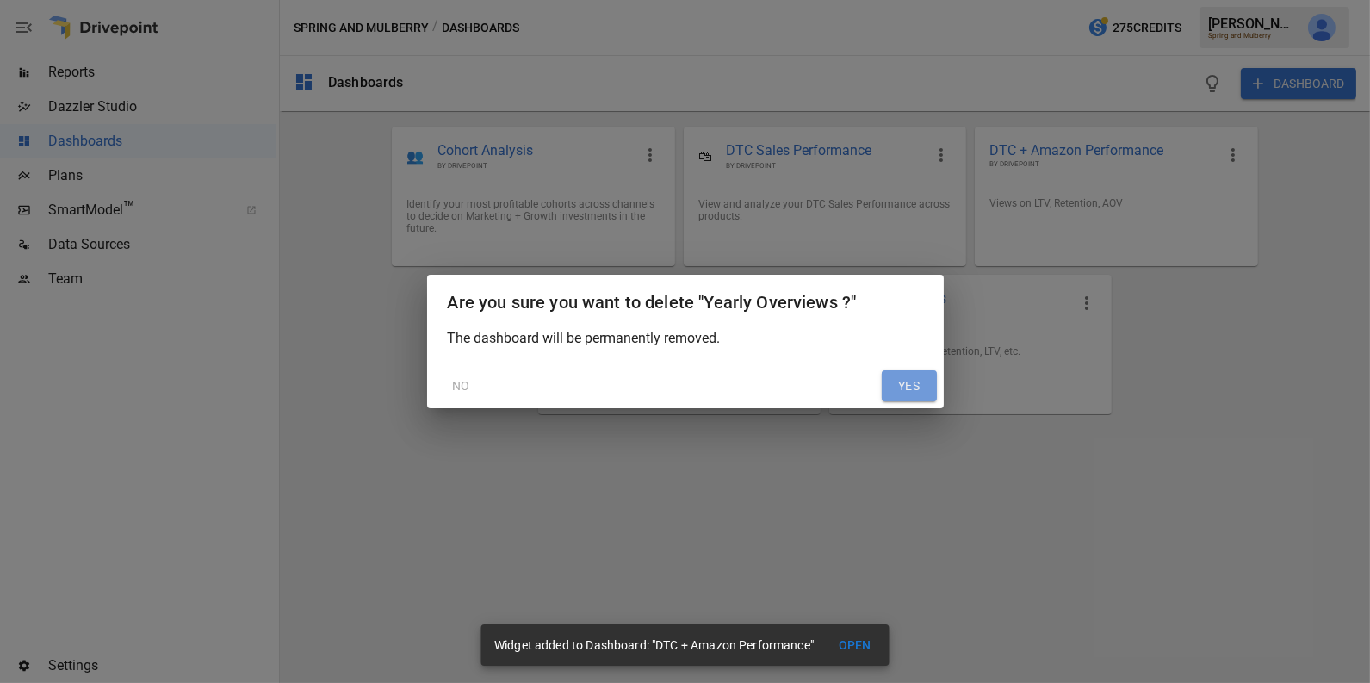
click at [911, 392] on button "YES" at bounding box center [909, 385] width 55 height 31
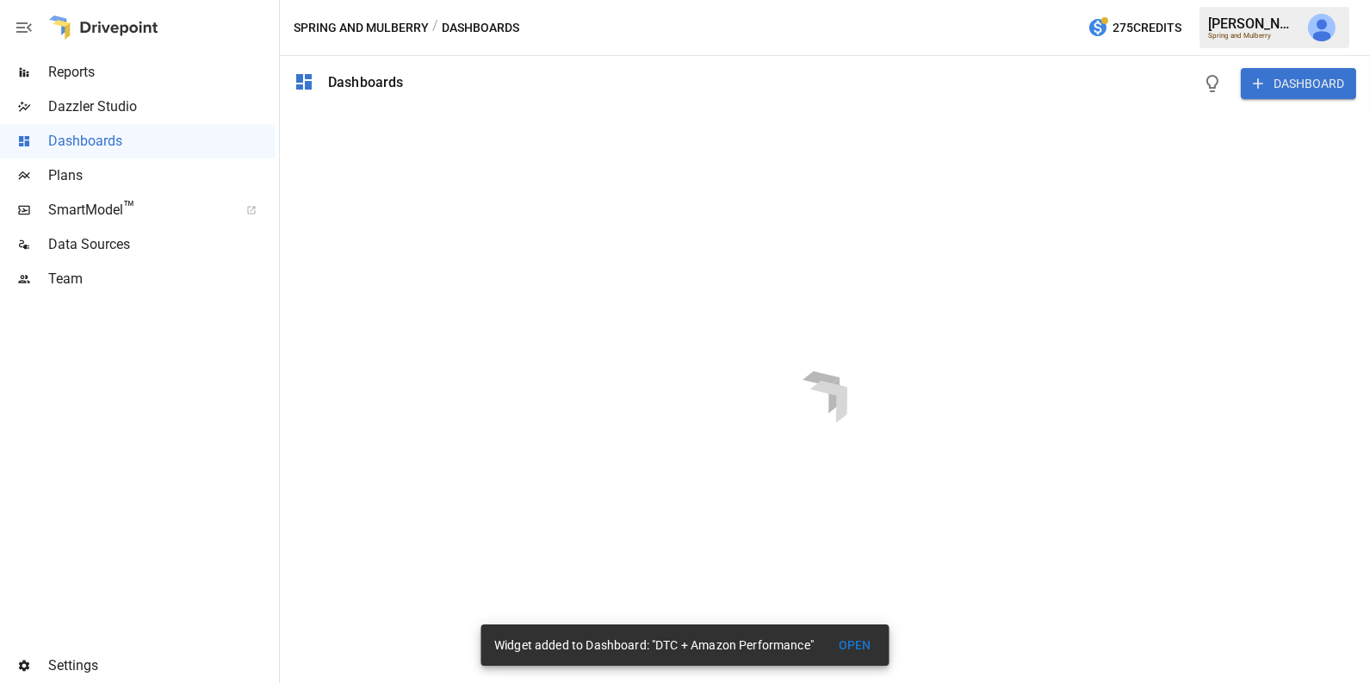
click at [1235, 148] on div at bounding box center [825, 397] width 1090 height 572
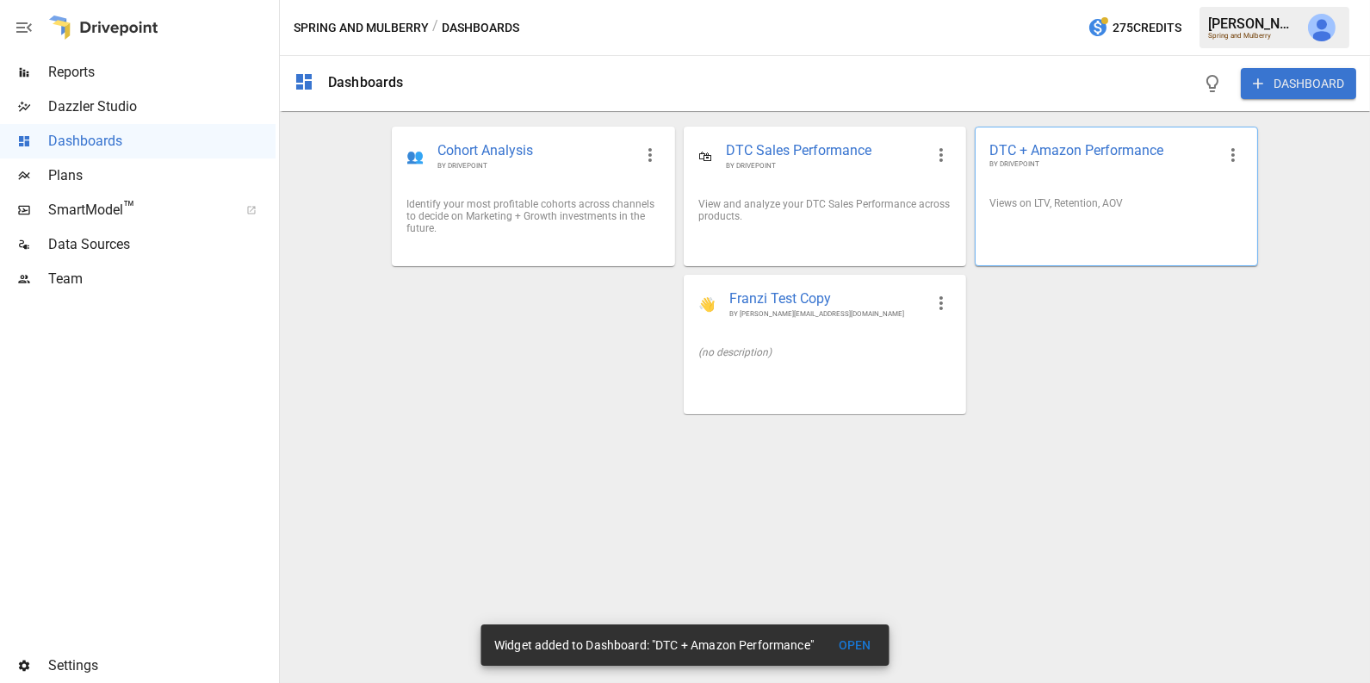
click at [1227, 161] on icon "button" at bounding box center [1233, 155] width 21 height 21
click at [1232, 195] on li "Edit" at bounding box center [1257, 195] width 85 height 34
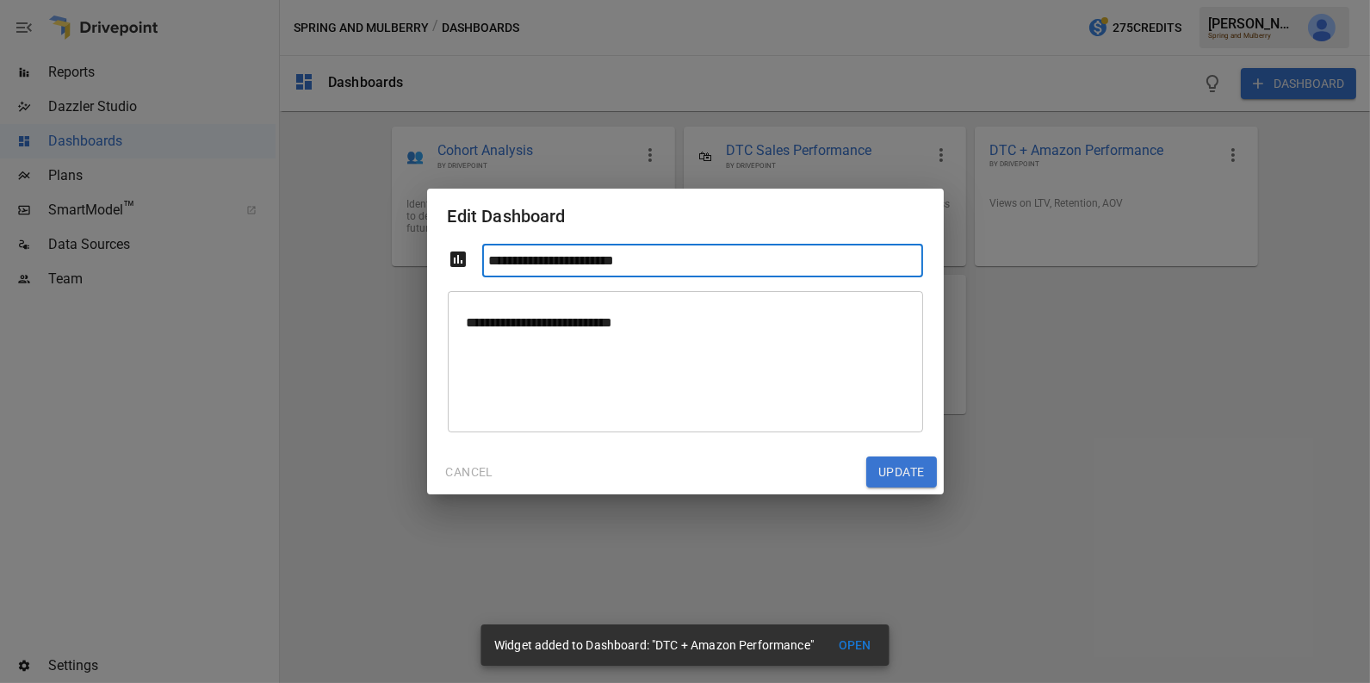
click at [660, 261] on input "**********" at bounding box center [702, 261] width 441 height 34
drag, startPoint x: 585, startPoint y: 262, endPoint x: 534, endPoint y: 263, distance: 51.7
click at [534, 263] on input "**********" at bounding box center [702, 261] width 441 height 34
type input "**********"
click at [894, 470] on button "Update" at bounding box center [901, 471] width 70 height 31
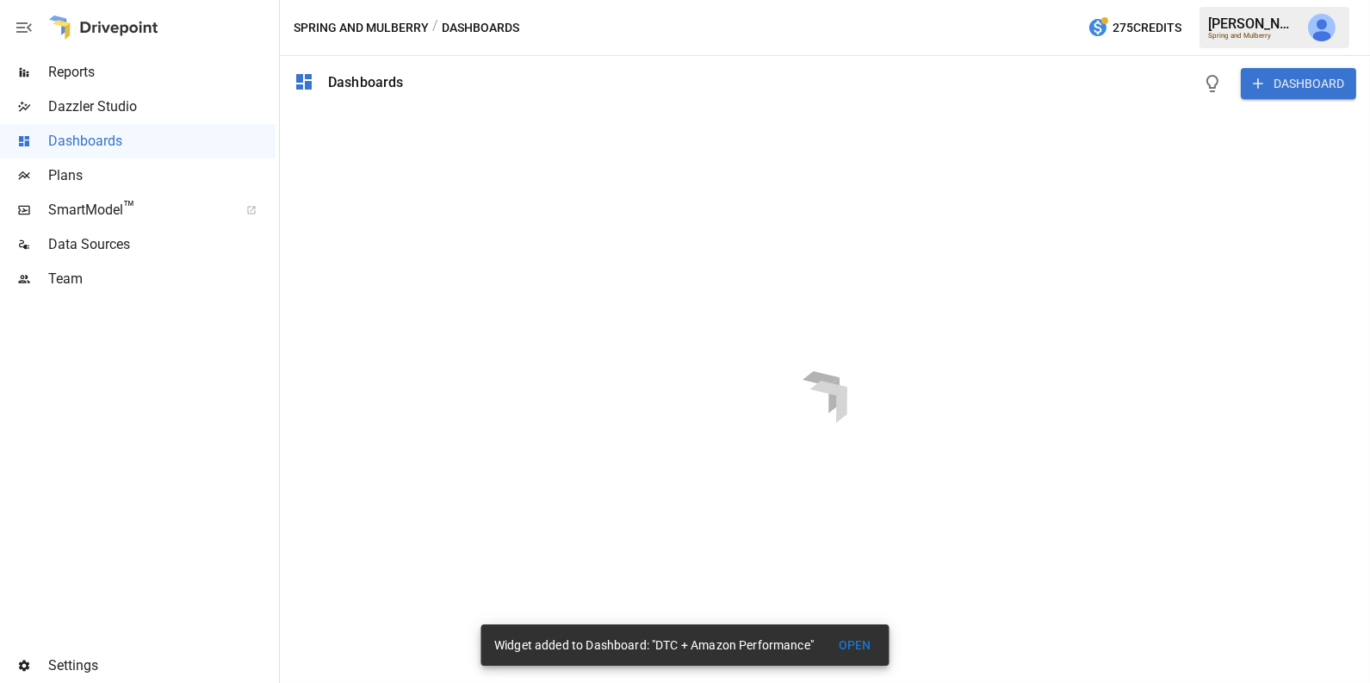
click at [1091, 221] on div at bounding box center [825, 397] width 1090 height 572
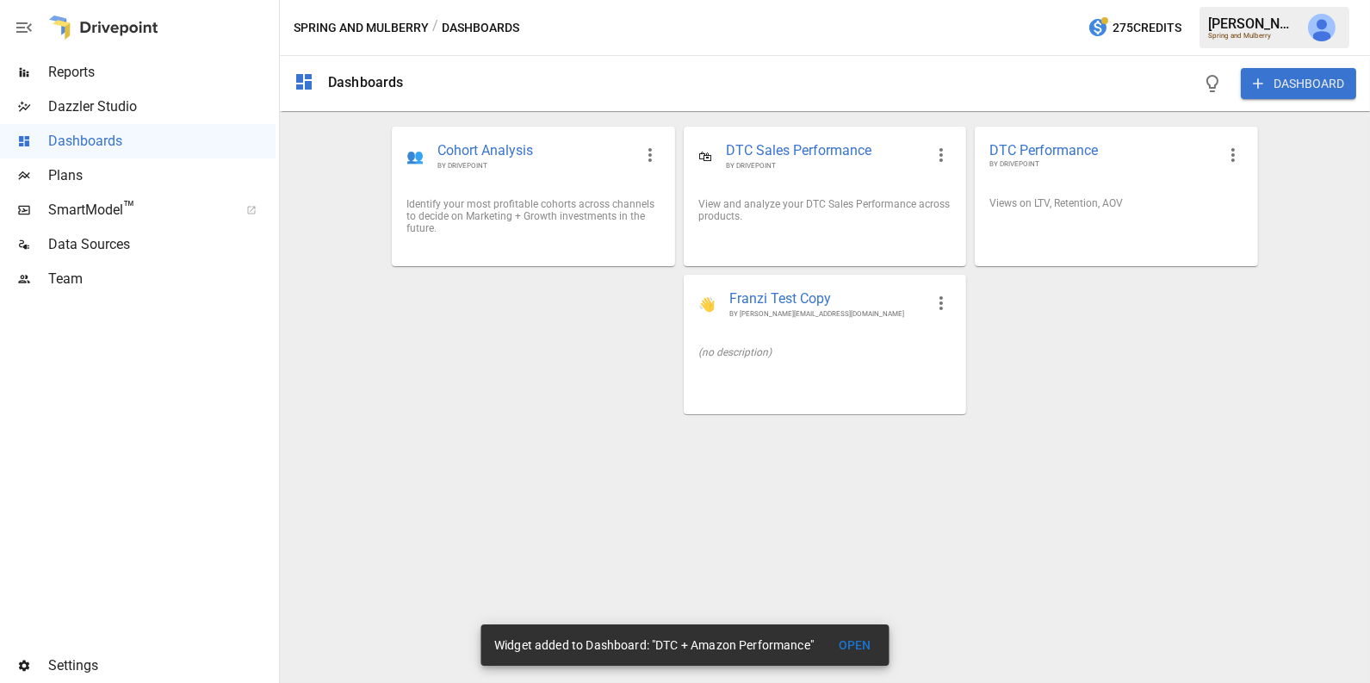
click at [1091, 222] on div "Views on LTV, Retention, AOV" at bounding box center [1115, 203] width 281 height 40
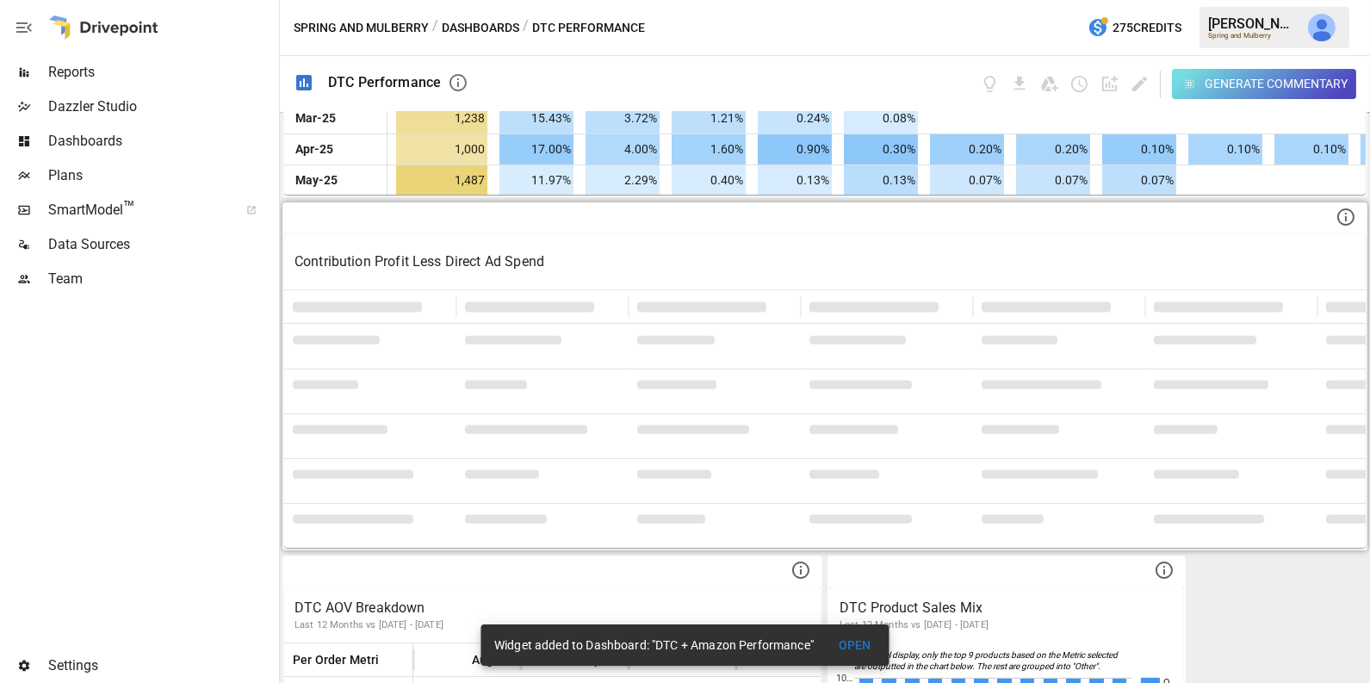
scroll to position [838, 0]
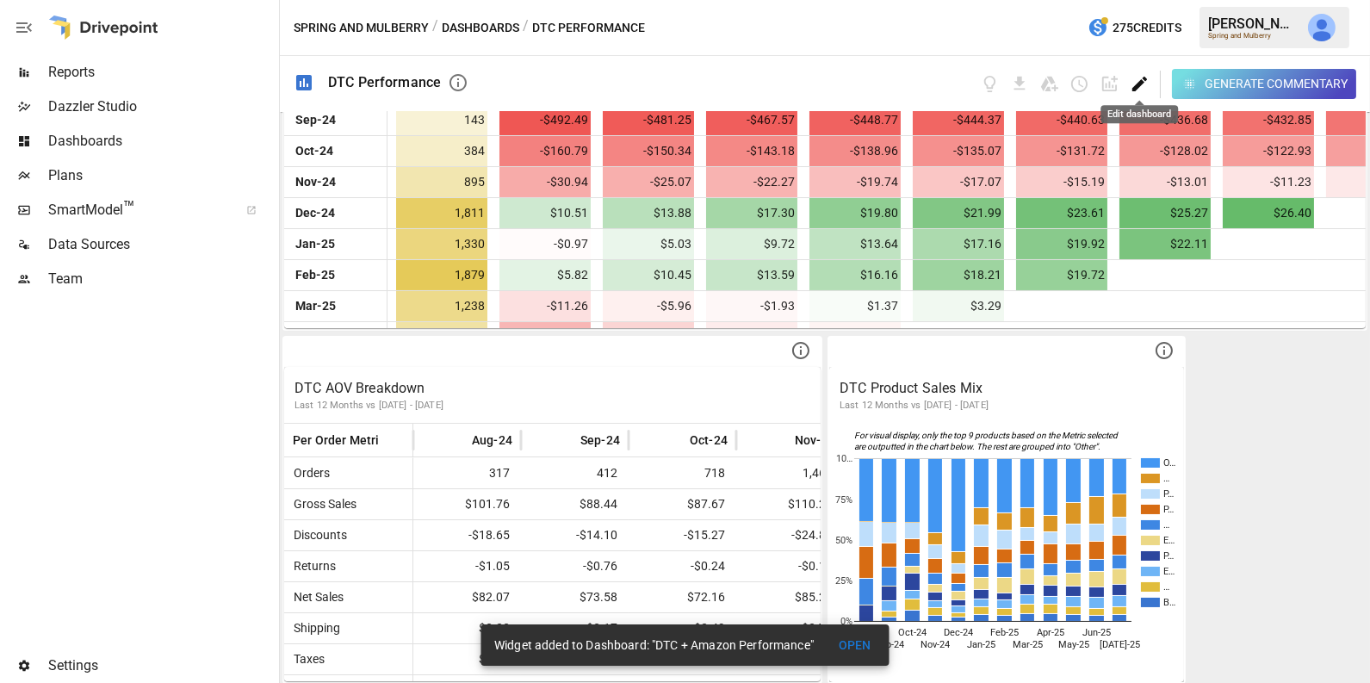
click at [1135, 87] on icon "Edit dashboard" at bounding box center [1139, 84] width 15 height 15
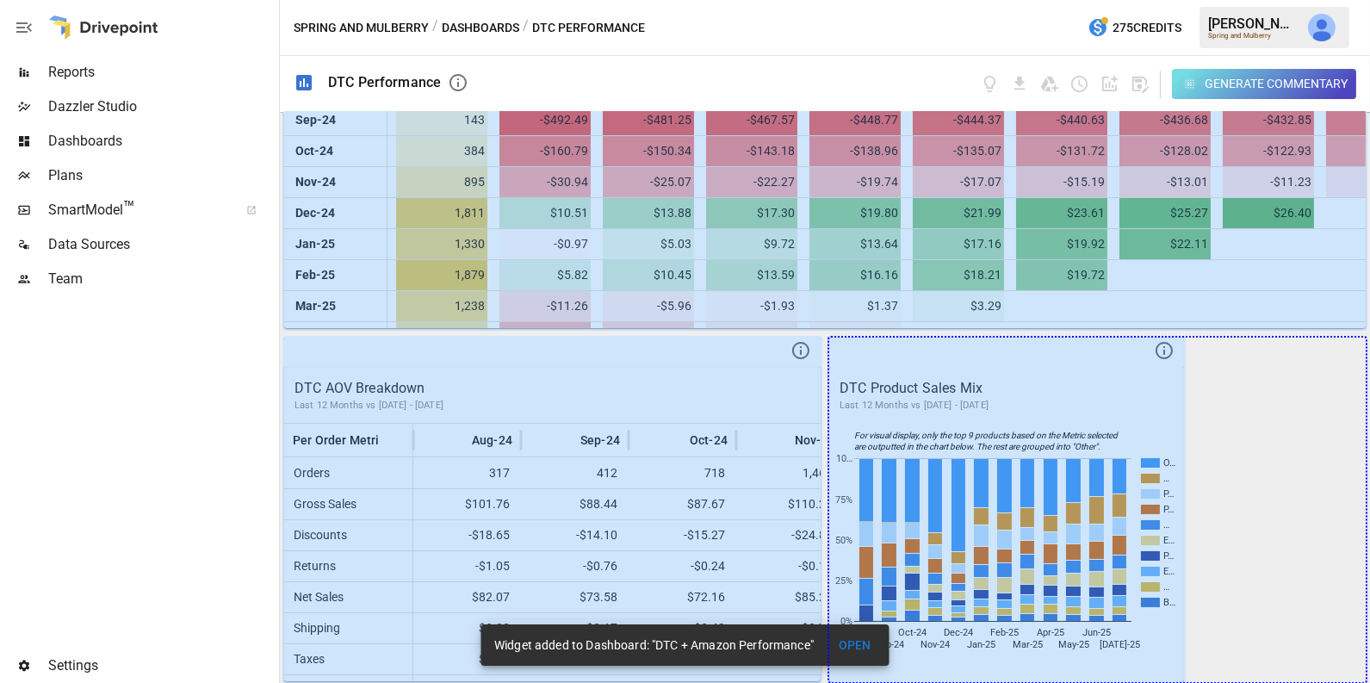
drag, startPoint x: 1165, startPoint y: 652, endPoint x: 1377, endPoint y: 651, distance: 211.8
click at [1369, 0] on html "Reports Dazzler Studio Dashboards Plans SmartModel ™ Data Sources Team Settings…" at bounding box center [685, 0] width 1370 height 0
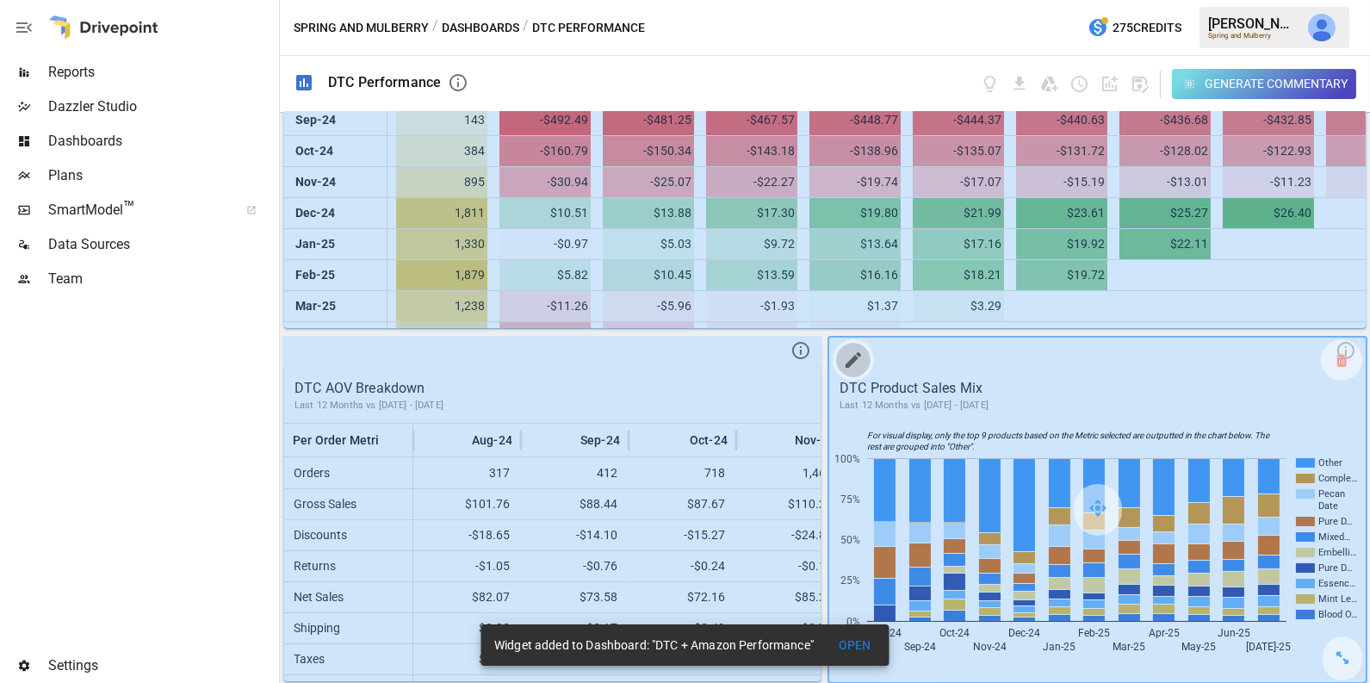
click at [852, 352] on icon "button" at bounding box center [853, 360] width 21 height 21
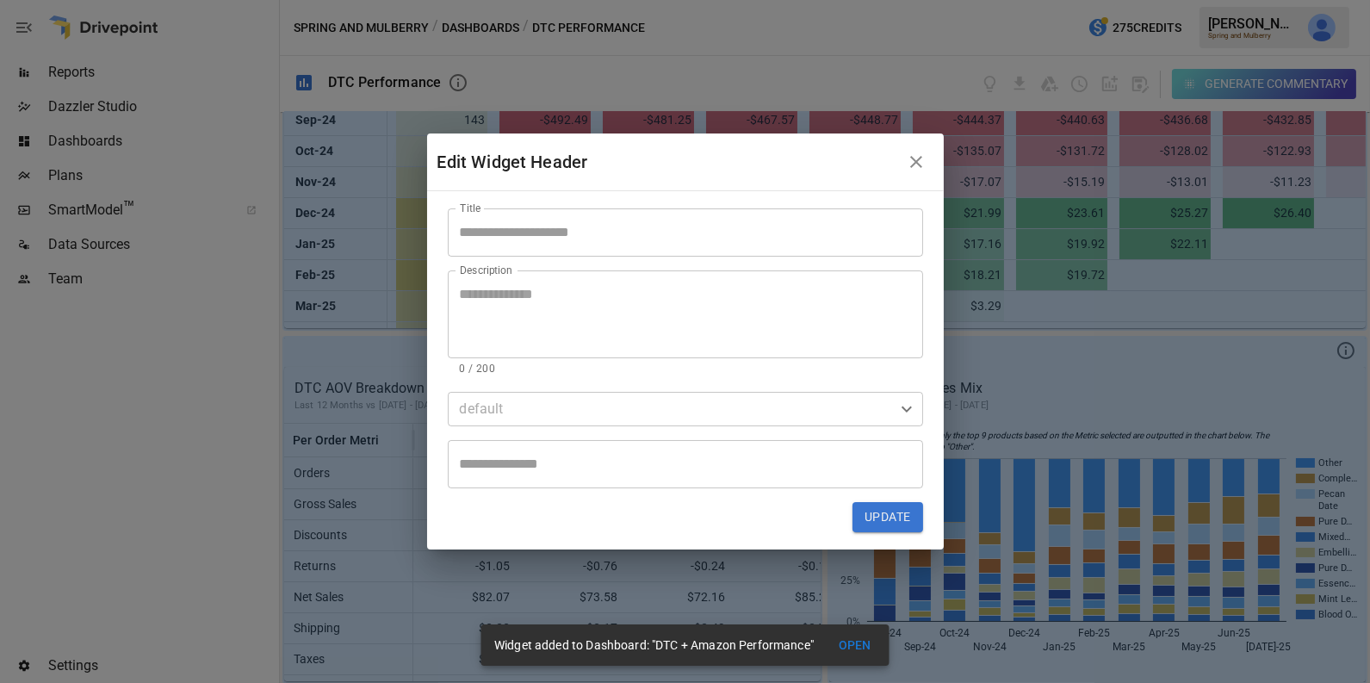
click at [597, 222] on input "Title" at bounding box center [685, 232] width 475 height 48
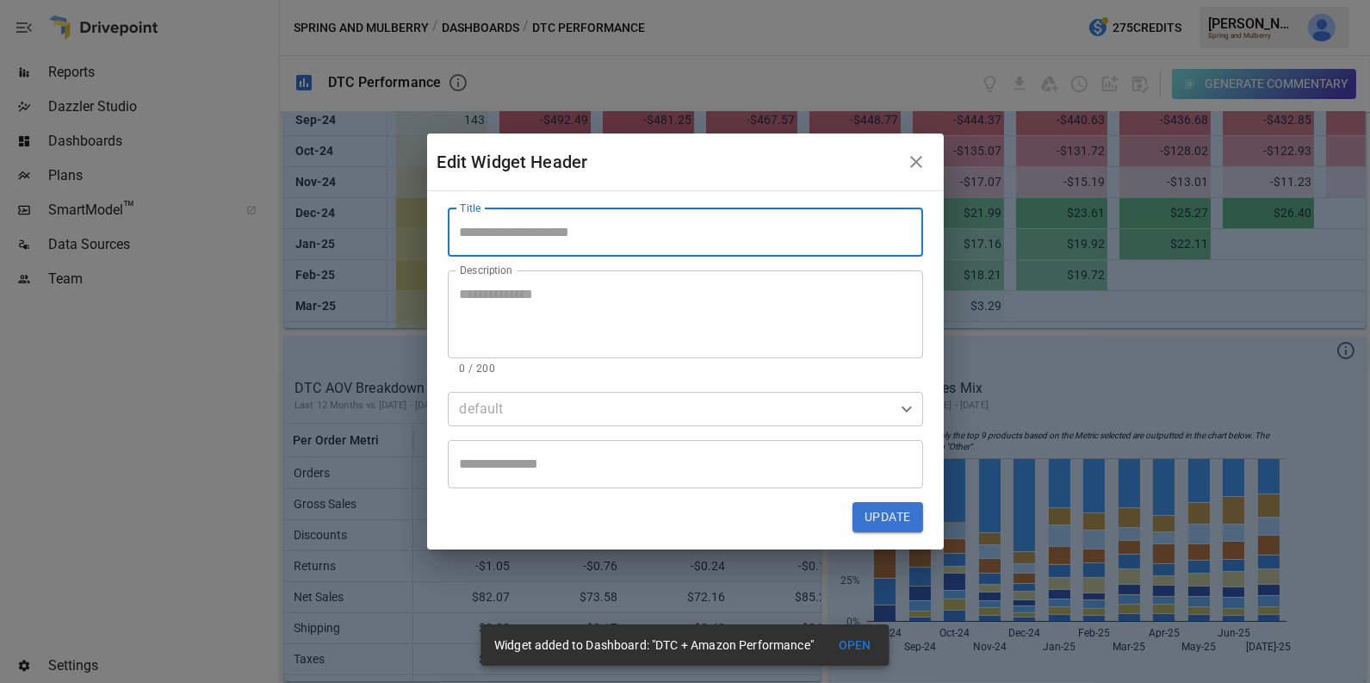
type input "*"
click at [504, 233] on input "**********" at bounding box center [685, 232] width 475 height 48
type input "**********"
click at [885, 514] on button "Update" at bounding box center [887, 517] width 70 height 31
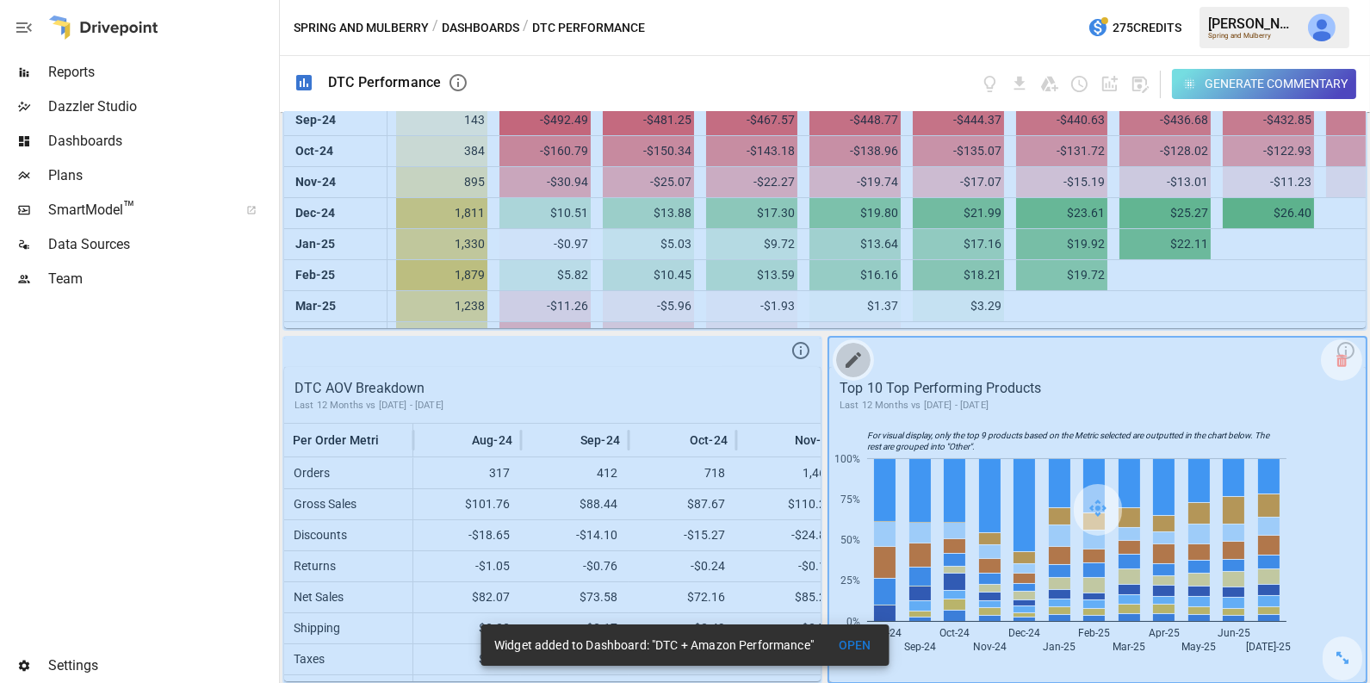
click at [851, 353] on icon "button" at bounding box center [853, 360] width 21 height 21
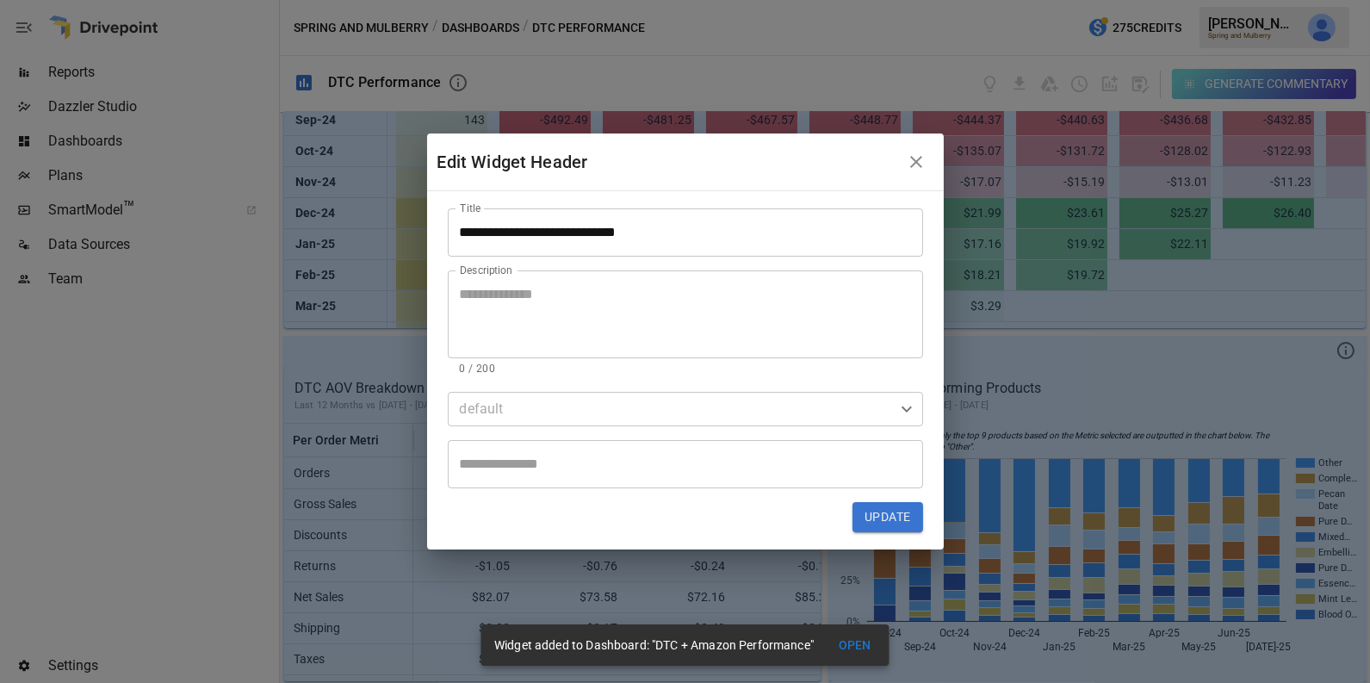
click at [461, 228] on input "**********" at bounding box center [685, 232] width 475 height 48
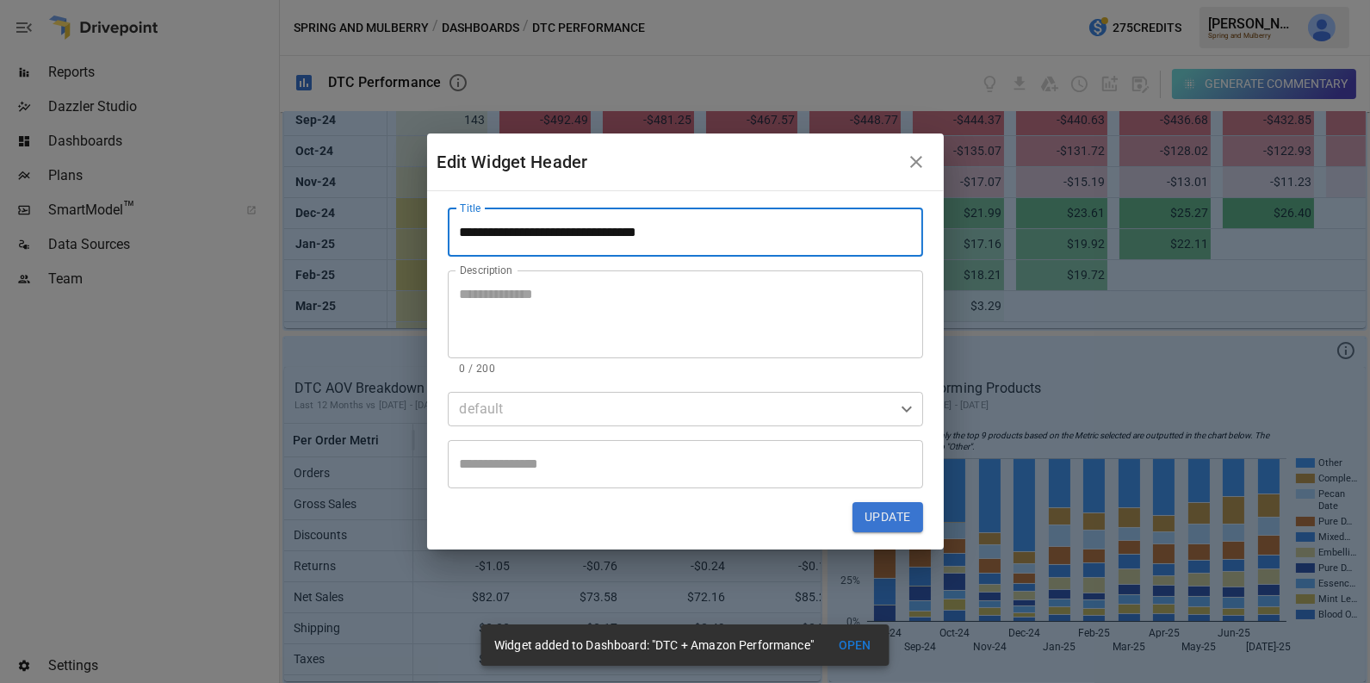
type input "**********"
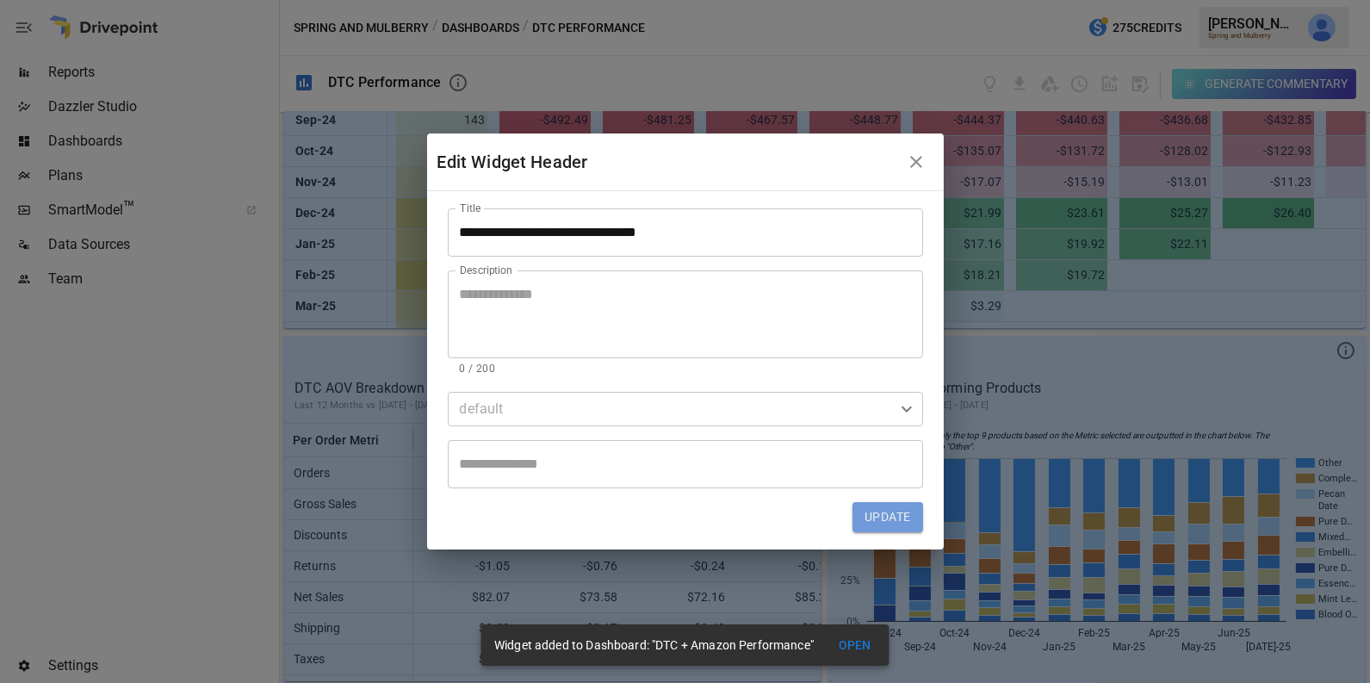
click at [868, 514] on button "Update" at bounding box center [887, 517] width 70 height 31
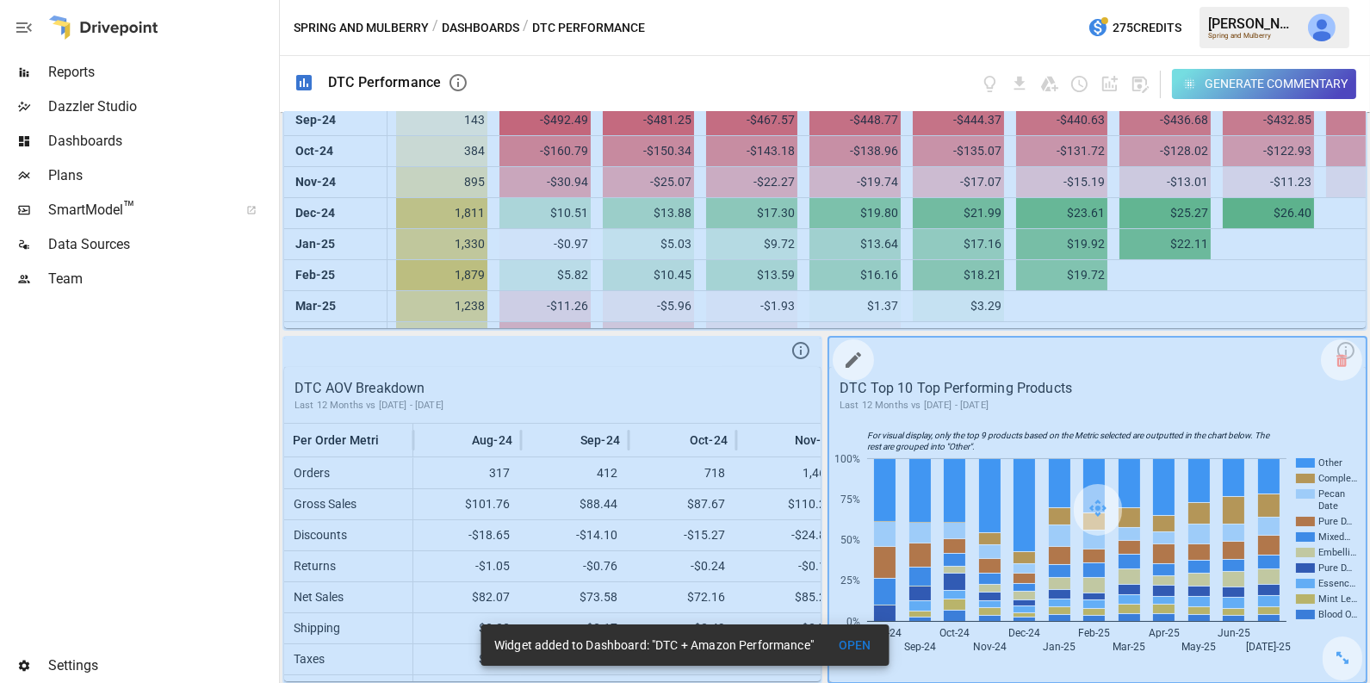
scroll to position [0, 0]
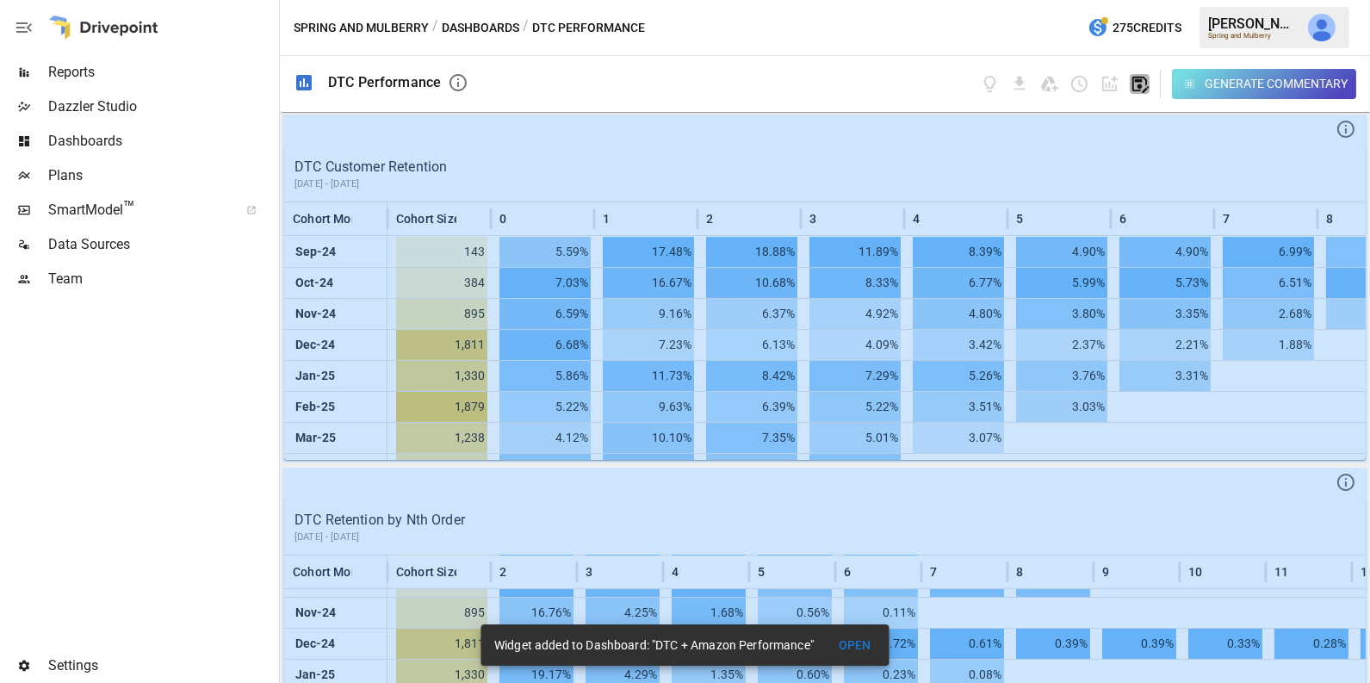
click at [1142, 82] on icon "button" at bounding box center [1140, 84] width 20 height 20
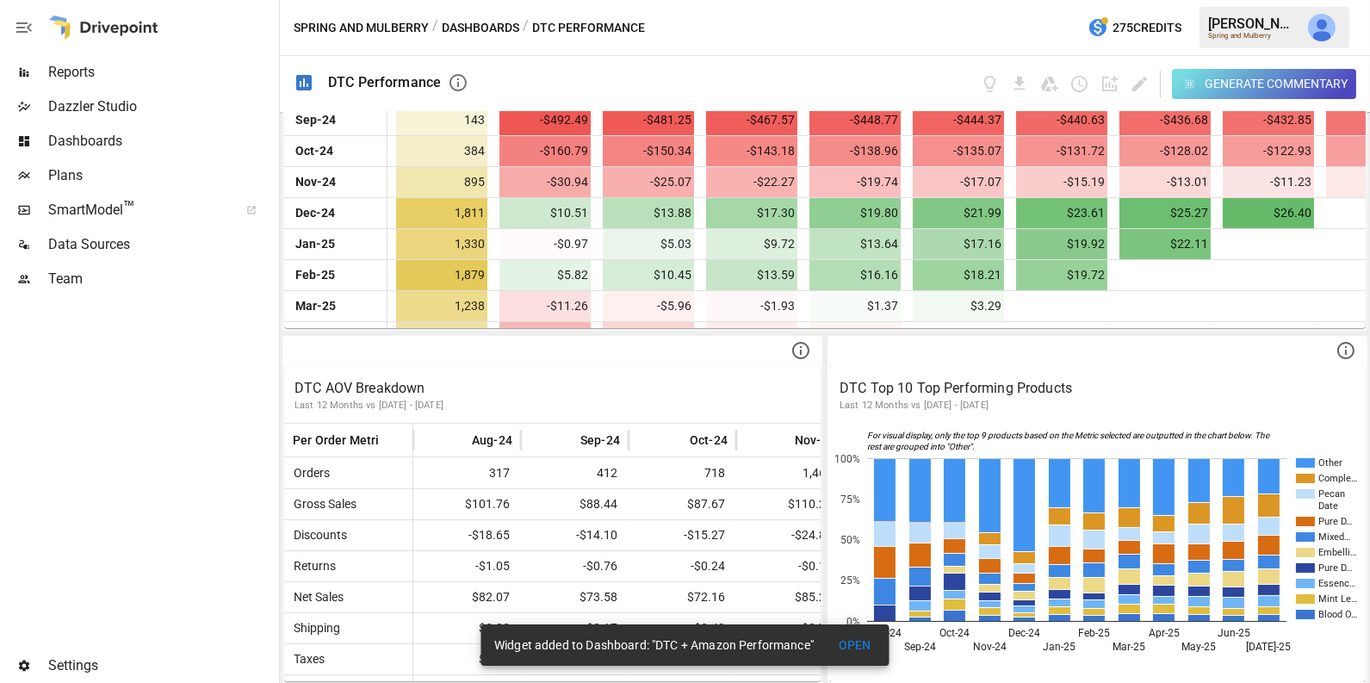
scroll to position [117, 0]
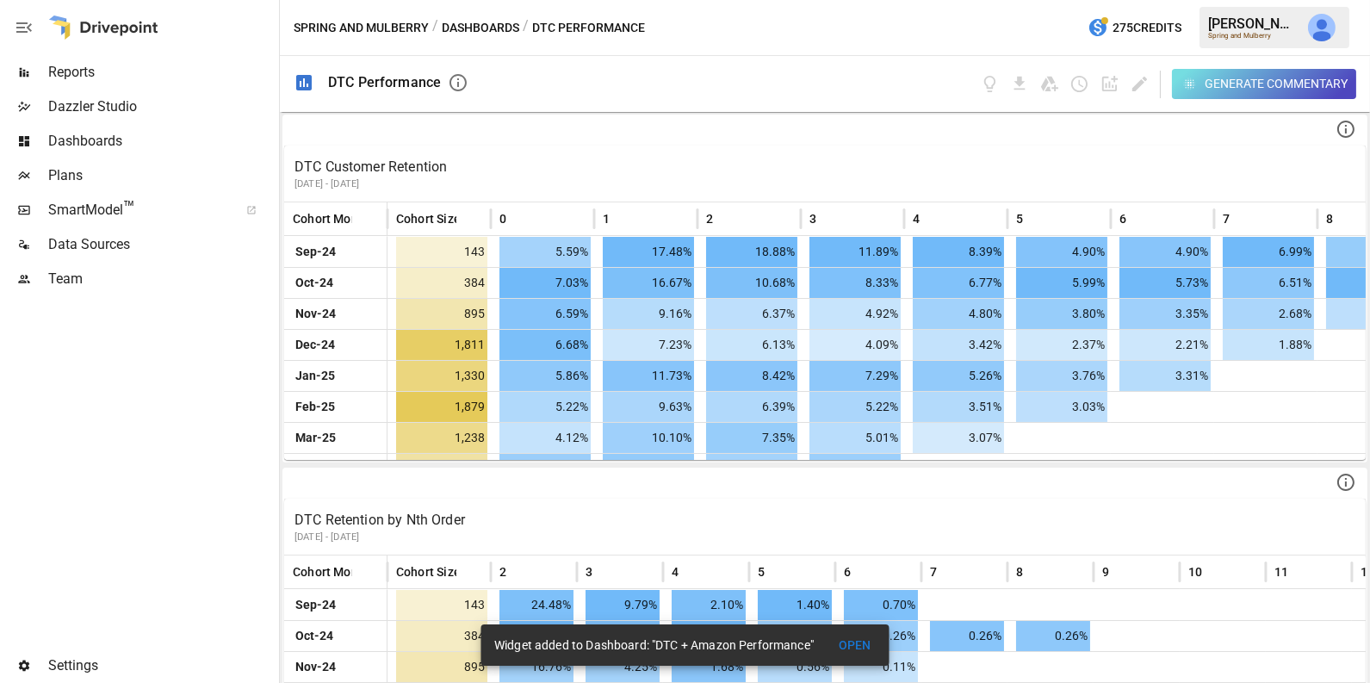
scroll to position [117, 0]
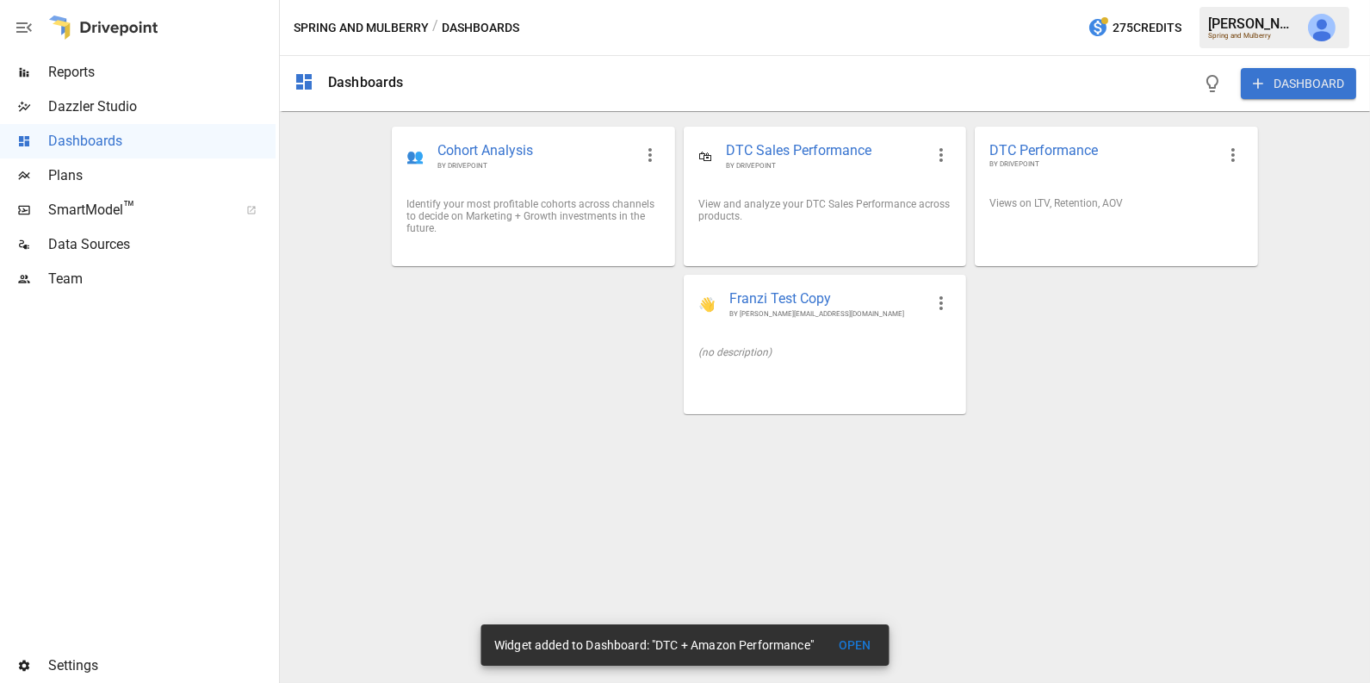
click at [1327, 28] on img "Julie Wilton" at bounding box center [1322, 28] width 28 height 28
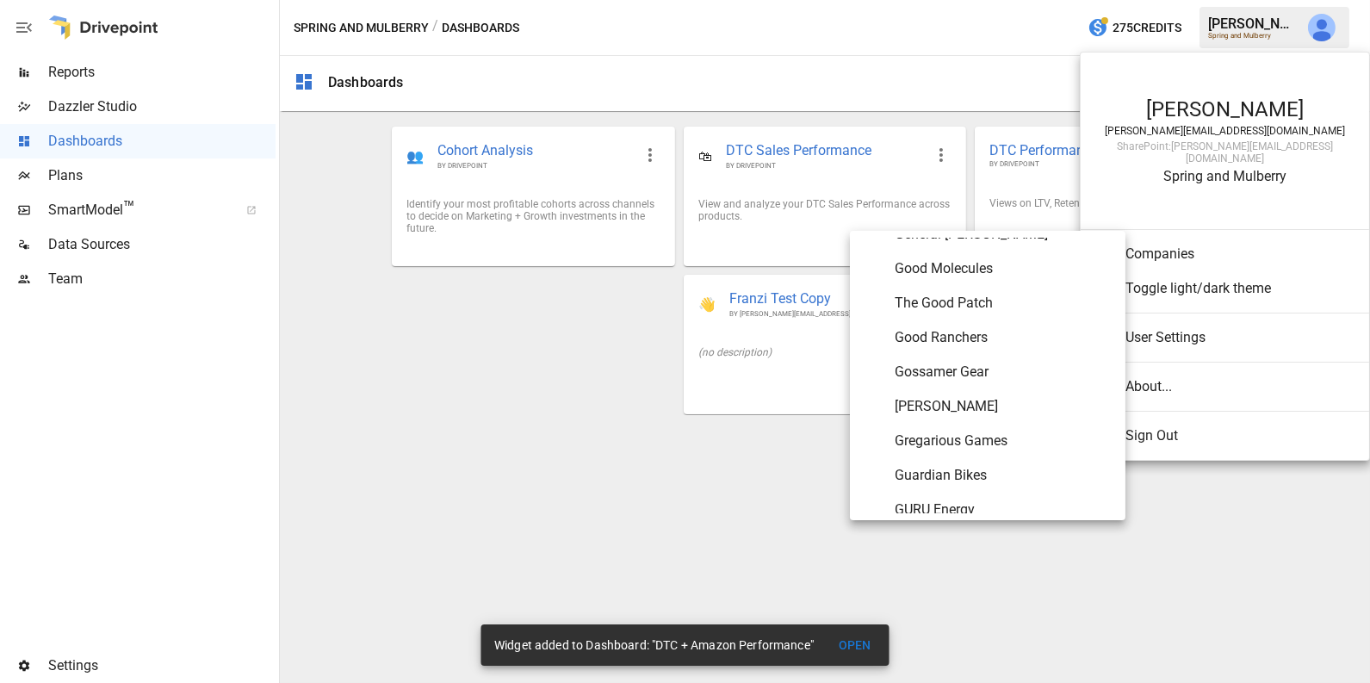
scroll to position [3664, 0]
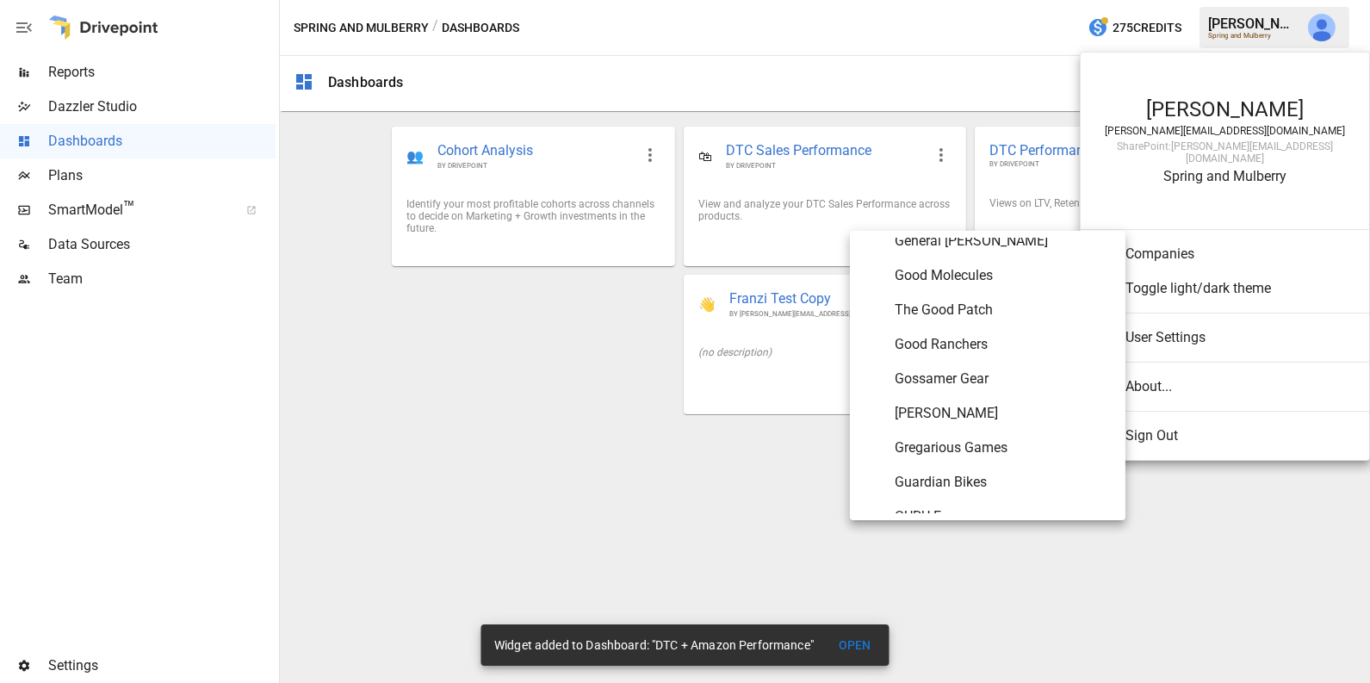
click at [1006, 350] on span "Good Ranchers" at bounding box center [1003, 344] width 217 height 21
